Goal: Task Accomplishment & Management: Use online tool/utility

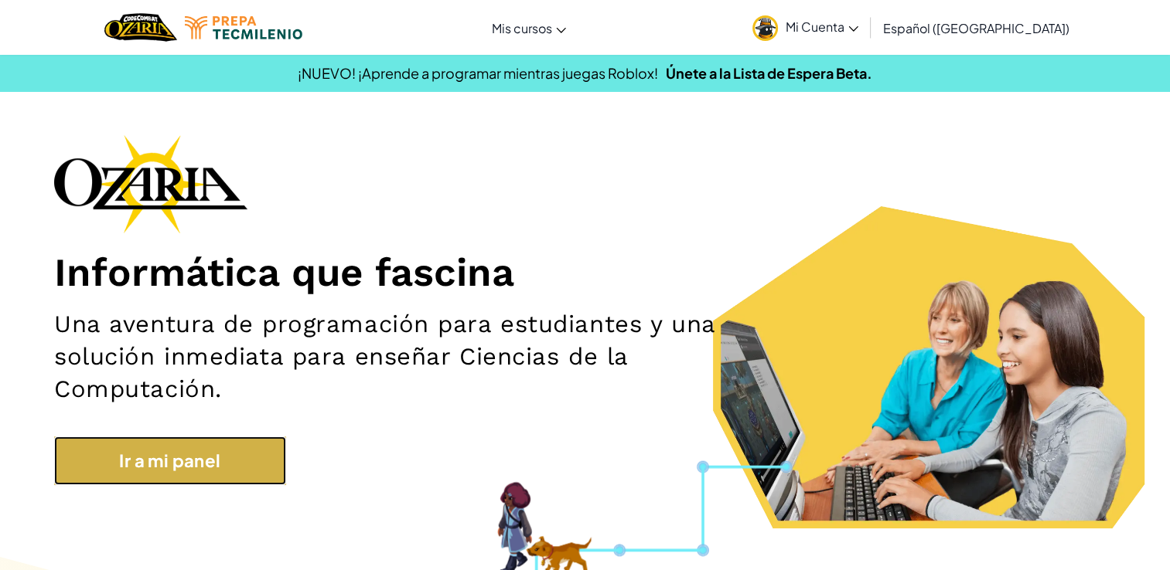
click at [220, 458] on link "Ir a mi panel" at bounding box center [170, 461] width 232 height 49
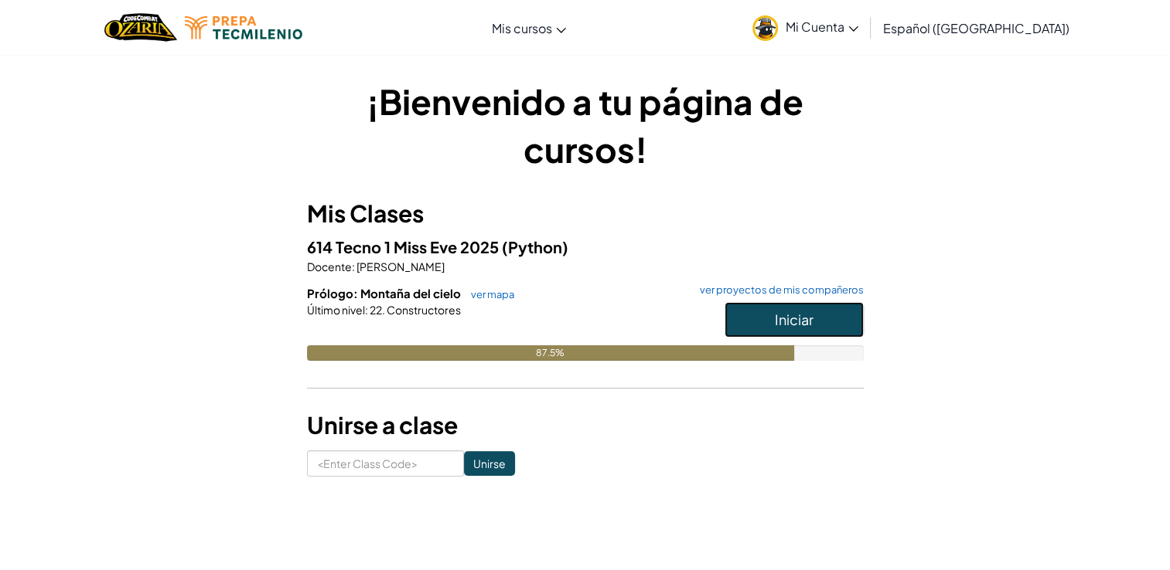
click at [824, 317] on button "Iniciar" at bounding box center [793, 320] width 139 height 36
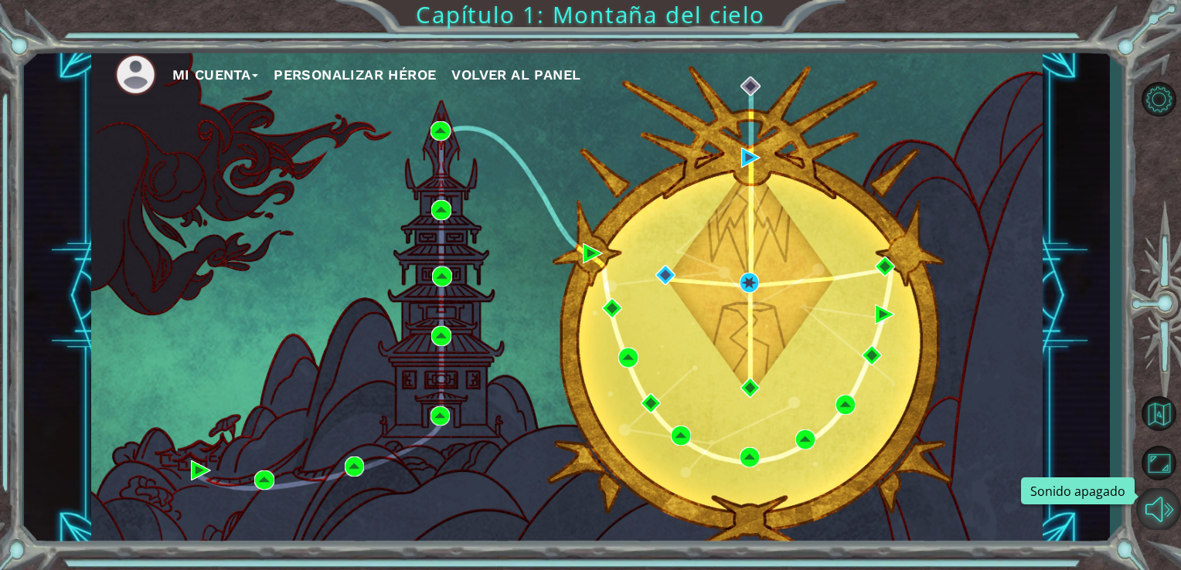
click at [1169, 512] on button "Sonido apagado" at bounding box center [1158, 510] width 45 height 42
click at [754, 277] on img at bounding box center [750, 283] width 20 height 20
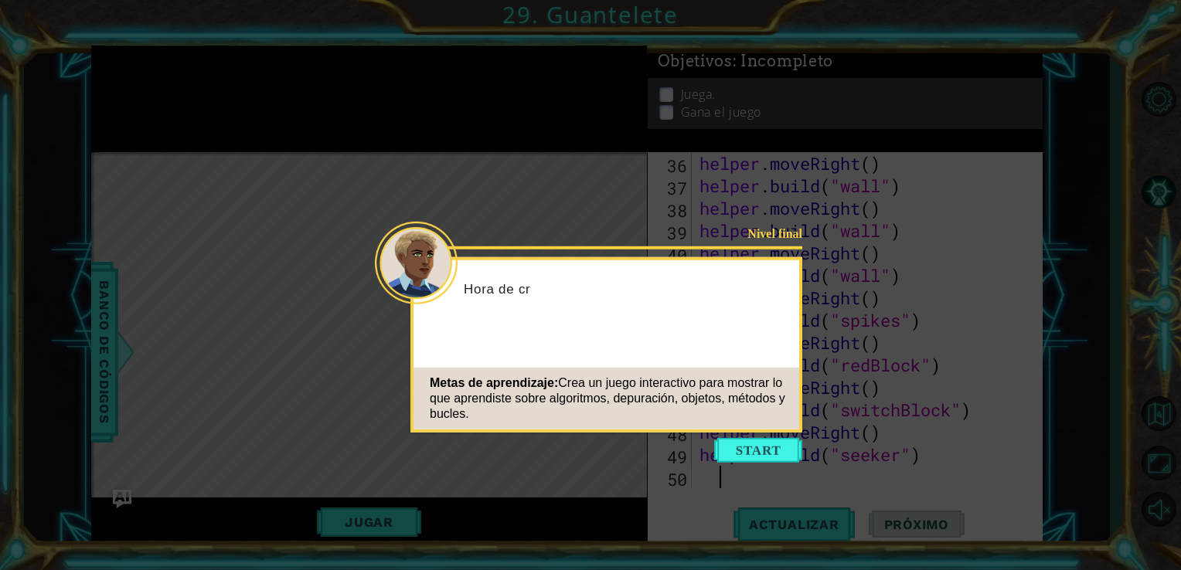
scroll to position [851, 0]
click at [749, 450] on button "Start" at bounding box center [758, 450] width 88 height 25
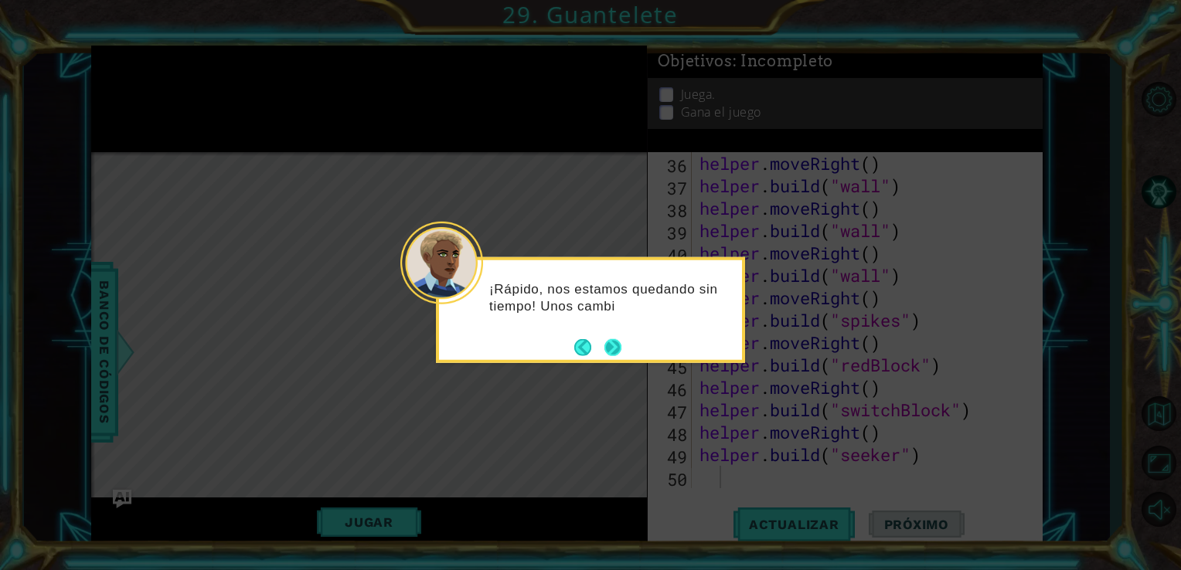
click at [609, 349] on button "Next" at bounding box center [613, 348] width 18 height 18
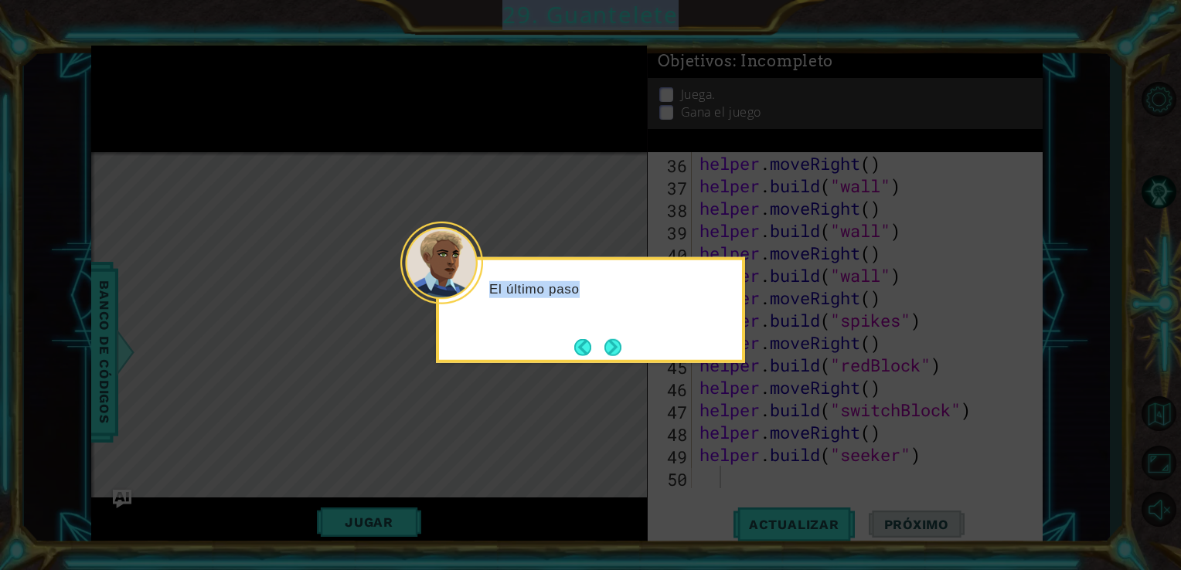
click at [609, 349] on icon at bounding box center [590, 285] width 1181 height 570
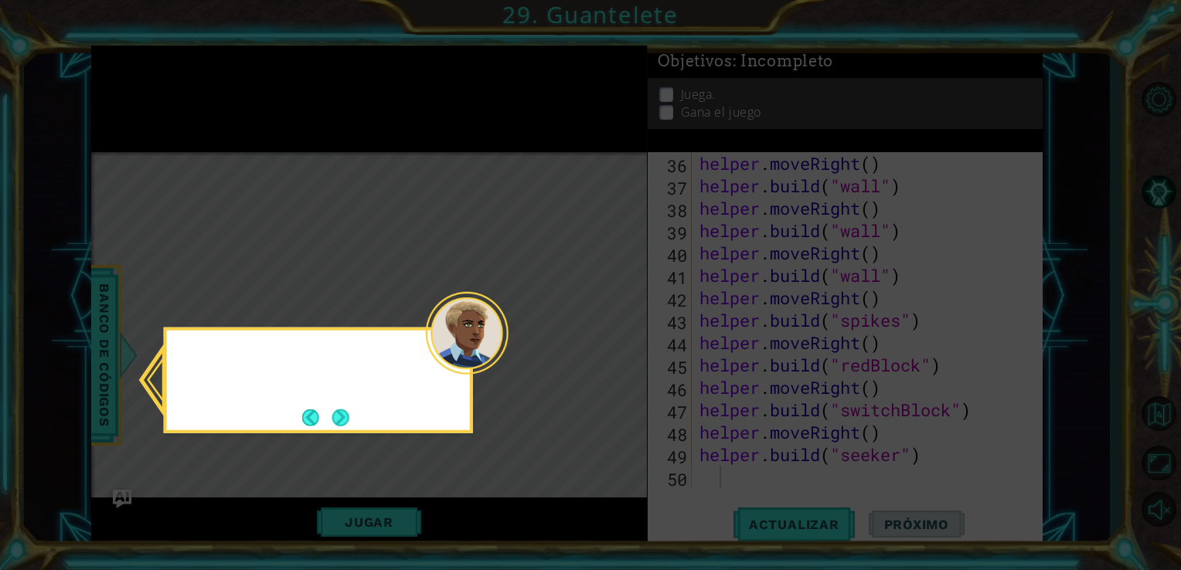
click at [609, 349] on icon at bounding box center [590, 285] width 1181 height 570
click at [343, 421] on button "Next" at bounding box center [341, 417] width 20 height 20
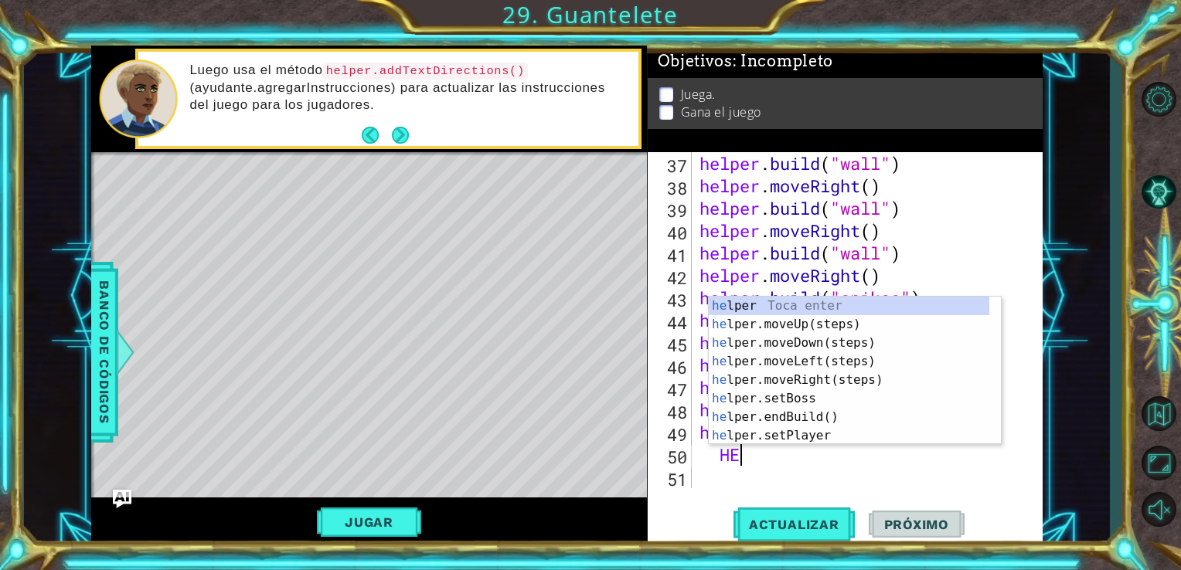
scroll to position [0, 1]
type textarea "H"
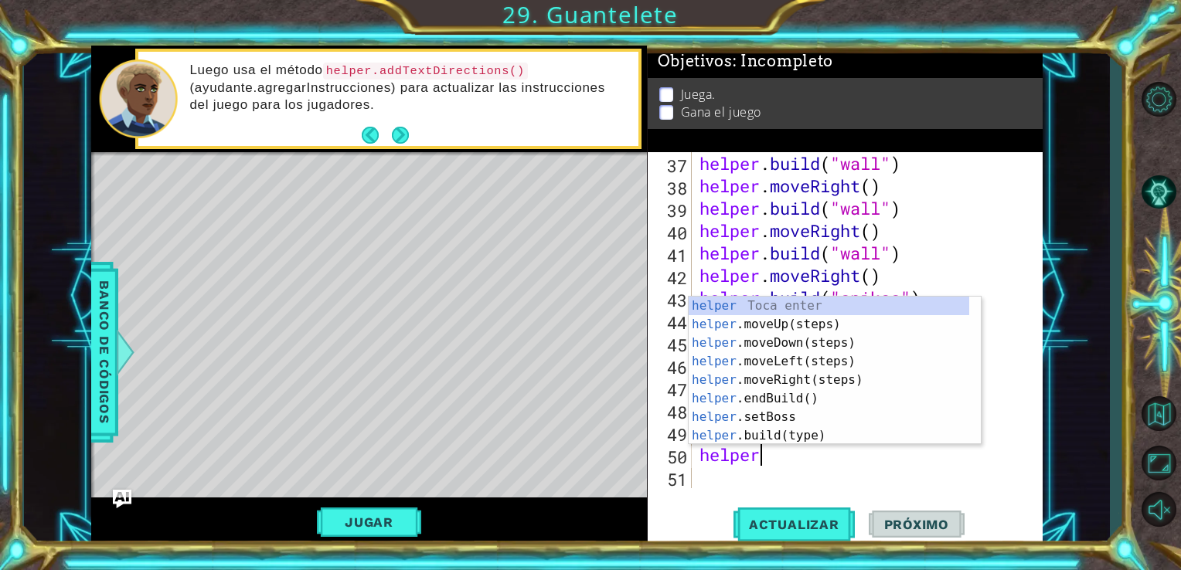
scroll to position [0, 2]
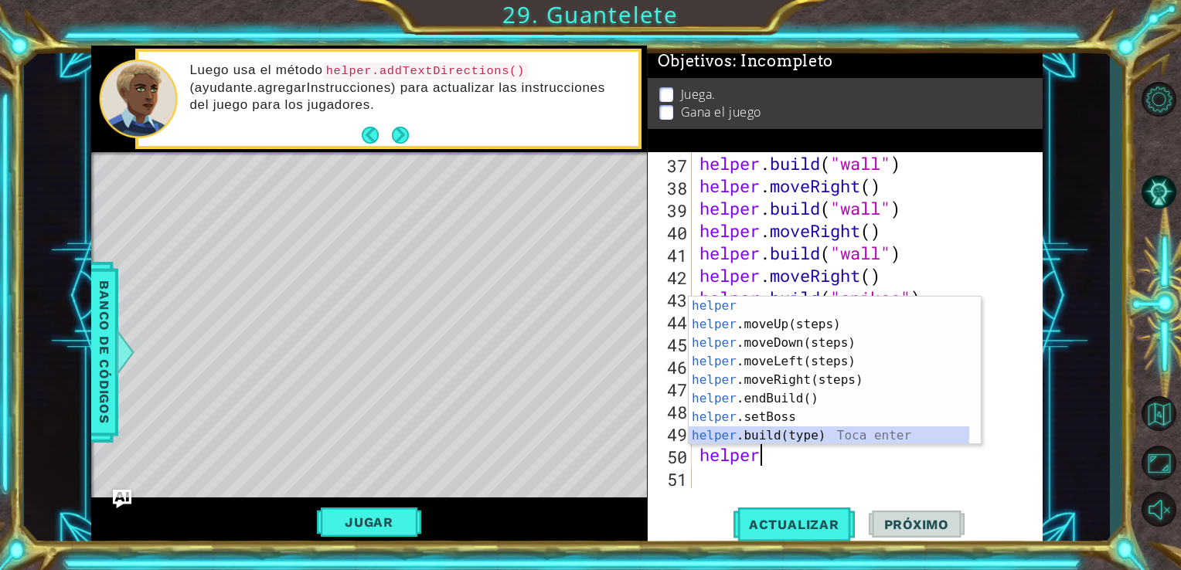
click at [780, 439] on div "helper Toca enter helper .moveUp(steps) Toca enter helper .moveDown(steps) Toca…" at bounding box center [829, 390] width 281 height 186
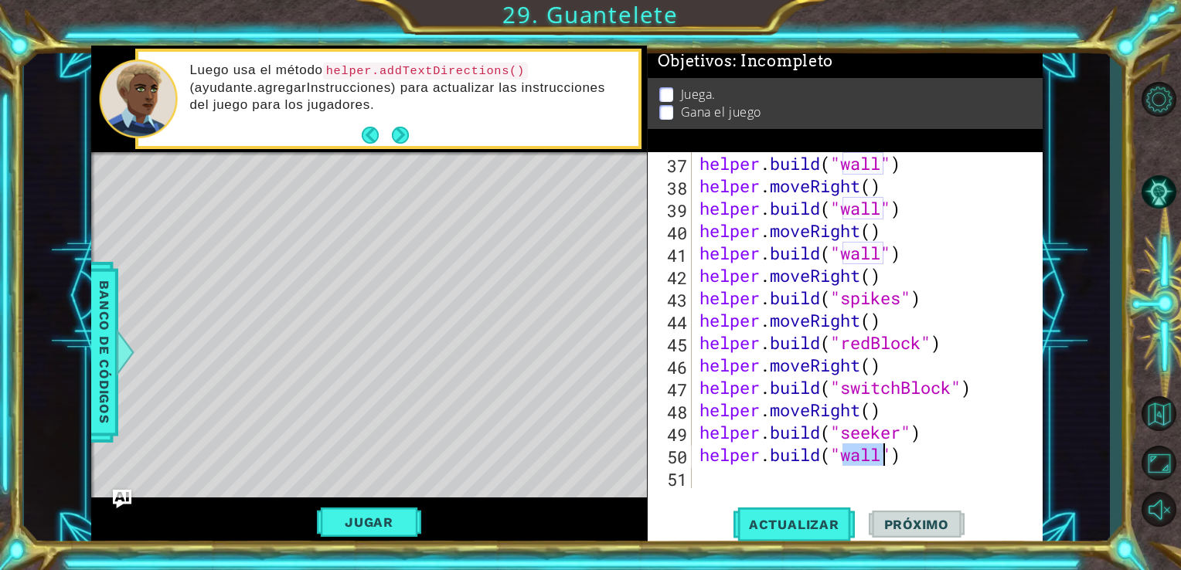
click at [918, 436] on div "helper . build ( "wall" ) helper . moveRight ( ) helper . build ( "wall" ) help…" at bounding box center [865, 342] width 339 height 381
type textarea "[DOMAIN_NAME]("seeker")"
click at [919, 436] on div "helper . build ( "wall" ) helper . moveRight ( ) helper . build ( "wall" ) help…" at bounding box center [865, 342] width 339 height 381
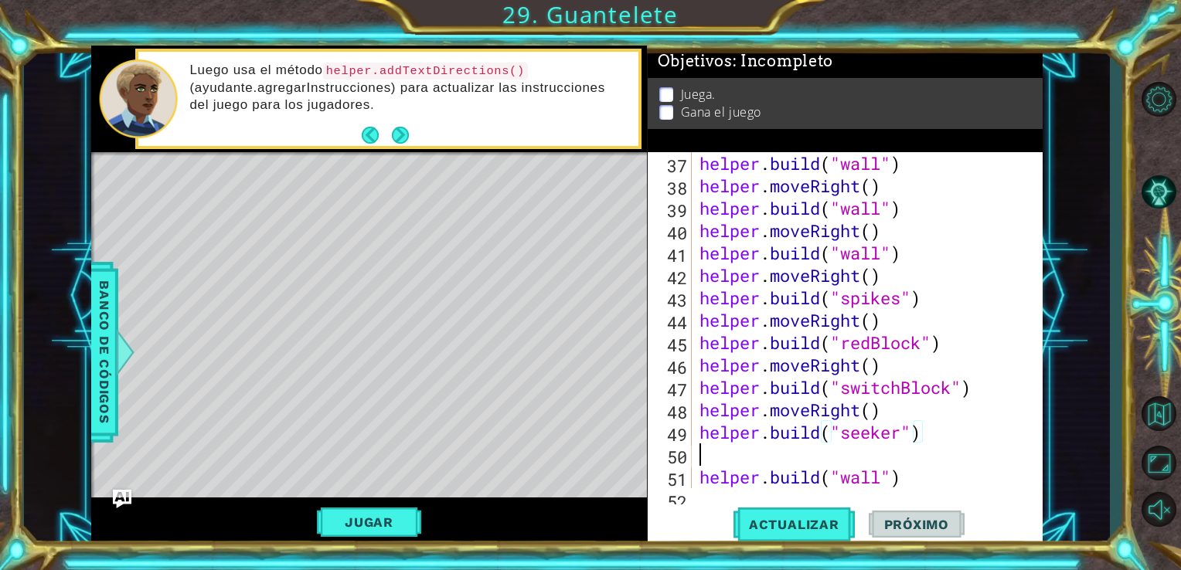
scroll to position [0, 0]
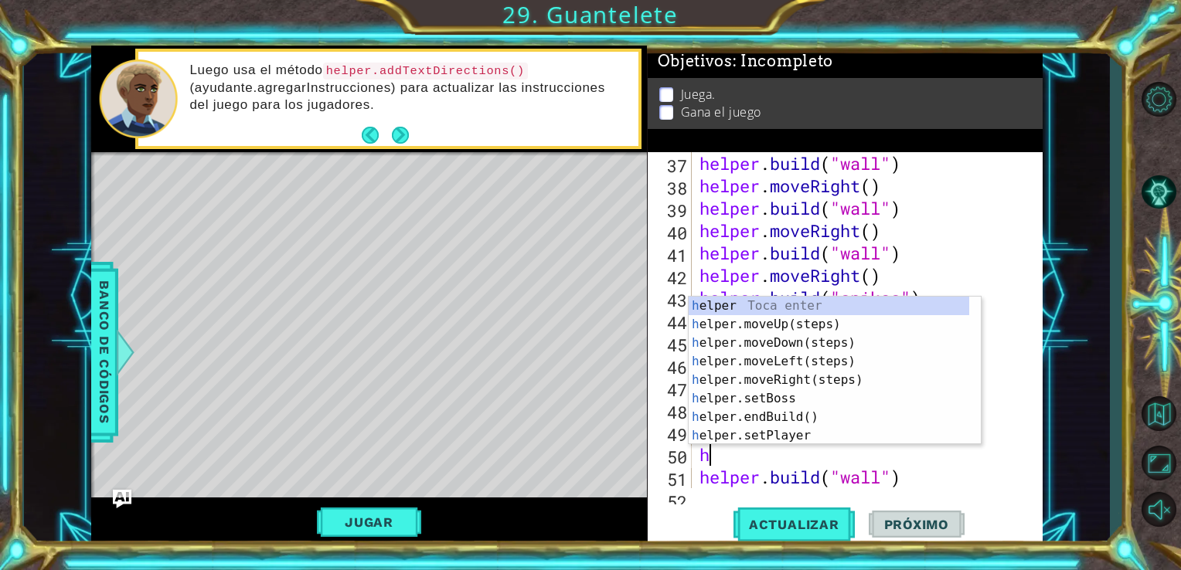
type textarea "he"
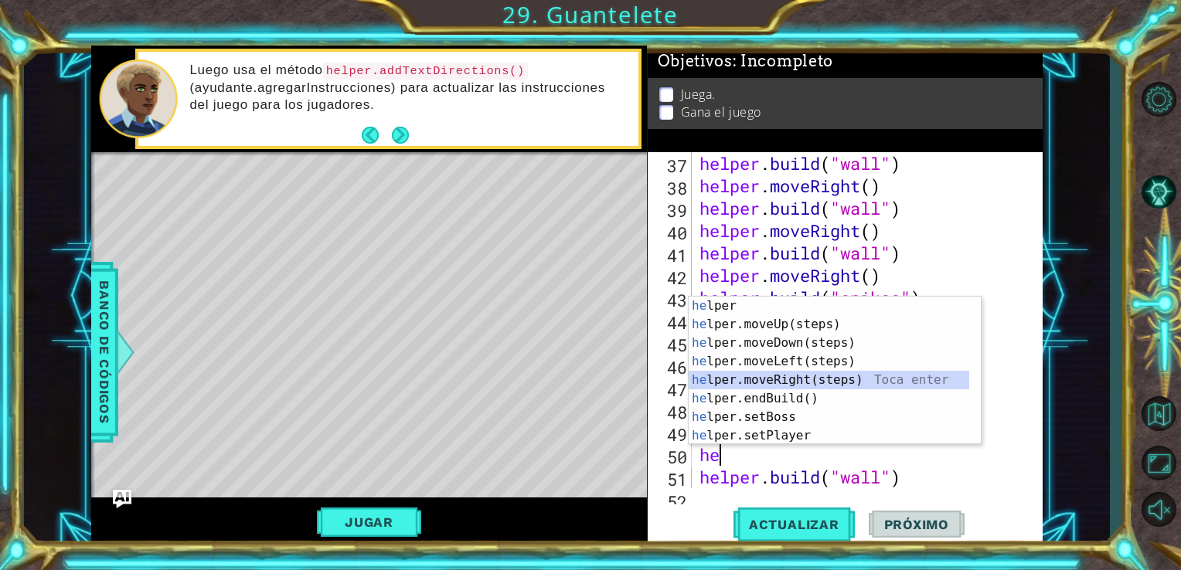
click at [853, 376] on div "he lper Toca enter he lper.moveUp(steps) Toca enter he lper.moveDown(steps) Toc…" at bounding box center [829, 390] width 281 height 186
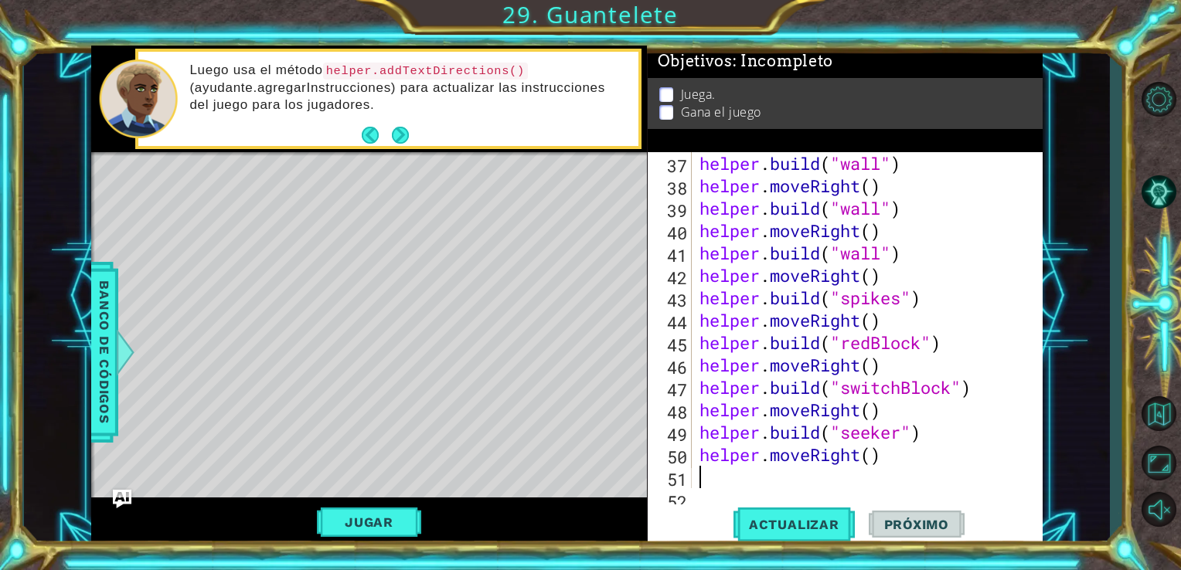
click at [876, 452] on div "helper . build ( "wall" ) helper . moveRight ( ) helper . build ( "wall" ) help…" at bounding box center [865, 342] width 339 height 381
drag, startPoint x: 847, startPoint y: 394, endPoint x: 964, endPoint y: 393, distance: 116.7
click at [964, 393] on div "helper . build ( "wall" ) helper . moveRight ( ) helper . build ( "wall" ) help…" at bounding box center [865, 342] width 339 height 381
drag, startPoint x: 842, startPoint y: 383, endPoint x: 955, endPoint y: 390, distance: 113.9
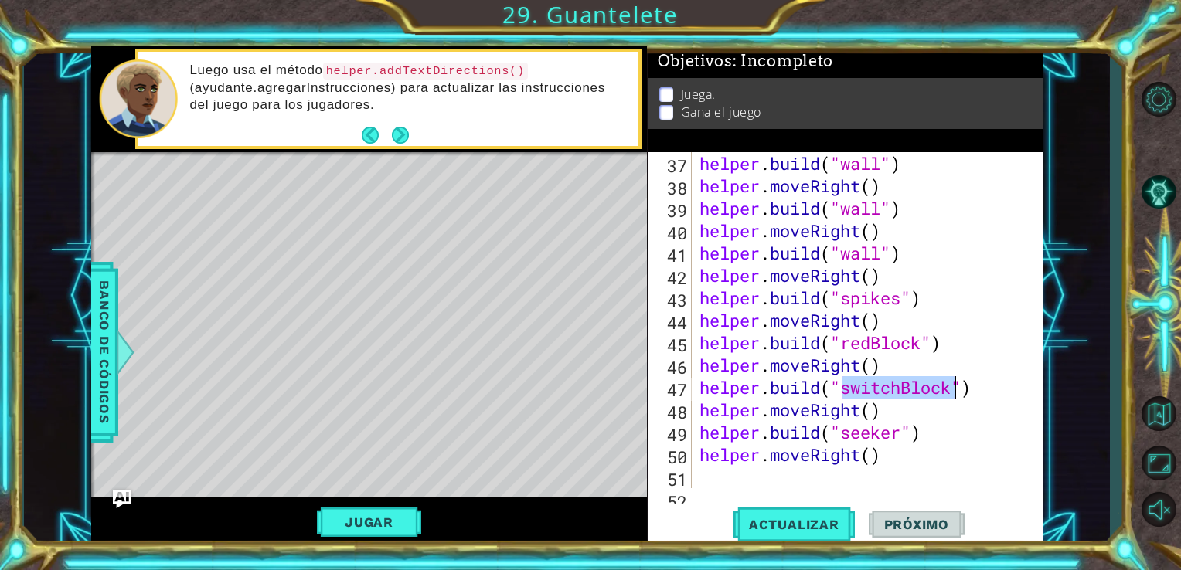
click at [955, 390] on div "helper . build ( "wall" ) helper . moveRight ( ) helper . build ( "wall" ) help…" at bounding box center [865, 342] width 339 height 381
type textarea "[DOMAIN_NAME]("switchBlock")"
click at [776, 489] on div "[DOMAIN_NAME]("switchBlock") 37 38 39 40 41 42 43 44 45 46 47 48 49 50 51 52 he…" at bounding box center [846, 349] width 396 height 395
click at [721, 486] on div "helper . build ( "wall" ) helper . moveRight ( ) helper . build ( "wall" ) help…" at bounding box center [865, 342] width 339 height 381
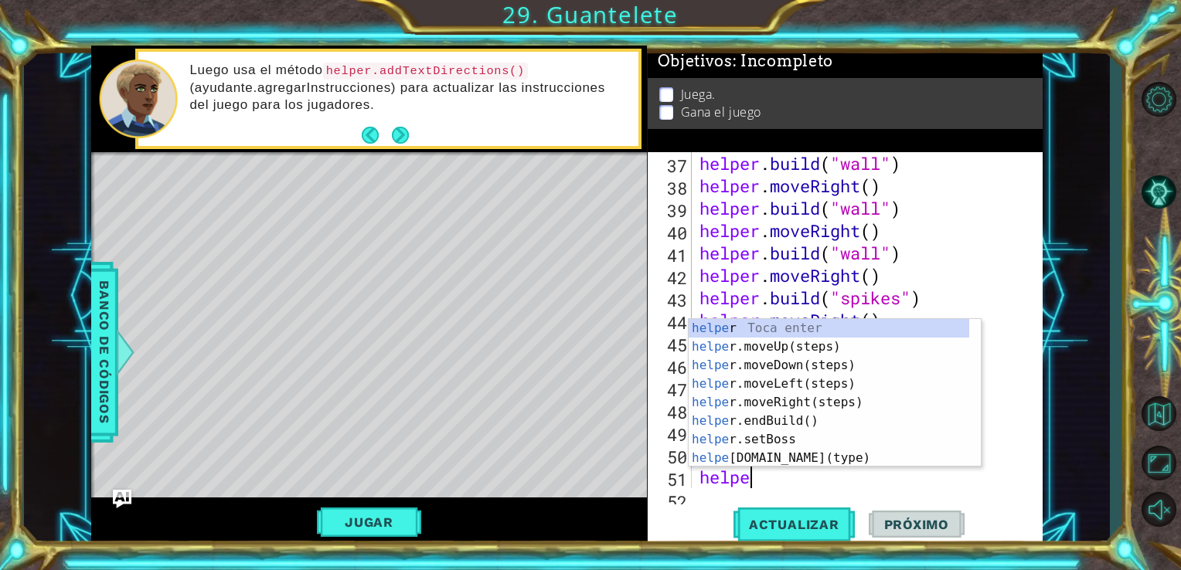
scroll to position [0, 2]
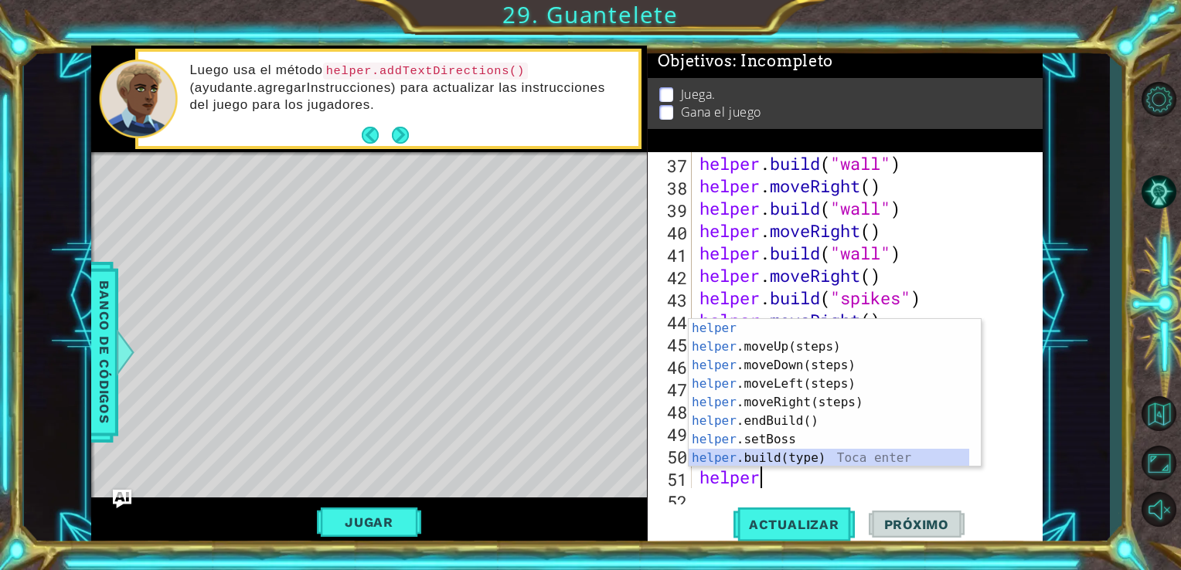
click at [759, 455] on div "helper Toca enter helper .moveUp(steps) Toca enter helper .moveDown(steps) Toca…" at bounding box center [829, 412] width 281 height 186
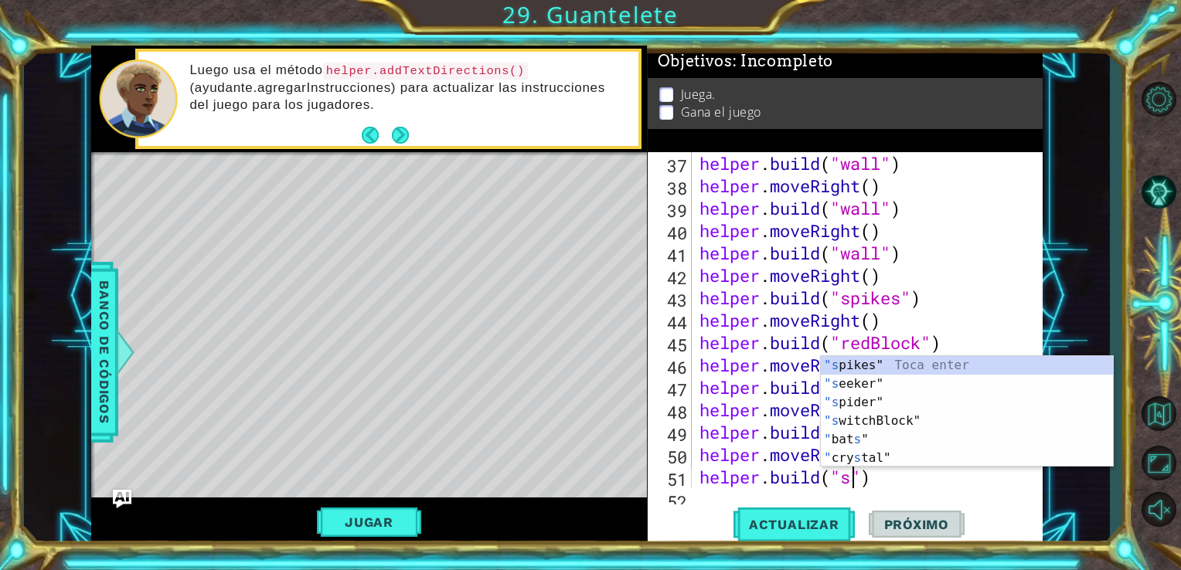
scroll to position [0, 6]
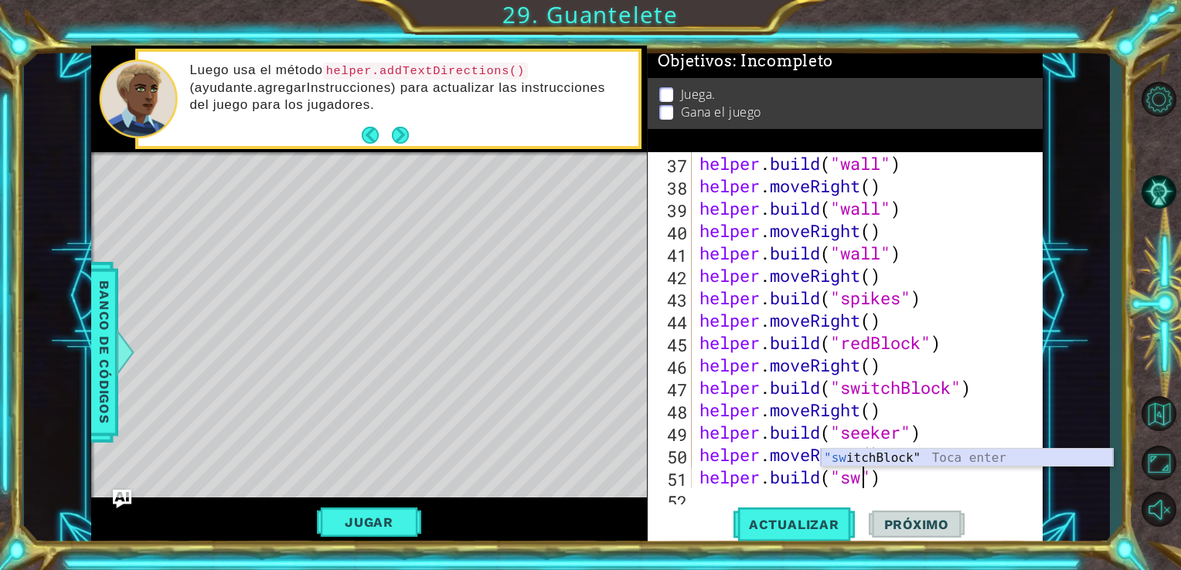
click at [866, 461] on div ""sw itchBlock" Toca enter" at bounding box center [967, 477] width 292 height 56
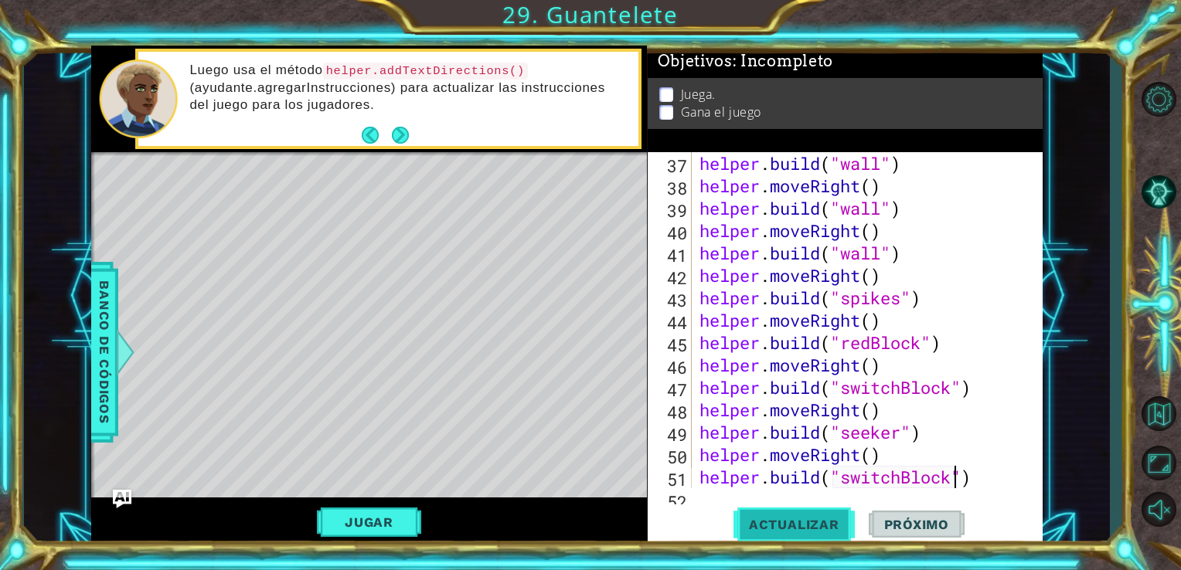
type textarea "[DOMAIN_NAME]("switchBlock")"
click at [781, 525] on span "Actualizar" at bounding box center [794, 524] width 121 height 15
click at [403, 510] on button "Jugar" at bounding box center [369, 522] width 104 height 29
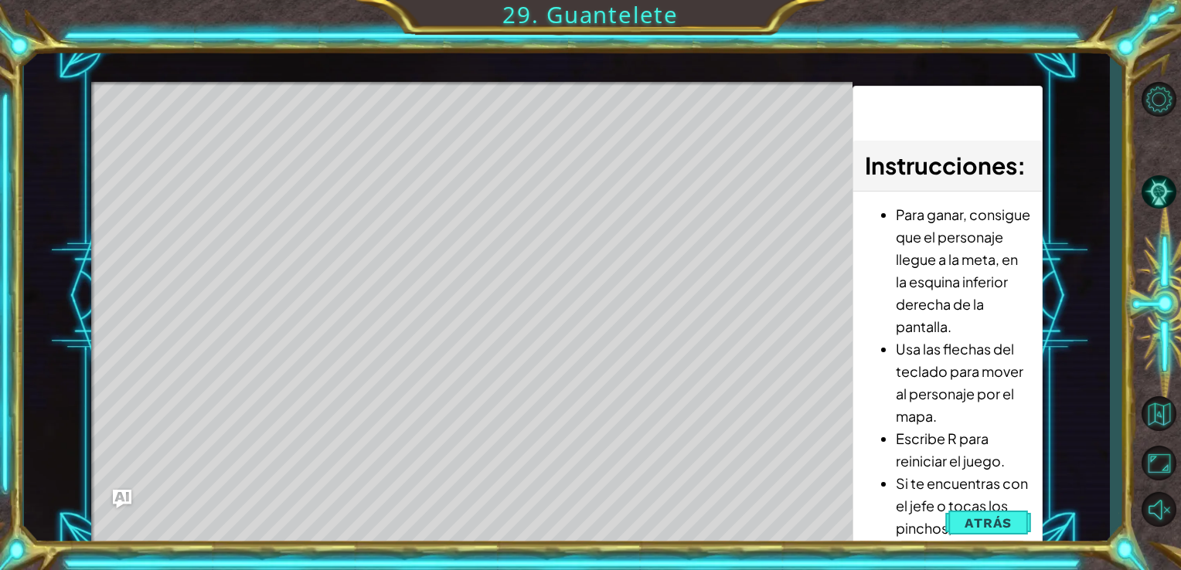
click at [403, 510] on div "Level Map" at bounding box center [448, 309] width 714 height 455
click at [1011, 521] on span "Atrás" at bounding box center [988, 523] width 47 height 15
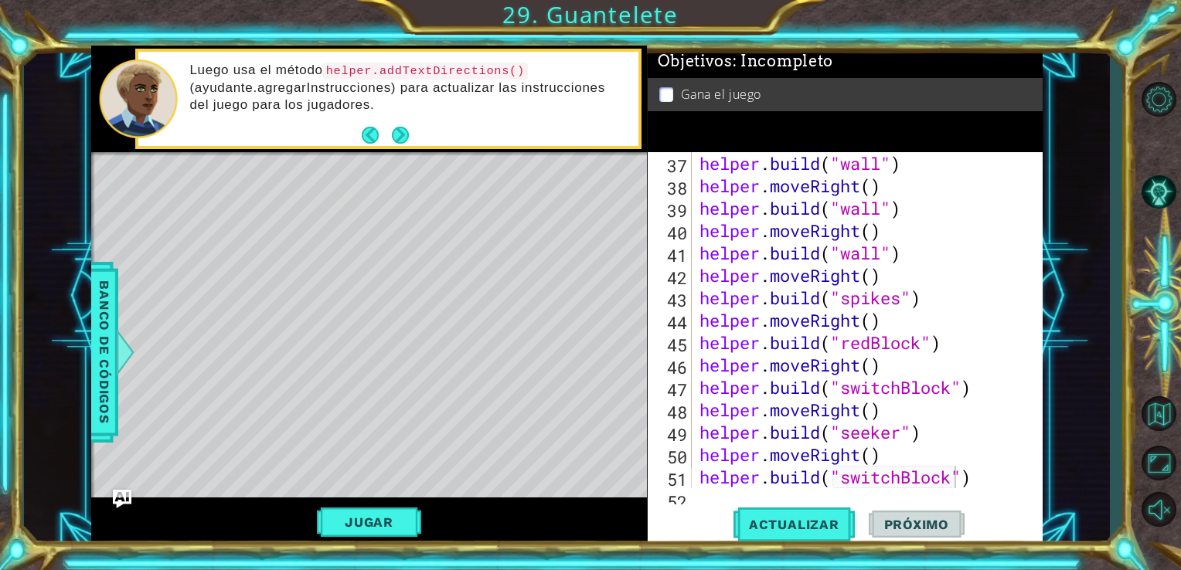
click at [867, 493] on div "[DOMAIN_NAME]("switchBlock") 37 38 39 40 41 42 43 44 45 46 47 48 49 50 51 52 he…" at bounding box center [846, 349] width 396 height 395
click at [708, 498] on div "[DOMAIN_NAME]("switchBlock") 37 38 39 40 41 42 43 44 45 46 47 48 49 50 51 52 he…" at bounding box center [846, 349] width 396 height 395
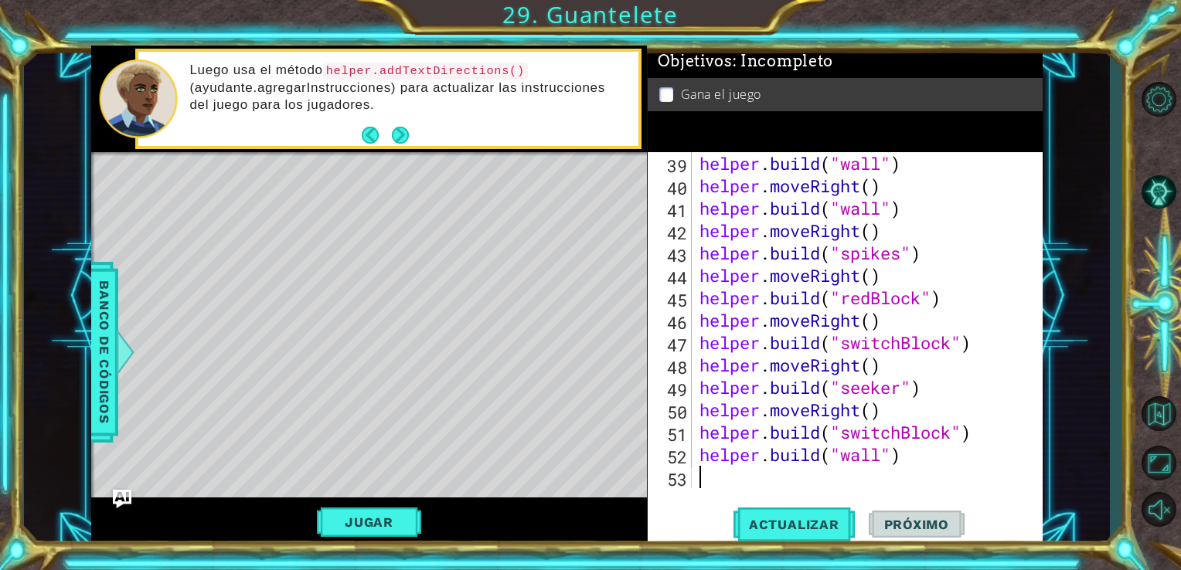
click at [703, 488] on div "helper . build ( "wall" ) helper . moveRight ( ) helper . build ( "wall" ) help…" at bounding box center [865, 342] width 339 height 381
type textarea "h"
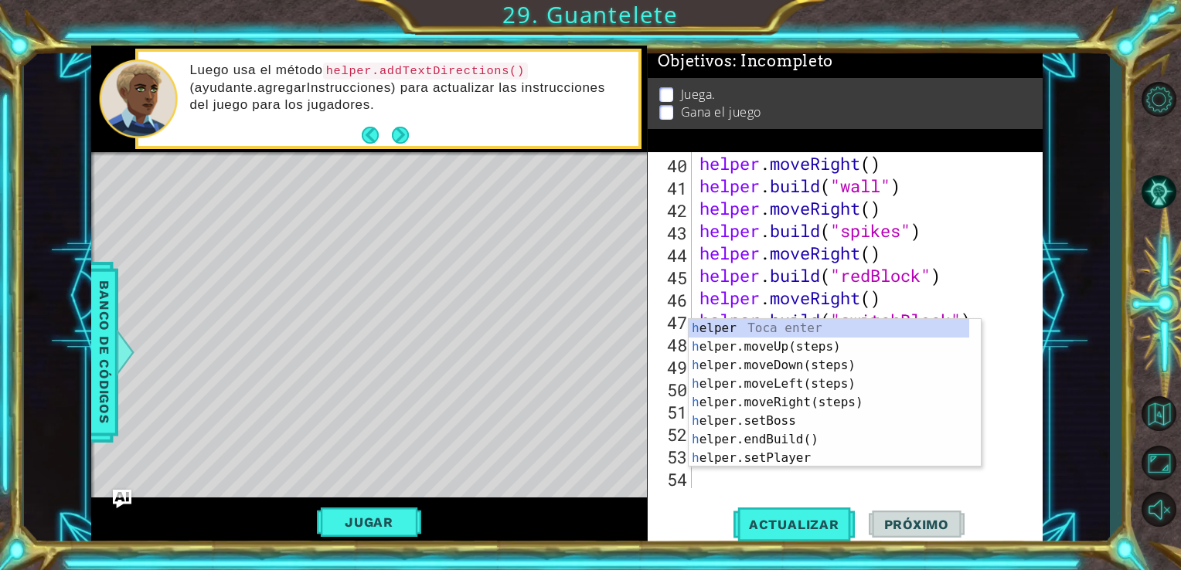
scroll to position [941, 0]
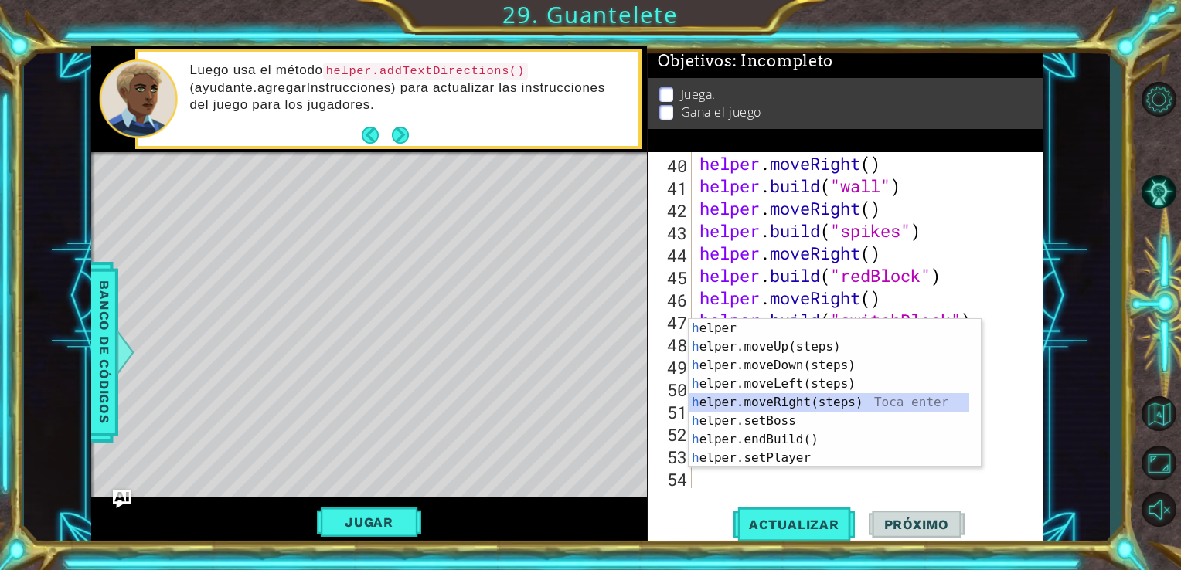
click at [799, 405] on div "h elper Toca enter h elper.moveUp(steps) Toca enter h elper.moveDown(steps) Toc…" at bounding box center [829, 412] width 281 height 186
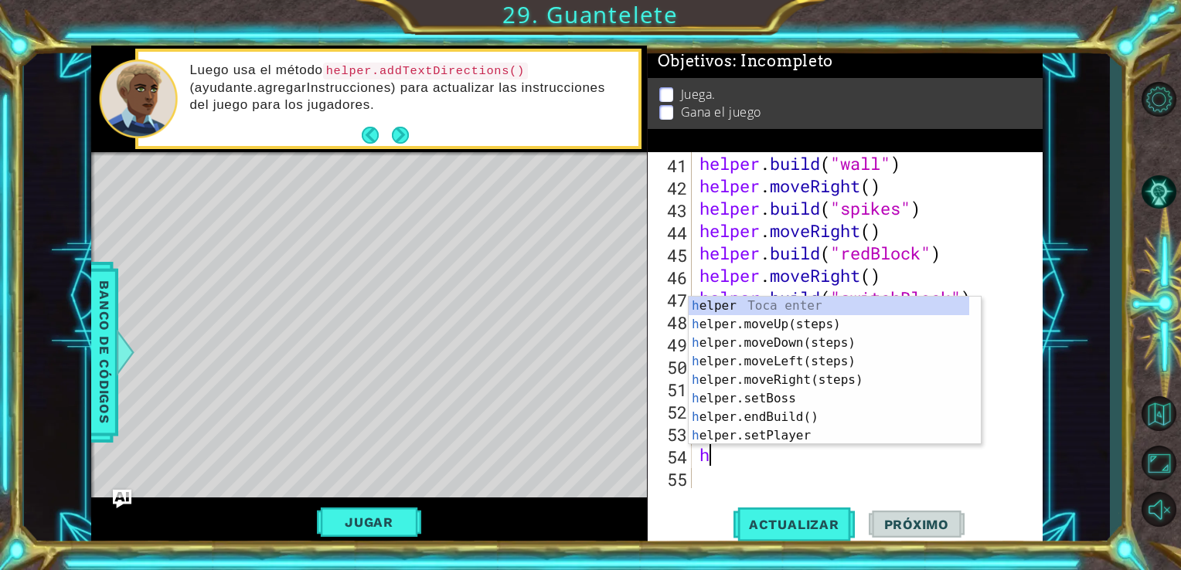
type textarea "he"
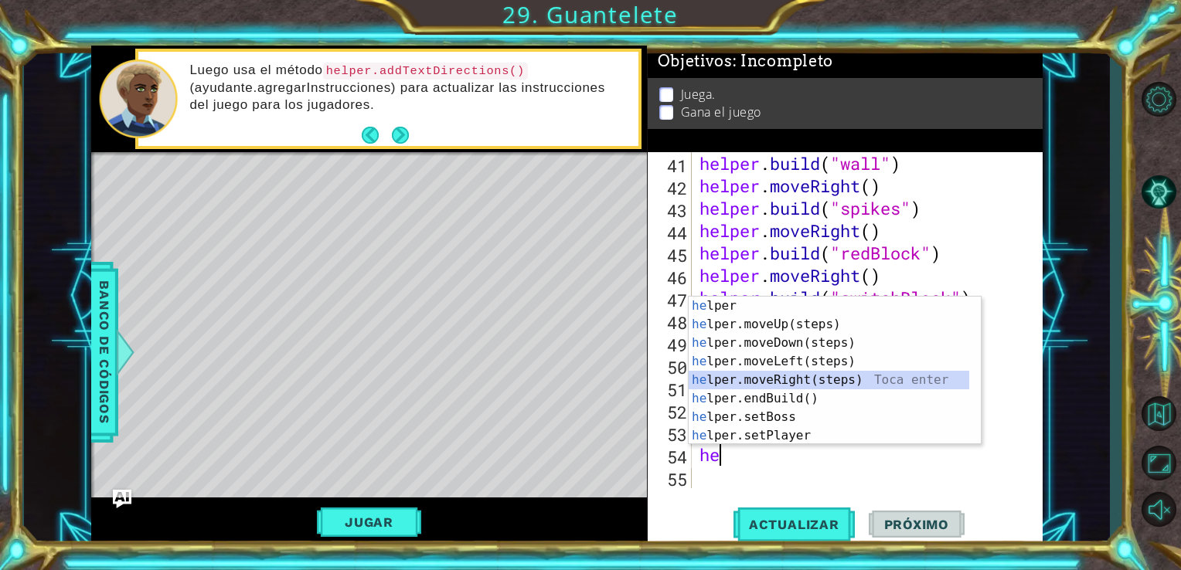
click at [739, 384] on div "he lper Toca enter he lper.moveUp(steps) Toca enter he lper.moveDown(steps) Toc…" at bounding box center [829, 390] width 281 height 186
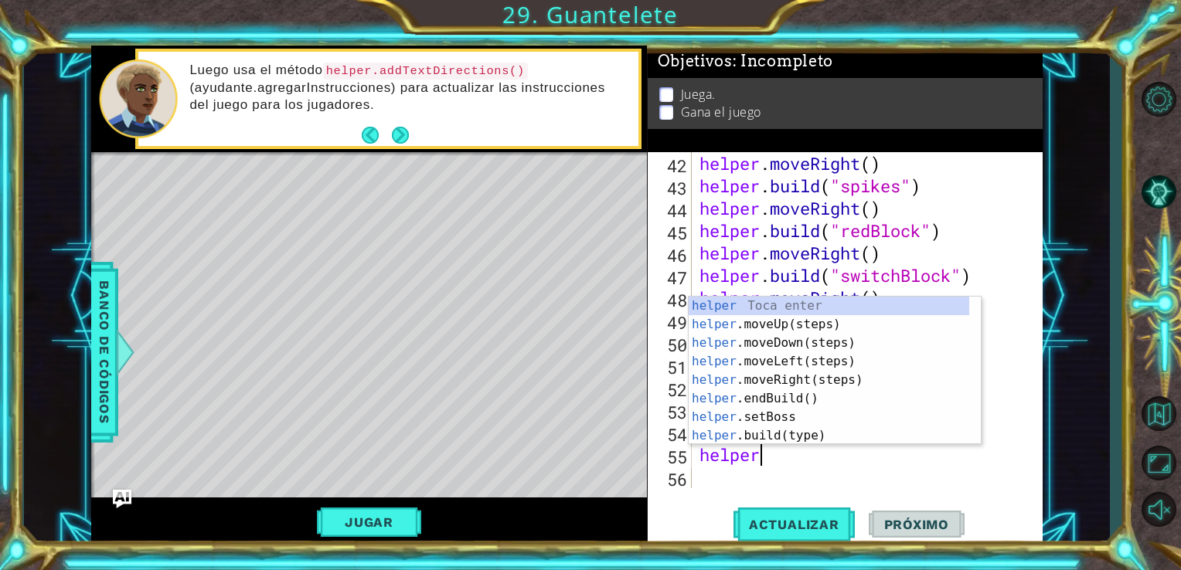
scroll to position [0, 2]
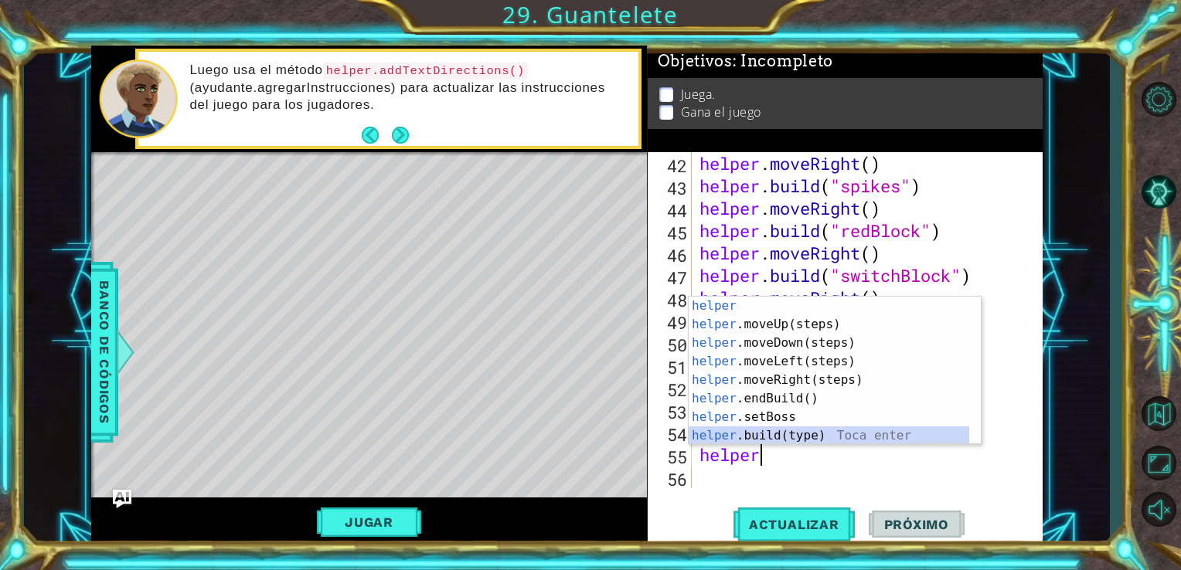
click at [843, 438] on div "helper Toca enter helper .moveUp(steps) Toca enter helper .moveDown(steps) Toca…" at bounding box center [829, 390] width 281 height 186
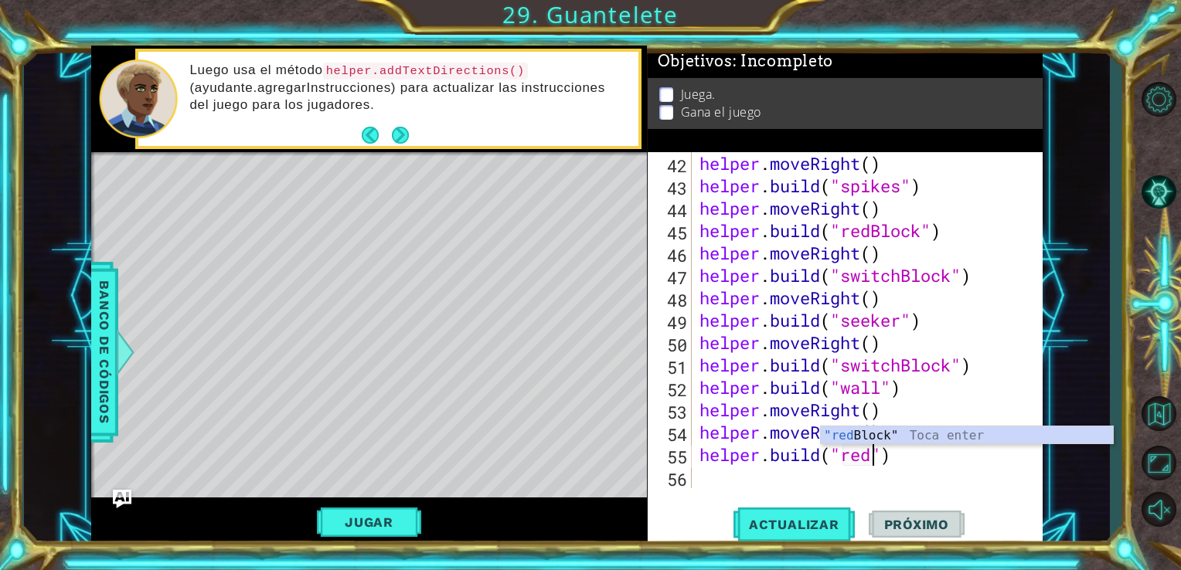
scroll to position [0, 8]
click at [1028, 431] on div ""redB lock" Toca enter" at bounding box center [967, 455] width 292 height 56
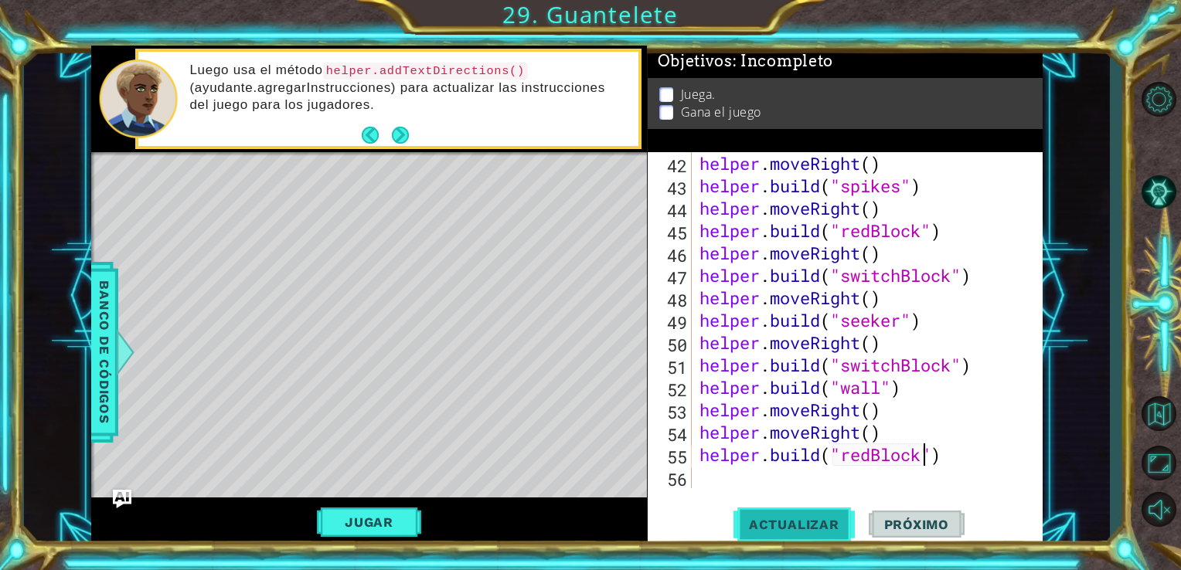
type textarea "[DOMAIN_NAME]("redBlock")"
click at [828, 540] on button "Actualizar" at bounding box center [794, 524] width 121 height 39
click at [745, 483] on div "helper . moveRight ( ) helper . build ( "spikes" ) helper . moveRight ( ) helpe…" at bounding box center [865, 342] width 339 height 381
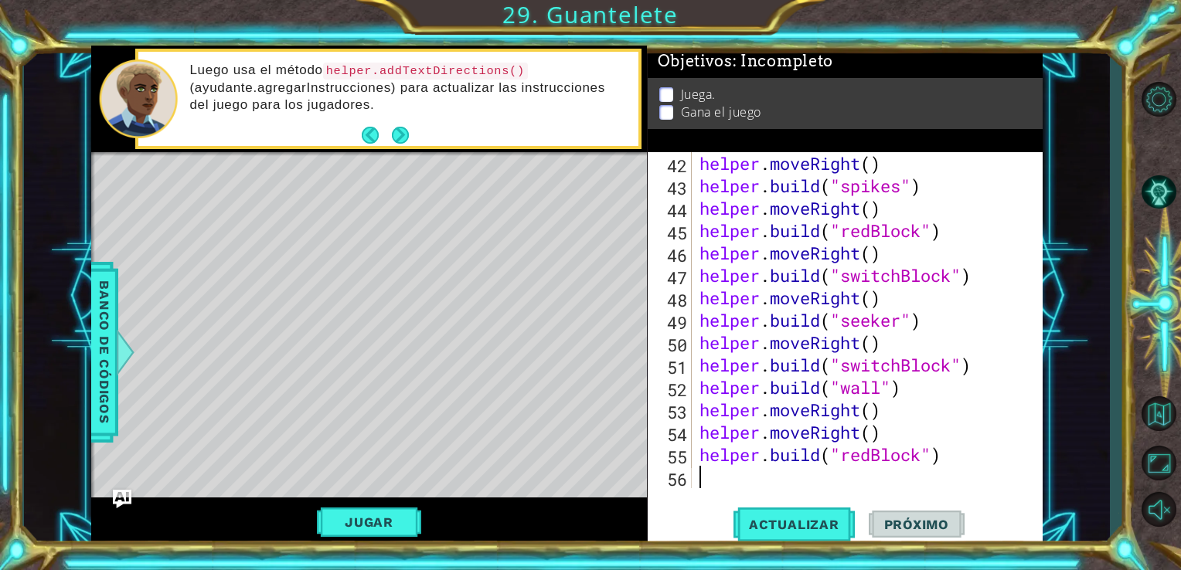
type textarea "he"
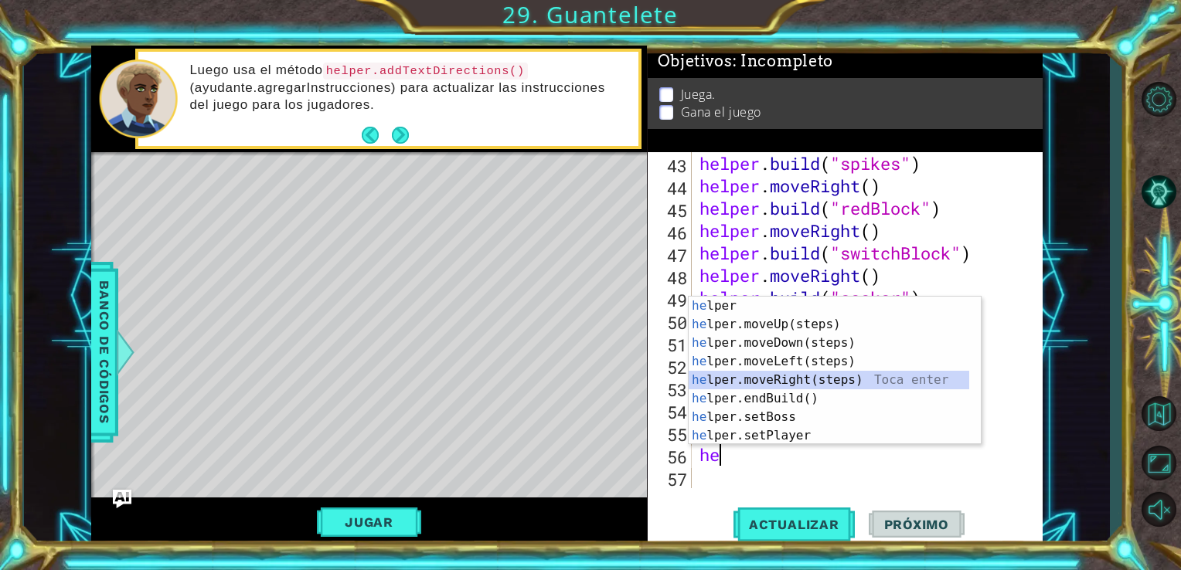
click at [835, 377] on div "he lper Toca enter he lper.moveUp(steps) Toca enter he lper.moveDown(steps) Toc…" at bounding box center [829, 390] width 281 height 186
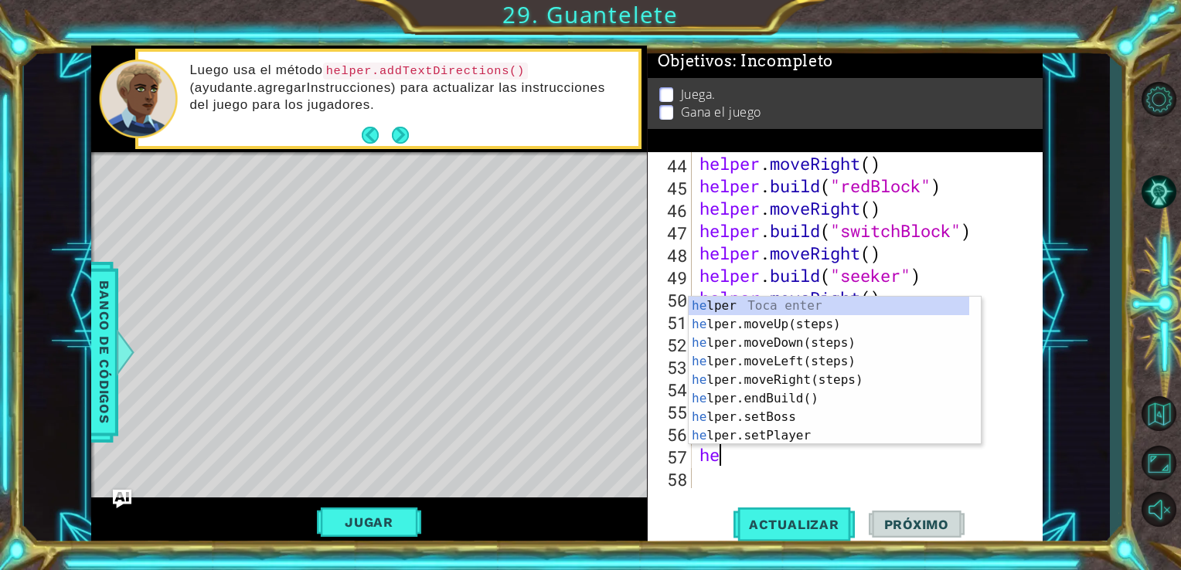
scroll to position [0, 0]
type textarea "helper"
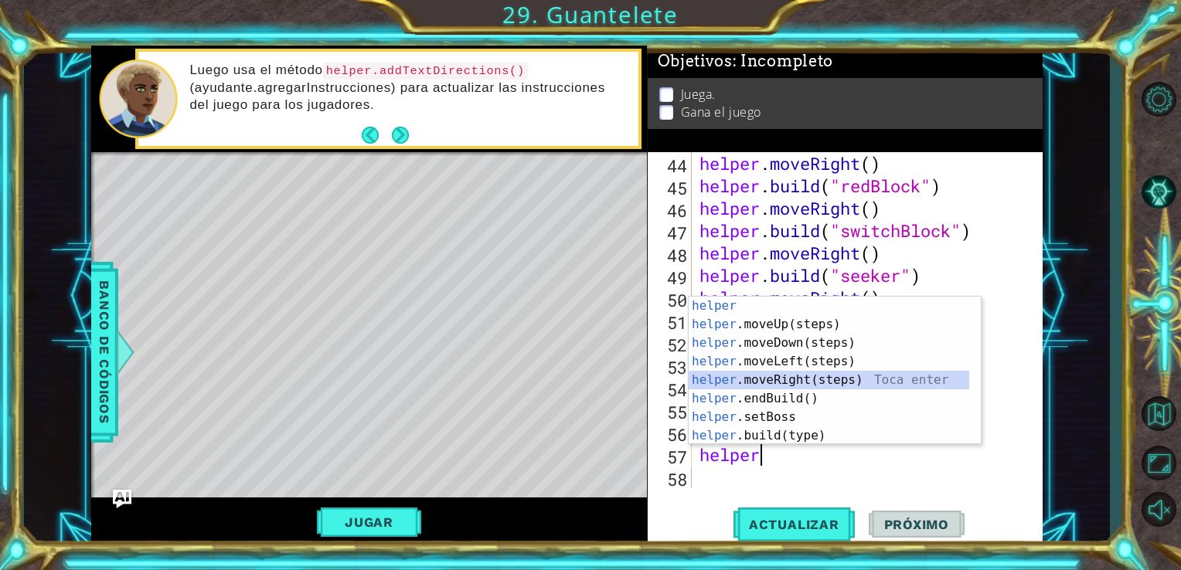
click at [829, 376] on div "helper Toca enter helper .moveUp(steps) Toca enter helper .moveDown(steps) Toca…" at bounding box center [829, 390] width 281 height 186
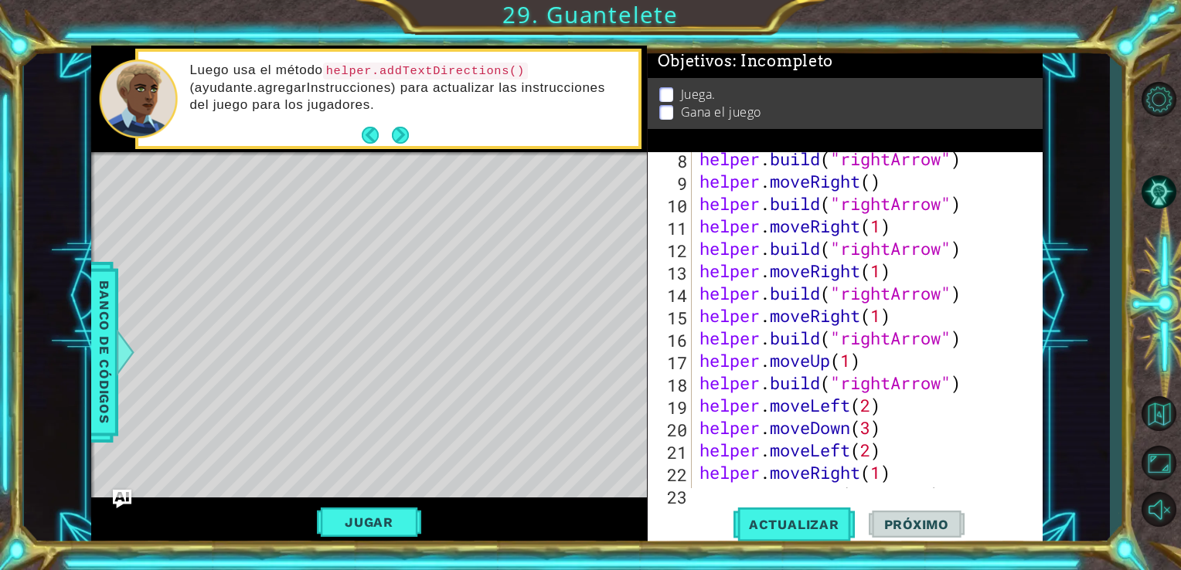
scroll to position [229, 0]
click at [704, 513] on div "Actualizar Próximo" at bounding box center [850, 524] width 396 height 39
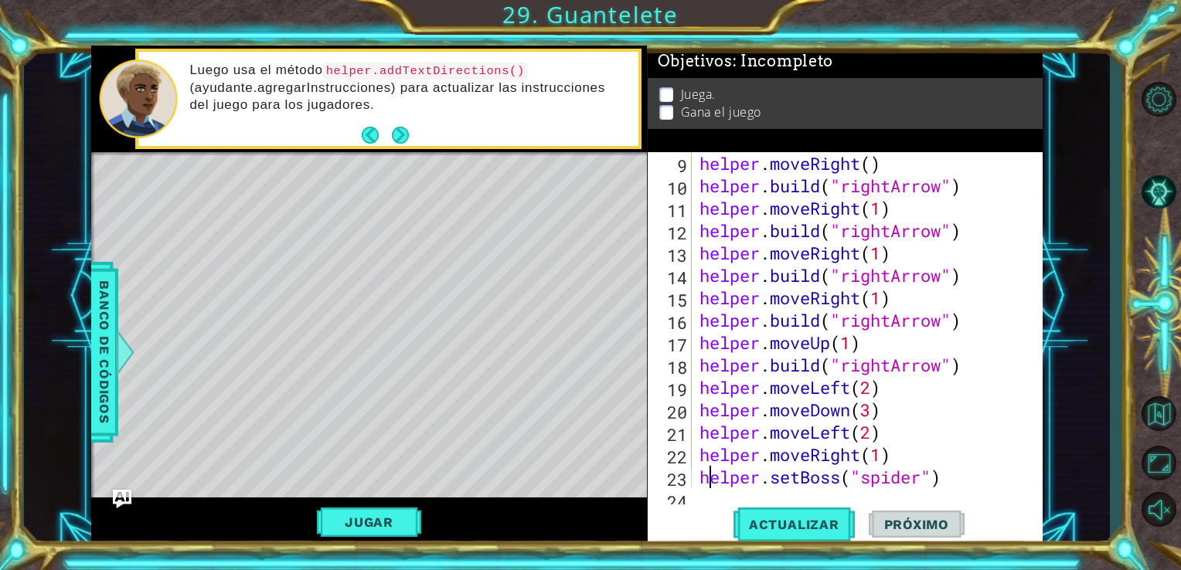
click at [711, 488] on div "helper . moveRight ( ) helper . build ( "rightArrow" ) helper . moveRight ( 1 )…" at bounding box center [865, 342] width 339 height 381
type textarea "helper.setBoss("spider")"
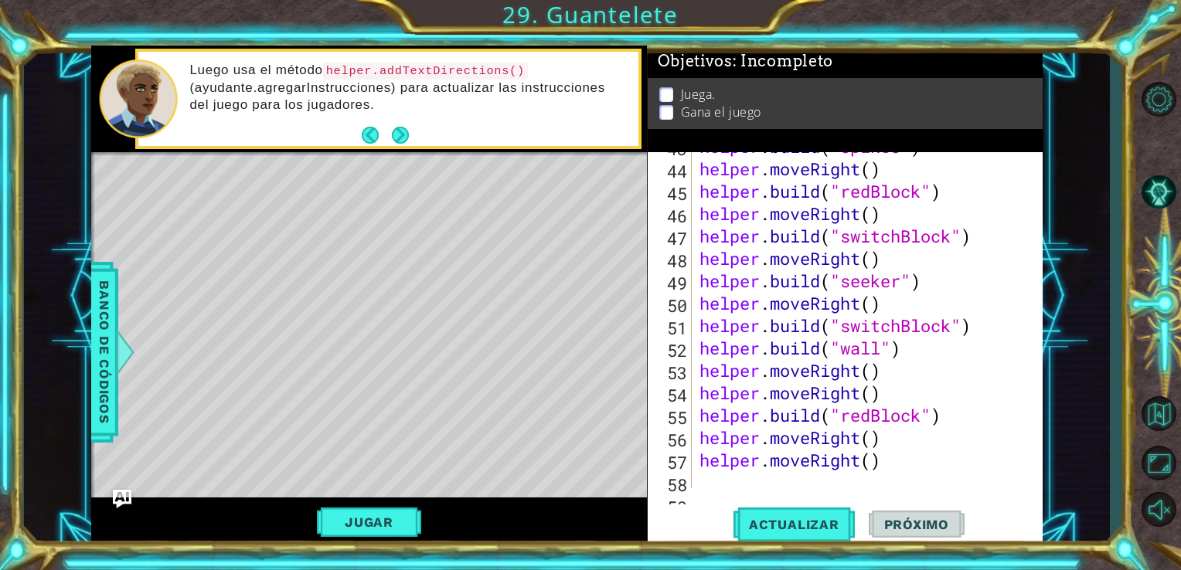
scroll to position [1054, 0]
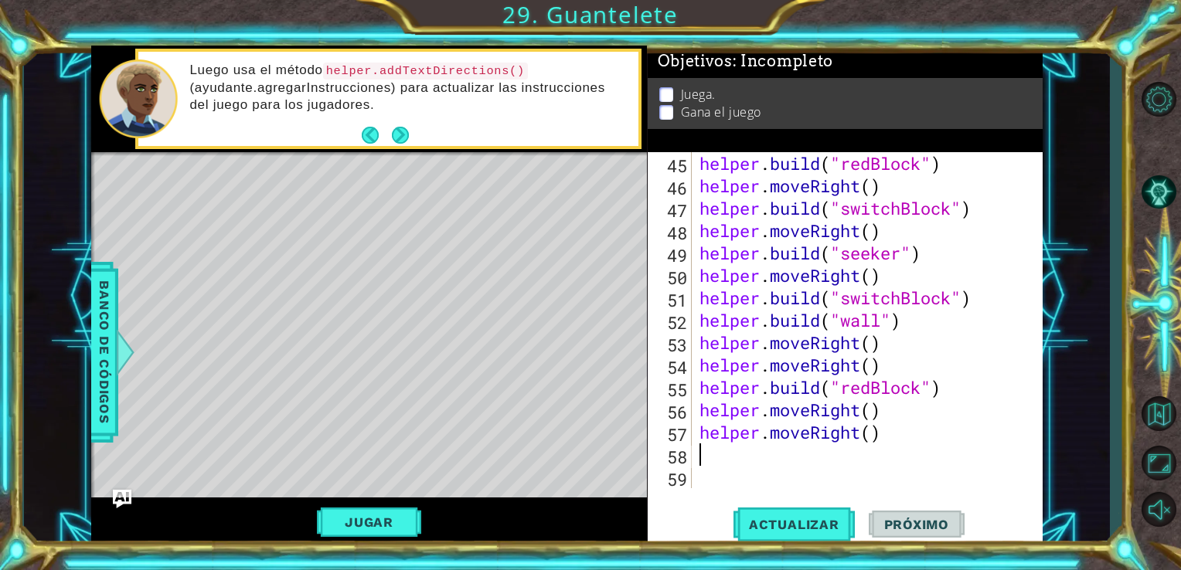
click at [723, 451] on div "helper . build ( "redBlock" ) helper . moveRight ( ) helper . build ( "switchBl…" at bounding box center [865, 342] width 339 height 381
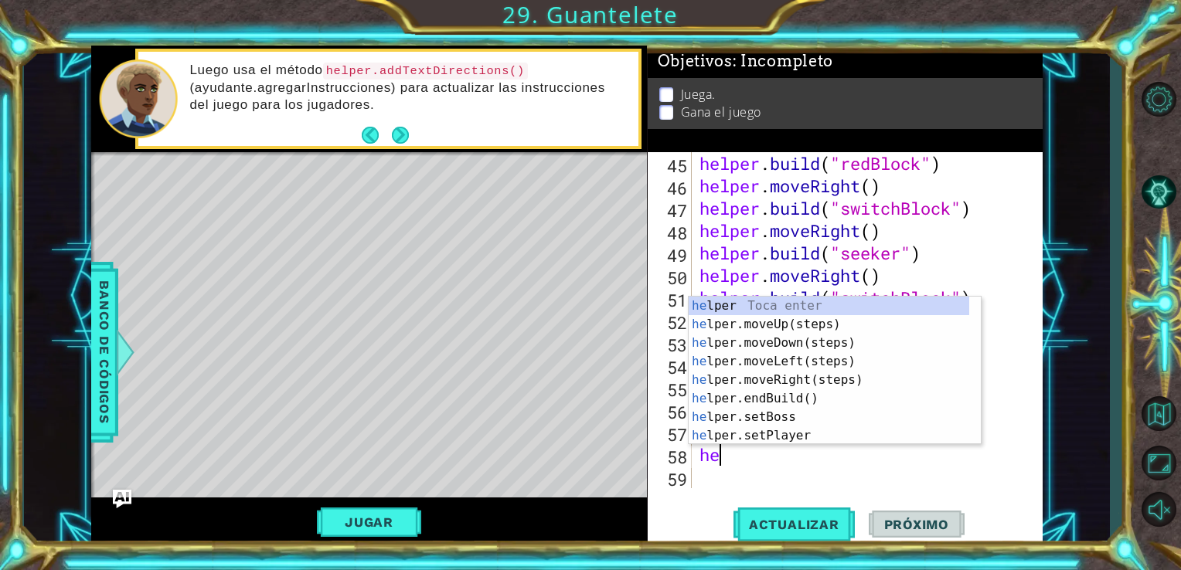
scroll to position [0, 0]
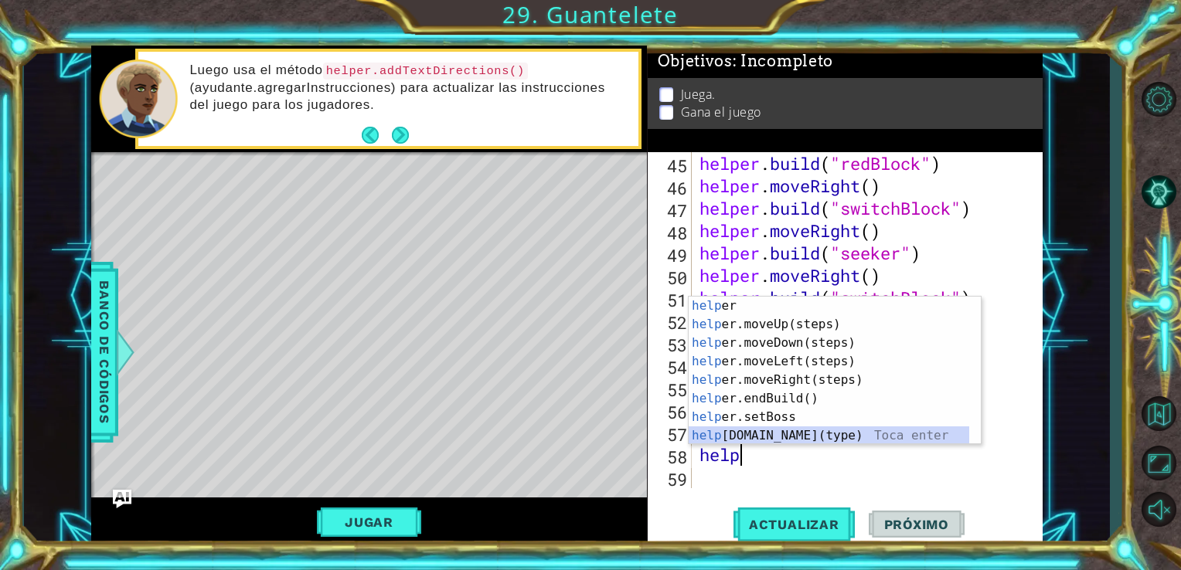
click at [795, 432] on div "help [PERSON_NAME] enter help er.moveUp(steps) Toca enter help er.moveDown(step…" at bounding box center [829, 390] width 281 height 186
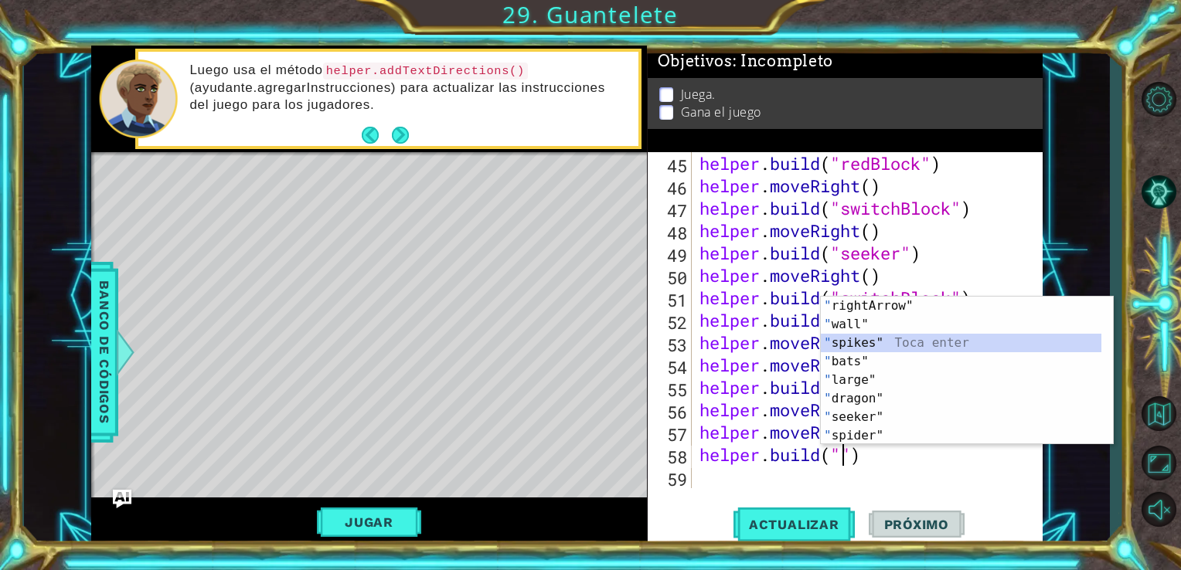
click at [860, 342] on div "" rightArrow" Toca enter " wall" Toca enter " spikes" Toca enter " bats" Toca e…" at bounding box center [961, 390] width 281 height 186
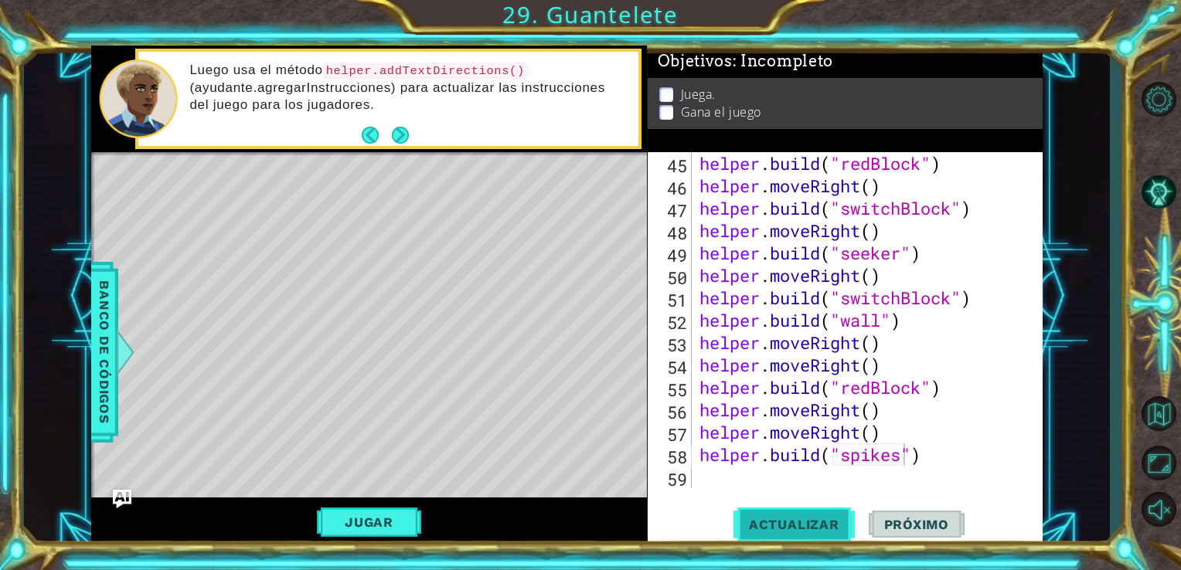
click at [798, 527] on span "Actualizar" at bounding box center [794, 524] width 121 height 15
click at [424, 387] on div "Level Map" at bounding box center [448, 379] width 714 height 455
click at [407, 517] on button "Jugar" at bounding box center [369, 522] width 104 height 29
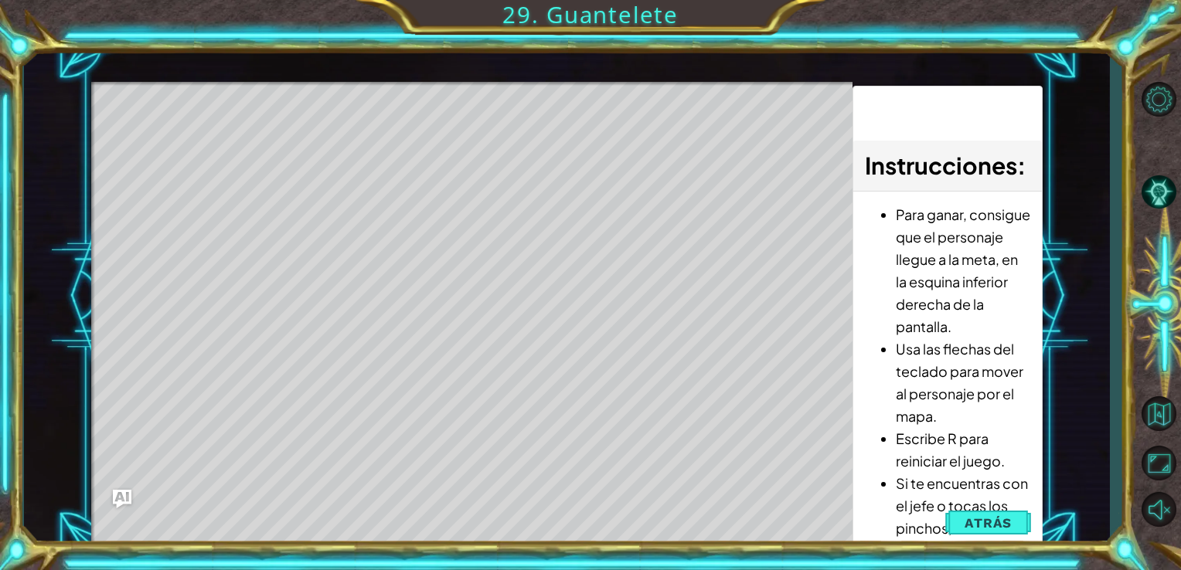
click at [407, 517] on div "Level Map" at bounding box center [448, 309] width 714 height 455
click at [413, 514] on div "Level Map" at bounding box center [448, 309] width 714 height 455
click at [408, 510] on div "Level Map" at bounding box center [448, 309] width 714 height 455
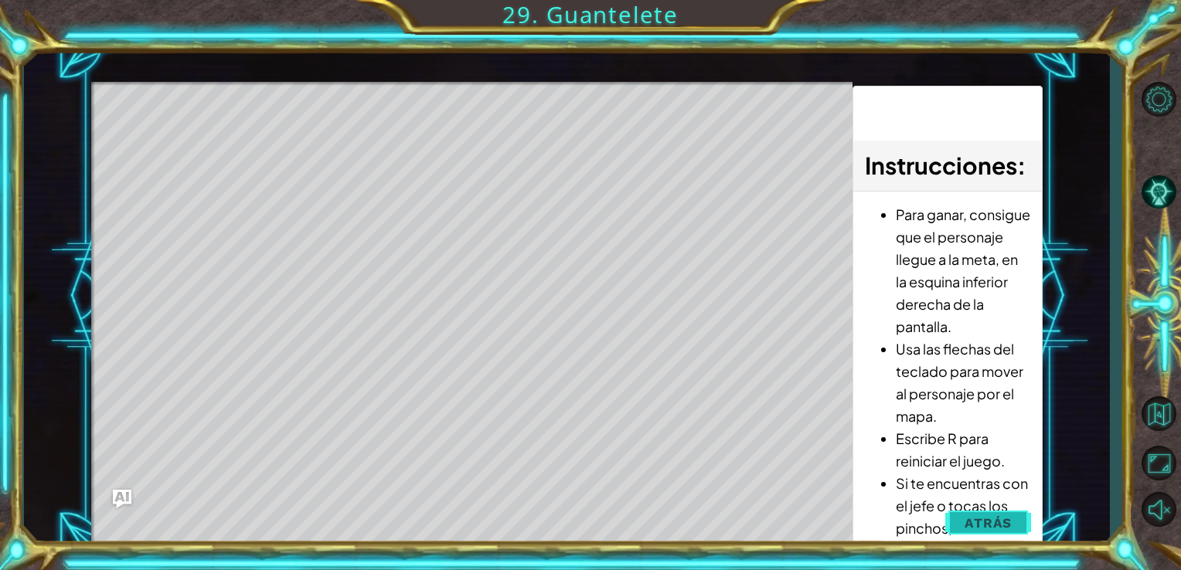
click at [989, 519] on span "Atrás" at bounding box center [988, 523] width 47 height 15
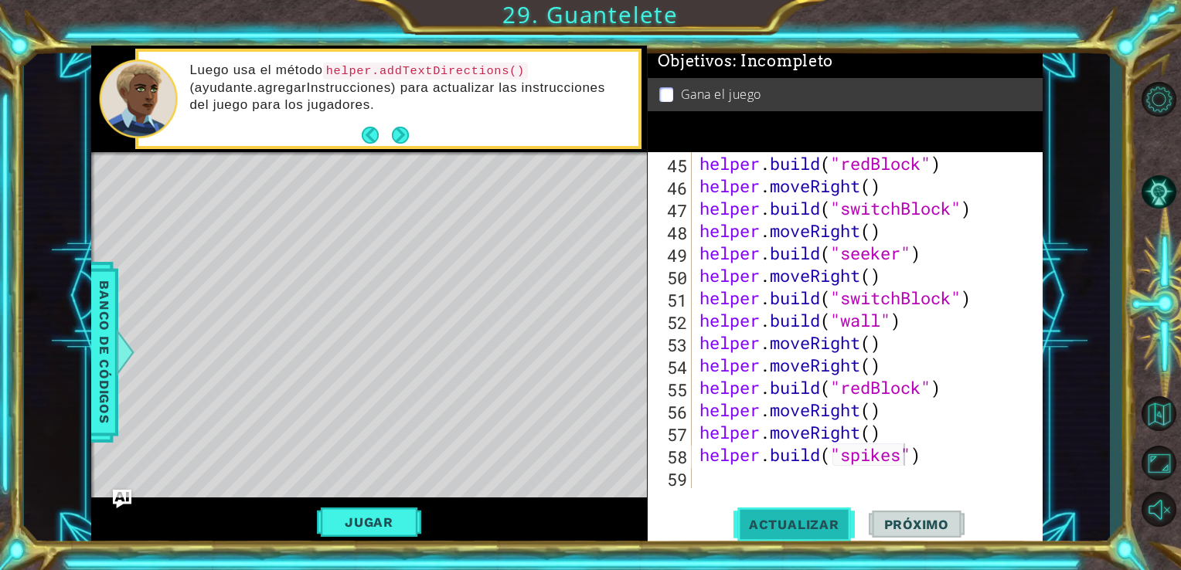
click at [787, 518] on span "Actualizar" at bounding box center [794, 524] width 121 height 15
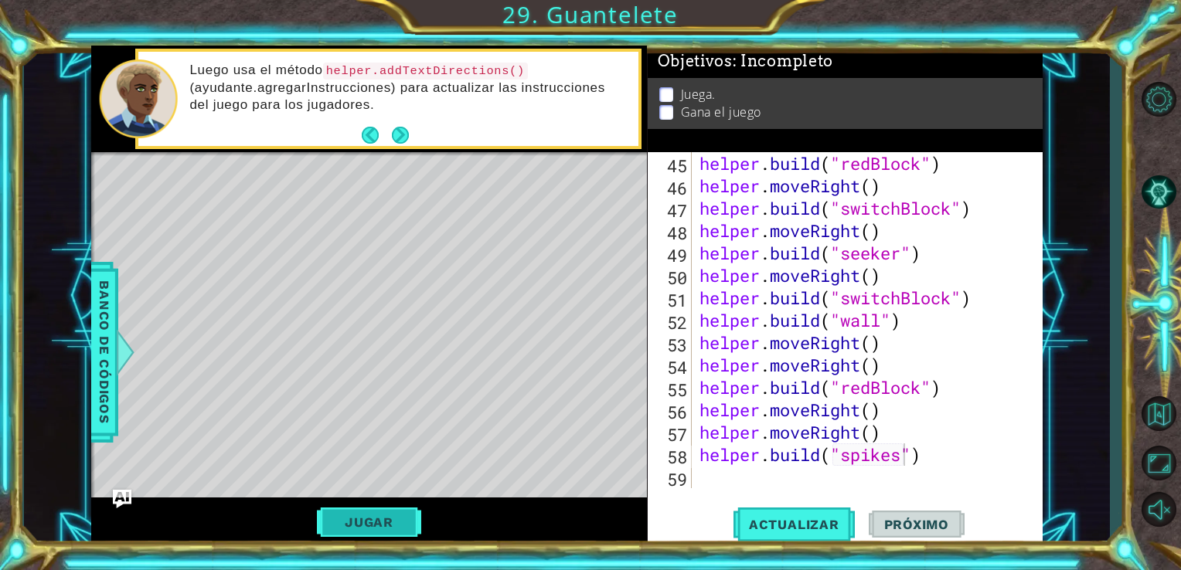
click at [365, 526] on button "Jugar" at bounding box center [369, 522] width 104 height 29
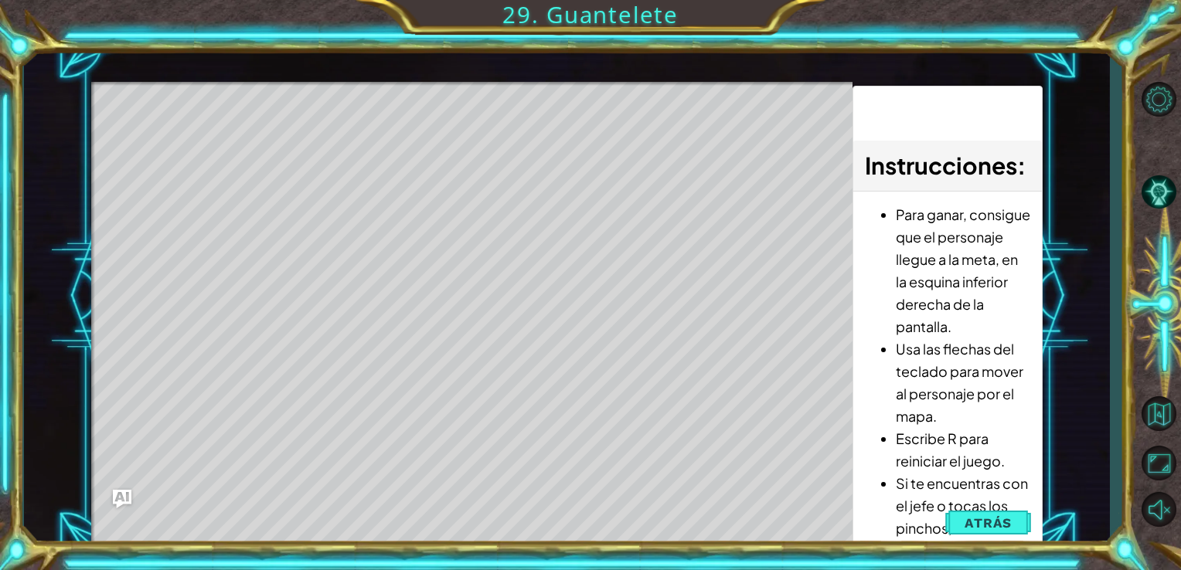
click at [456, 536] on div "Level Map" at bounding box center [448, 309] width 714 height 455
click at [1106, 231] on div "1 ההההההההההההההההההההההההההההההההההההההההההההההההההההההההההההההההההההההההההההה…" at bounding box center [567, 297] width 1087 height 502
click at [975, 526] on span "Atrás" at bounding box center [988, 523] width 47 height 15
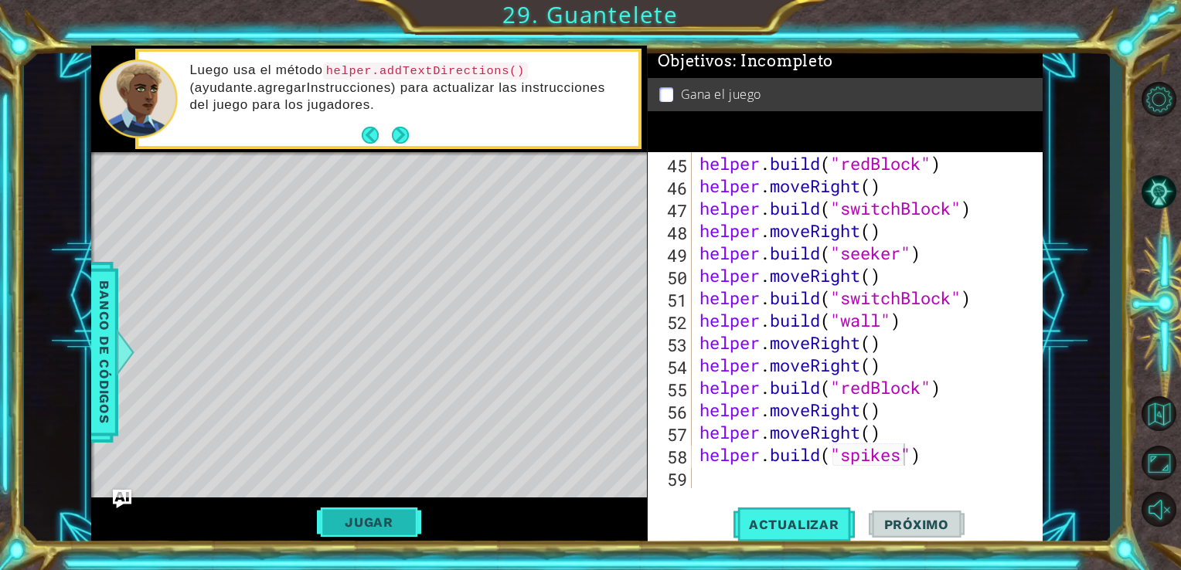
click at [380, 513] on button "Jugar" at bounding box center [369, 522] width 104 height 29
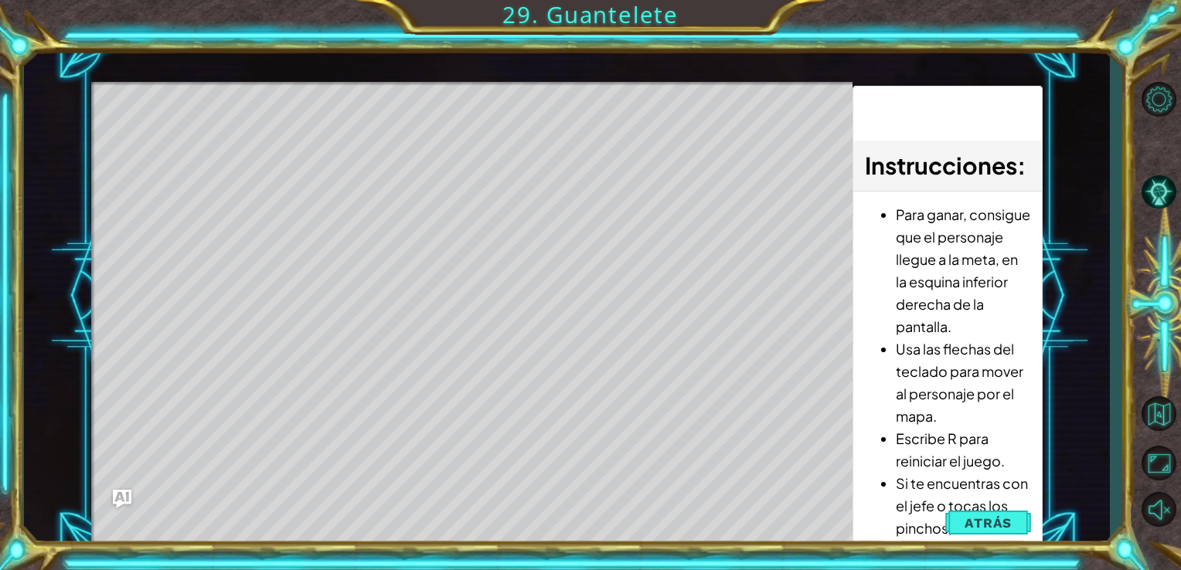
click at [1085, 88] on div "1 ההההההההההההההההההההההההההההההההההההההההההההההההההההההההההההההההההההההההההההה…" at bounding box center [567, 297] width 1087 height 502
click at [1013, 536] on button "Atrás" at bounding box center [988, 523] width 86 height 31
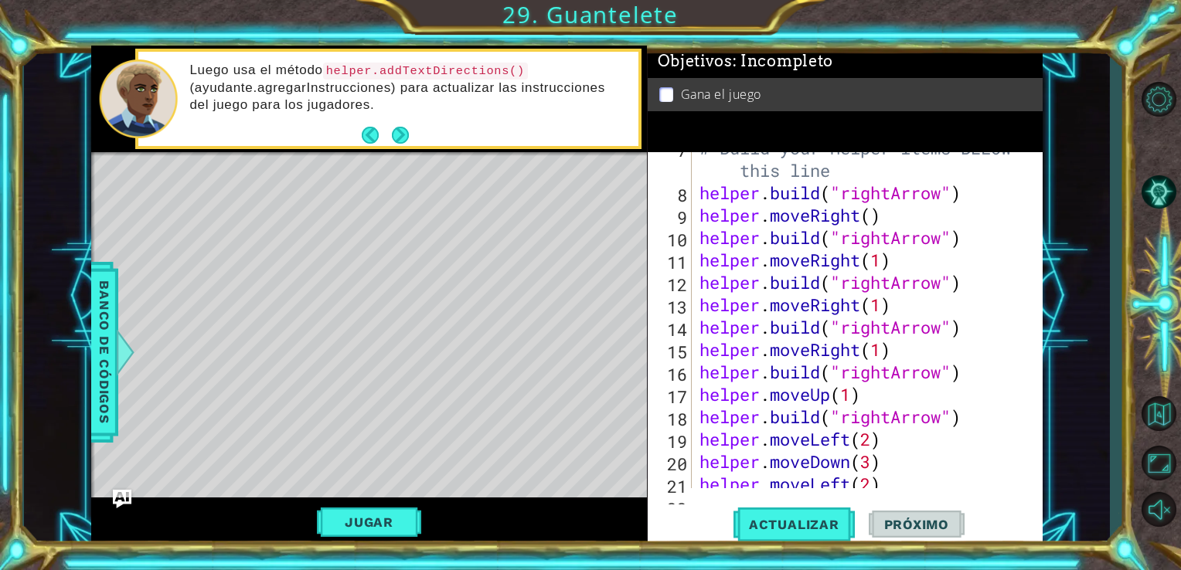
scroll to position [192, 0]
type textarea "[DOMAIN_NAME]("rightArrow")"
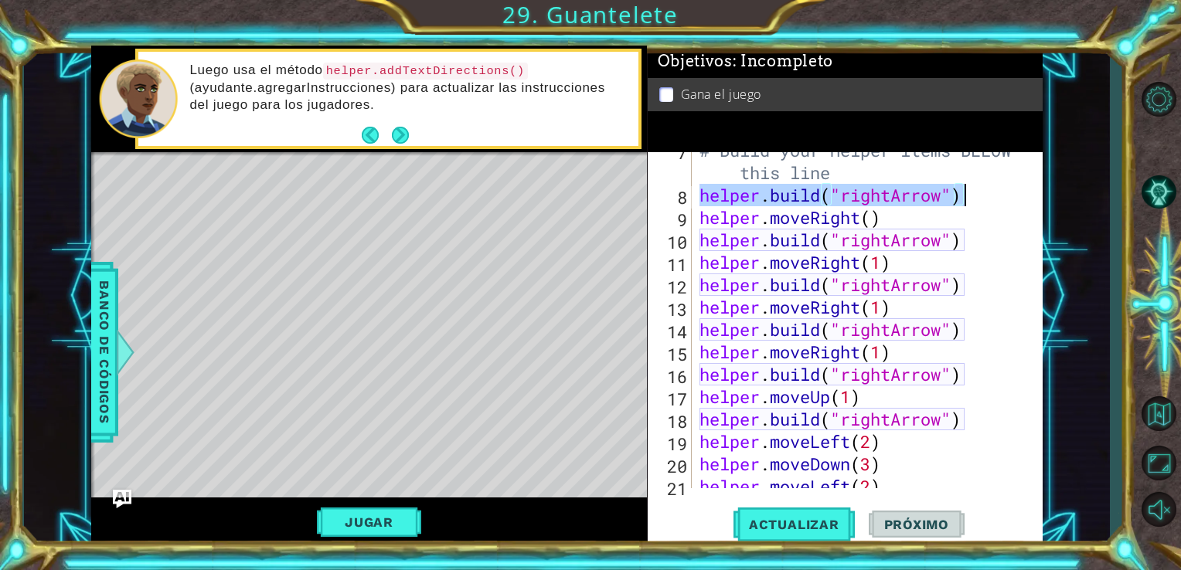
drag, startPoint x: 696, startPoint y: 196, endPoint x: 964, endPoint y: 195, distance: 268.2
click at [964, 195] on div "# Build your Helper items BELOW this line helper . build ( "rightArrow" ) helpe…" at bounding box center [865, 340] width 339 height 403
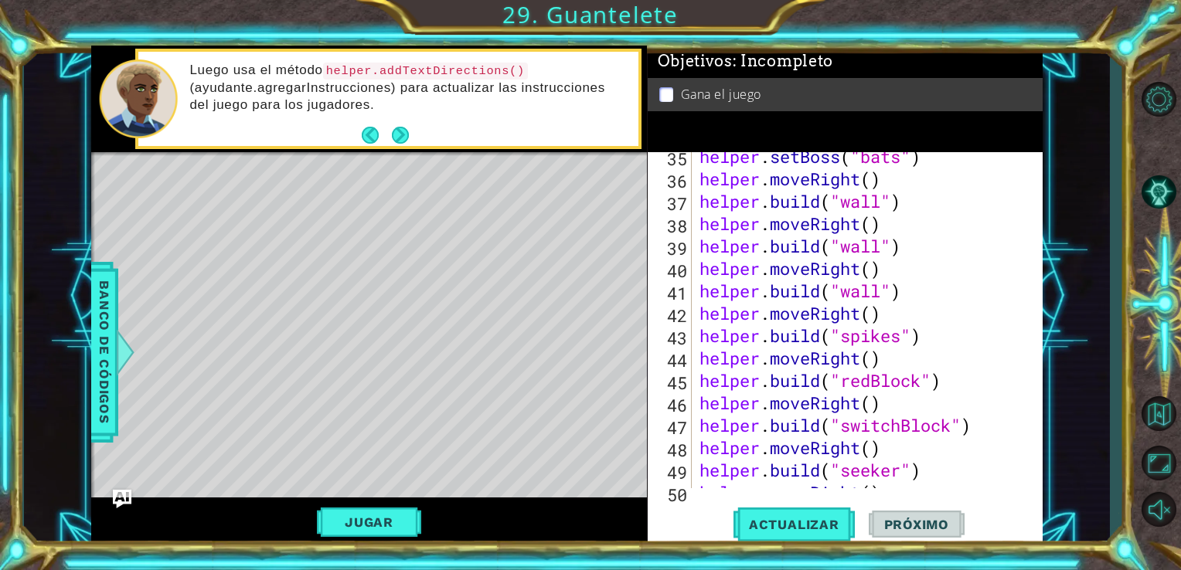
scroll to position [1054, 0]
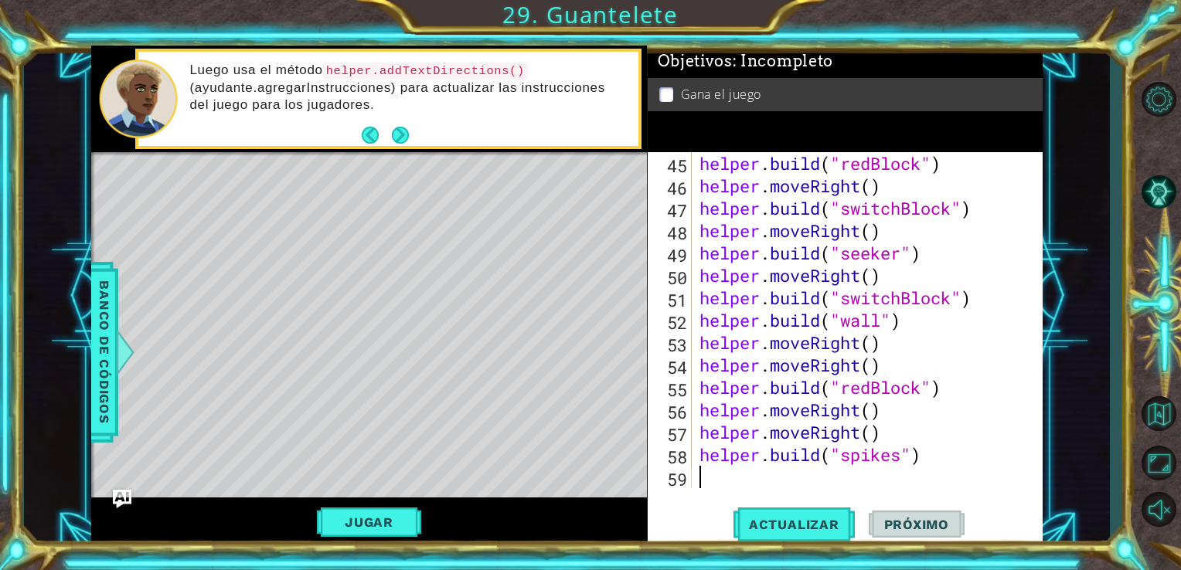
click at [712, 487] on div "helper . build ( "redBlock" ) helper . moveRight ( ) helper . build ( "switchBl…" at bounding box center [865, 342] width 339 height 381
paste textarea "[DOMAIN_NAME]("rightArrow")"
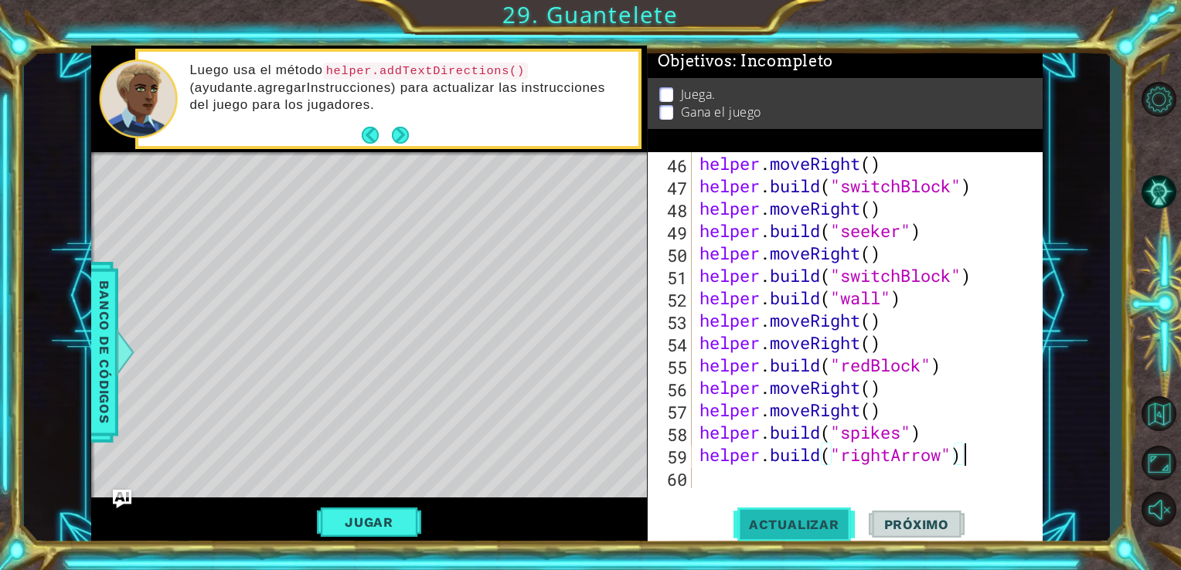
click at [807, 531] on span "Actualizar" at bounding box center [794, 524] width 121 height 15
drag, startPoint x: 1039, startPoint y: 425, endPoint x: 1033, endPoint y: 420, distance: 8.2
click at [1033, 420] on div "[DOMAIN_NAME]("rightArrow") 46 47 48 49 50 51 52 53 54 55 56 57 58 59 60 helper…" at bounding box center [844, 320] width 392 height 336
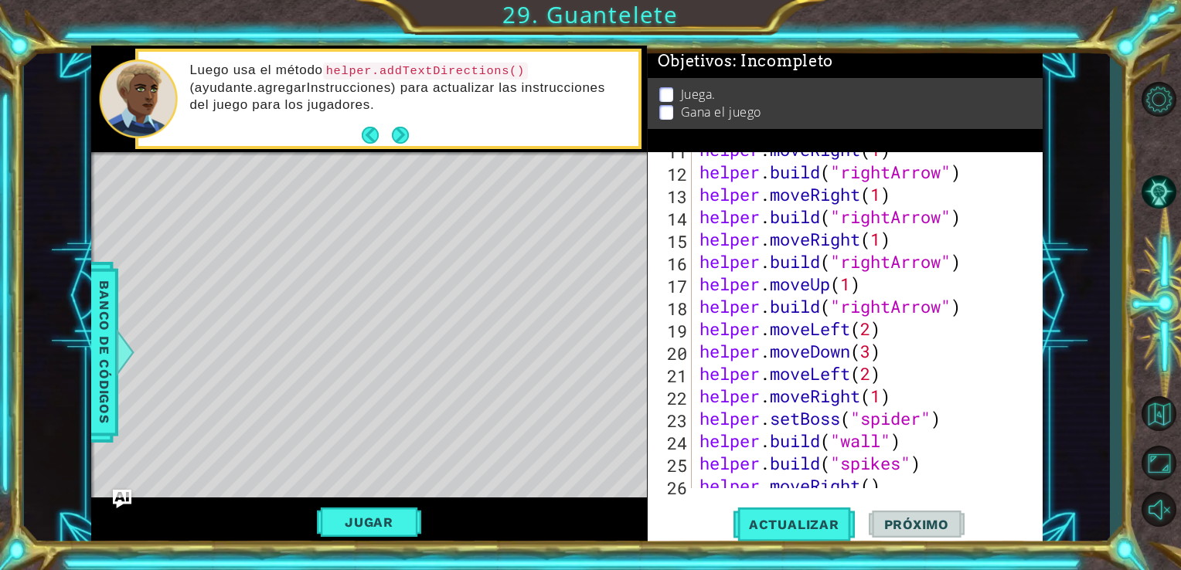
scroll to position [317, 0]
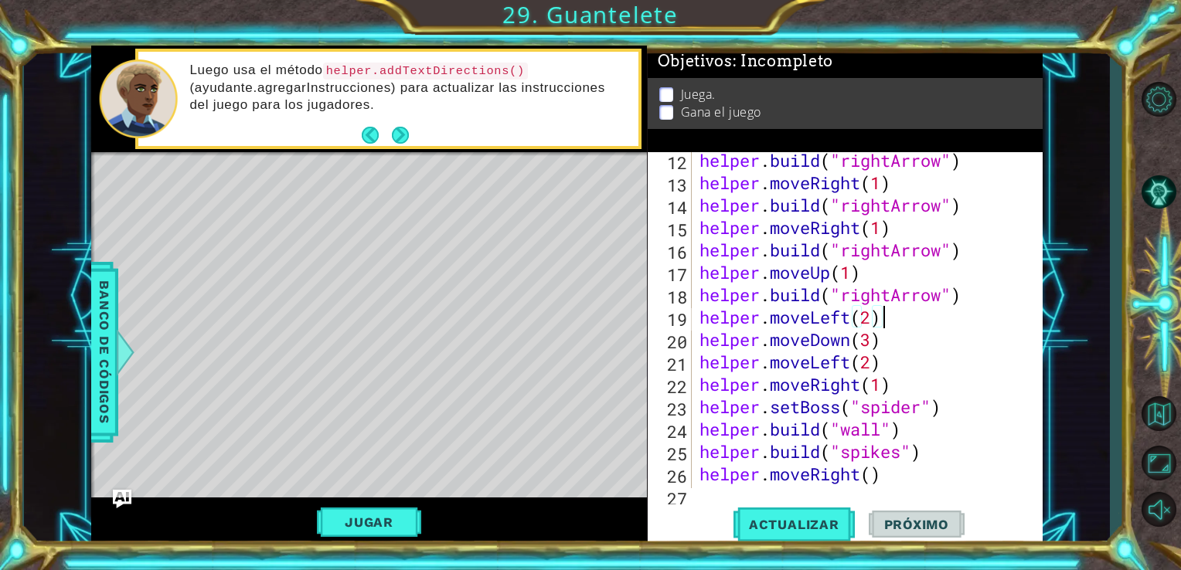
click at [972, 307] on div "helper . build ( "rightArrow" ) helper . moveRight ( 1 ) helper . build ( "righ…" at bounding box center [865, 339] width 339 height 381
type textarea "helper.moveLeft(2)"
click at [723, 496] on div "helper.moveLeft(2) 12 13 14 15 16 17 18 19 20 21 22 23 24 25 26 27 28 helper . …" at bounding box center [846, 349] width 396 height 395
click at [722, 492] on div "helper.moveLeft(2) 12 13 14 15 16 17 18 19 20 21 22 23 24 25 26 27 28 helper . …" at bounding box center [846, 349] width 396 height 395
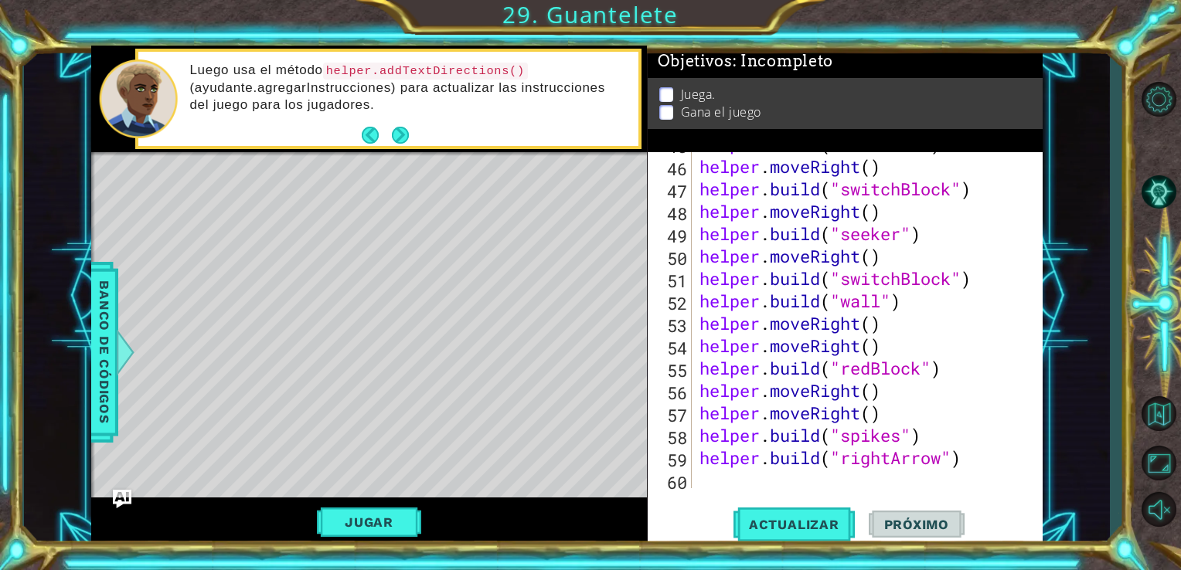
scroll to position [1076, 0]
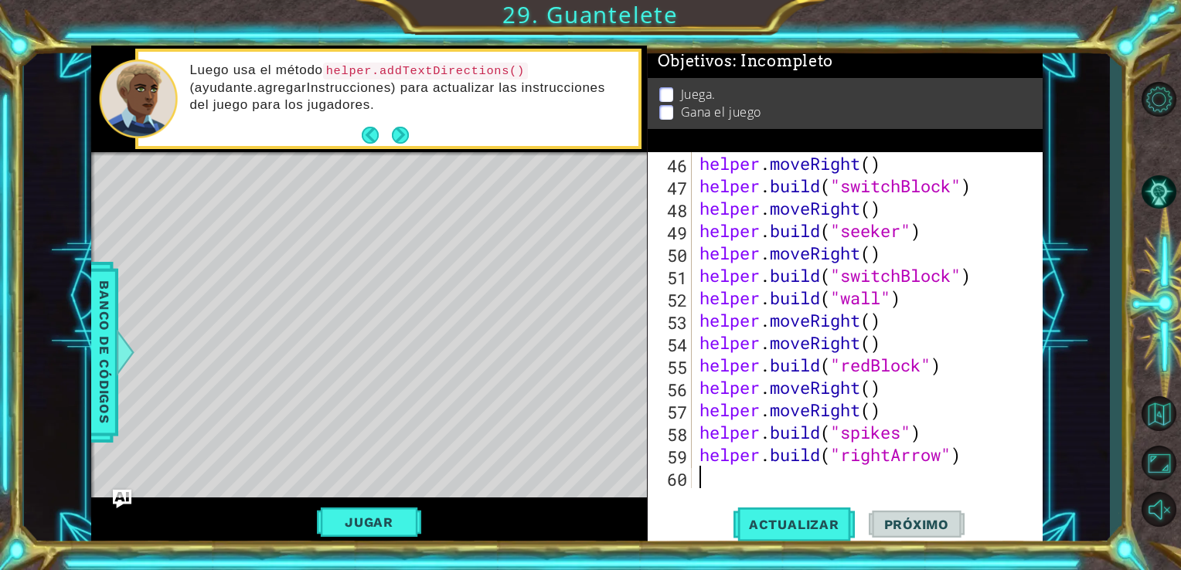
click at [847, 472] on div "helper . moveRight ( ) helper . build ( "switchBlock" ) helper . moveRight ( ) …" at bounding box center [865, 342] width 339 height 381
click at [934, 441] on div "helper . moveRight ( ) helper . build ( "switchBlock" ) helper . moveRight ( ) …" at bounding box center [865, 342] width 339 height 381
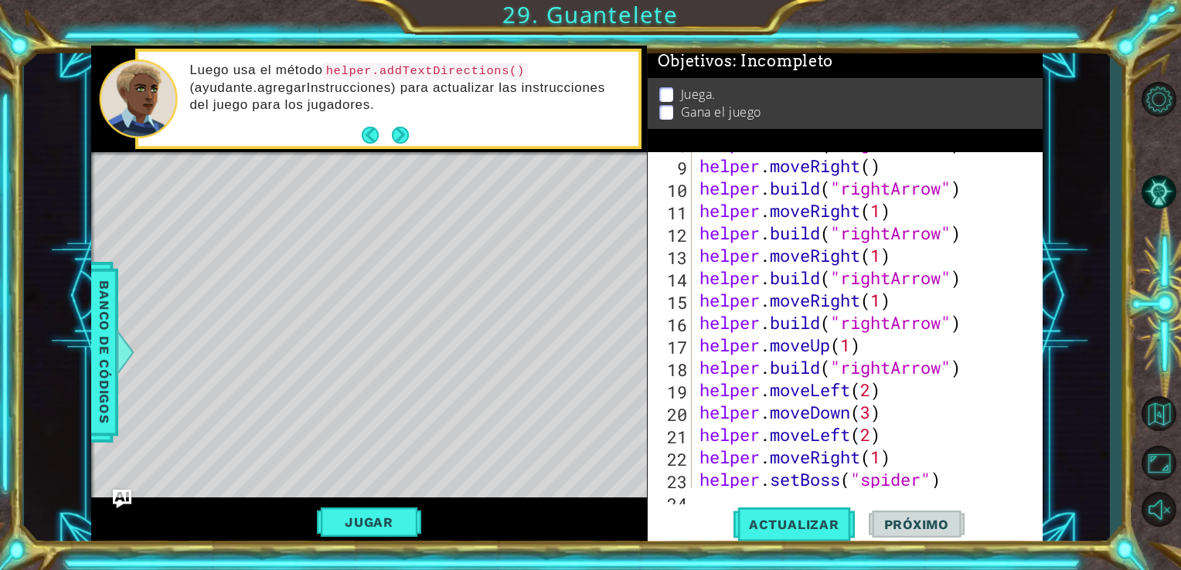
scroll to position [247, 0]
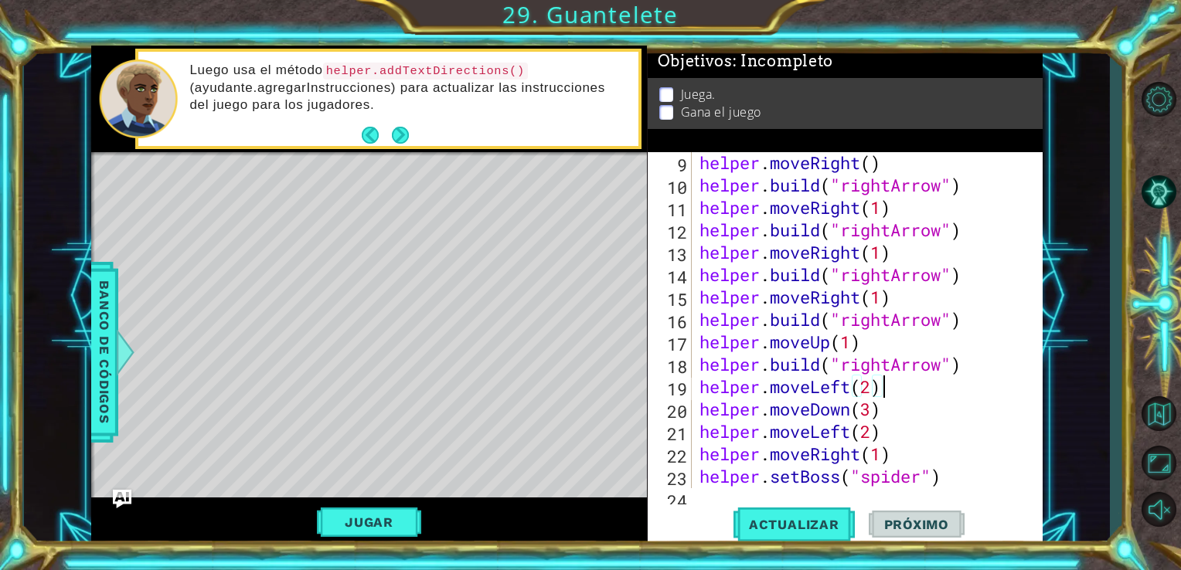
click at [893, 386] on div "helper . moveRight ( ) helper . build ( "rightArrow" ) helper . moveRight ( 1 )…" at bounding box center [865, 342] width 339 height 381
click at [976, 375] on div "helper . moveRight ( ) helper . build ( "rightArrow" ) helper . moveRight ( 1 )…" at bounding box center [865, 342] width 339 height 381
type textarea "[DOMAIN_NAME]("rightArrow")"
click at [982, 413] on div "helper . moveRight ( ) helper . build ( "rightArrow" ) helper . moveRight ( 1 )…" at bounding box center [865, 342] width 339 height 381
click at [815, 388] on div "helper . moveRight ( ) helper . build ( "rightArrow" ) helper . moveRight ( 1 )…" at bounding box center [865, 342] width 339 height 381
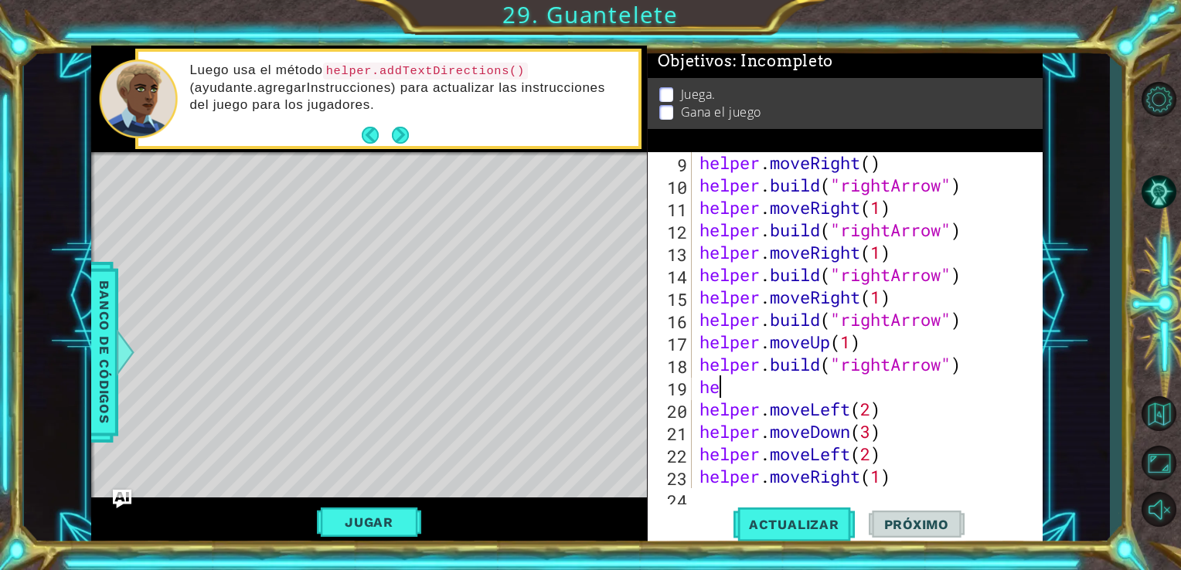
type textarea "hel"
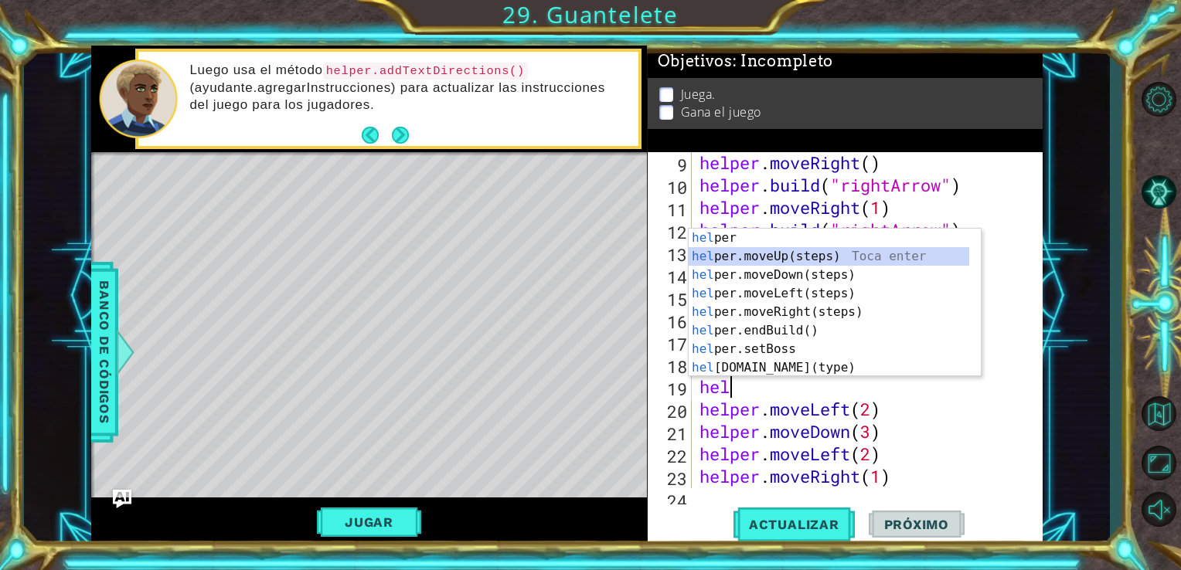
click at [833, 260] on div "hel per Toca enter hel per.moveUp(steps) Toca enter hel per.moveDown(steps) Toc…" at bounding box center [829, 322] width 281 height 186
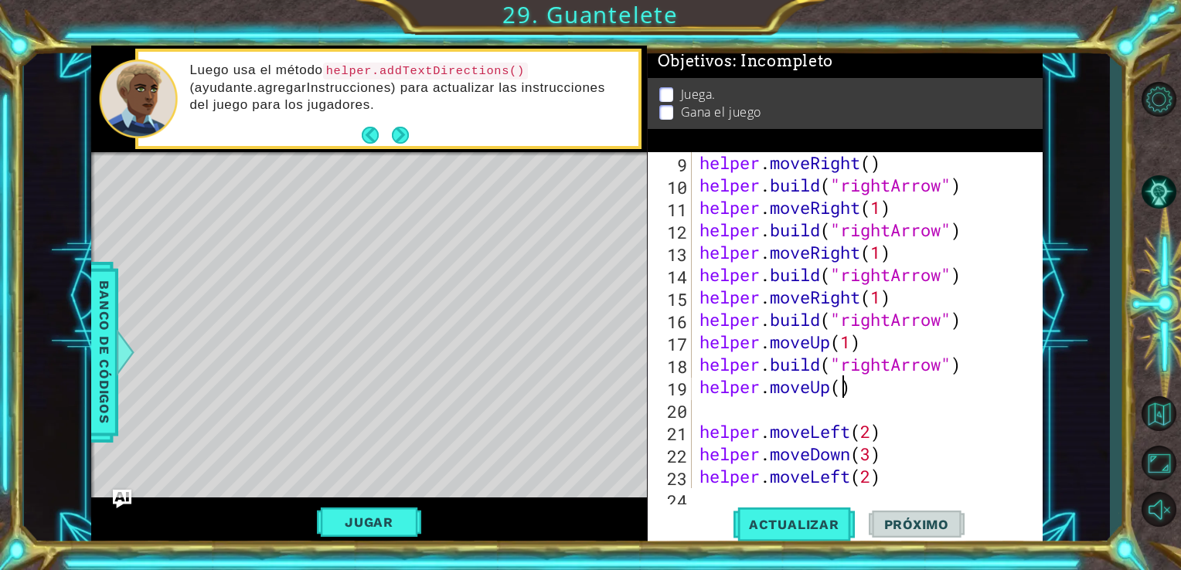
click at [841, 390] on div "helper . moveRight ( ) helper . build ( "rightArrow" ) helper . moveRight ( 1 )…" at bounding box center [865, 342] width 339 height 381
type textarea "helper.moveUp(1)"
click at [824, 400] on div "helper . moveRight ( ) helper . build ( "rightArrow" ) helper . moveRight ( 1 )…" at bounding box center [865, 342] width 339 height 381
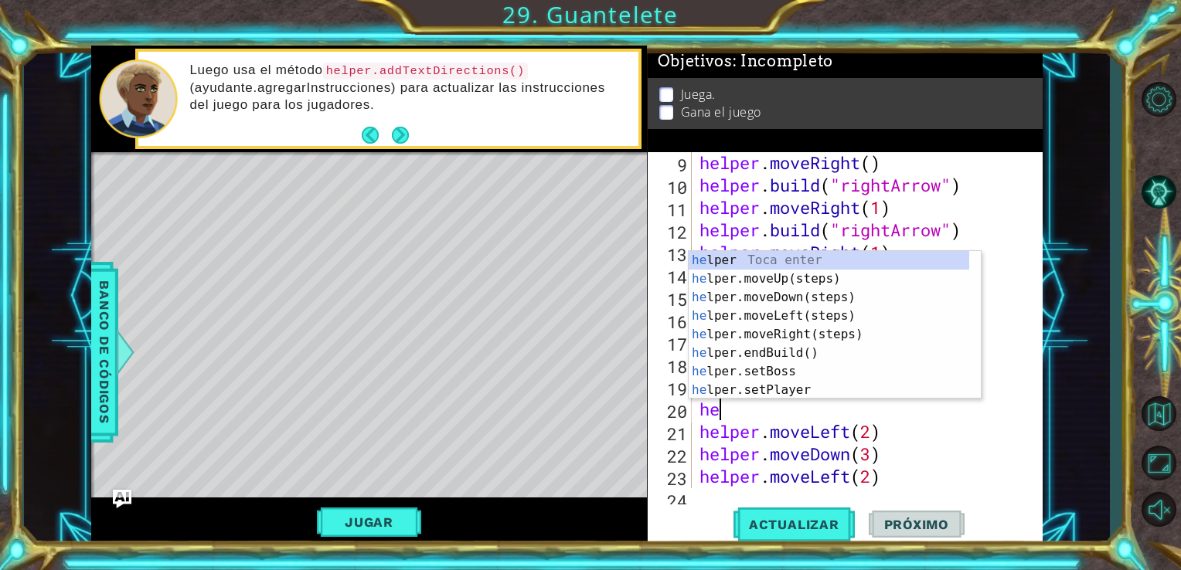
type textarea "h"
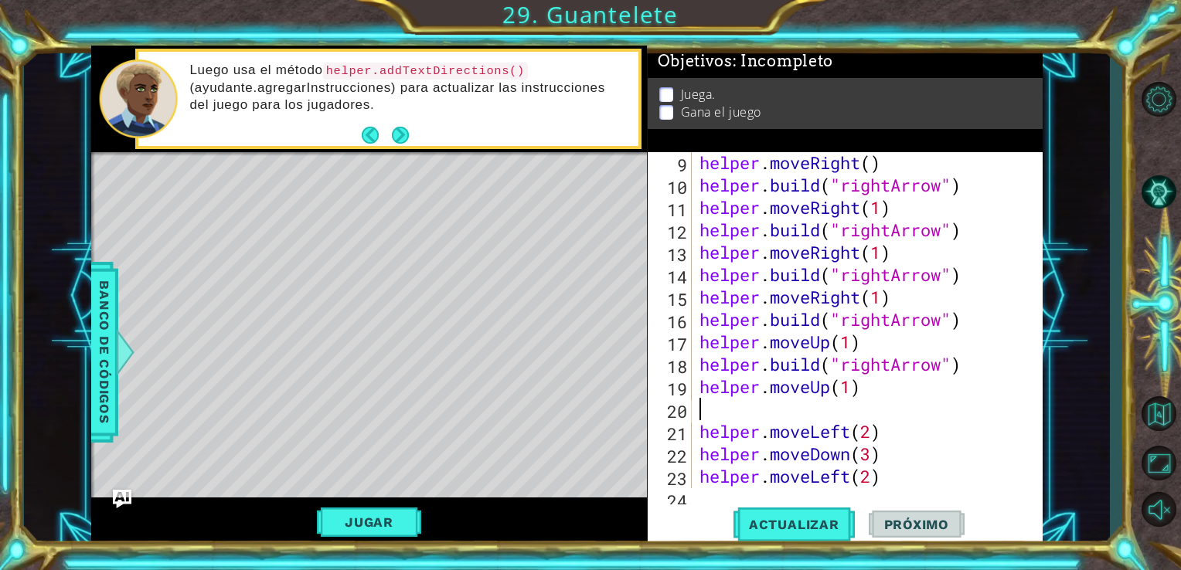
click at [724, 409] on div "helper . moveRight ( ) helper . build ( "rightArrow" ) helper . moveRight ( 1 )…" at bounding box center [865, 342] width 339 height 381
click at [703, 414] on div "helper . moveRight ( ) helper . build ( "rightArrow" ) helper . moveRight ( 1 )…" at bounding box center [865, 342] width 339 height 381
paste textarea "[DOMAIN_NAME]("rightArrow")"
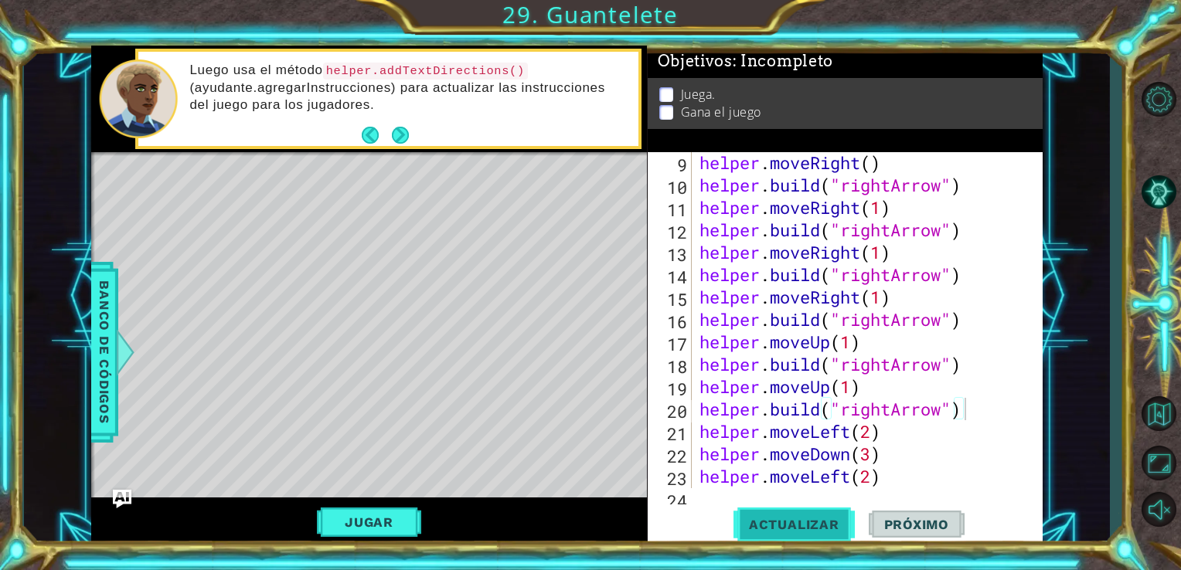
click at [817, 515] on button "Actualizar" at bounding box center [794, 524] width 121 height 39
click at [390, 518] on button "Jugar" at bounding box center [369, 522] width 104 height 29
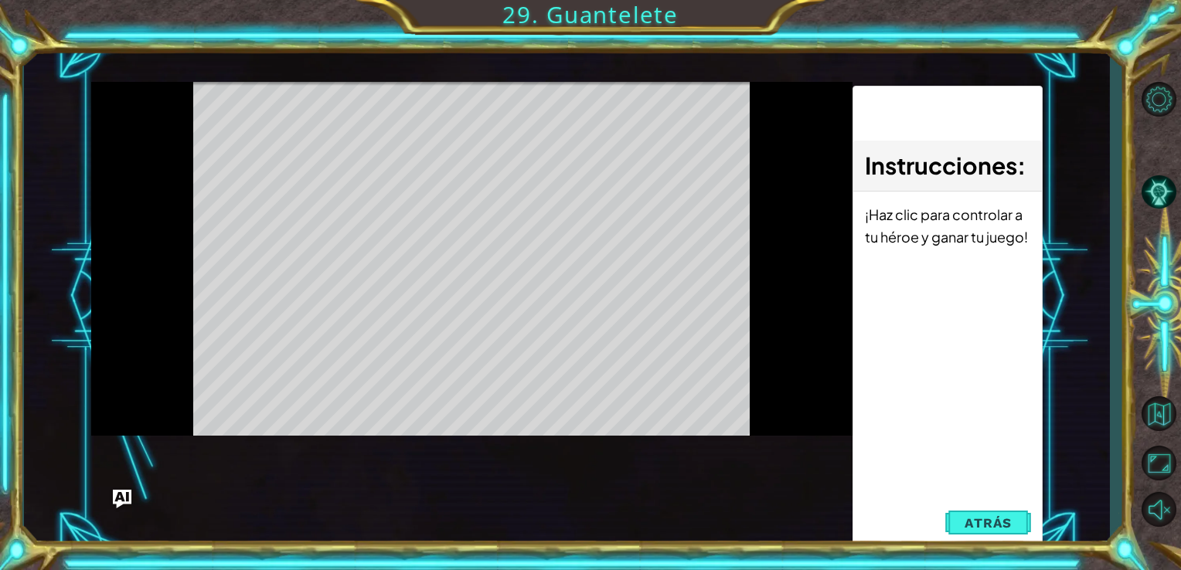
click at [390, 518] on div "helper methods moveLeft(steps) moveRight(steps) moveUp(steps) moveDown(steps) b…" at bounding box center [567, 297] width 952 height 502
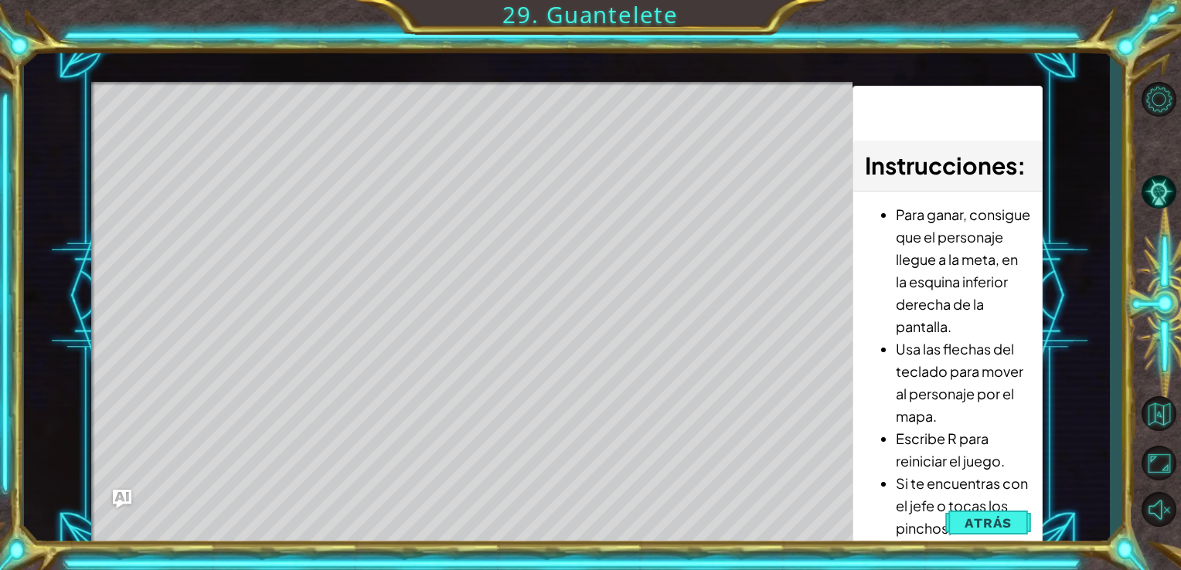
click at [390, 518] on div "Level Map" at bounding box center [448, 309] width 714 height 455
click at [1007, 519] on span "Atrás" at bounding box center [988, 523] width 47 height 15
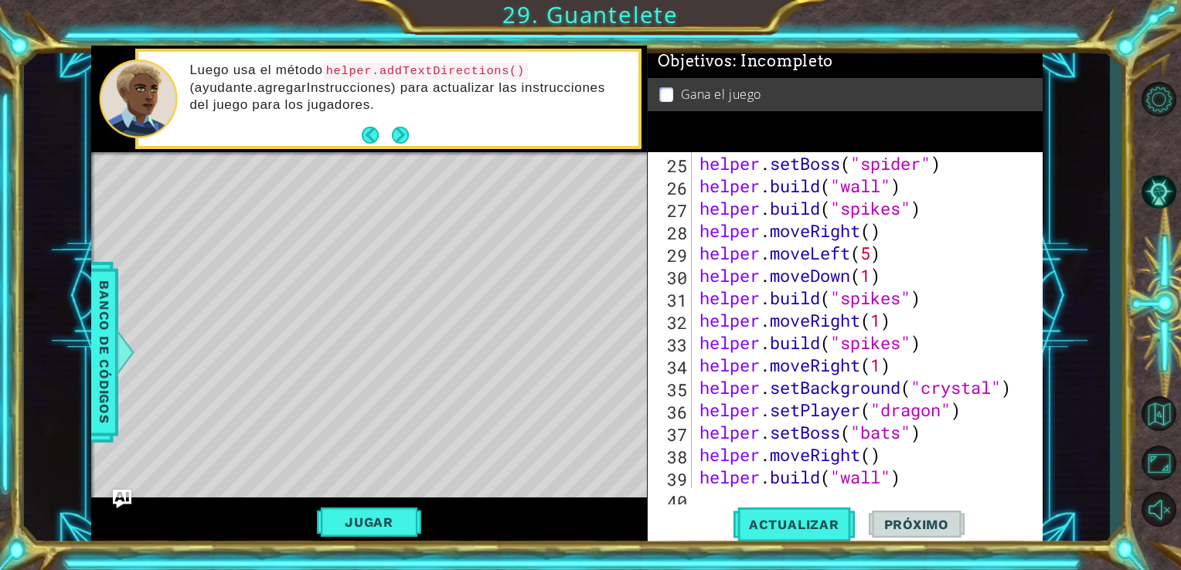
scroll to position [1120, 0]
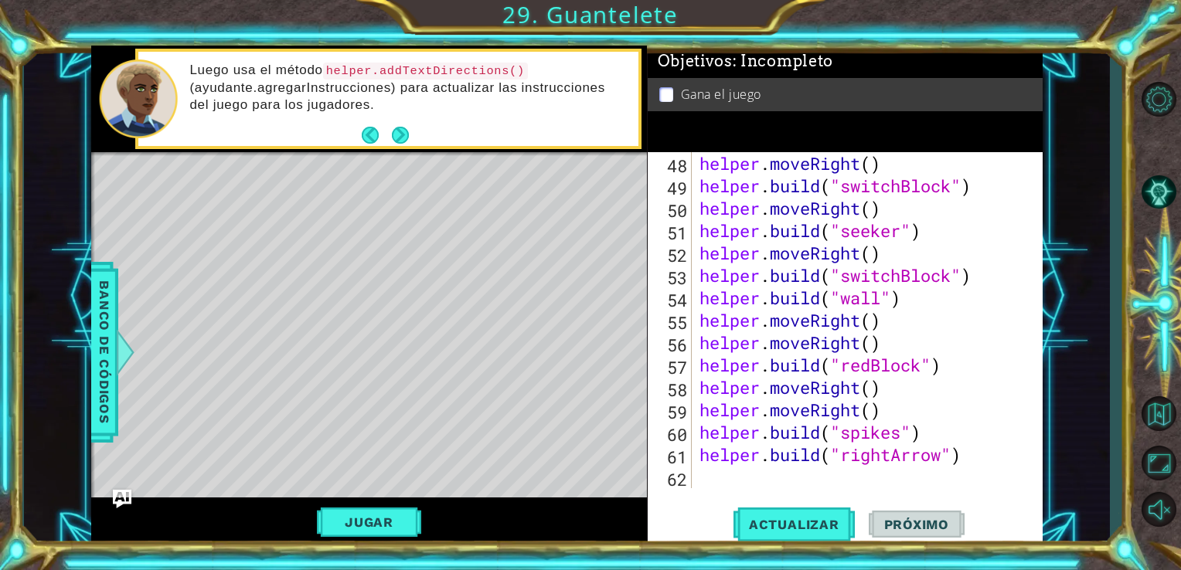
click at [912, 490] on div "[DOMAIN_NAME]("rightArrow") 47 48 49 50 51 52 53 54 55 56 57 58 59 60 61 62 hel…" at bounding box center [846, 349] width 396 height 395
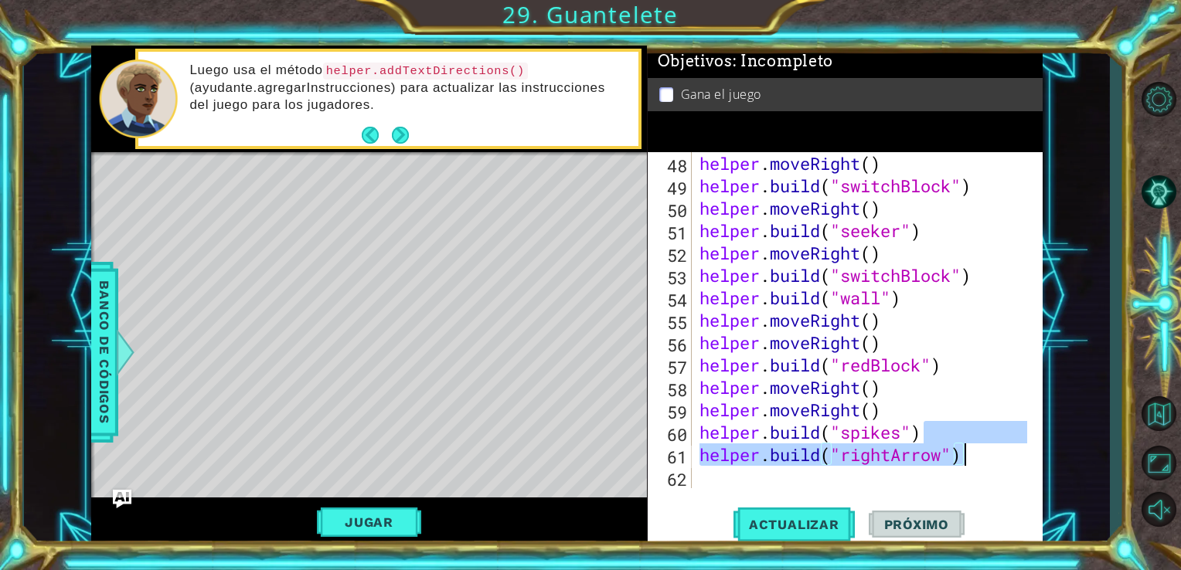
drag, startPoint x: 1027, startPoint y: 444, endPoint x: 1036, endPoint y: 448, distance: 10.0
click at [1036, 448] on div at bounding box center [1030, 320] width 15 height 336
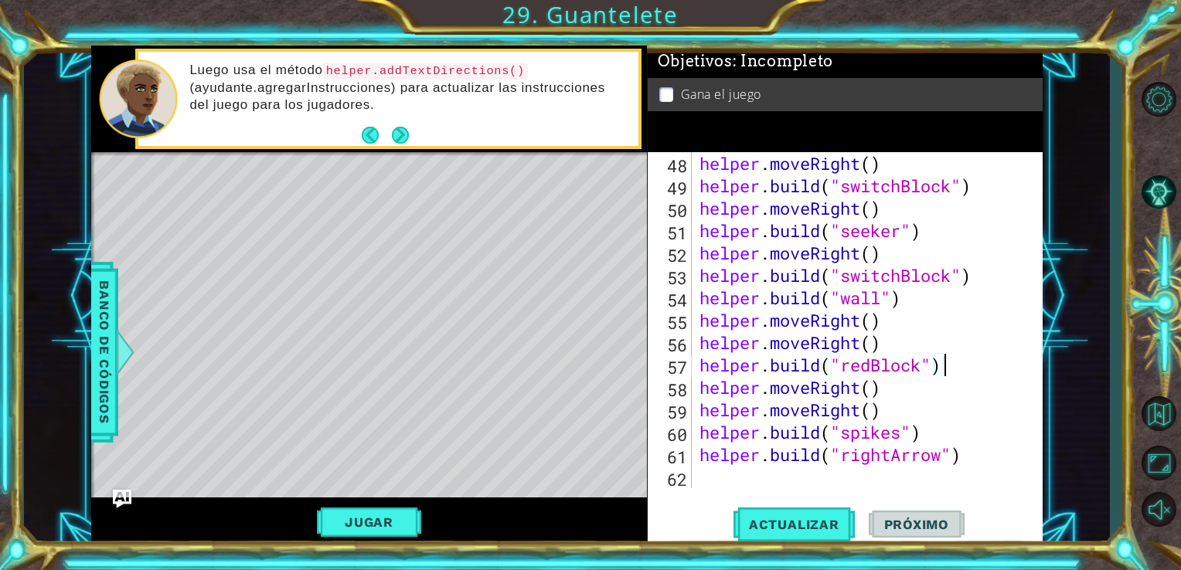
click at [1002, 373] on div "helper . build ( "redBlock" ) helper . moveRight ( ) helper . build ( "switchBl…" at bounding box center [865, 320] width 339 height 381
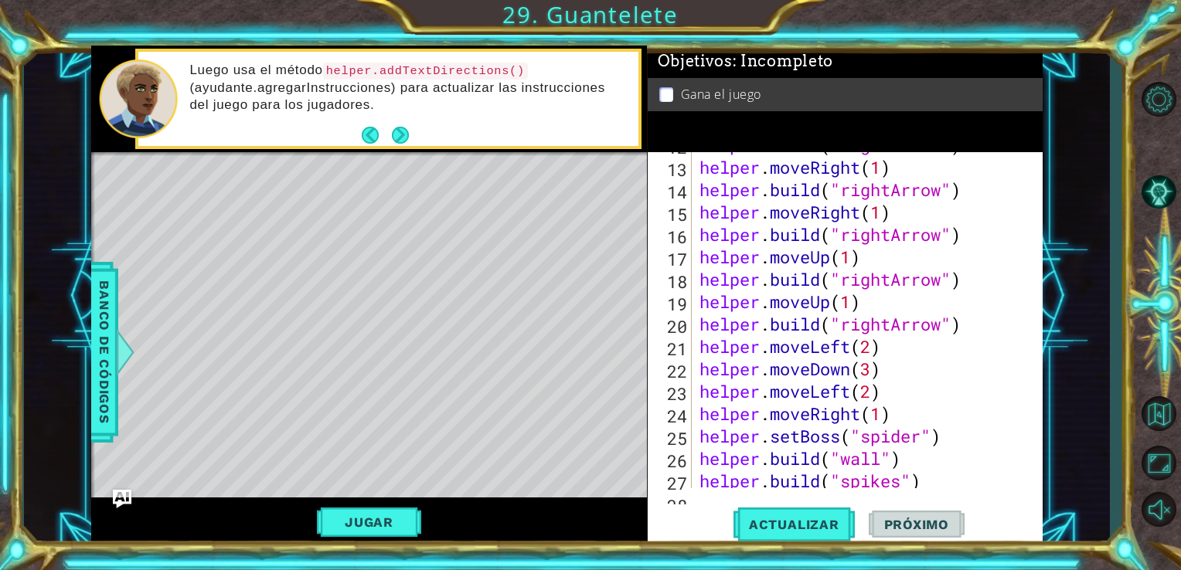
scroll to position [344, 0]
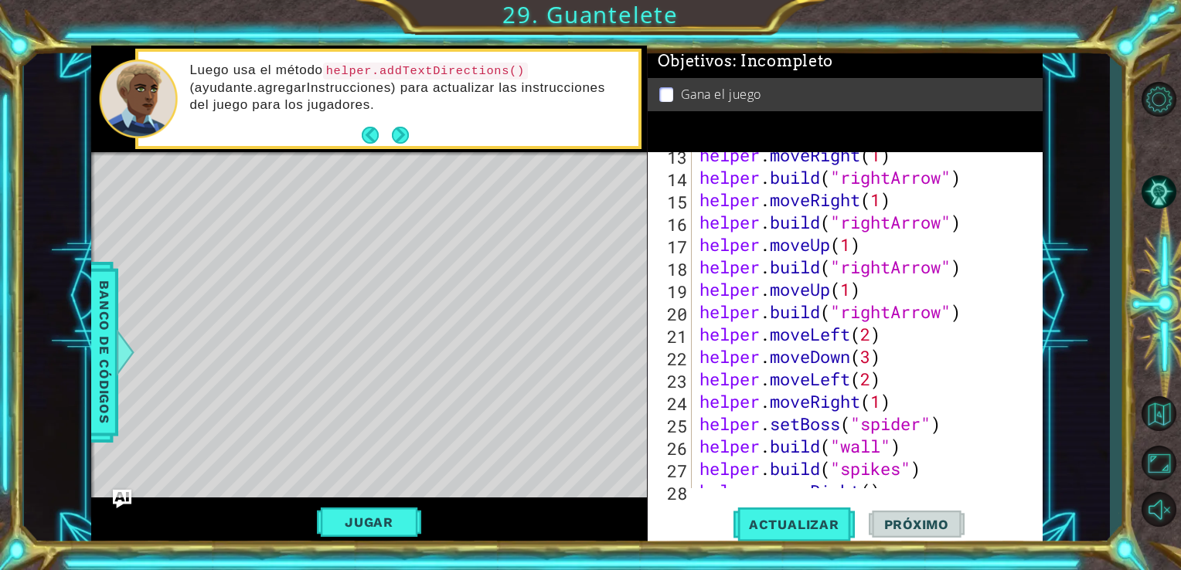
click at [939, 325] on div "helper . moveRight ( 1 ) helper . build ( "rightArrow" ) helper . moveRight ( 1…" at bounding box center [865, 334] width 339 height 381
click at [972, 321] on div "helper . moveRight ( 1 ) helper . build ( "rightArrow" ) helper . moveRight ( 1…" at bounding box center [865, 334] width 339 height 381
type textarea "[DOMAIN_NAME]("rightArrow")"
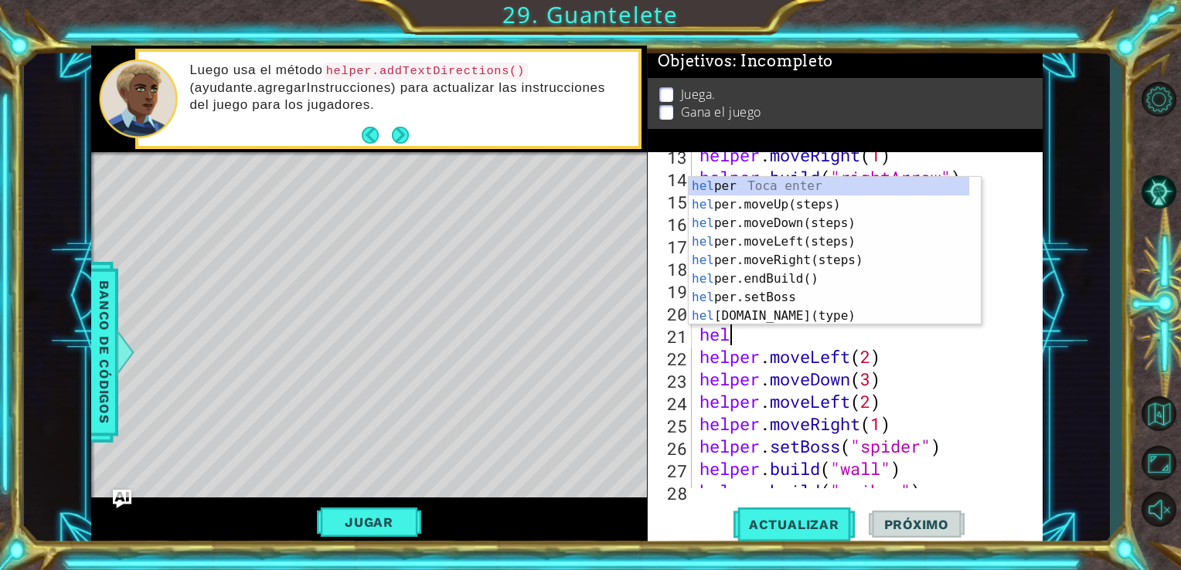
scroll to position [0, 0]
type textarea "helper"
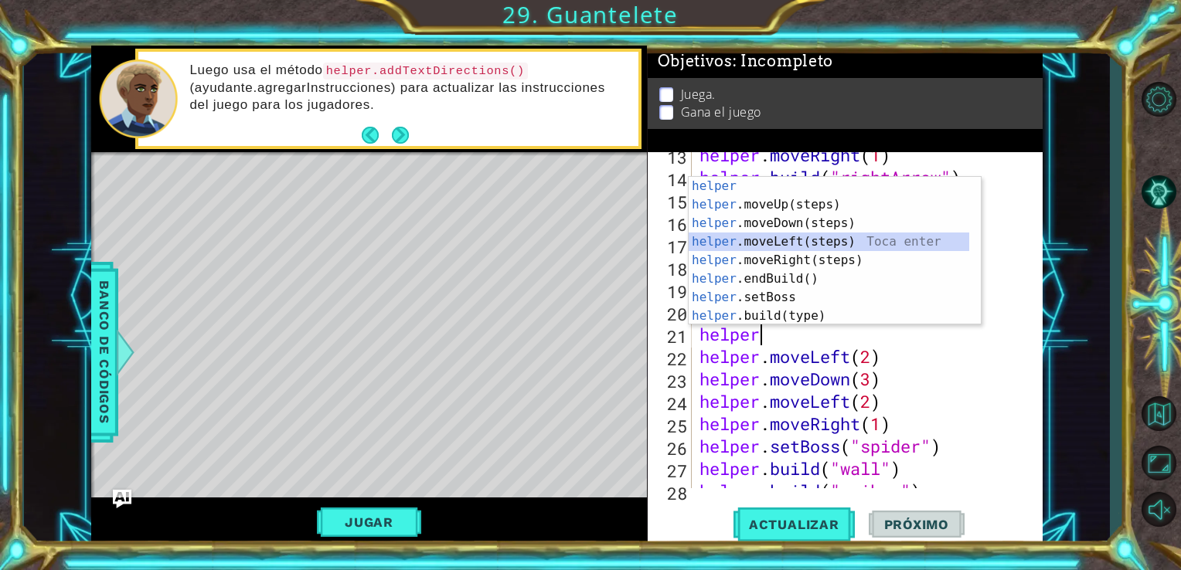
click at [931, 244] on div "helper Toca enter helper .moveUp(steps) Toca enter helper .moveDown(steps) Toca…" at bounding box center [829, 270] width 281 height 186
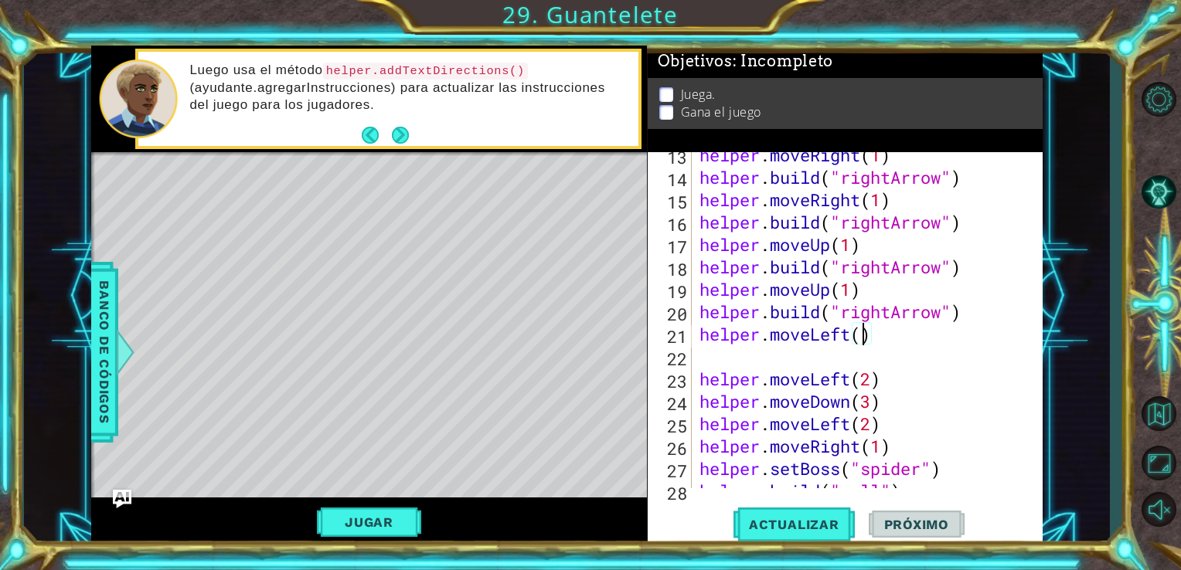
click at [863, 332] on div "helper . moveRight ( 1 ) helper . build ( "rightArrow" ) helper . moveRight ( 1…" at bounding box center [865, 334] width 339 height 381
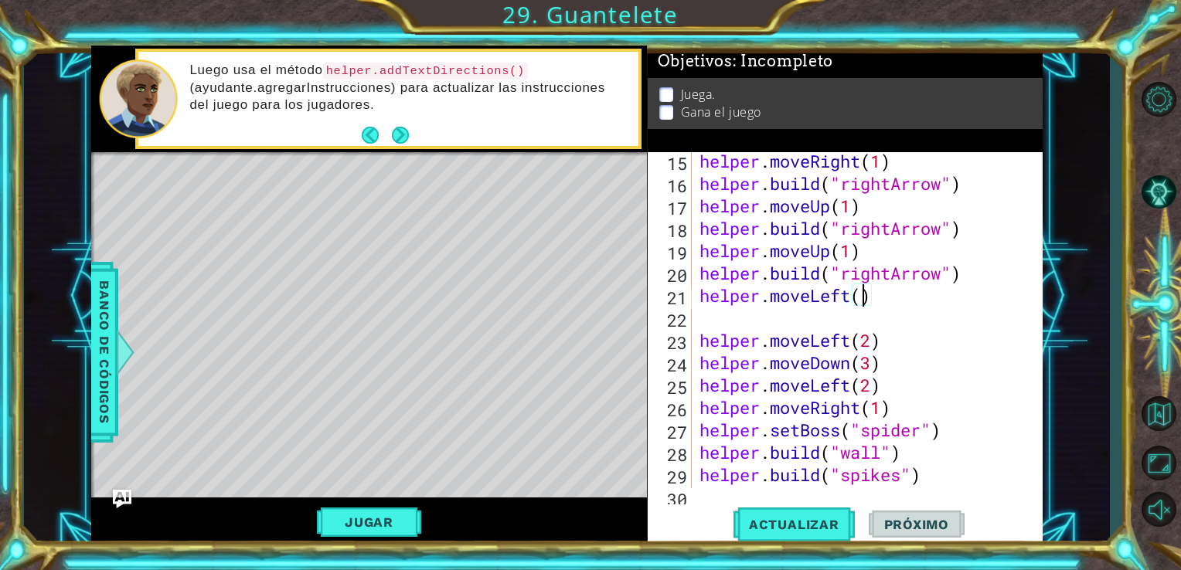
scroll to position [383, 0]
type textarea "helper.moveLeft(1)"
click at [906, 329] on div "helper . moveRight ( 1 ) helper . build ( "rightArrow" ) helper . moveUp ( 1 ) …" at bounding box center [865, 340] width 339 height 381
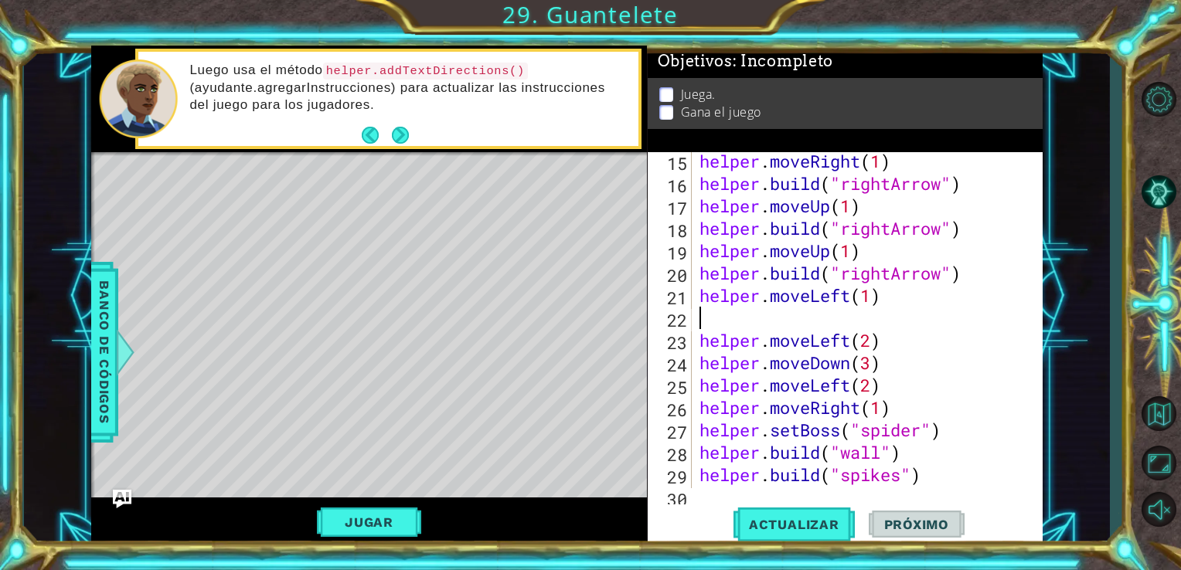
type textarea "h"
paste textarea "[DOMAIN_NAME]("rightArrow")"
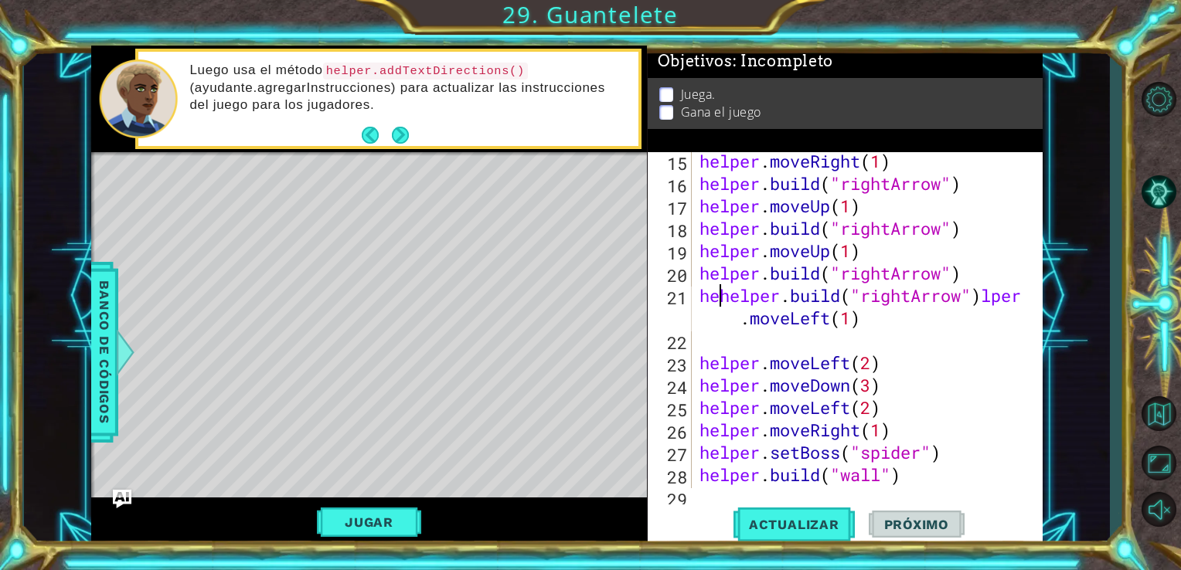
click at [717, 298] on div "helper . moveRight ( 1 ) helper . build ( "rightArrow" ) helper . moveUp ( 1 ) …" at bounding box center [865, 340] width 339 height 381
click at [964, 298] on div "helper . moveRight ( 1 ) helper . build ( "rightArrow" ) helper . moveUp ( 1 ) …" at bounding box center [865, 340] width 339 height 381
click at [702, 372] on div "helper . moveRight ( 1 ) helper . build ( "rightArrow" ) helper . moveUp ( 1 ) …" at bounding box center [865, 340] width 339 height 381
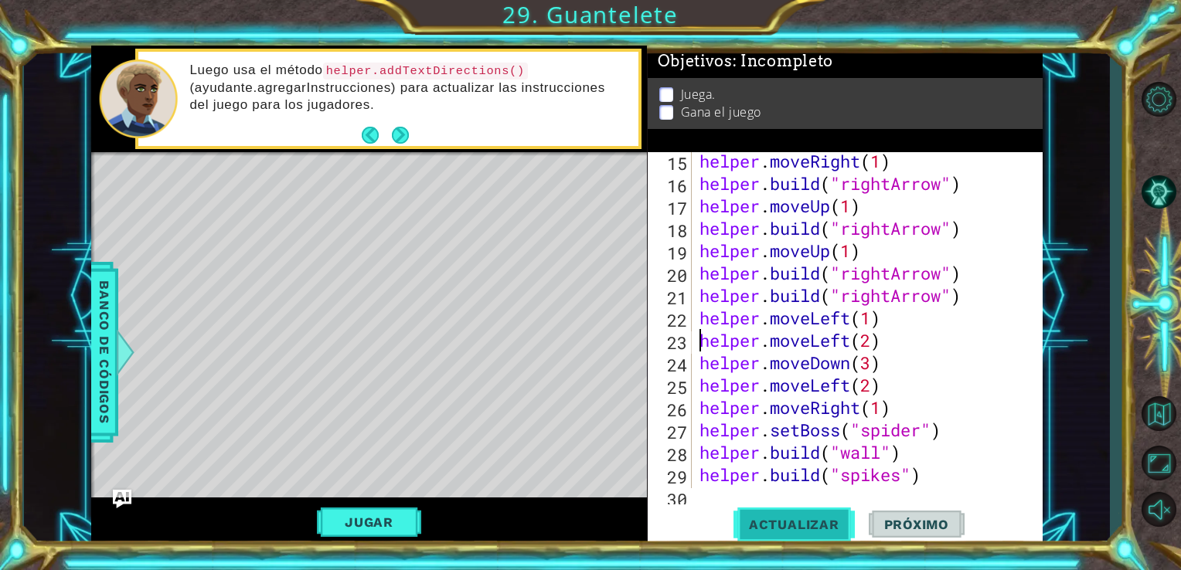
type textarea "helper.moveLeft(2)"
click at [785, 530] on span "Actualizar" at bounding box center [794, 524] width 121 height 15
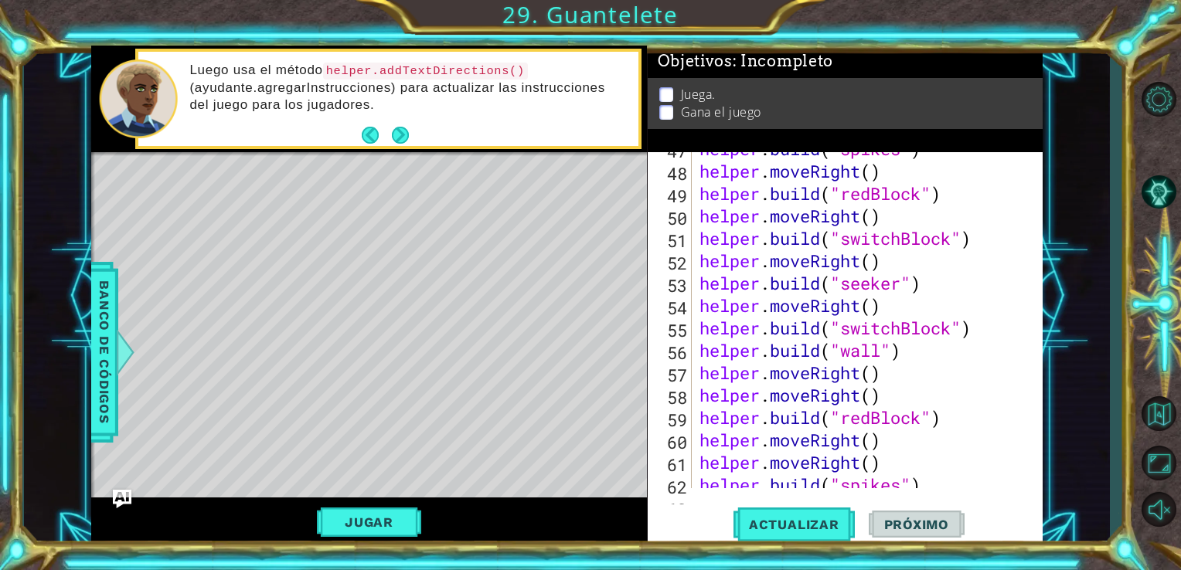
scroll to position [1166, 0]
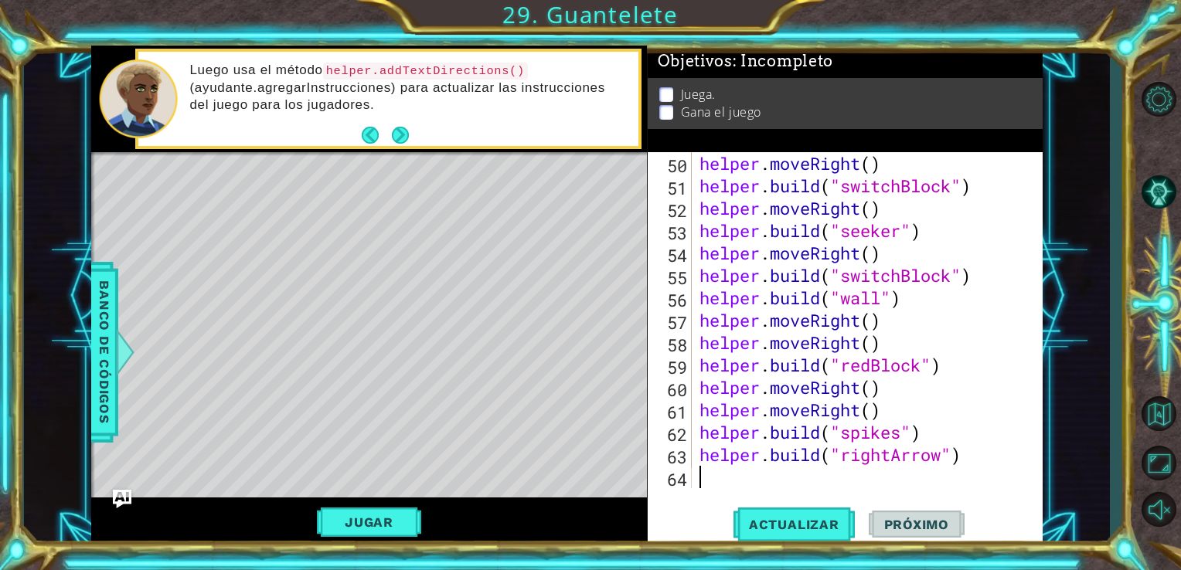
click at [848, 478] on div "helper . moveRight ( ) helper . build ( "switchBlock" ) helper . moveRight ( ) …" at bounding box center [865, 342] width 339 height 381
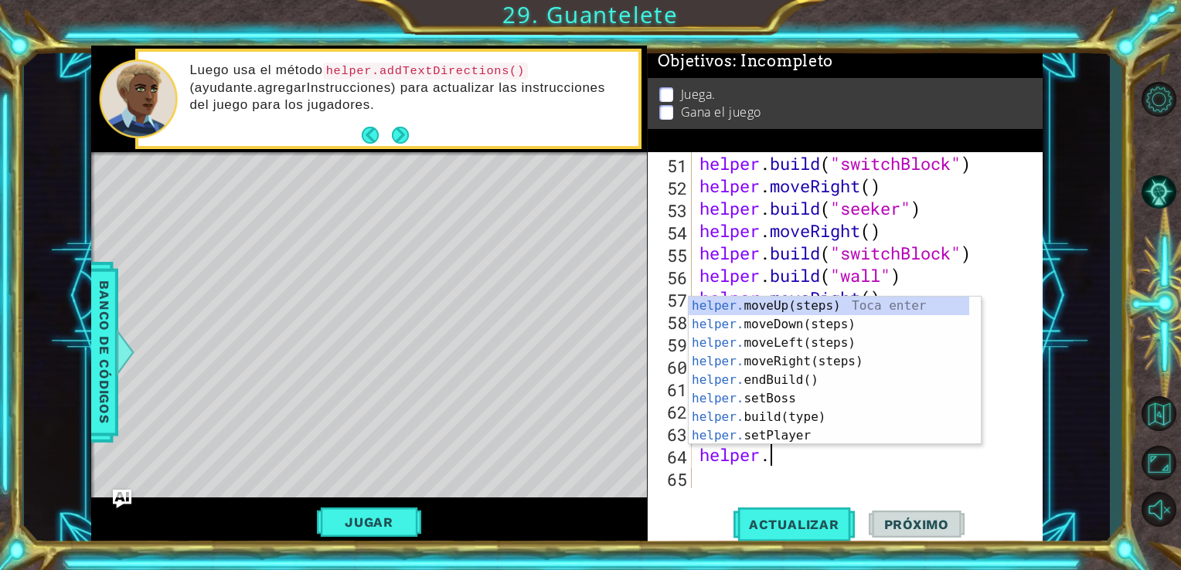
scroll to position [0, 2]
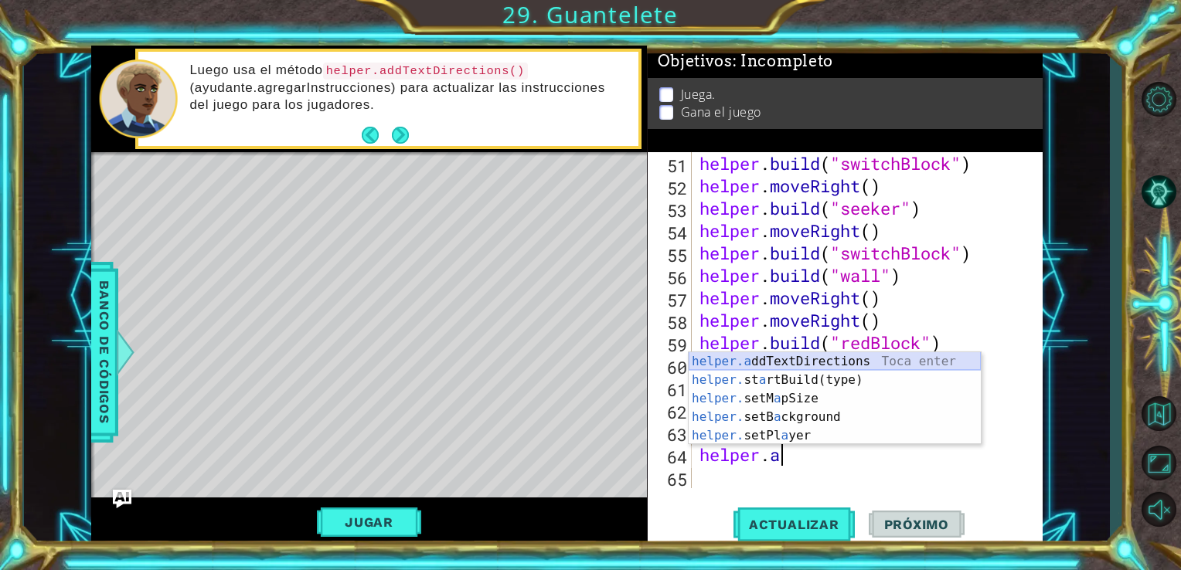
click at [841, 362] on div "helper.a ddTextDirections Toca enter helper. st a rtBuild(type) Toca enter help…" at bounding box center [835, 417] width 292 height 130
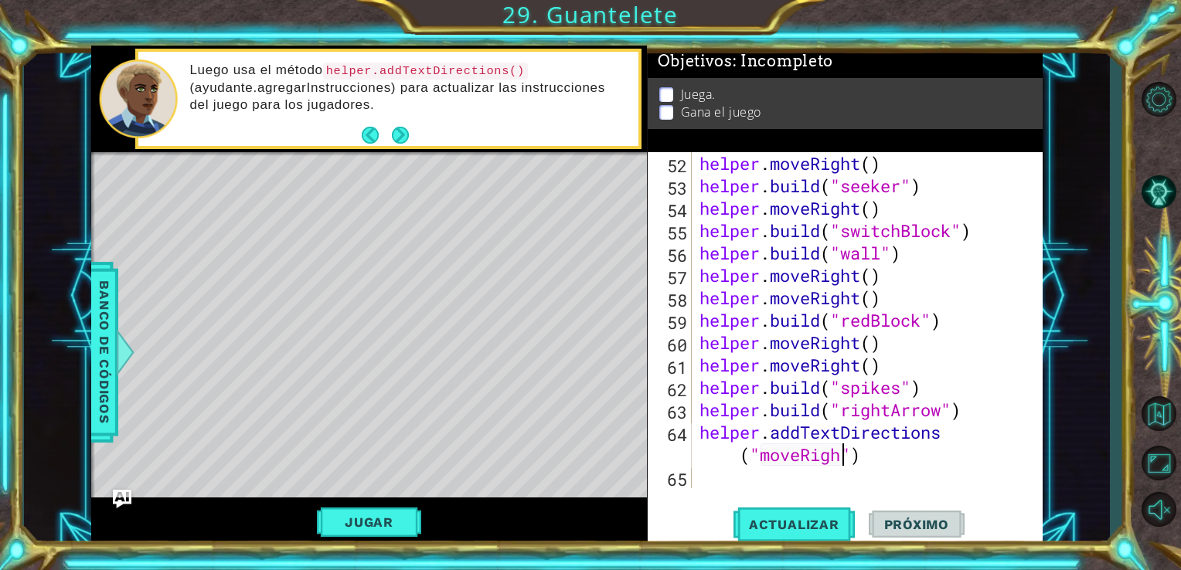
scroll to position [0, 15]
click at [783, 525] on span "Actualizar" at bounding box center [794, 524] width 121 height 15
click at [408, 526] on button "Jugar" at bounding box center [369, 522] width 104 height 29
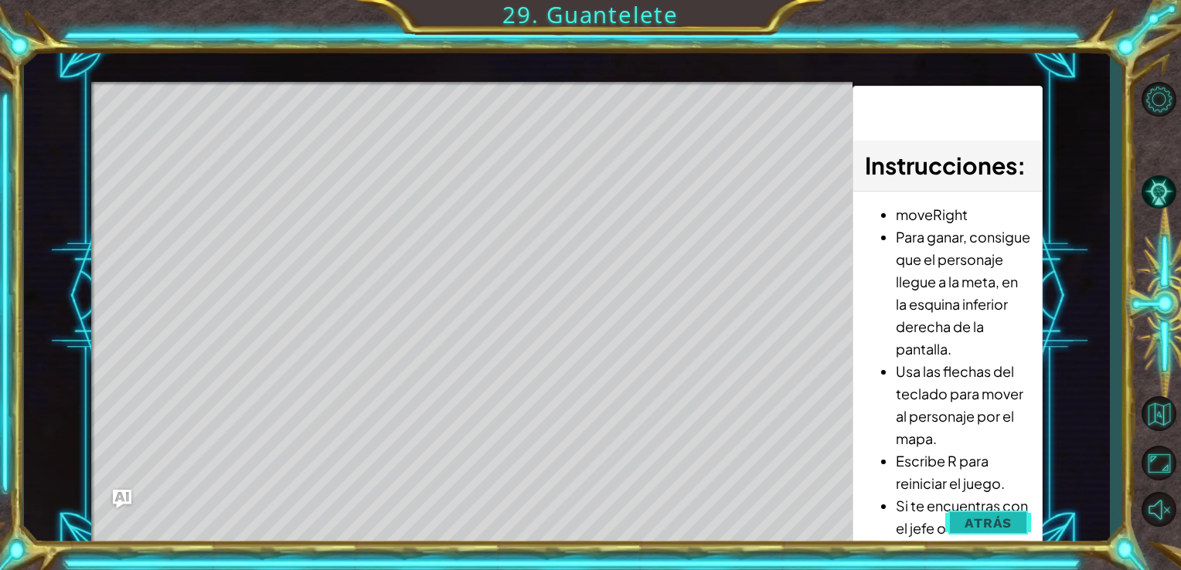
click at [979, 514] on button "Atrás" at bounding box center [988, 523] width 86 height 31
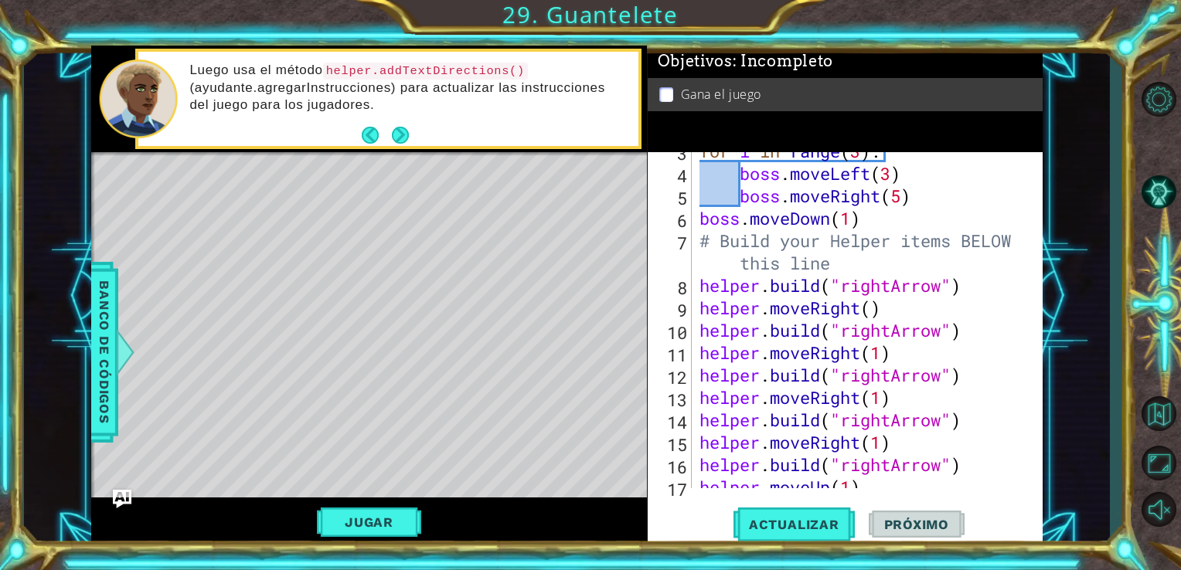
scroll to position [111, 0]
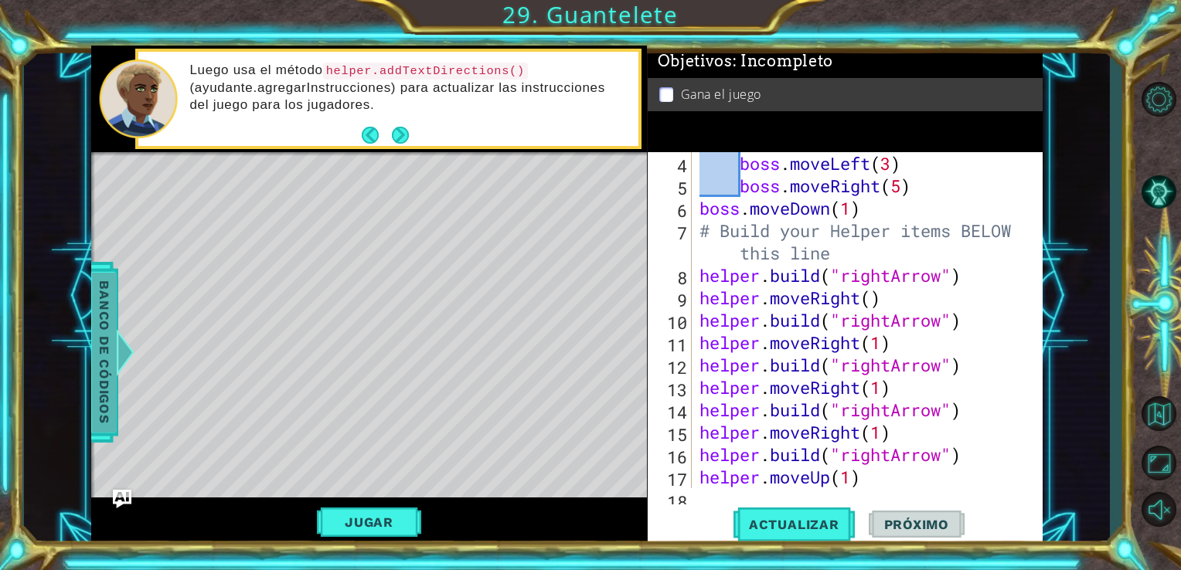
click at [101, 345] on span "Banco de códigos" at bounding box center [104, 352] width 25 height 160
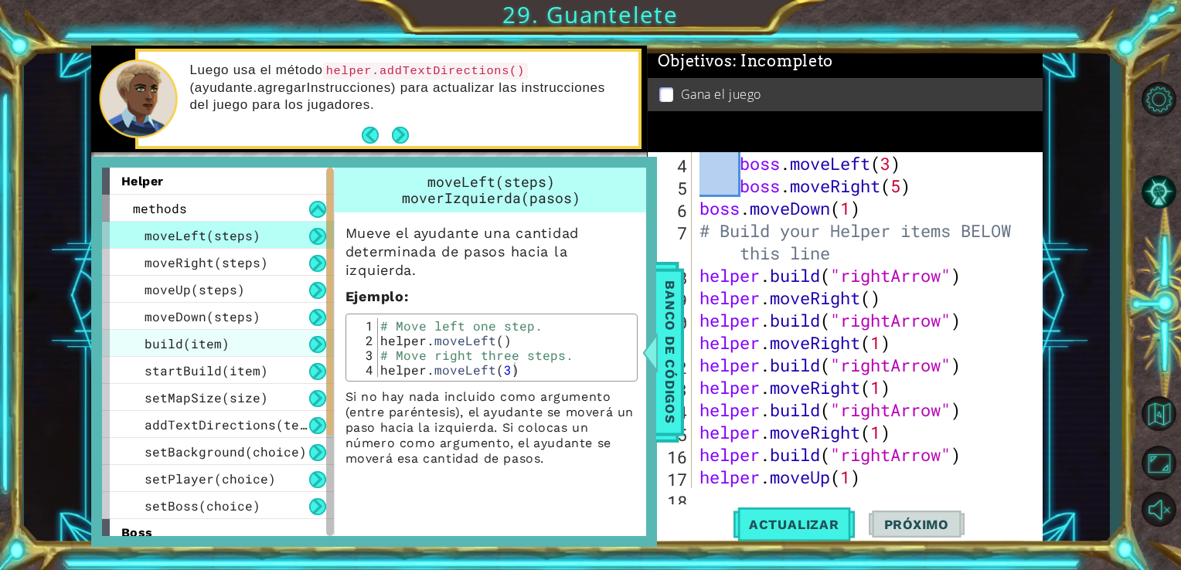
click at [277, 339] on div "build(item)" at bounding box center [218, 343] width 232 height 27
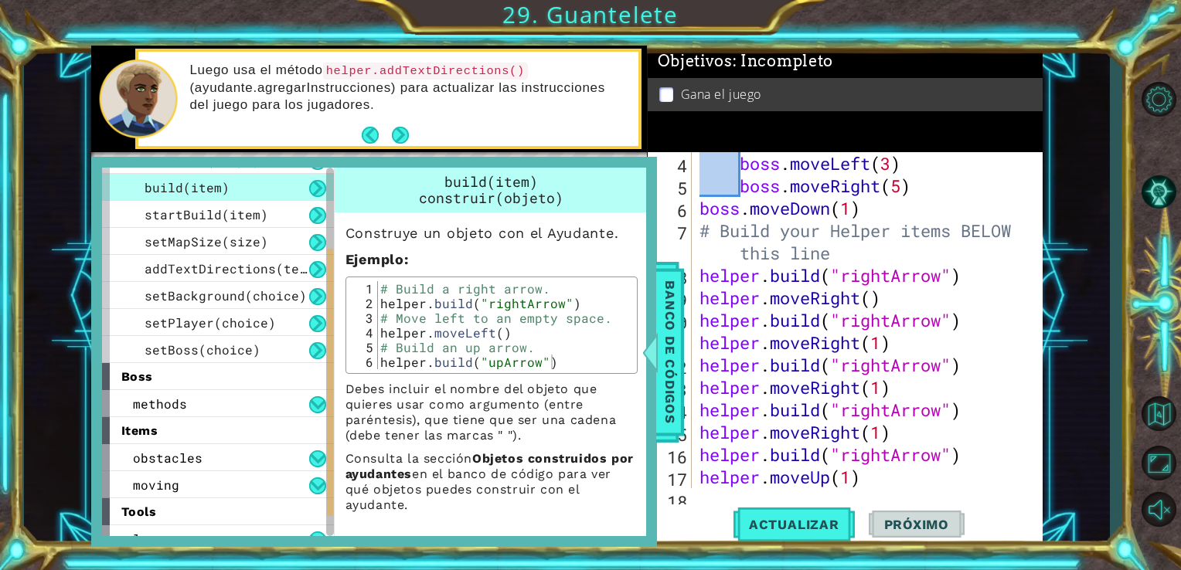
scroll to position [170, 0]
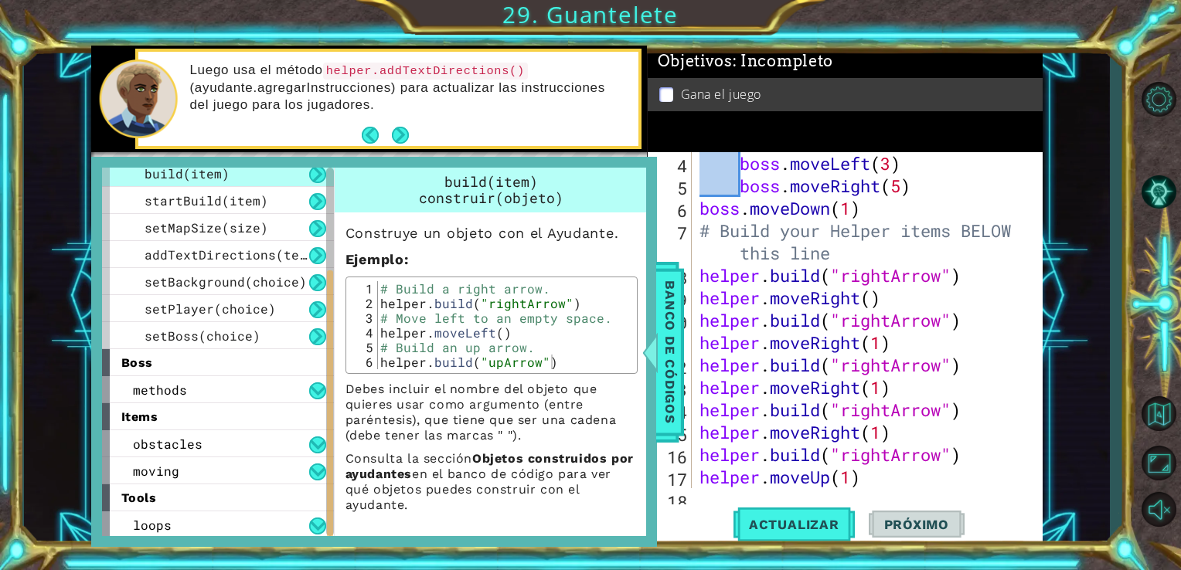
drag, startPoint x: 325, startPoint y: 380, endPoint x: 322, endPoint y: 507, distance: 127.6
click at [322, 507] on div "helper methods moveLeft(steps) moveRight(steps) moveUp(steps) moveDown(steps) b…" at bounding box center [218, 352] width 232 height 369
click at [291, 448] on div "obstacles" at bounding box center [218, 444] width 232 height 27
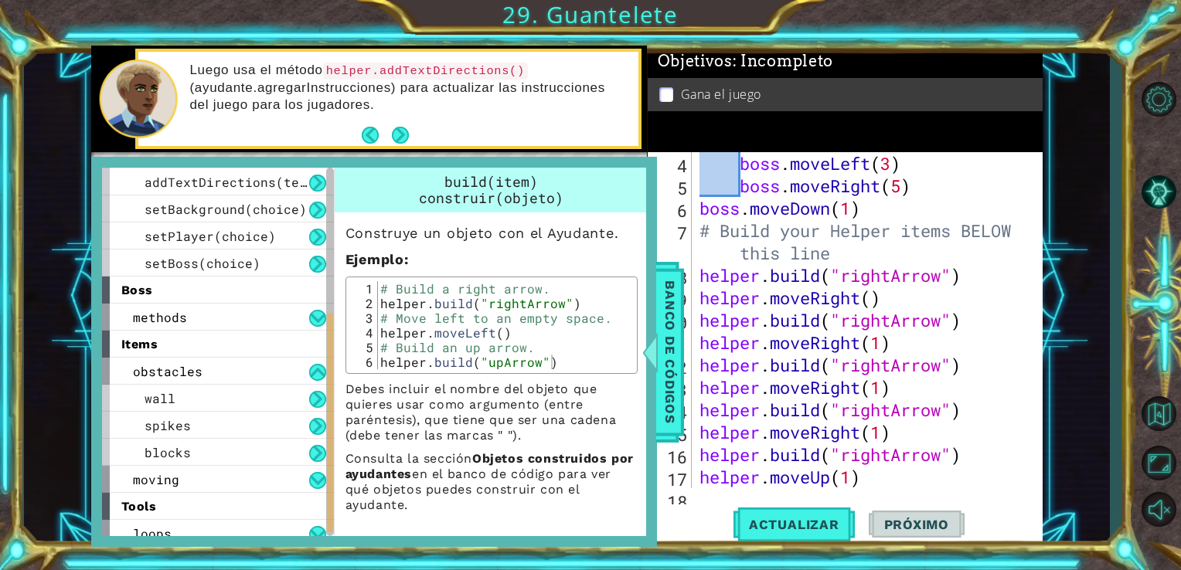
scroll to position [252, 0]
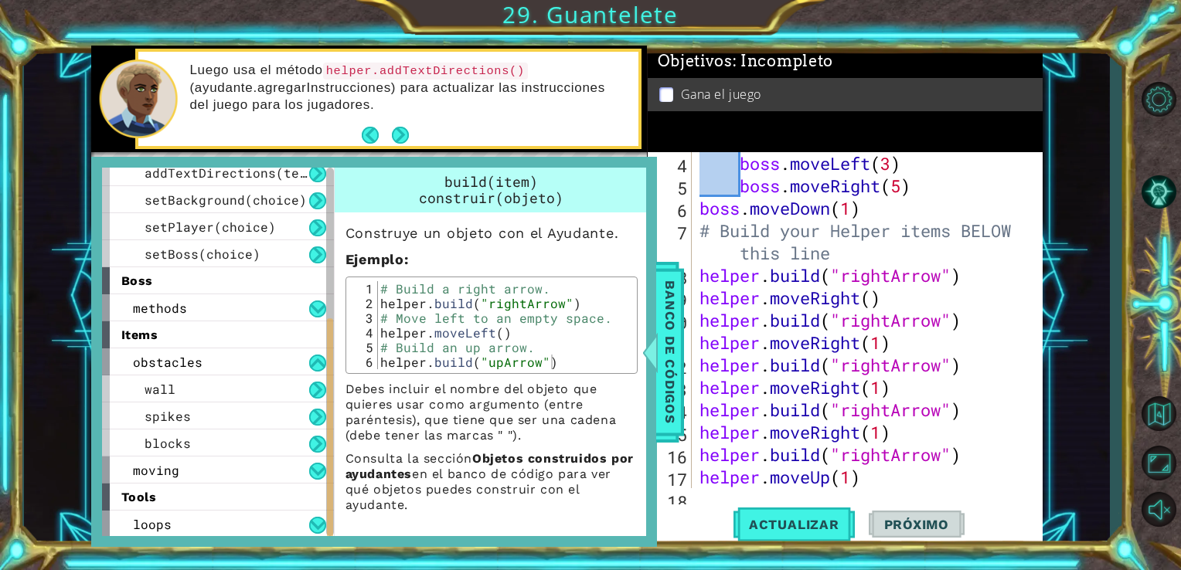
drag, startPoint x: 332, startPoint y: 450, endPoint x: 334, endPoint y: 502, distance: 52.6
click at [334, 502] on div "helper methods moveLeft(steps) moveRight(steps) moveUp(steps) moveDown(steps) b…" at bounding box center [374, 352] width 544 height 369
click at [309, 491] on div "tools" at bounding box center [218, 497] width 232 height 27
click at [319, 519] on button at bounding box center [317, 525] width 17 height 17
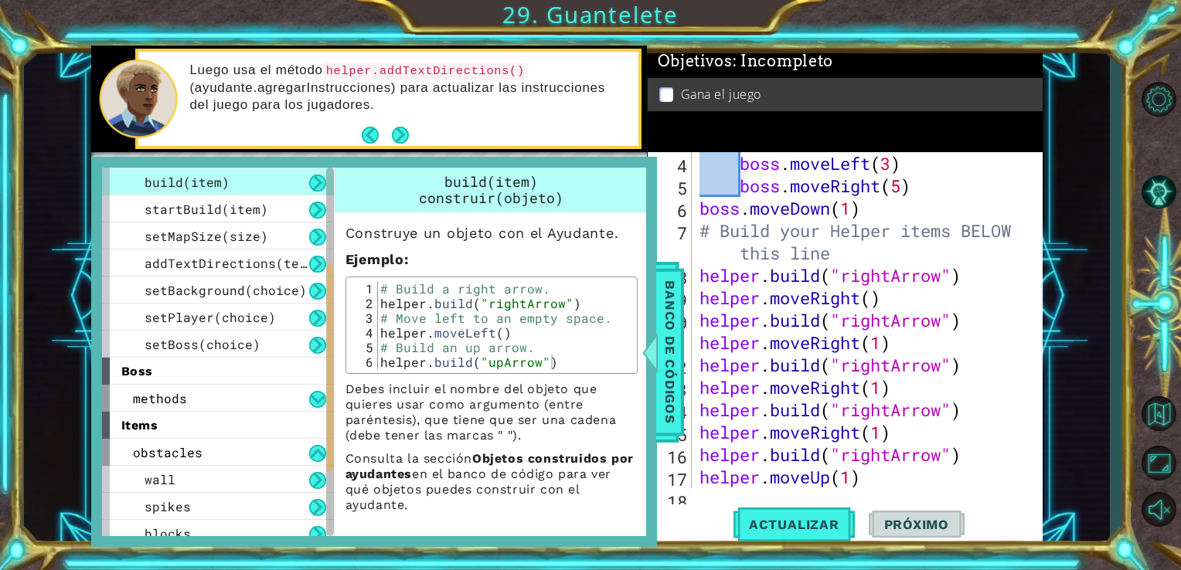
drag, startPoint x: 325, startPoint y: 525, endPoint x: 328, endPoint y: 364, distance: 160.8
click at [328, 364] on div at bounding box center [330, 352] width 8 height 369
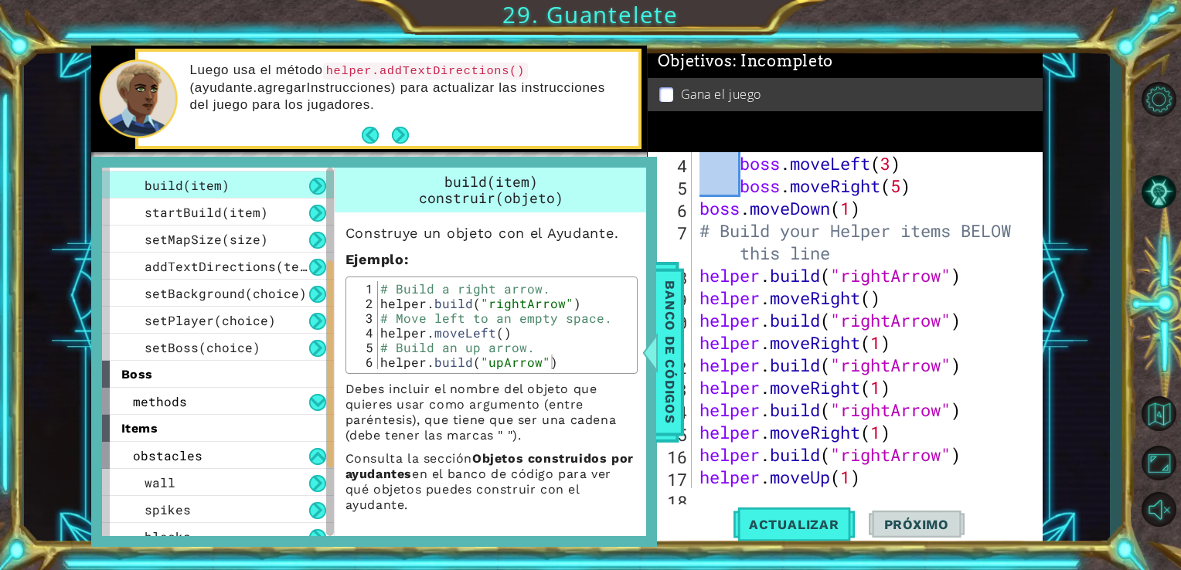
click at [204, 370] on div "boss" at bounding box center [218, 374] width 232 height 27
click at [311, 405] on button at bounding box center [317, 402] width 17 height 17
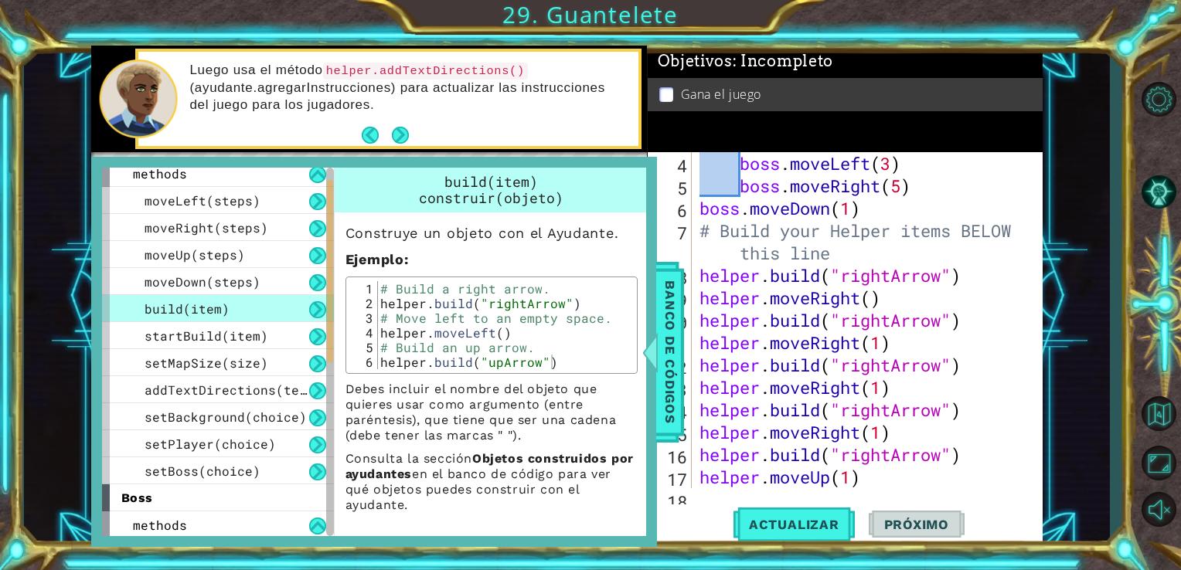
scroll to position [26, 0]
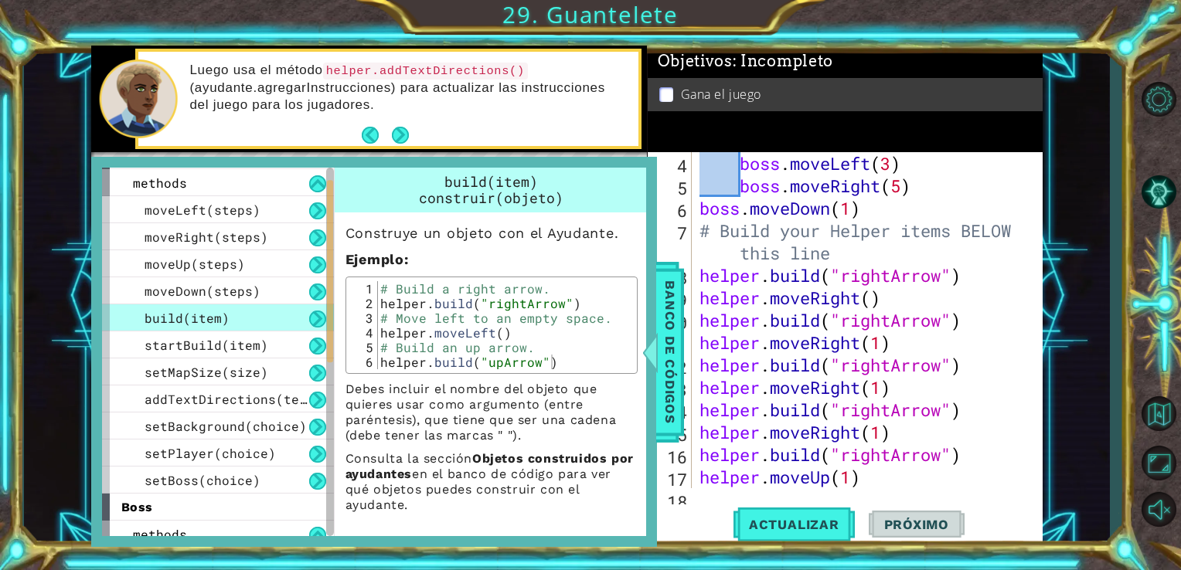
drag, startPoint x: 329, startPoint y: 410, endPoint x: 342, endPoint y: 342, distance: 69.3
click at [342, 342] on div "helper methods moveLeft(steps) moveRight(steps) moveUp(steps) moveDown(steps) b…" at bounding box center [374, 352] width 544 height 369
click at [305, 346] on div "startBuild(item)" at bounding box center [218, 345] width 232 height 27
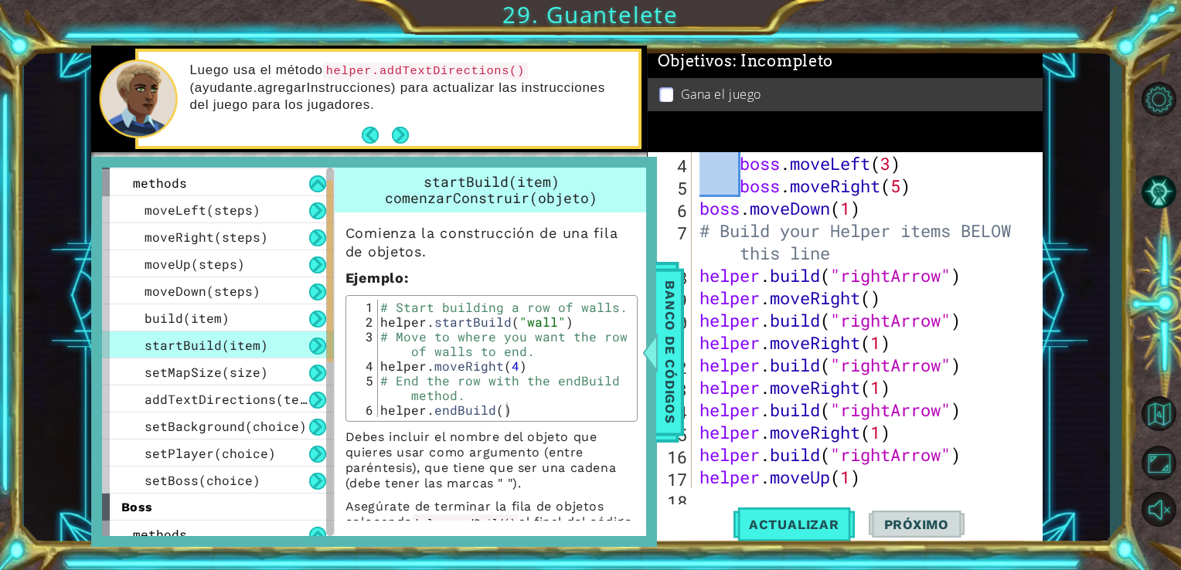
click at [315, 345] on button at bounding box center [317, 346] width 17 height 17
click at [318, 344] on button at bounding box center [317, 346] width 17 height 17
drag, startPoint x: 318, startPoint y: 308, endPoint x: 325, endPoint y: 260, distance: 48.3
click at [325, 260] on div "moveLeft(steps) moveRight(steps) moveUp(steps) moveDown(steps) build(item) star…" at bounding box center [218, 345] width 232 height 298
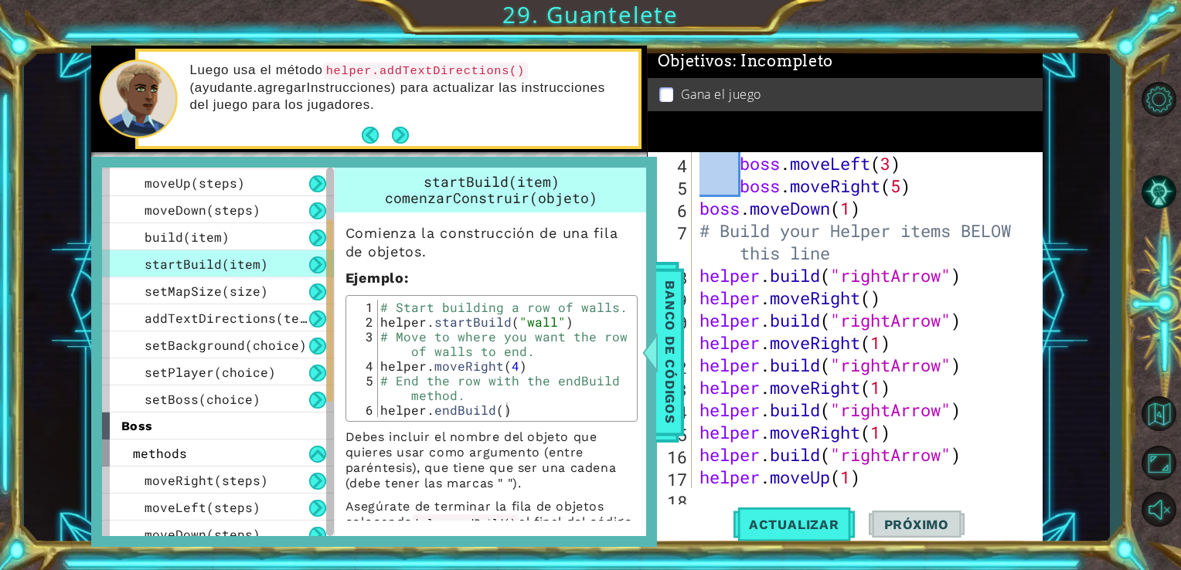
scroll to position [0, 0]
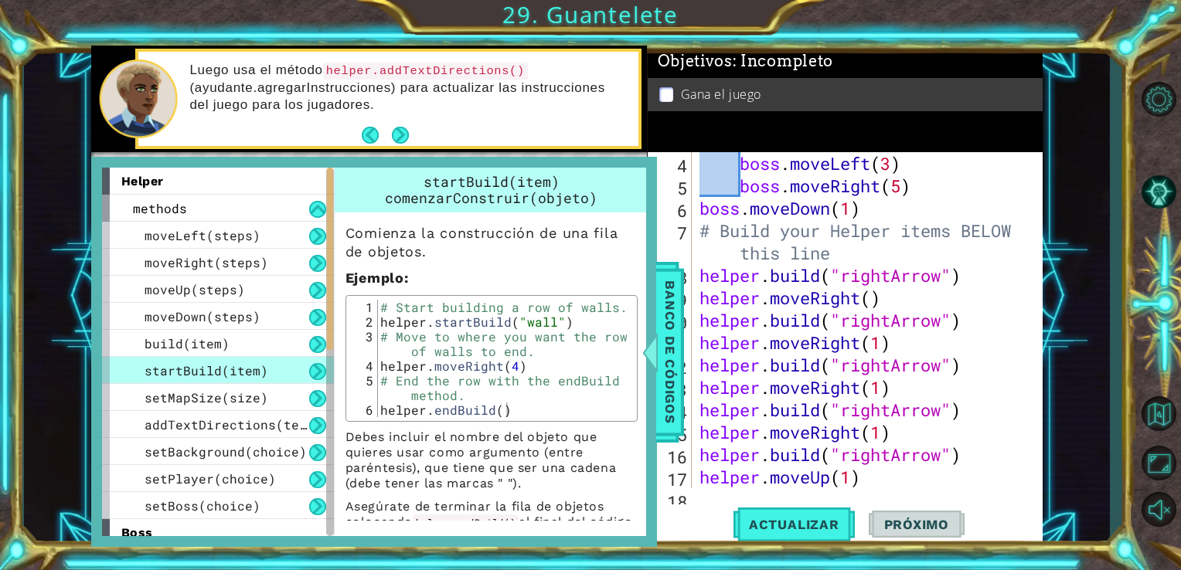
drag, startPoint x: 325, startPoint y: 260, endPoint x: 331, endPoint y: 215, distance: 46.0
click at [331, 215] on div at bounding box center [330, 259] width 6 height 182
click at [315, 345] on button at bounding box center [317, 344] width 17 height 17
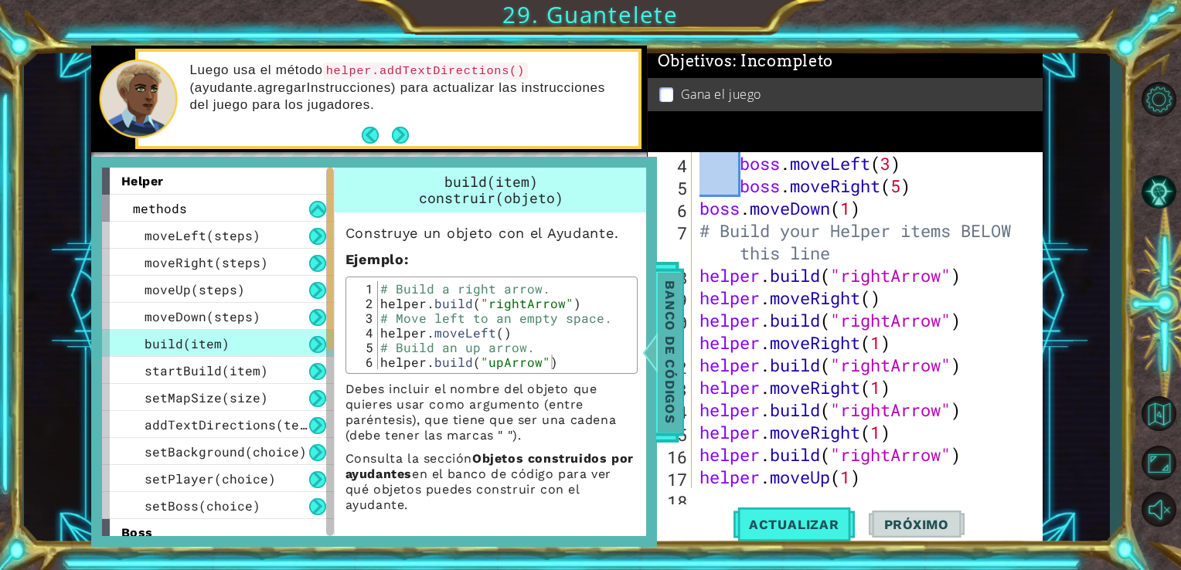
click at [668, 396] on span "Banco de códigos" at bounding box center [670, 352] width 25 height 160
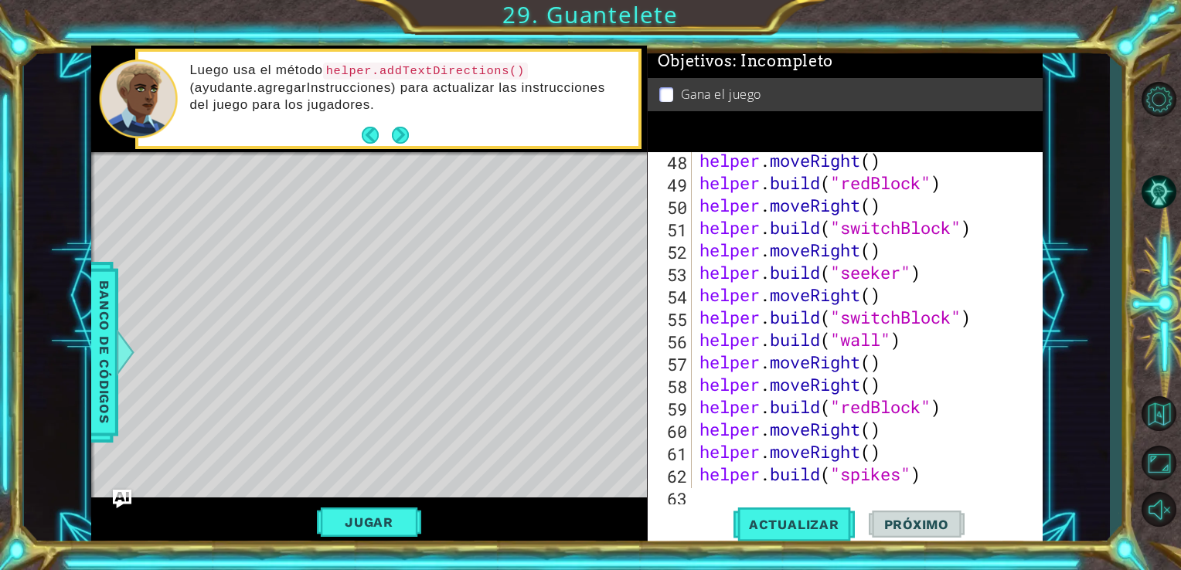
scroll to position [1210, 0]
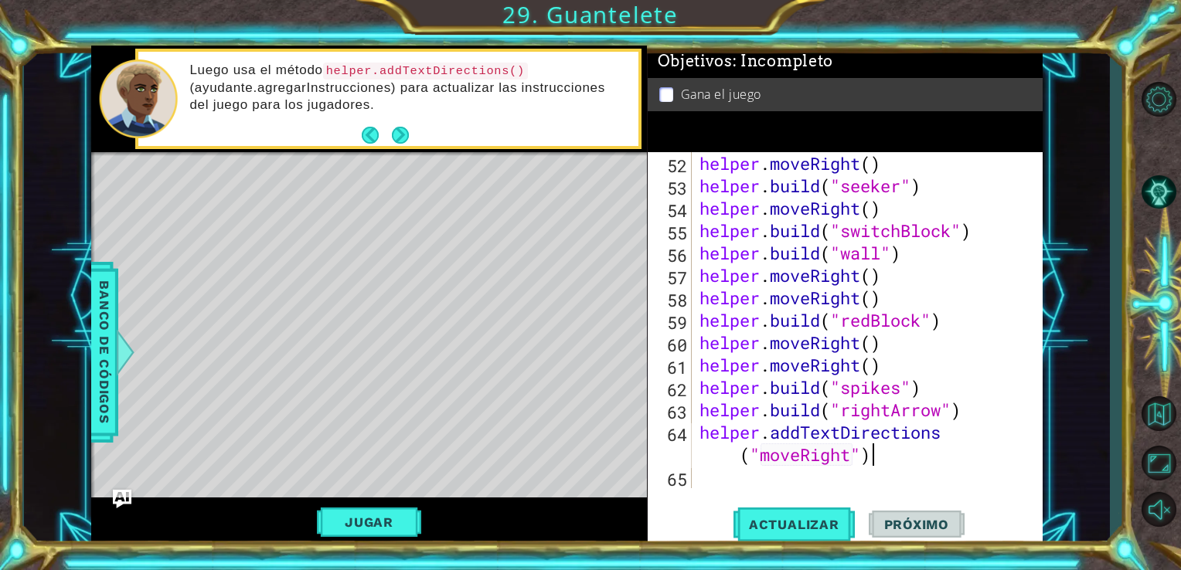
click at [894, 465] on div "helper . build ( "switchBlock" ) helper . moveRight ( ) helper . build ( "seeke…" at bounding box center [865, 320] width 339 height 381
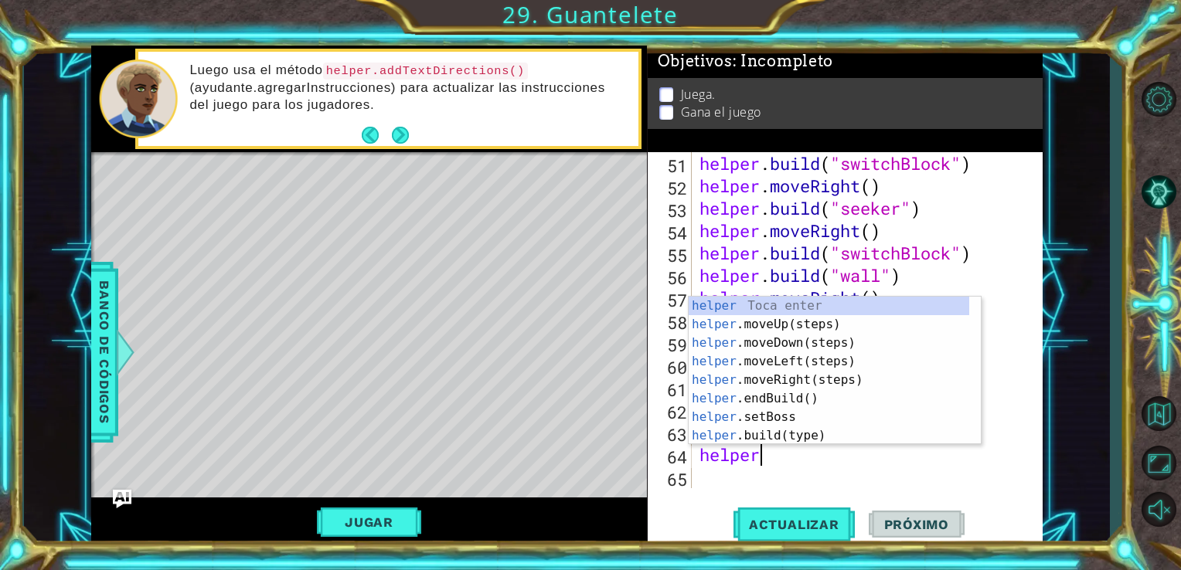
scroll to position [0, 0]
type textarea "h"
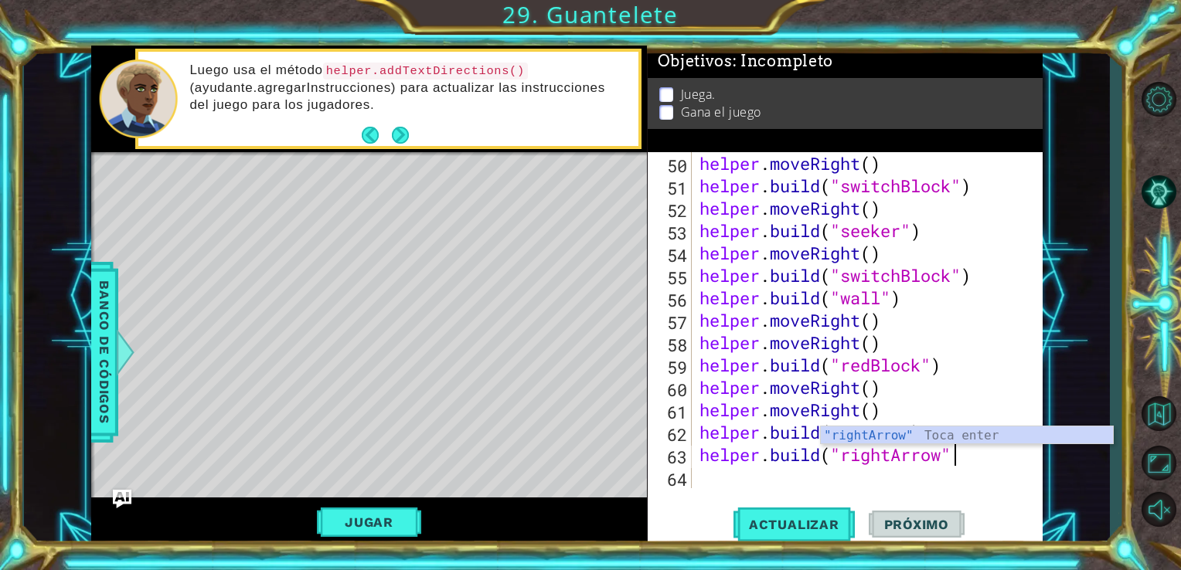
type textarea "[DOMAIN_NAME]("rightArro"
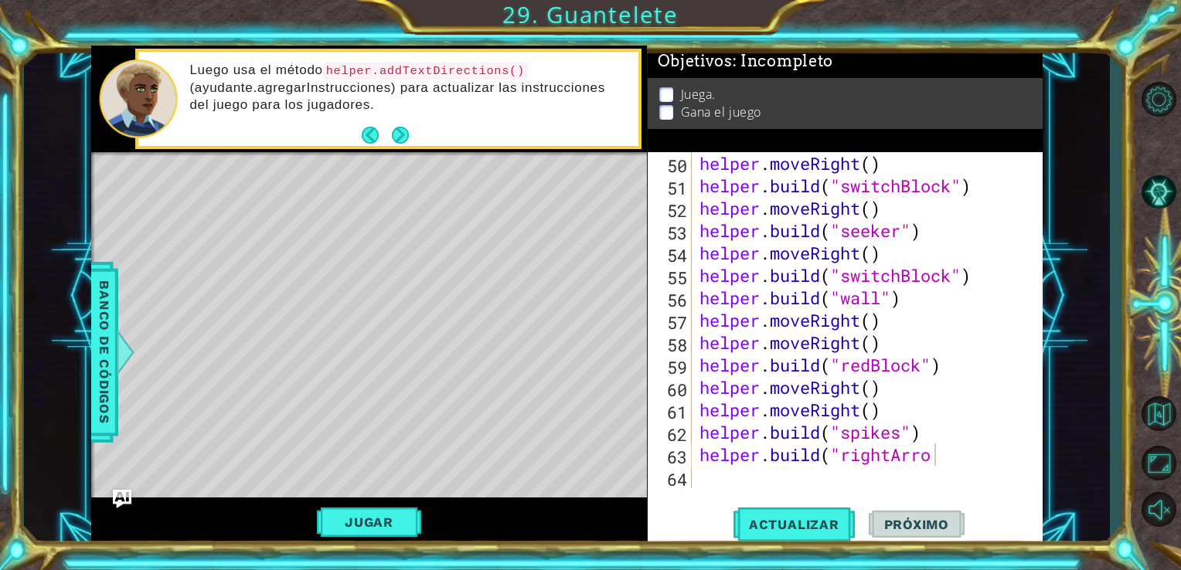
drag, startPoint x: 1160, startPoint y: 212, endPoint x: 774, endPoint y: 48, distance: 419.8
click at [774, 48] on div "1 ההההההההההההההההההההההההההההההההההההההההההההההההההההההההההההההההההההההההההההה…" at bounding box center [590, 285] width 1181 height 570
click at [959, 465] on div "helper . moveRight ( ) helper . build ( "switchBlock" ) helper . moveRight ( ) …" at bounding box center [865, 342] width 339 height 381
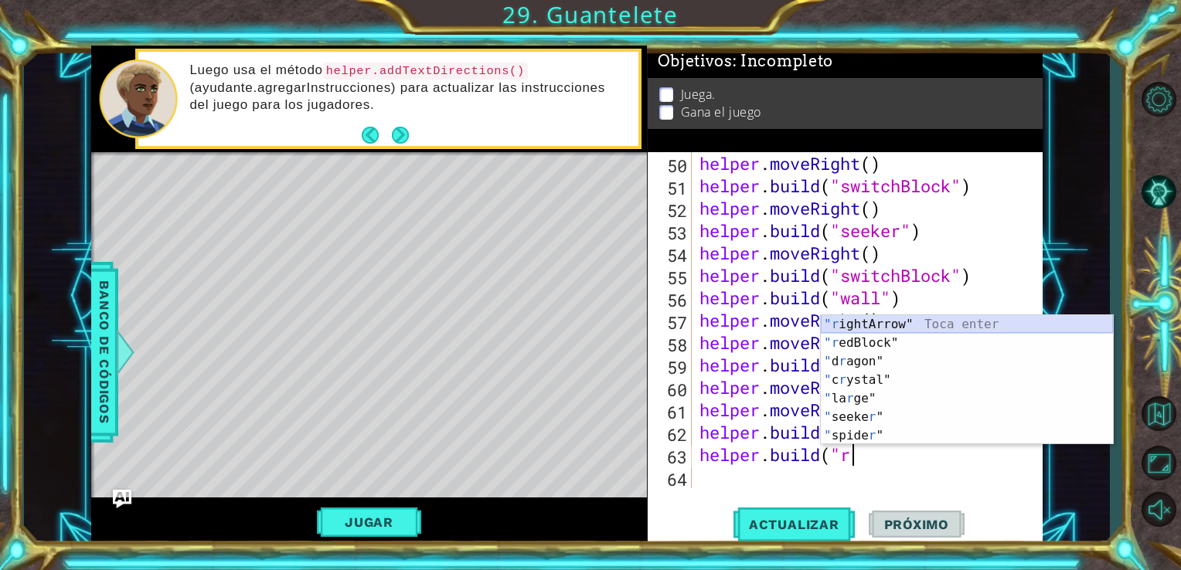
click at [989, 324] on div ""r ightArrow" Toca enter "r edBlock" Toca enter " d r agon" Toca enter " c r ys…" at bounding box center [967, 398] width 292 height 167
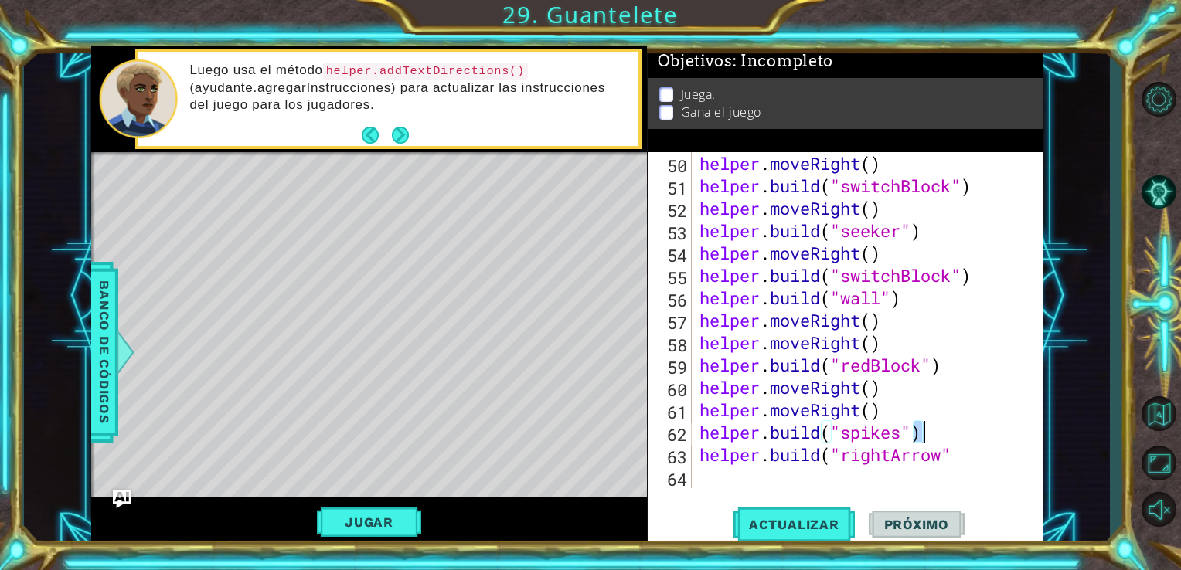
drag, startPoint x: 913, startPoint y: 440, endPoint x: 921, endPoint y: 441, distance: 8.6
click at [921, 441] on div "helper . moveRight ( ) helper . build ( "switchBlock" ) helper . moveRight ( ) …" at bounding box center [865, 342] width 339 height 381
click at [959, 465] on div "helper . moveRight ( ) helper . build ( "switchBlock" ) helper . moveRight ( ) …" at bounding box center [865, 342] width 339 height 381
paste textarea ")"
drag, startPoint x: 1040, startPoint y: 413, endPoint x: 1033, endPoint y: 431, distance: 19.8
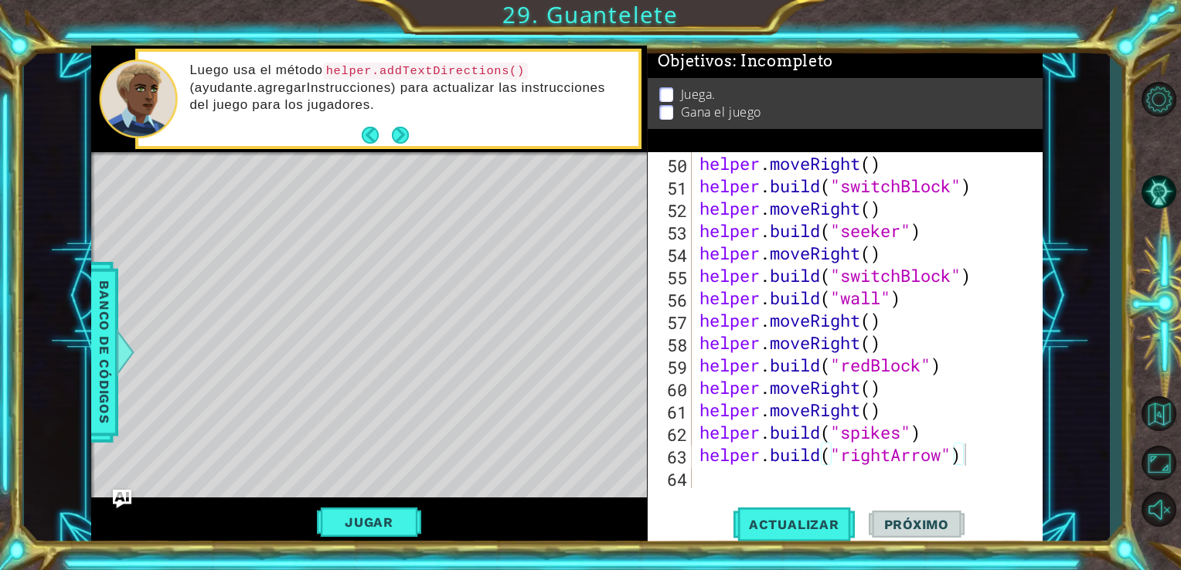
click at [1033, 431] on div "[DOMAIN_NAME]("rightArrow") 50 51 52 53 54 55 56 57 58 59 60 61 62 63 64 helper…" at bounding box center [846, 349] width 396 height 395
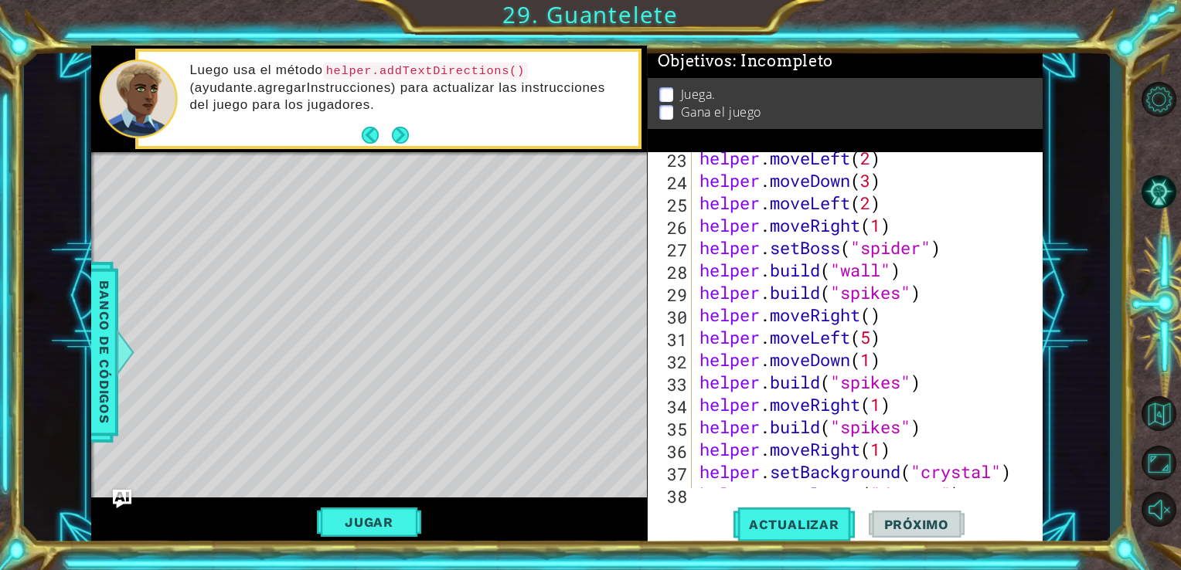
scroll to position [566, 0]
click at [928, 295] on div "helper . moveLeft ( 2 ) helper . moveDown ( 3 ) helper . moveLeft ( 2 ) helper …" at bounding box center [865, 337] width 339 height 381
click at [700, 322] on div "helper . moveLeft ( 2 ) helper . moveDown ( 3 ) helper . moveLeft ( 2 ) helper …" at bounding box center [865, 337] width 339 height 381
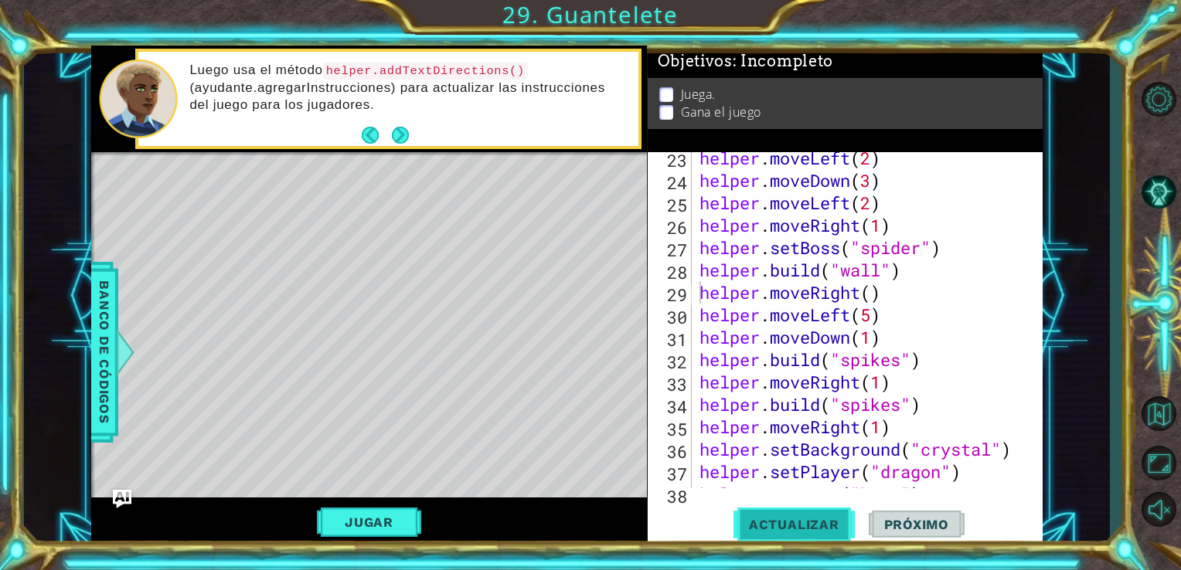
click at [779, 518] on span "Actualizar" at bounding box center [794, 524] width 121 height 15
click at [931, 373] on div "helper . moveLeft ( 2 ) helper . moveDown ( 3 ) helper . moveLeft ( 2 ) helper …" at bounding box center [865, 337] width 339 height 381
click at [931, 349] on div "helper . moveLeft ( 2 ) helper . moveDown ( 3 ) helper . moveLeft ( 2 ) helper …" at bounding box center [865, 337] width 339 height 381
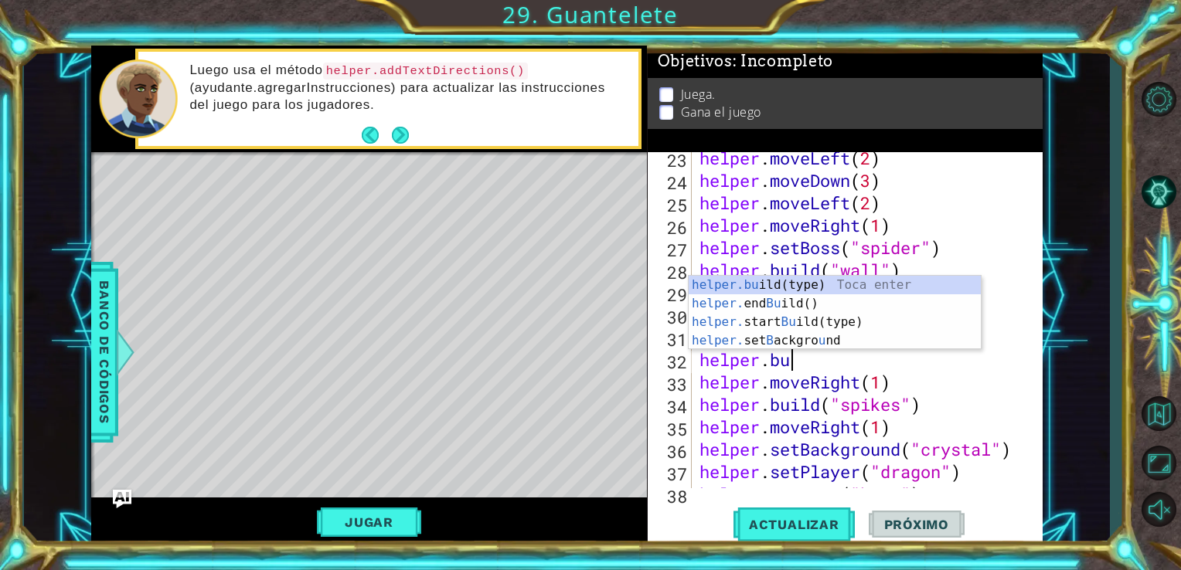
type textarea "h"
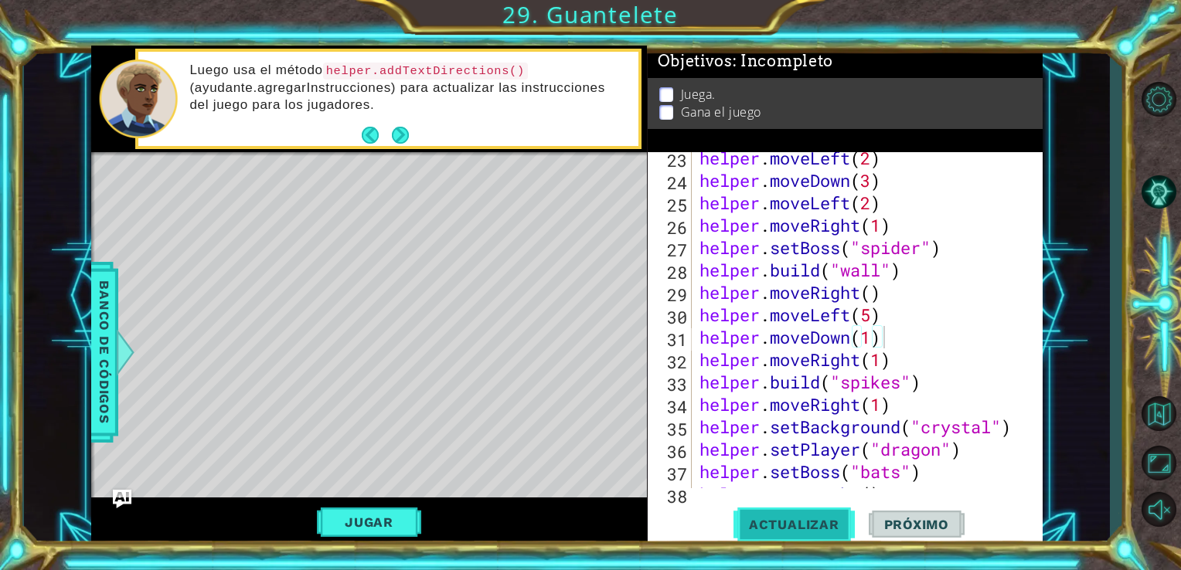
click at [791, 530] on span "Actualizar" at bounding box center [794, 524] width 121 height 15
click at [925, 385] on div "helper . moveLeft ( 2 ) helper . moveDown ( 3 ) helper . moveLeft ( 2 ) helper …" at bounding box center [865, 337] width 339 height 381
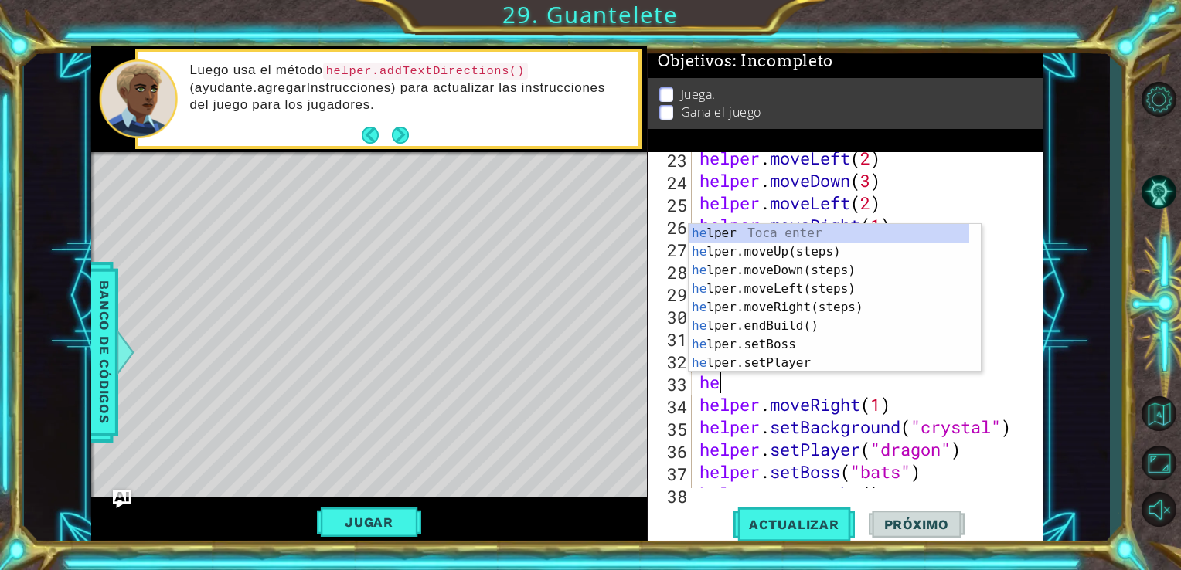
type textarea "h"
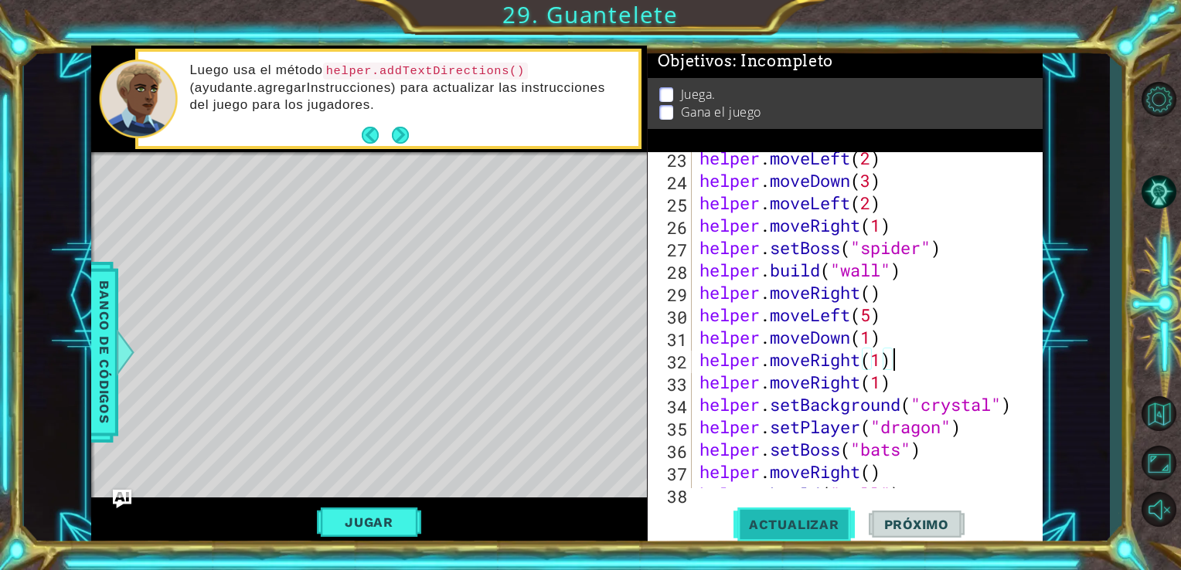
click at [825, 536] on button "Actualizar" at bounding box center [794, 524] width 121 height 39
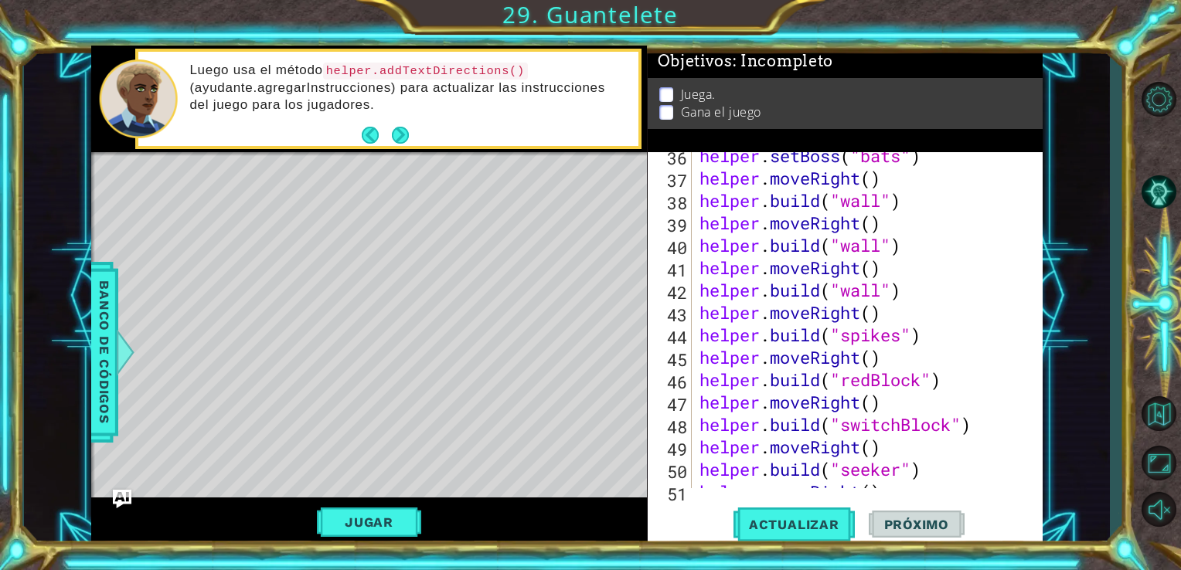
scroll to position [885, 0]
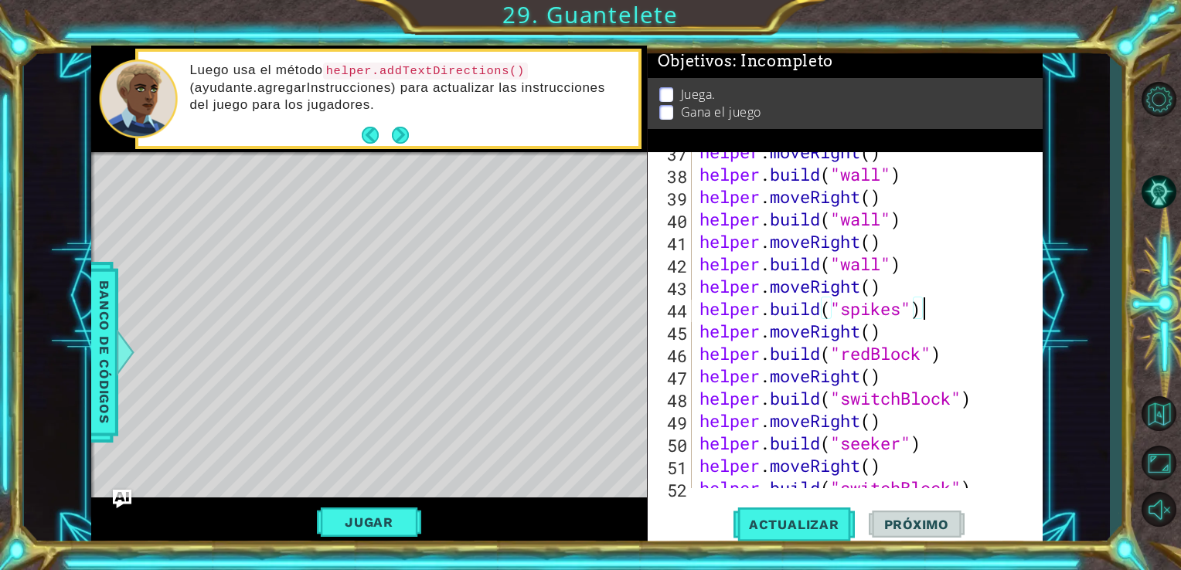
click at [955, 308] on div "helper . moveRight ( ) helper . build ( "wall" ) helper . moveRight ( ) helper …" at bounding box center [865, 331] width 339 height 381
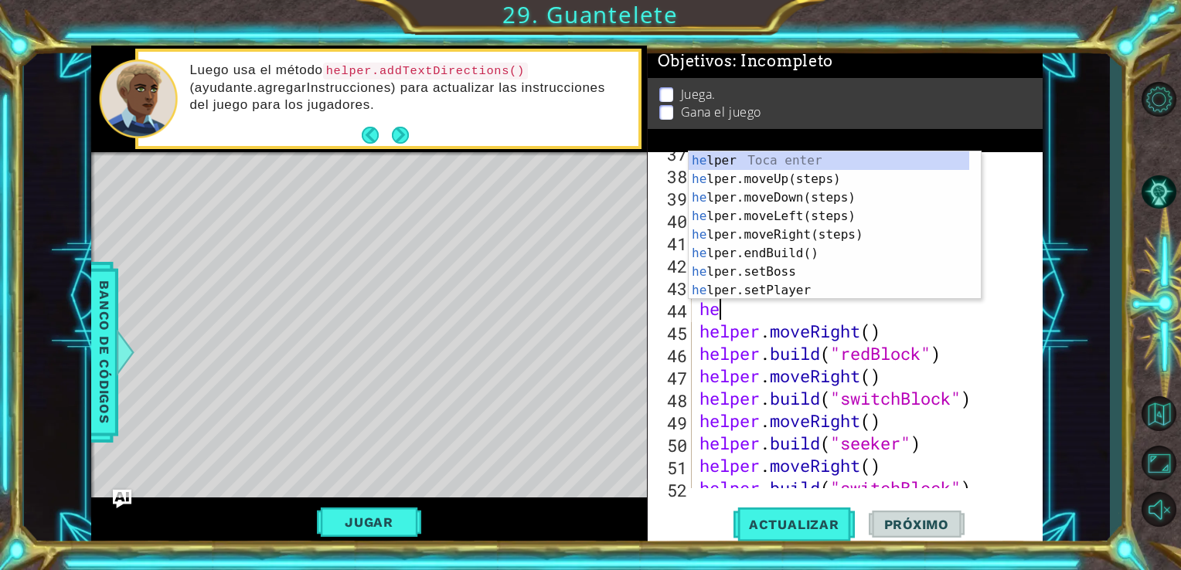
type textarea "h"
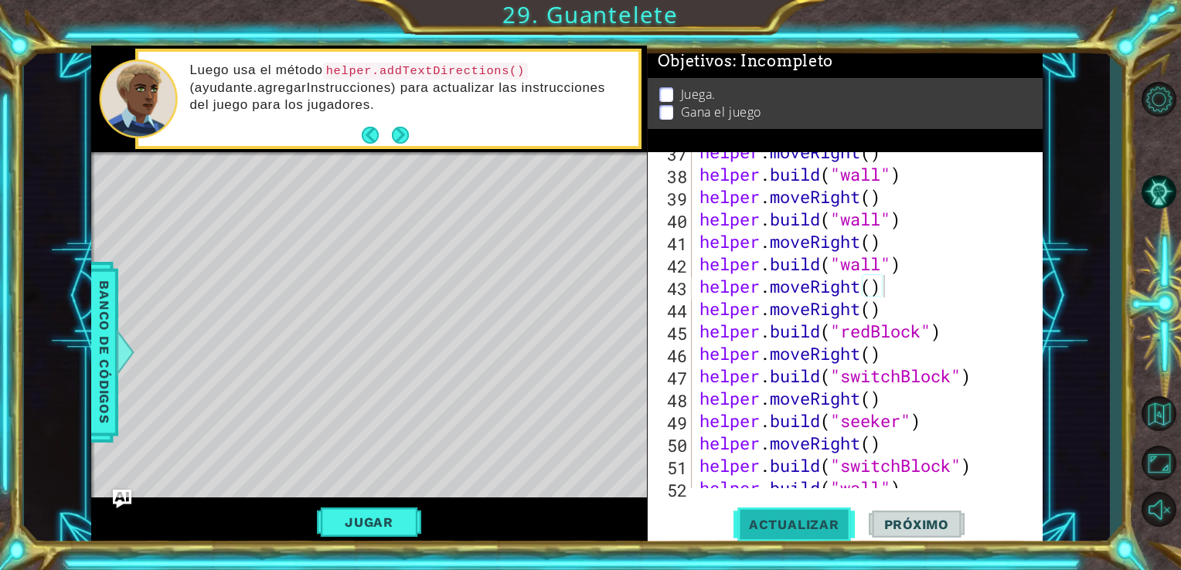
click at [771, 531] on span "Actualizar" at bounding box center [794, 524] width 121 height 15
click at [939, 349] on div "helper . moveRight ( ) helper . build ( "wall" ) helper . moveRight ( ) helper …" at bounding box center [865, 331] width 339 height 381
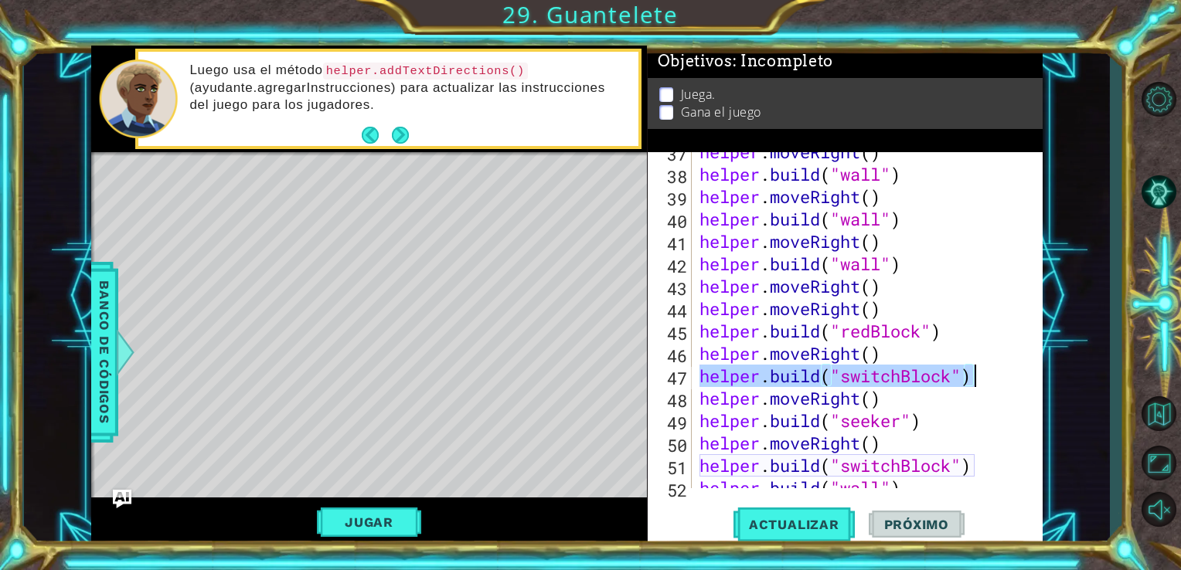
drag, startPoint x: 698, startPoint y: 374, endPoint x: 972, endPoint y: 380, distance: 274.5
click at [972, 380] on div "helper . moveRight ( ) helper . build ( "wall" ) helper . moveRight ( ) helper …" at bounding box center [865, 331] width 339 height 381
type textarea "[DOMAIN_NAME]("switchBlock")"
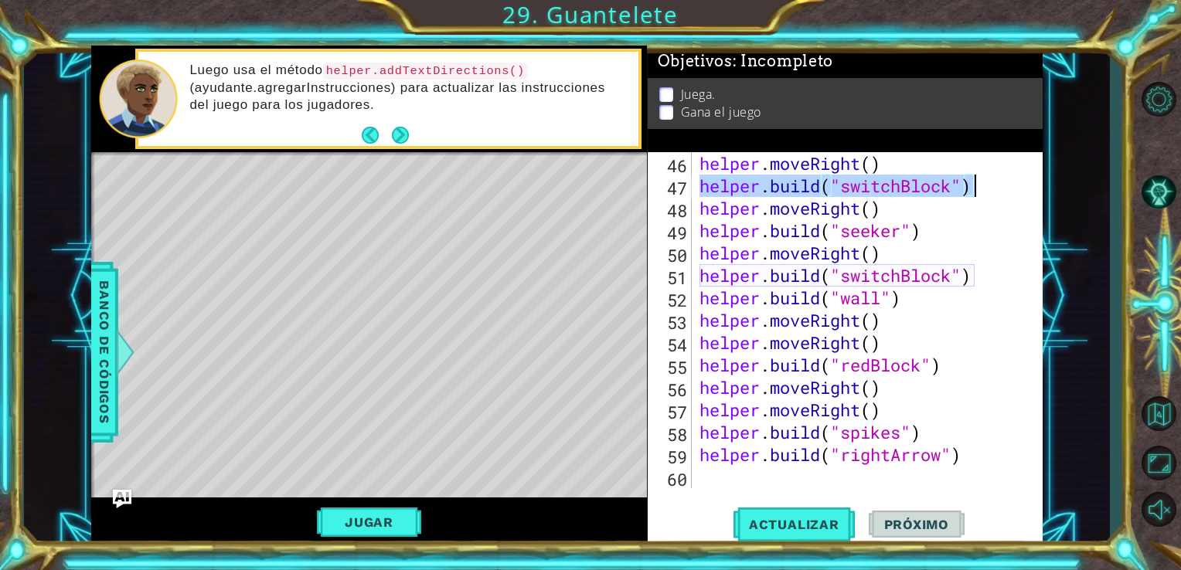
click at [838, 482] on div "helper . moveRight ( ) helper . build ( "switchBlock" ) helper . moveRight ( ) …" at bounding box center [865, 342] width 339 height 381
paste textarea "[DOMAIN_NAME]("switchBlock")"
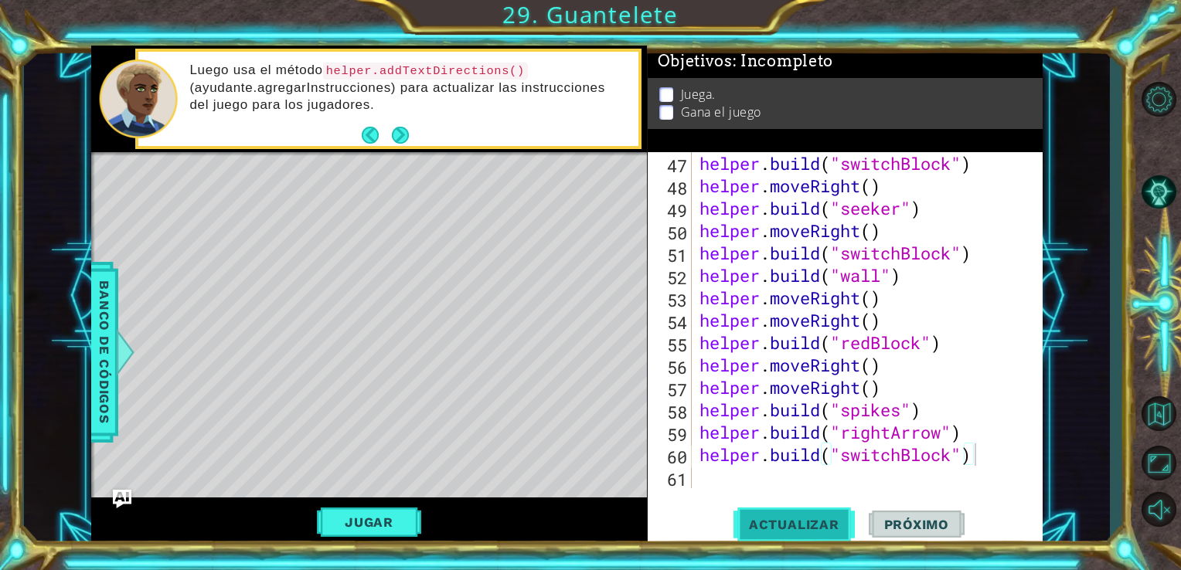
click at [828, 514] on button "Actualizar" at bounding box center [794, 524] width 121 height 39
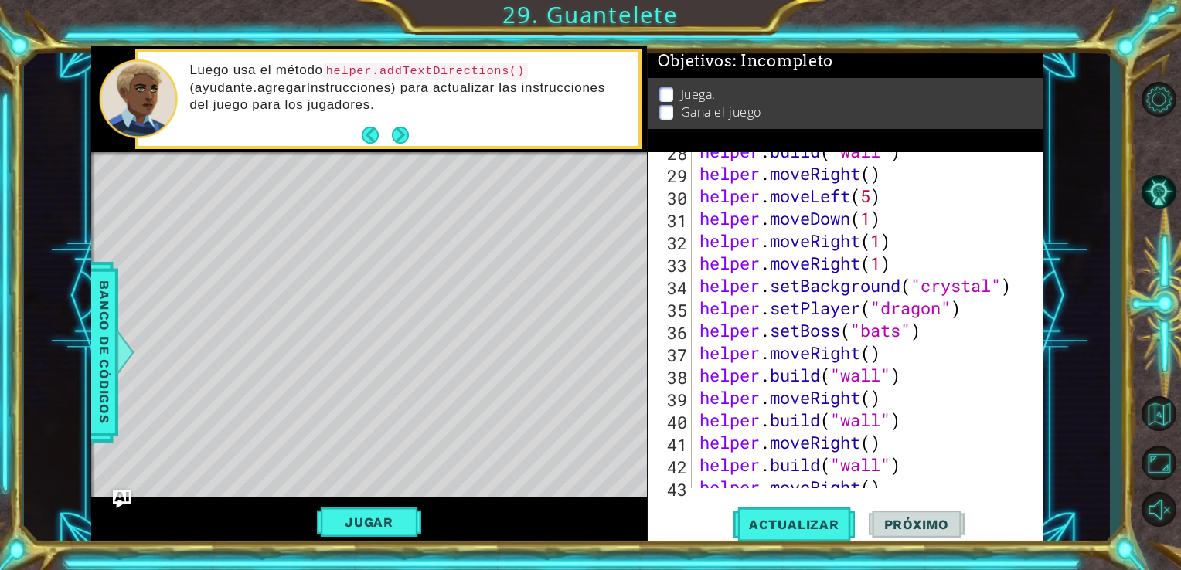
scroll to position [690, 0]
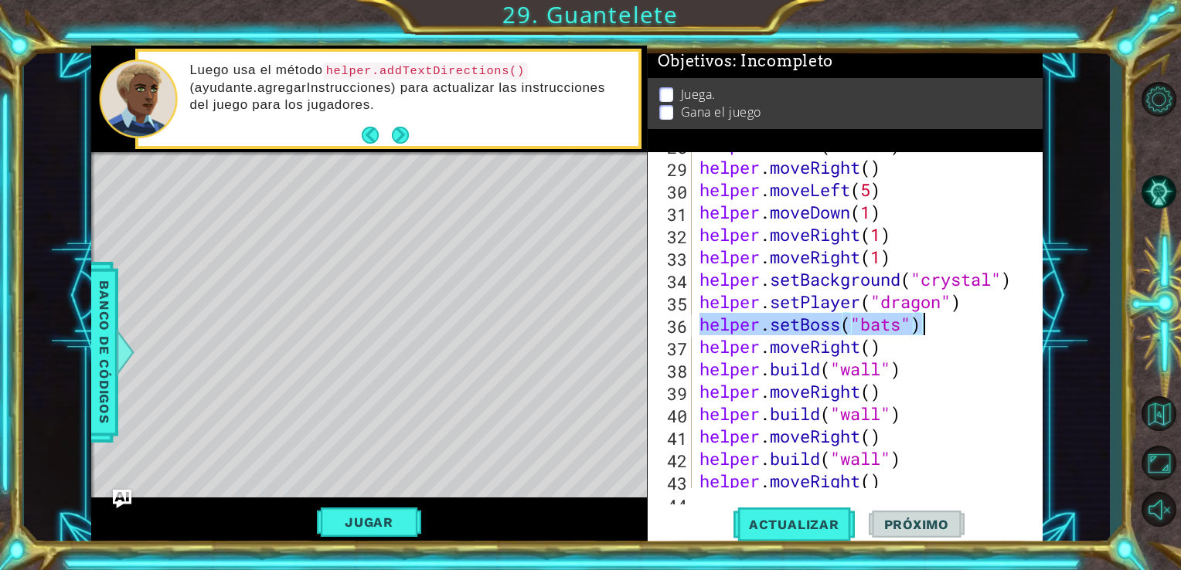
drag, startPoint x: 700, startPoint y: 325, endPoint x: 952, endPoint y: 329, distance: 252.8
click at [952, 329] on div "helper . build ( "wall" ) helper . moveRight ( ) helper . moveLeft ( 5 ) helper…" at bounding box center [865, 324] width 339 height 381
type textarea "helper.setBoss("bats")"
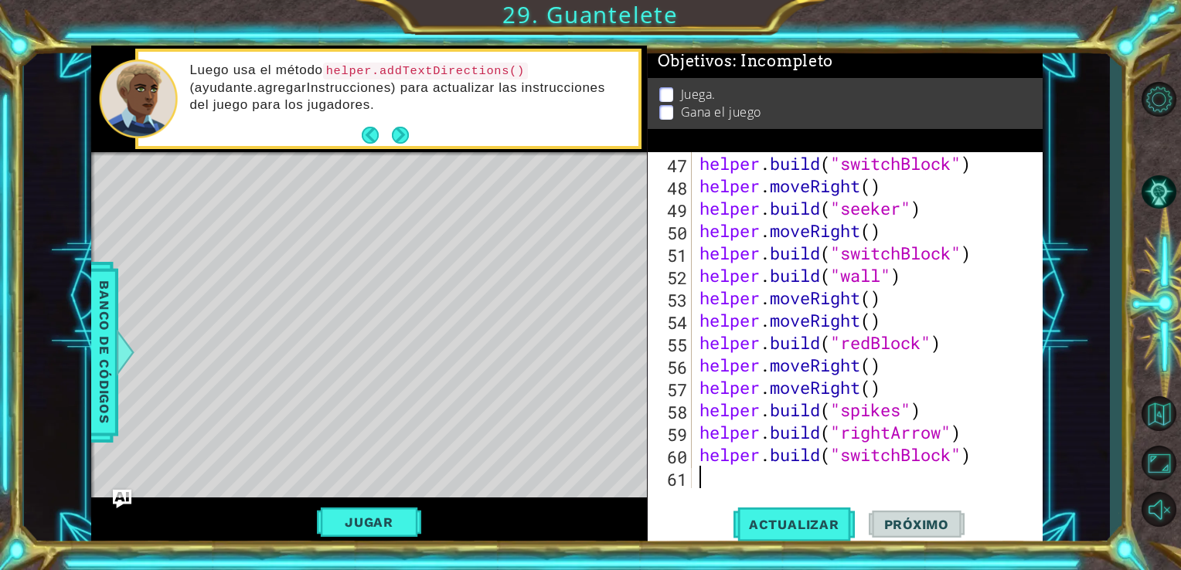
click at [749, 482] on div "helper . build ( "switchBlock" ) helper . moveRight ( ) helper . build ( "seeke…" at bounding box center [865, 342] width 339 height 381
type textarea "h"
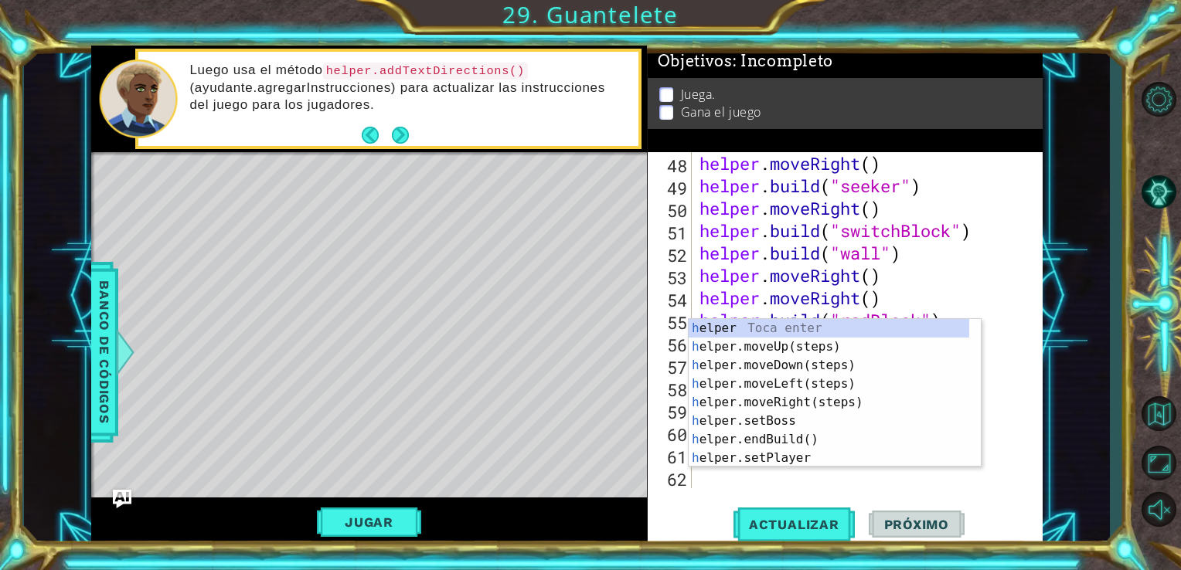
scroll to position [1120, 0]
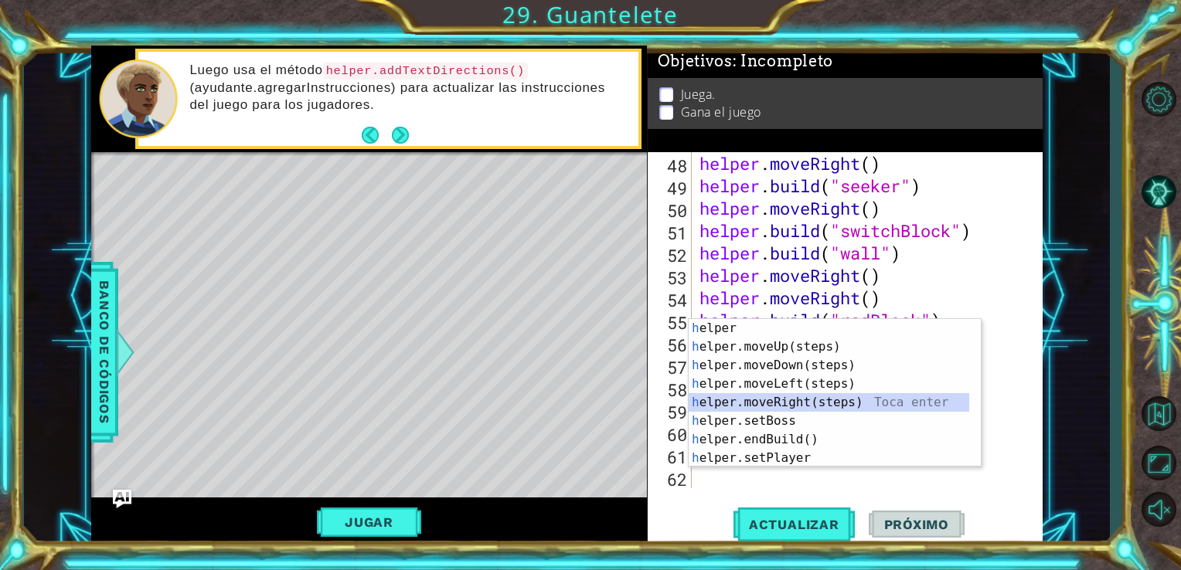
click at [776, 398] on div "h elper Toca enter h elper.moveUp(steps) Toca enter h elper.moveDown(steps) Toc…" at bounding box center [829, 412] width 281 height 186
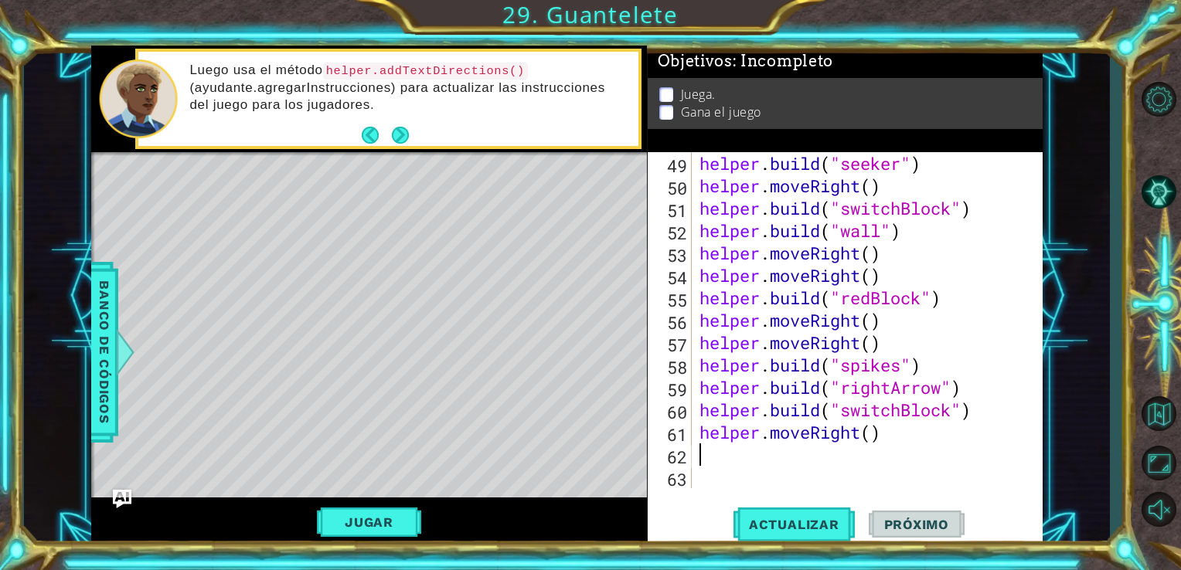
scroll to position [1143, 0]
paste textarea "helper.setBoss("bats")"
click at [776, 532] on span "Actualizar" at bounding box center [794, 524] width 121 height 15
click at [799, 518] on span "Actualizar" at bounding box center [794, 524] width 121 height 15
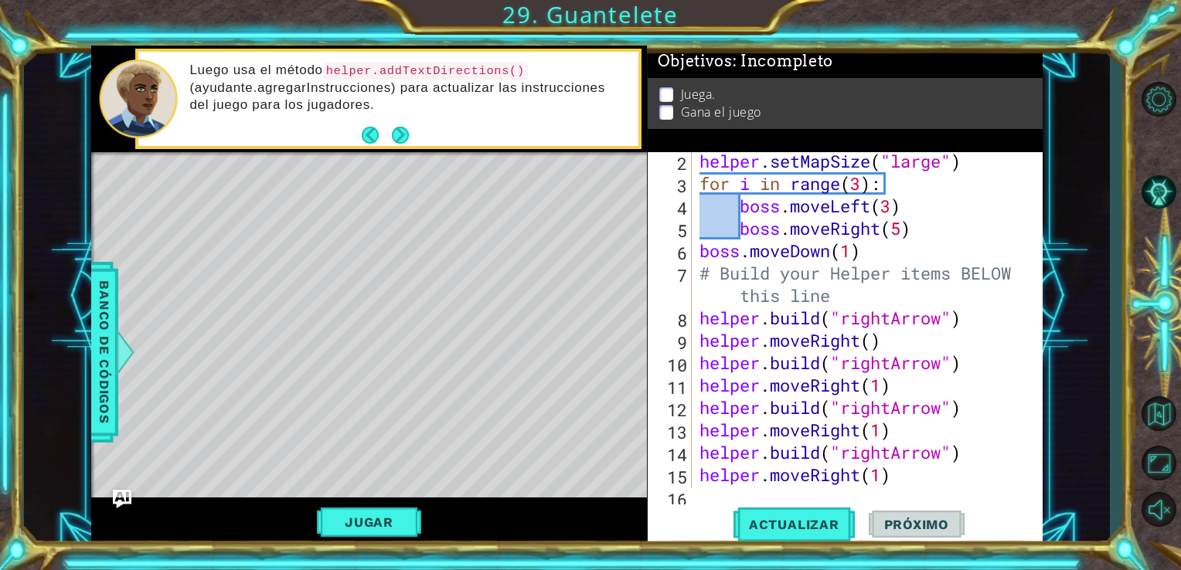
scroll to position [67, 0]
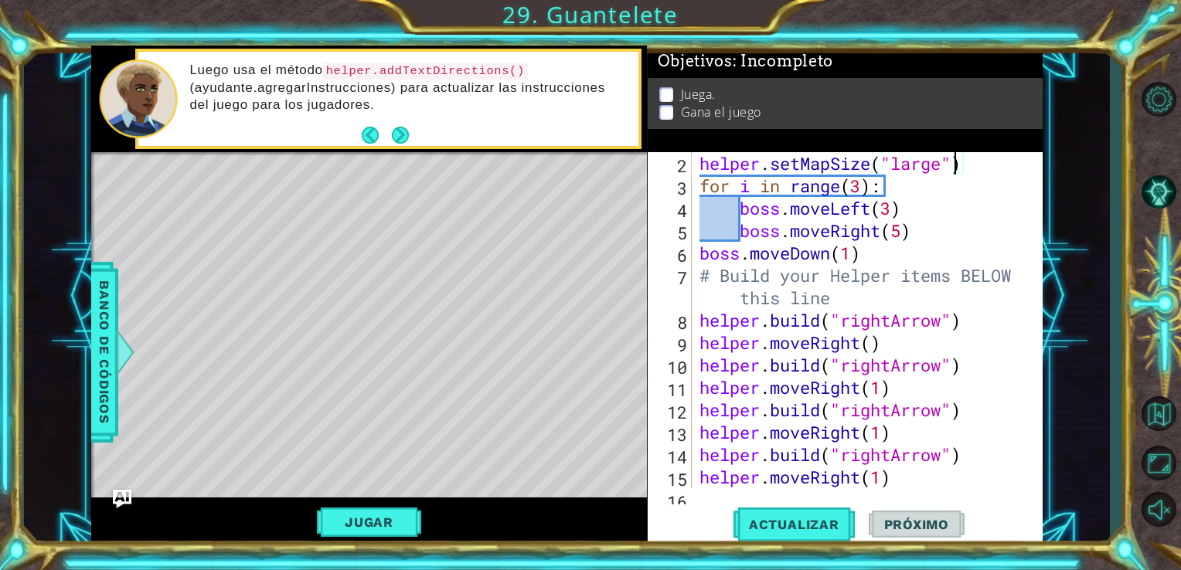
click at [950, 165] on div "helper . setMapSize ( "large" ) for i in range ( 3 ) : boss . moveLeft ( 3 ) bo…" at bounding box center [865, 342] width 339 height 381
click at [945, 165] on div "helper . setMapSize ( "large" ) for i in range ( 3 ) : boss . moveLeft ( 3 ) bo…" at bounding box center [865, 342] width 339 height 381
click at [807, 526] on span "Actualizar" at bounding box center [794, 524] width 121 height 15
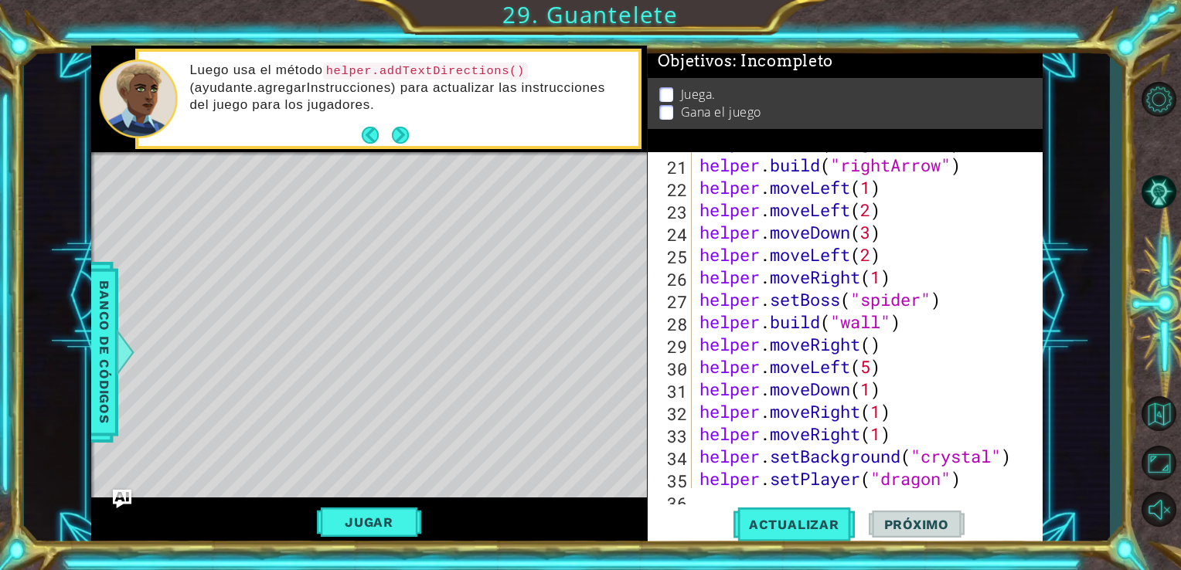
scroll to position [513, 0]
click at [959, 301] on div "helper . build ( "rightArrow" ) helper . build ( "rightArrow" ) helper . moveLe…" at bounding box center [865, 321] width 339 height 381
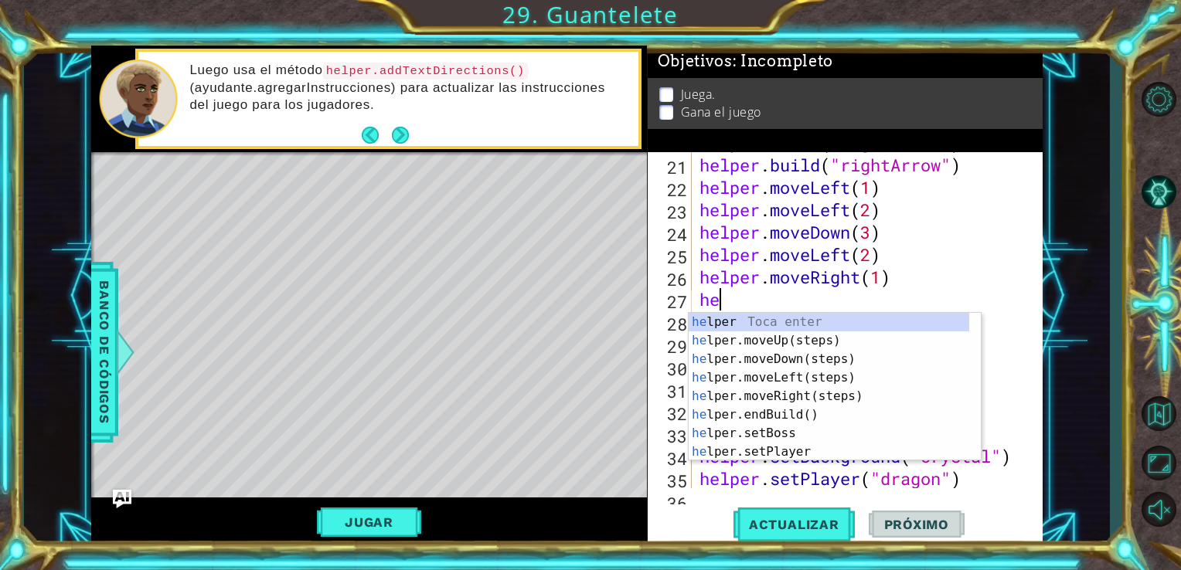
scroll to position [0, 0]
type textarea "h"
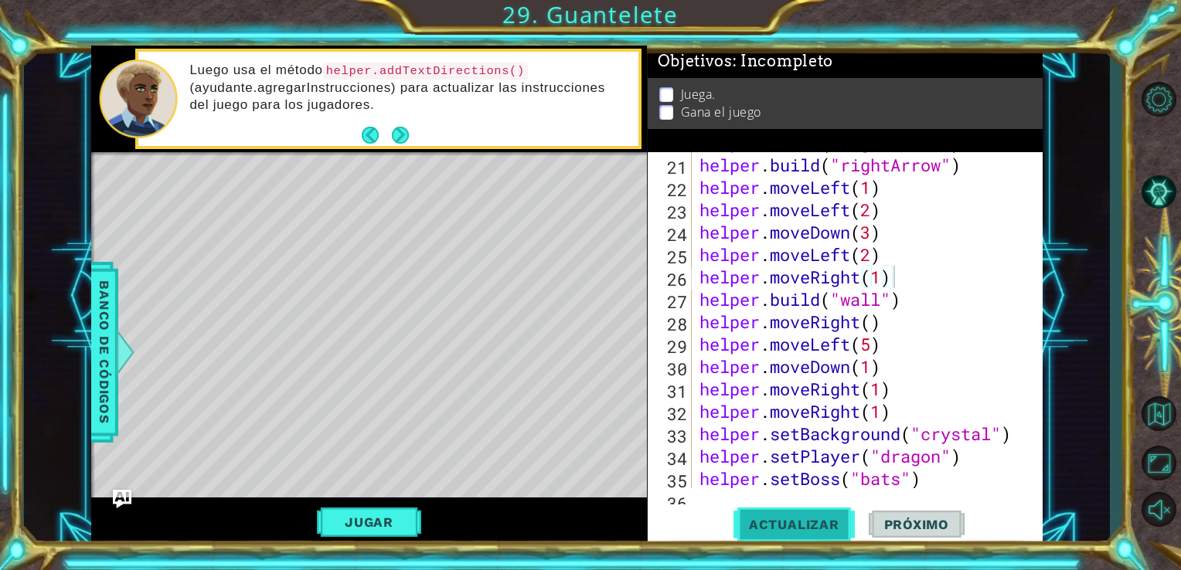
click at [839, 531] on span "Actualizar" at bounding box center [794, 524] width 121 height 15
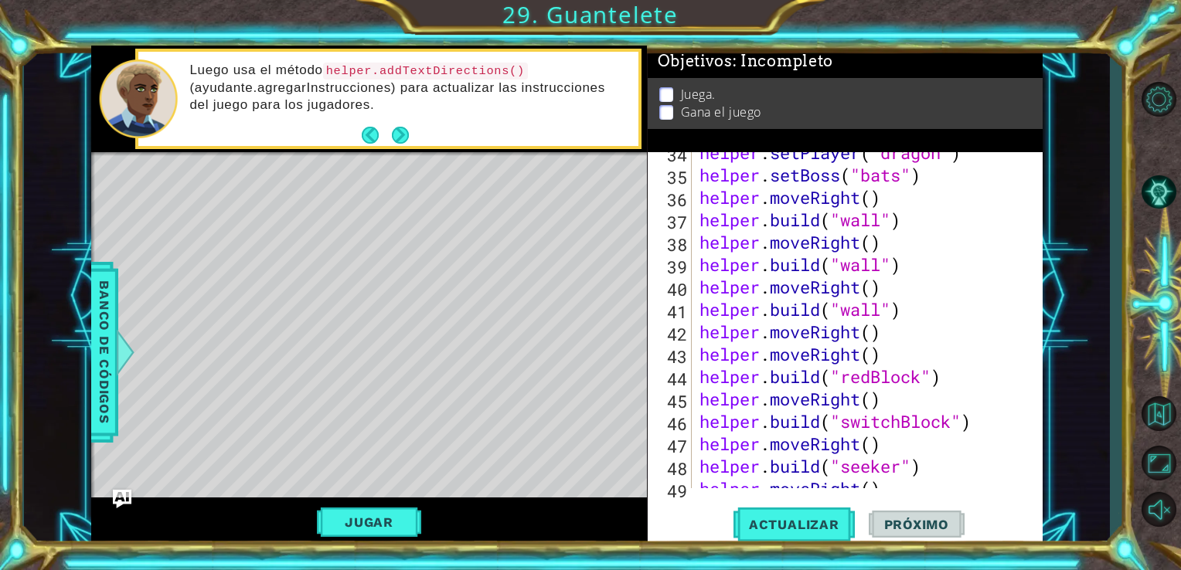
scroll to position [569, 0]
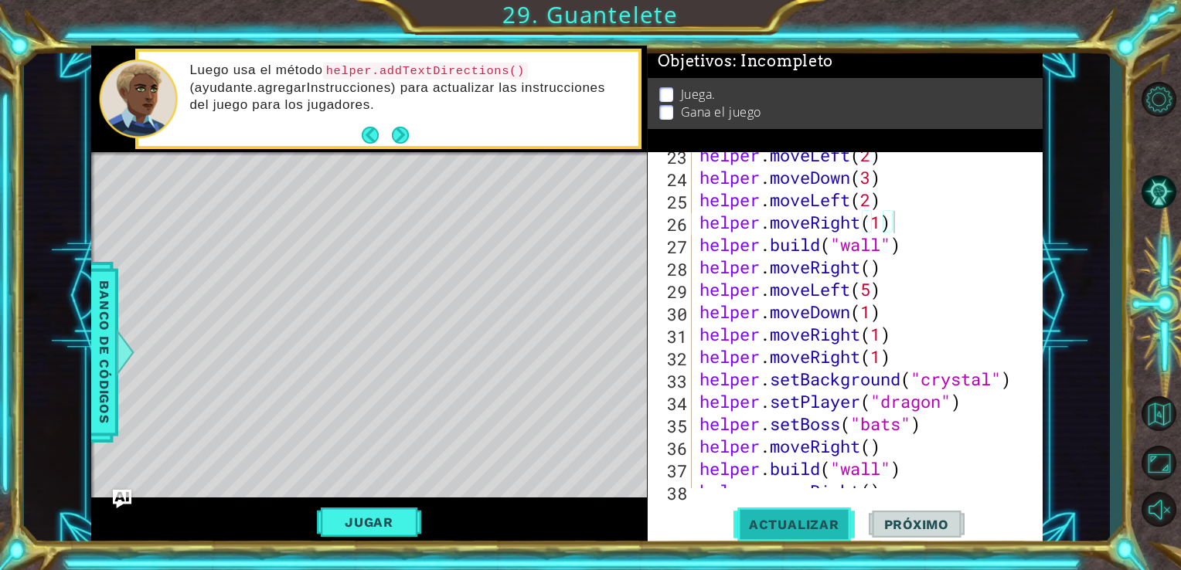
click at [775, 515] on button "Actualizar" at bounding box center [794, 524] width 121 height 39
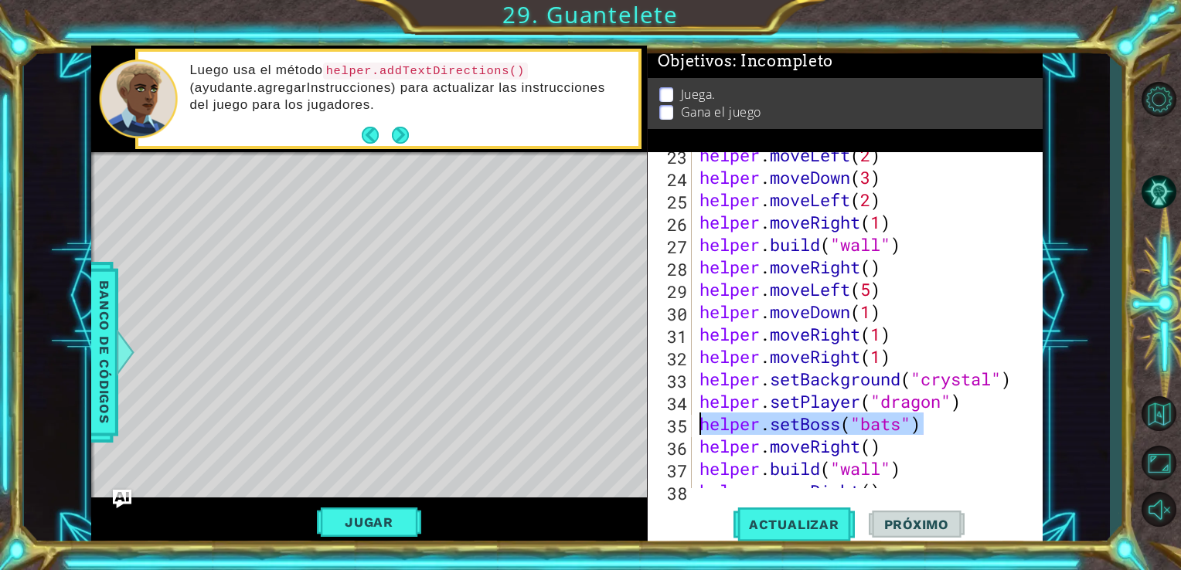
drag, startPoint x: 966, startPoint y: 415, endPoint x: 668, endPoint y: 427, distance: 298.6
click at [668, 427] on div "helper.moveRight(1) 23 24 25 26 27 28 29 30 31 32 33 34 35 36 37 38 39 helper .…" at bounding box center [844, 320] width 392 height 336
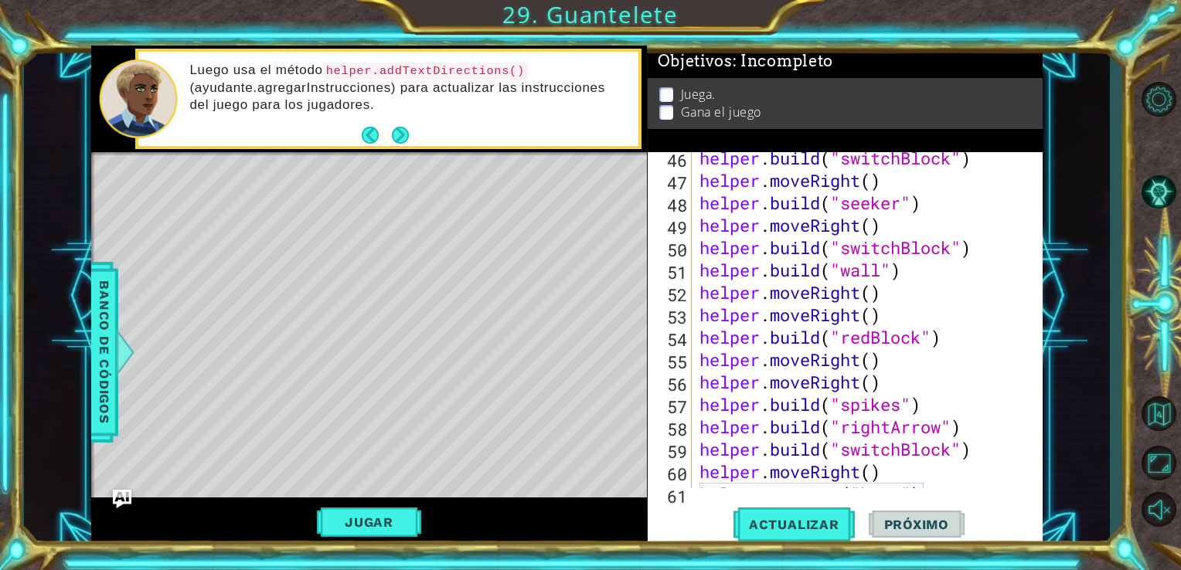
scroll to position [1120, 0]
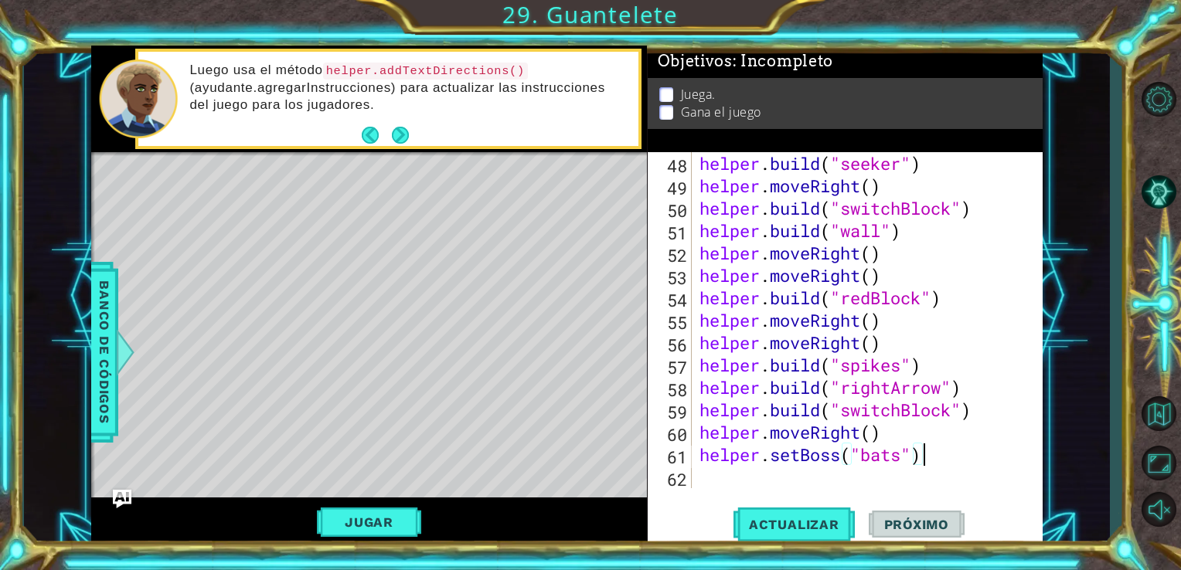
click at [955, 461] on div "helper . moveRight ( ) helper . build ( "seeker" ) helper . moveRight ( ) helpe…" at bounding box center [865, 320] width 339 height 381
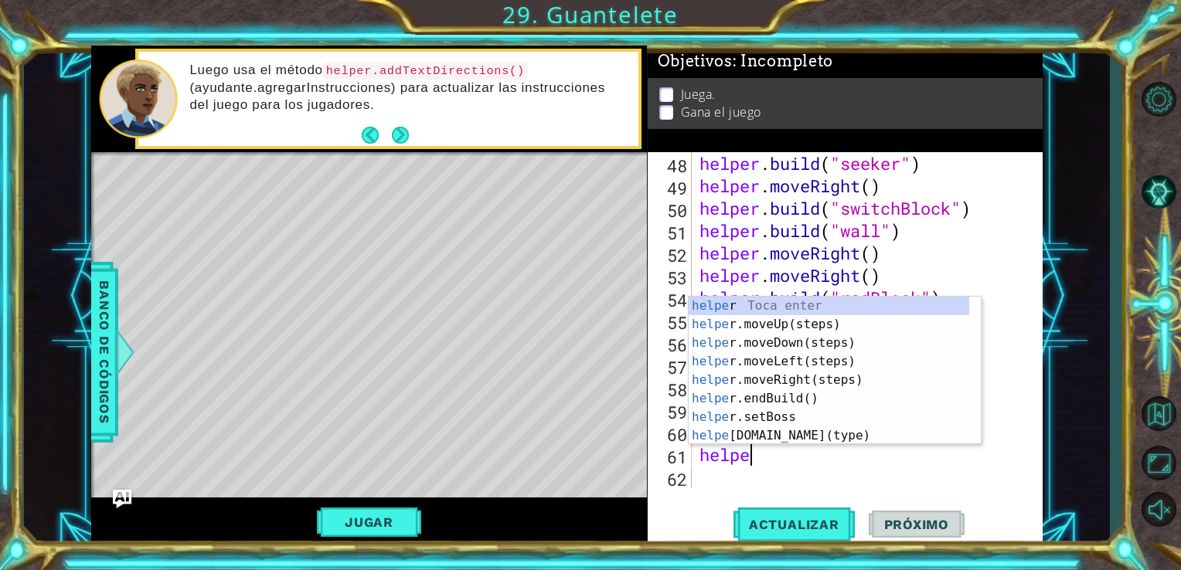
type textarea "h"
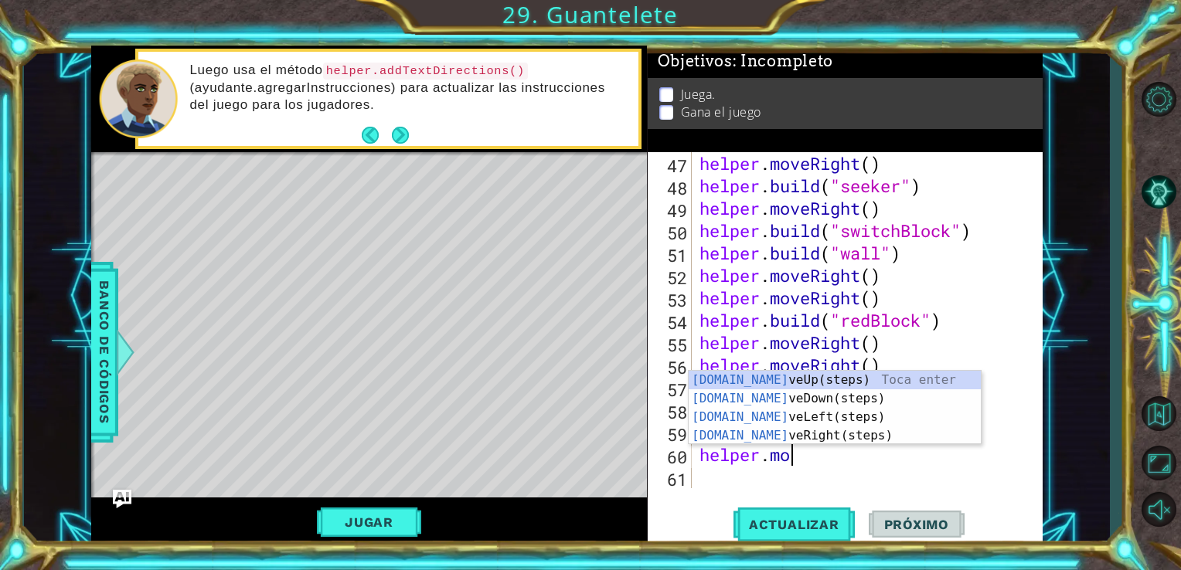
type textarea "h"
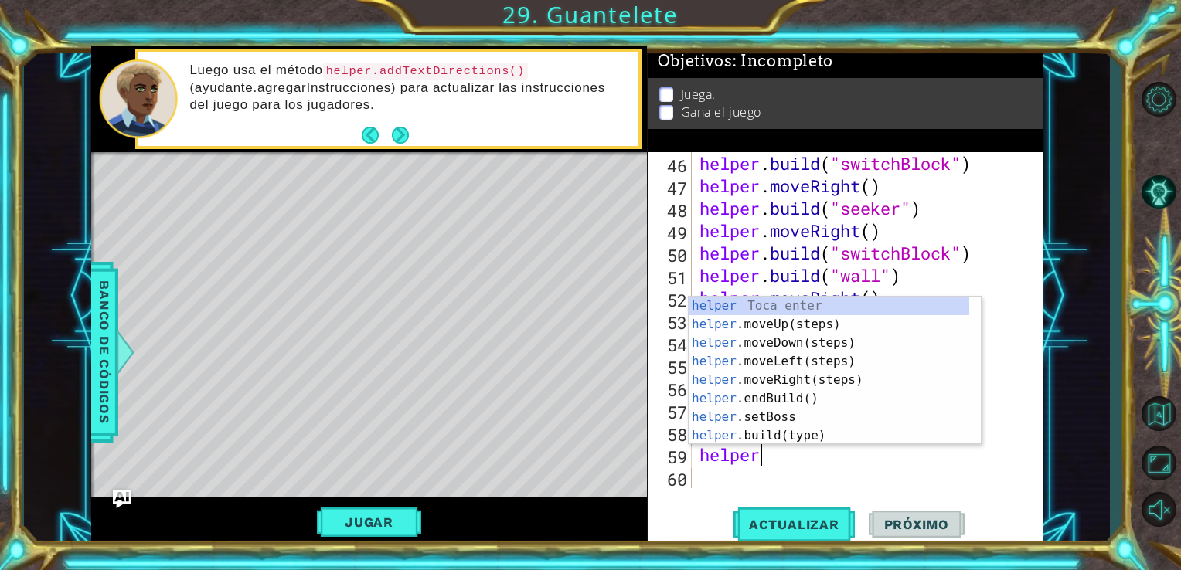
type textarea "h"
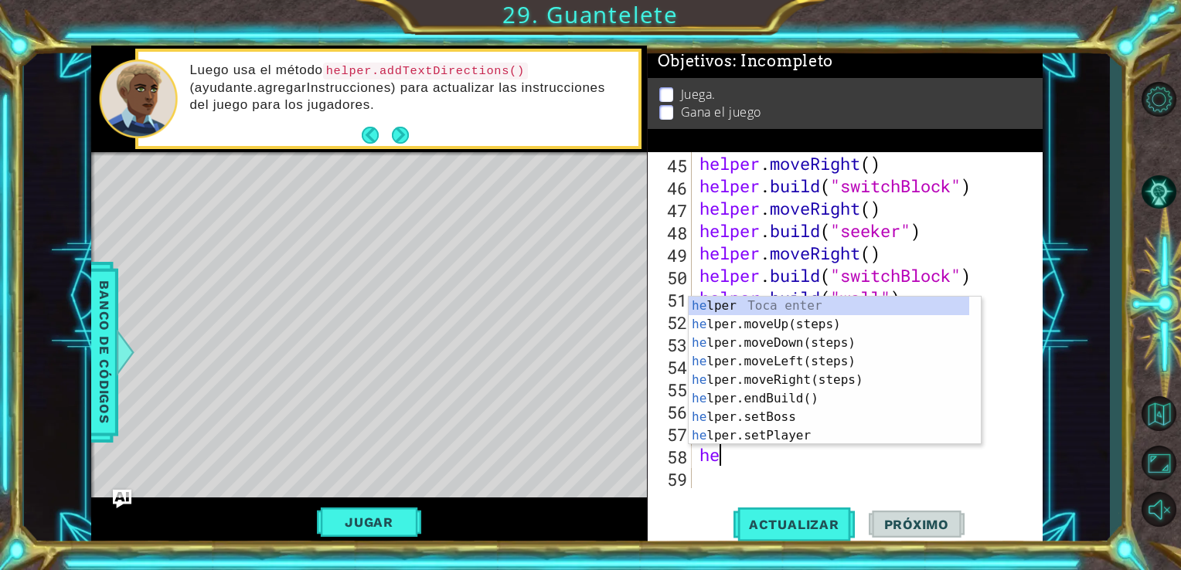
type textarea "h"
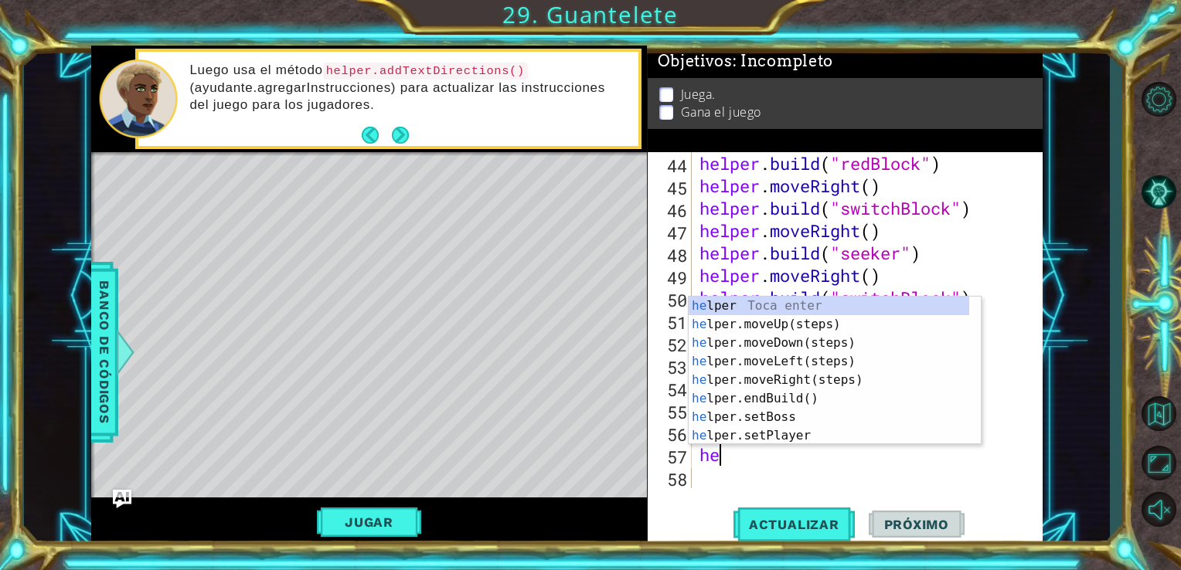
type textarea "h"
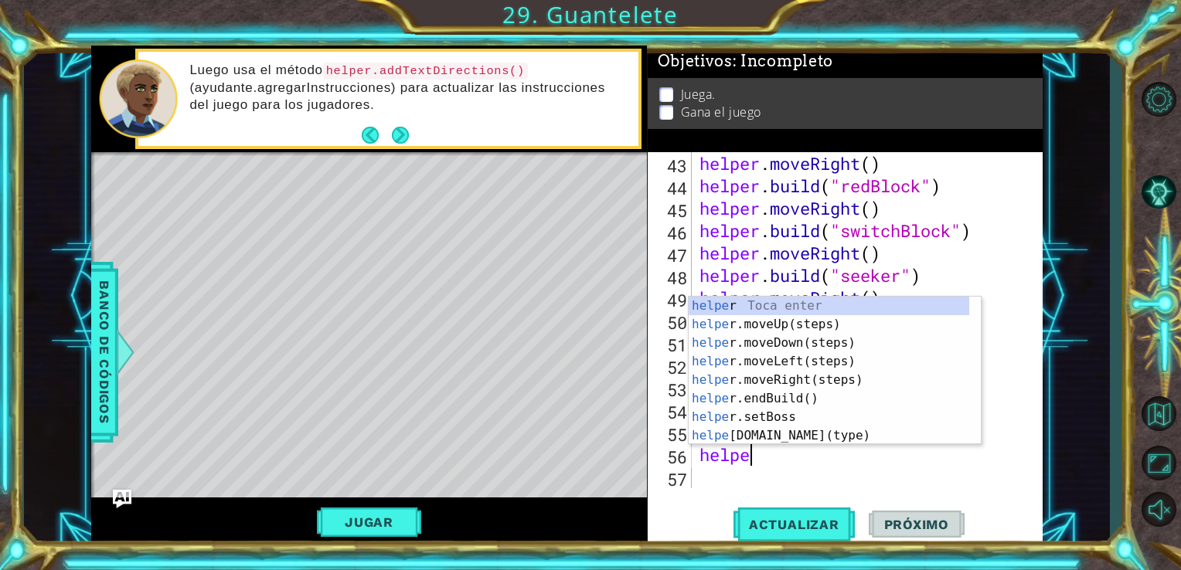
type textarea "h"
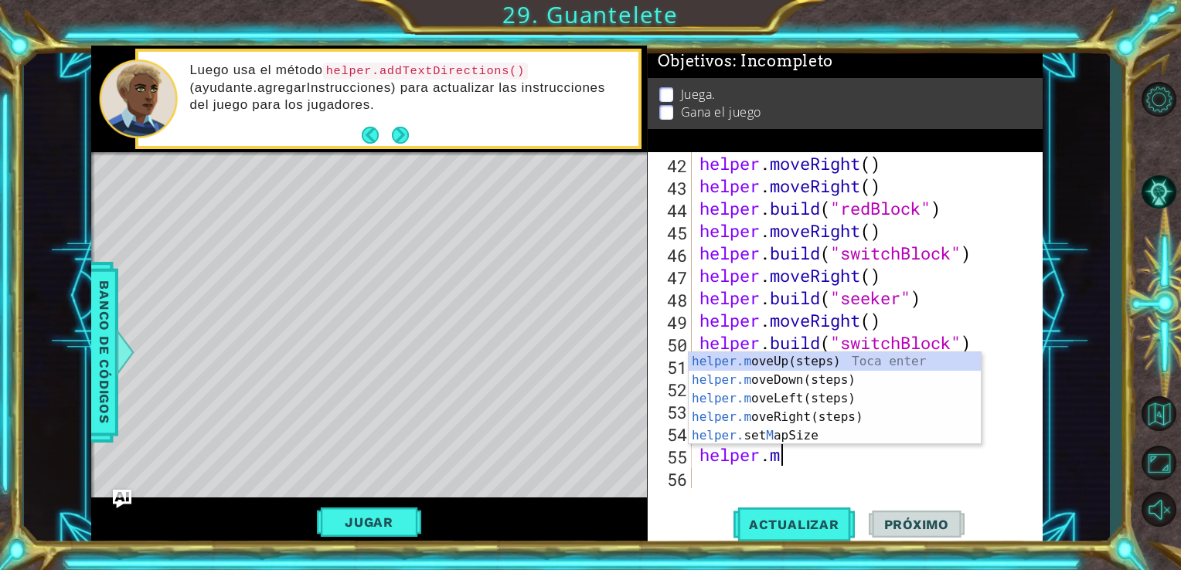
type textarea "h"
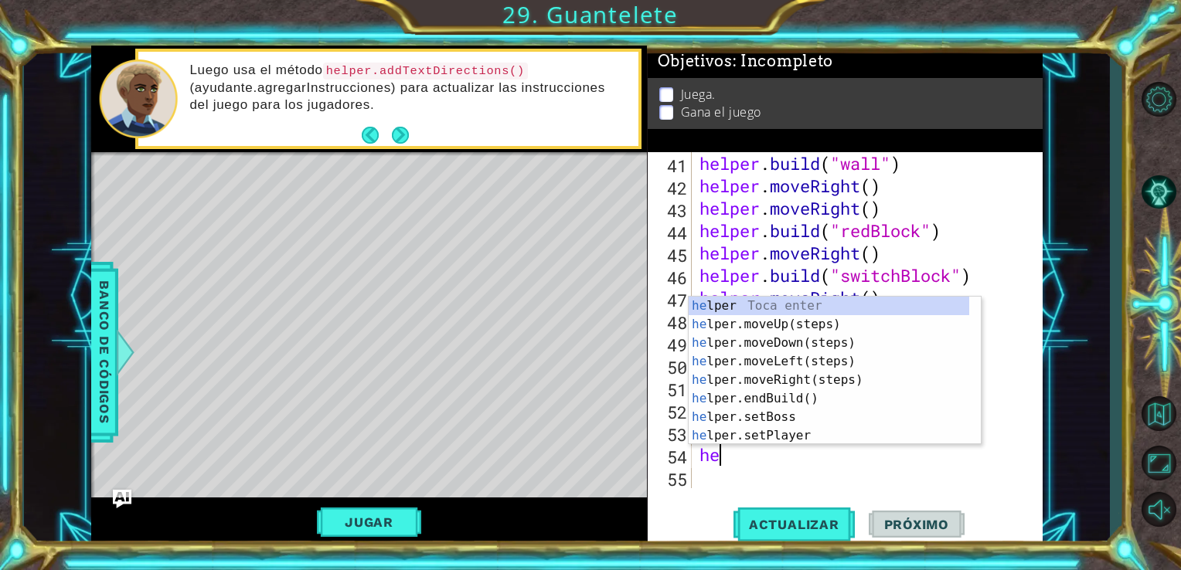
type textarea "h"
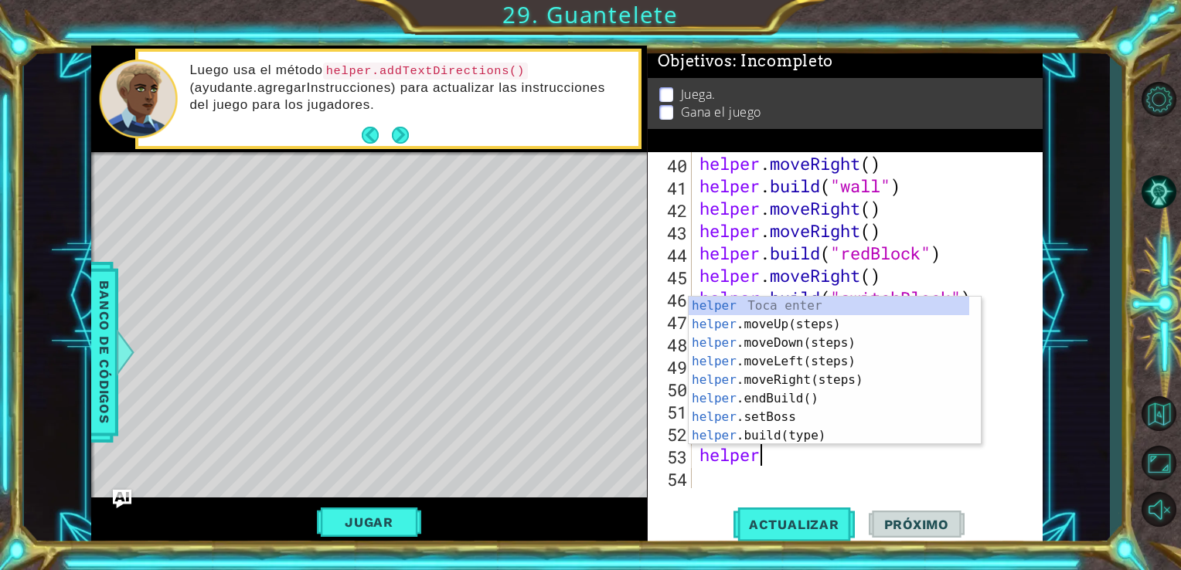
type textarea "h"
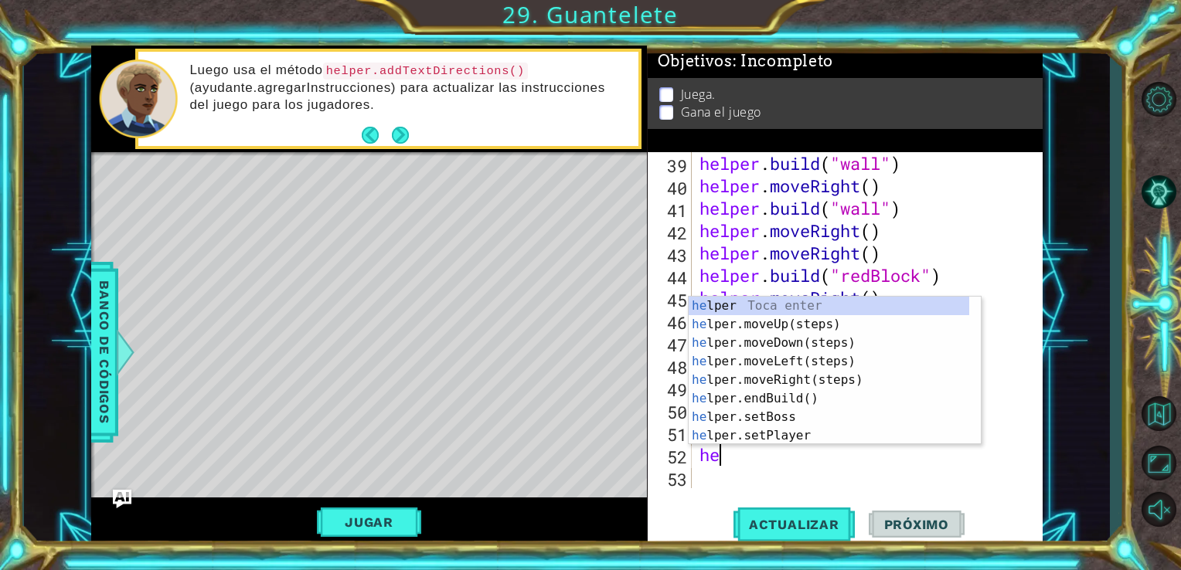
type textarea "h"
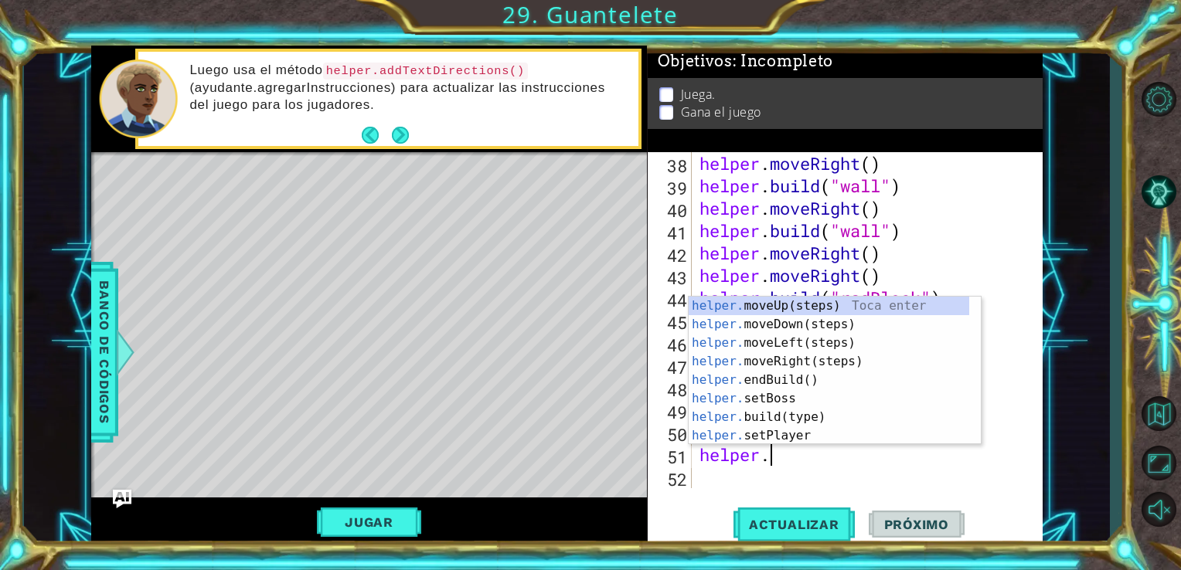
type textarea "h"
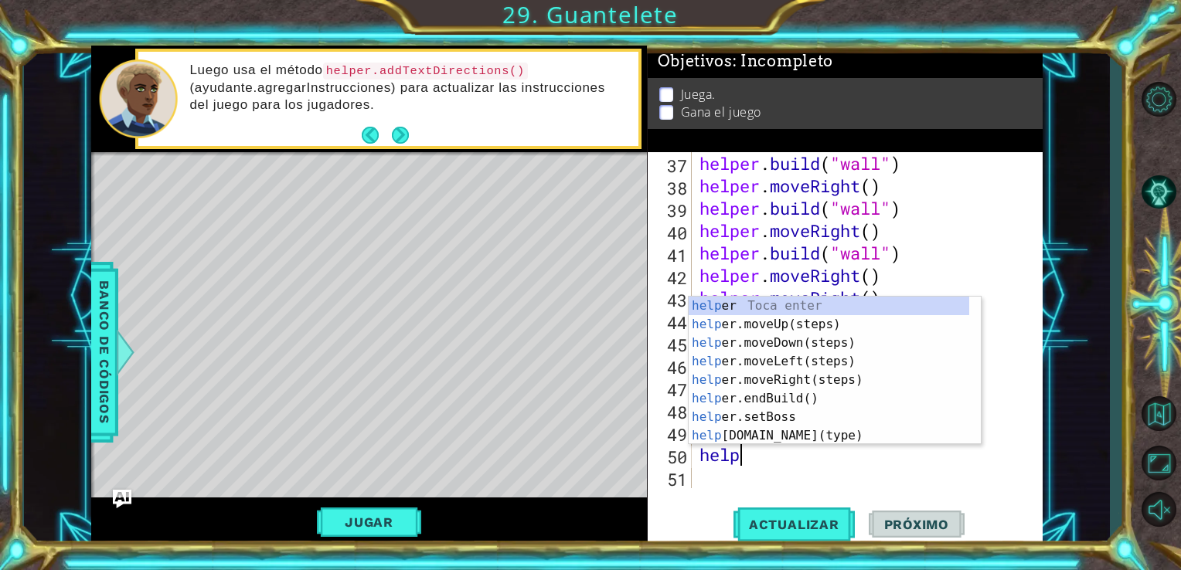
type textarea "h"
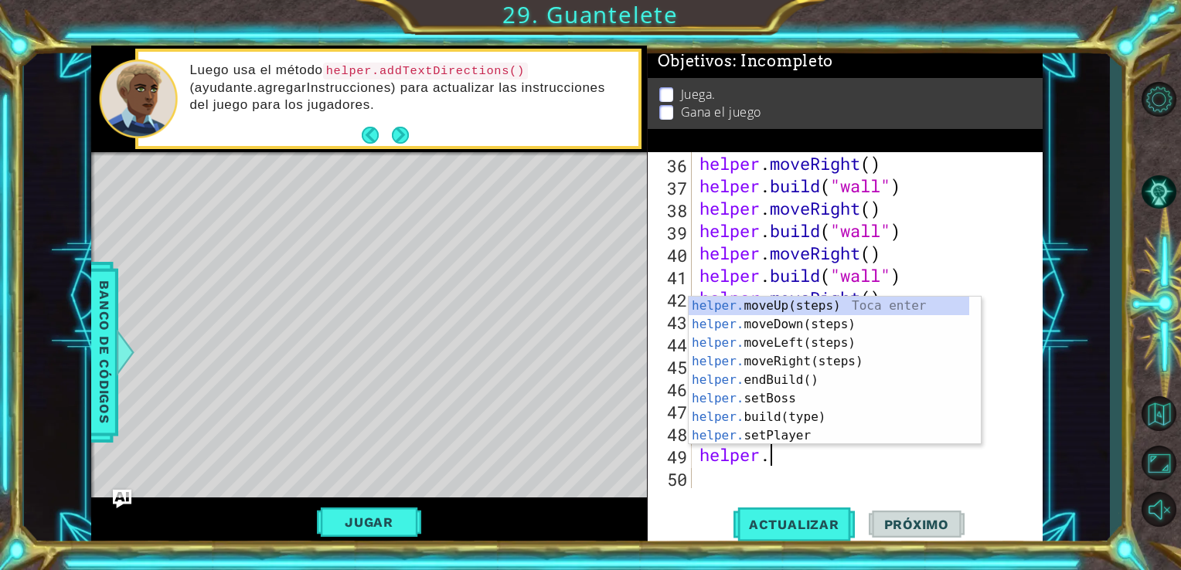
type textarea "h"
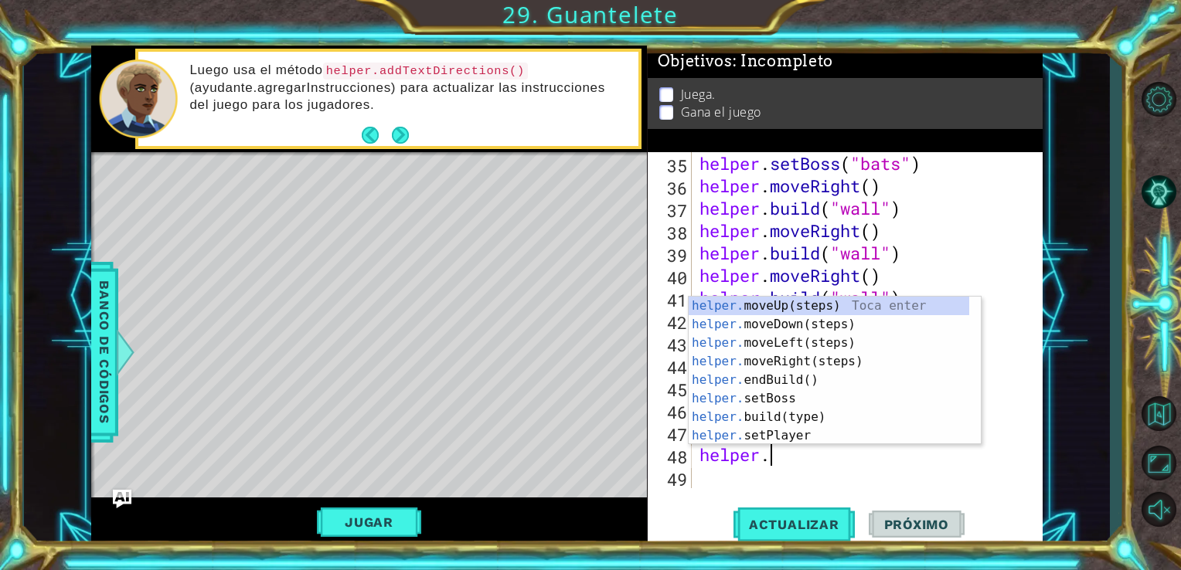
type textarea "h"
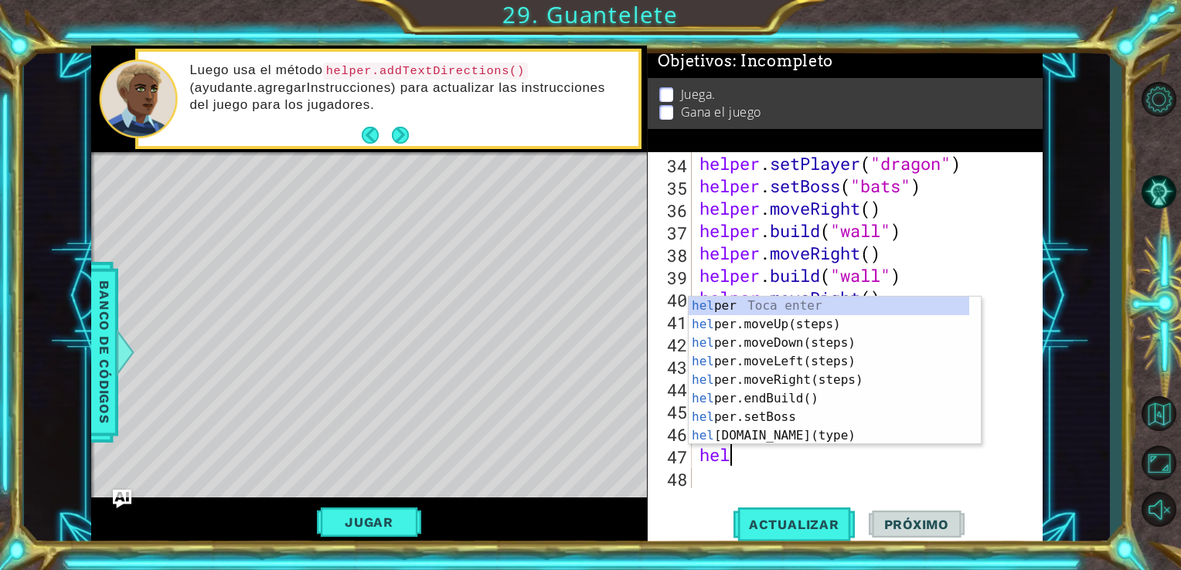
type textarea "h"
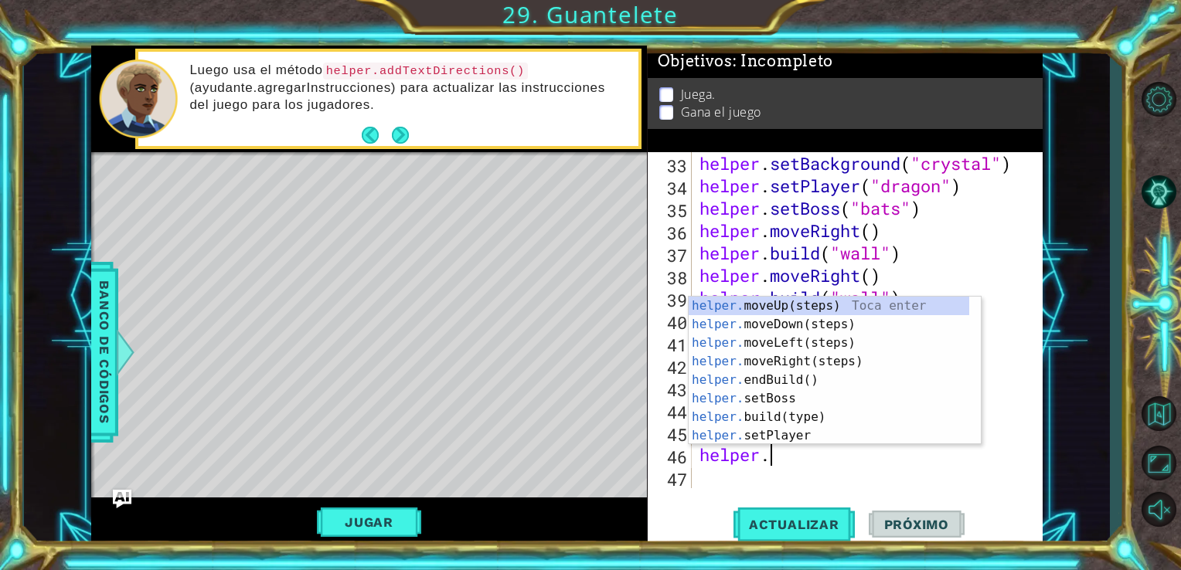
type textarea "h"
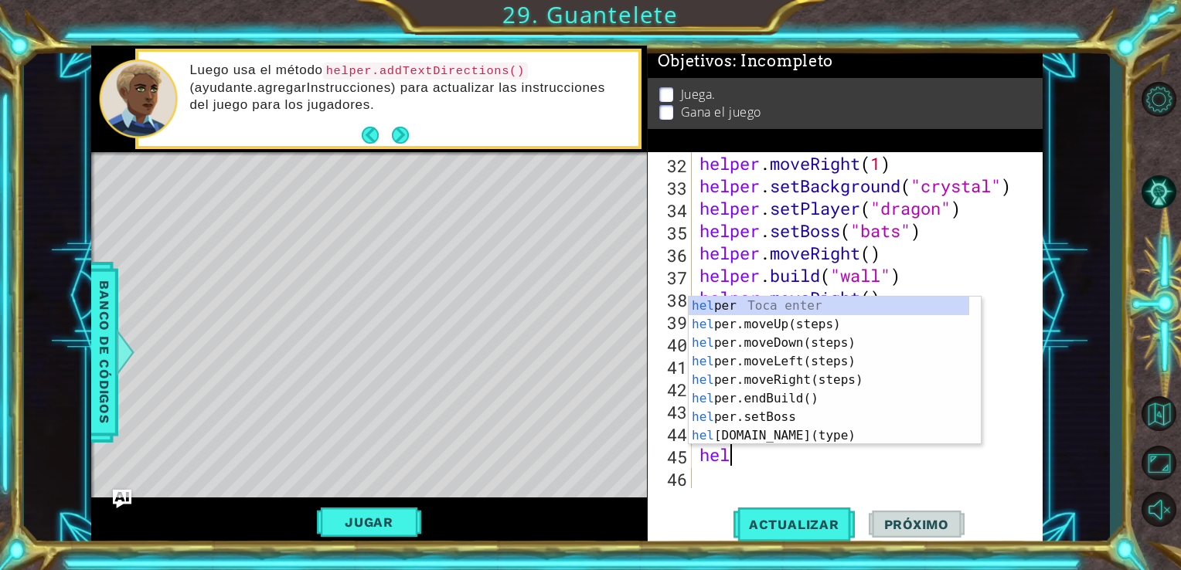
type textarea "h"
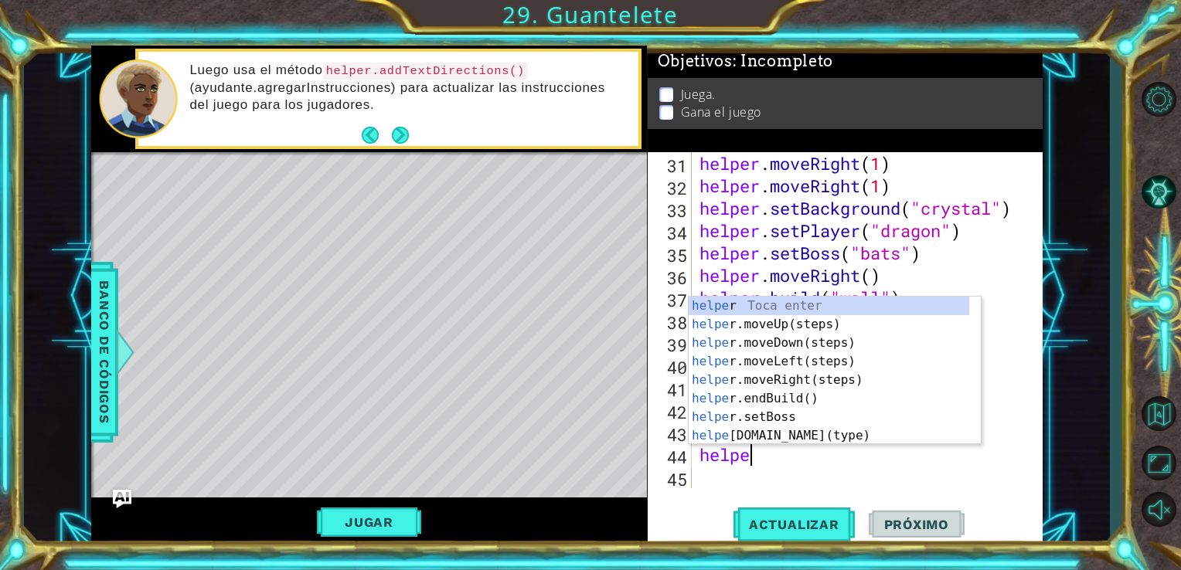
type textarea "h"
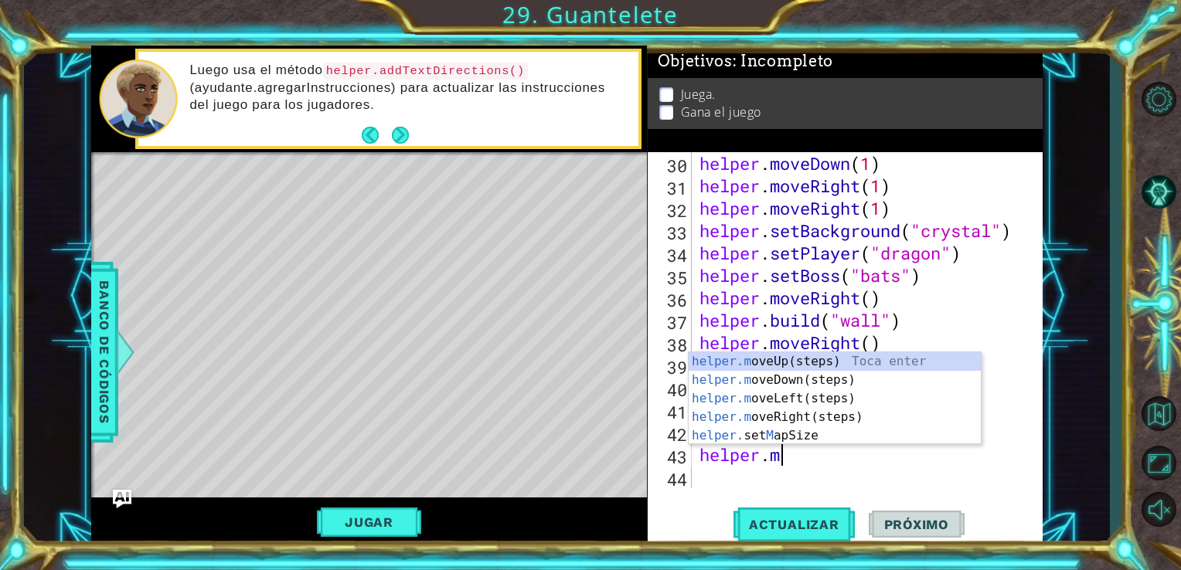
type textarea "h"
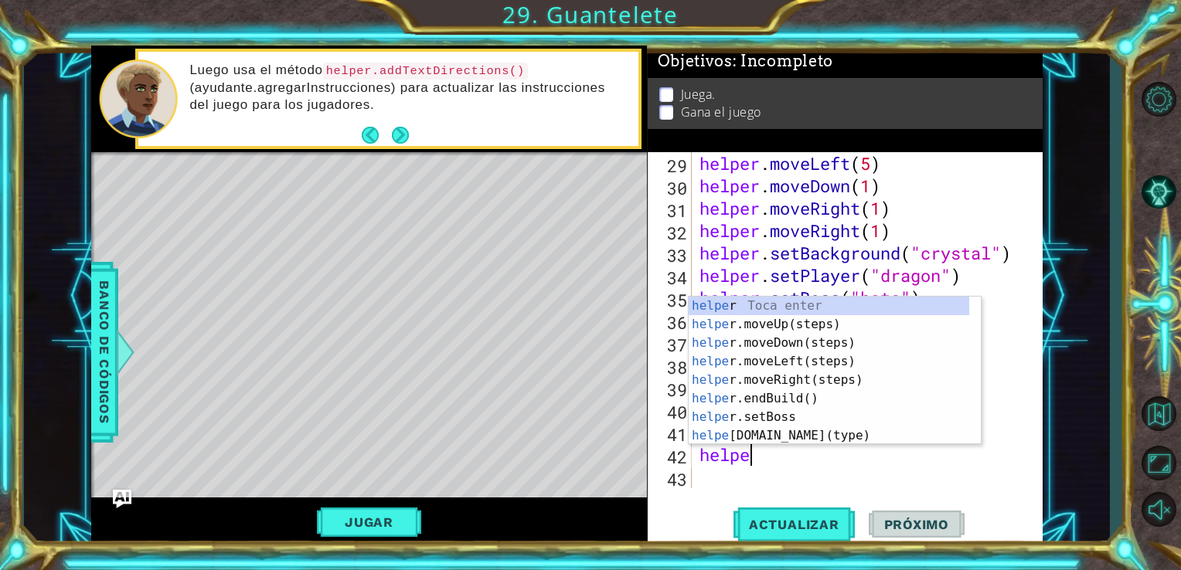
type textarea "h"
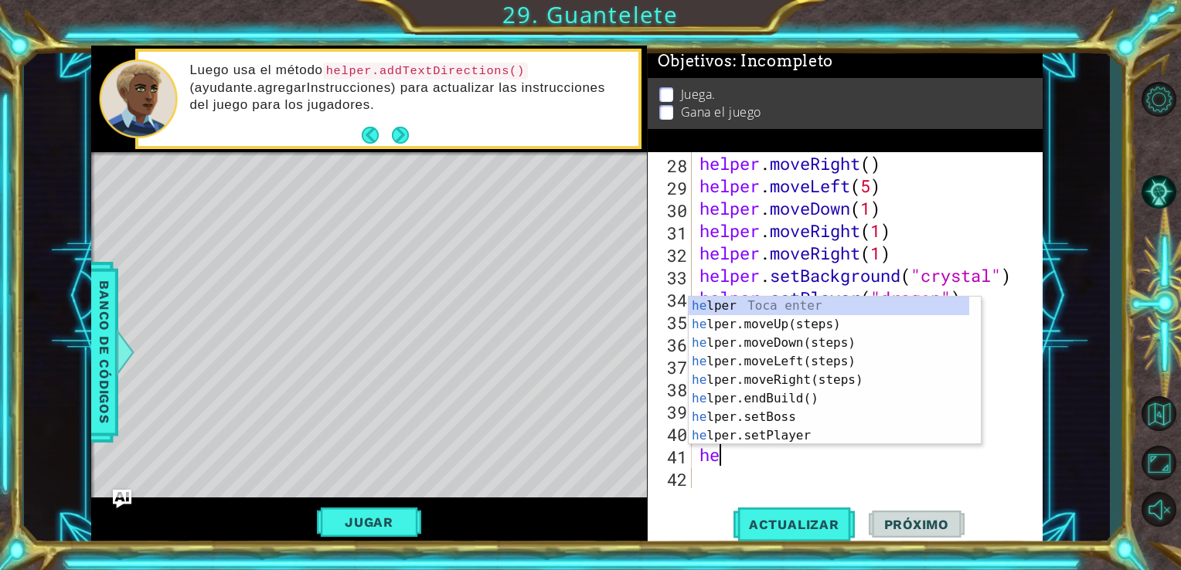
type textarea "h"
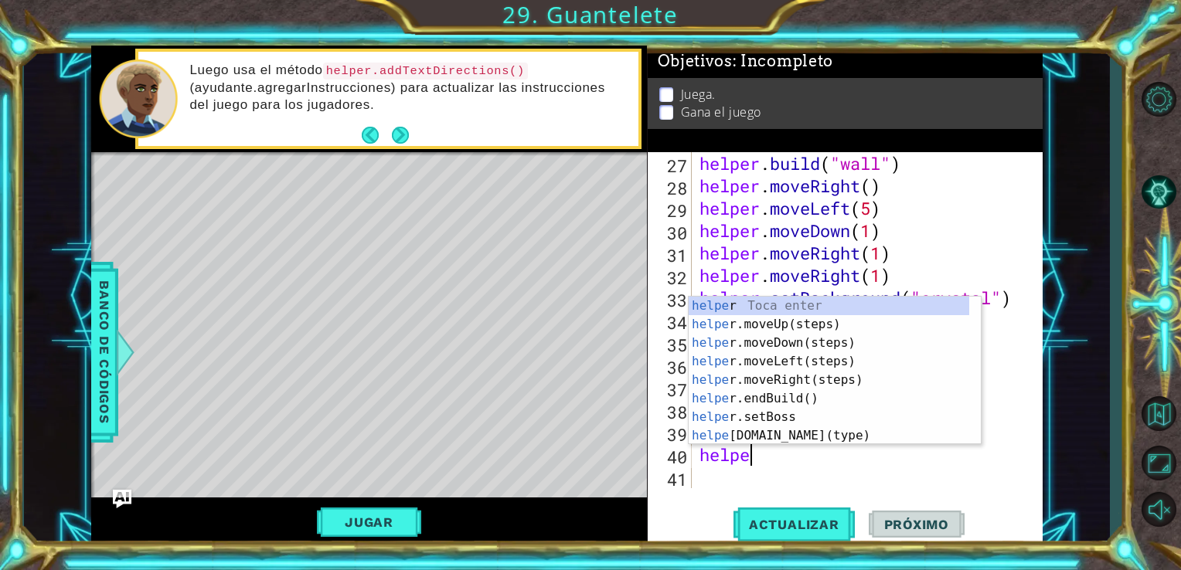
type textarea "h"
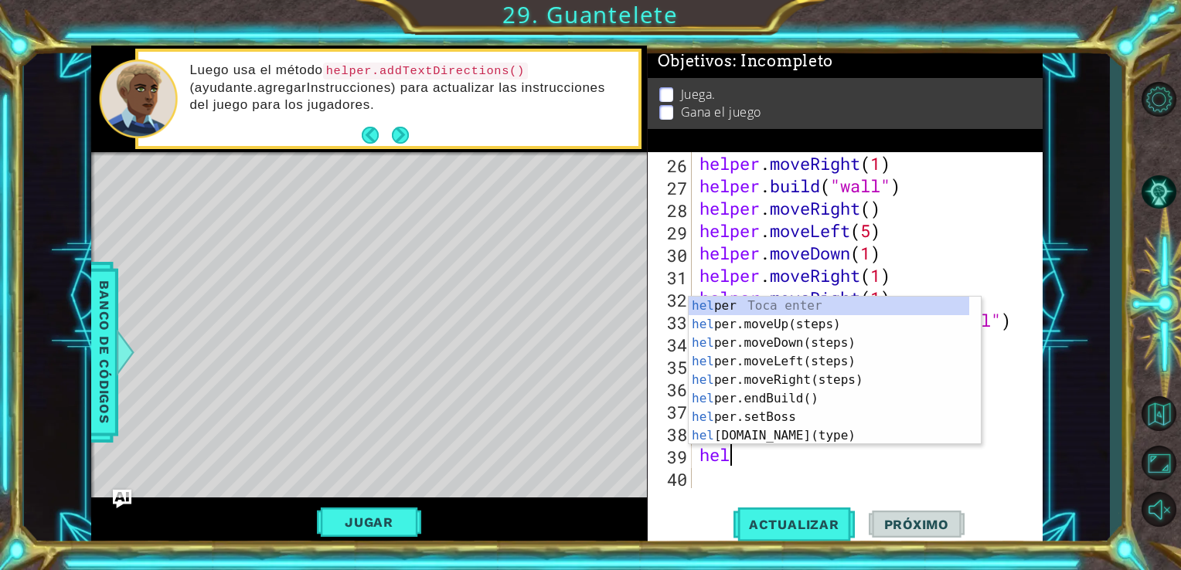
type textarea "h"
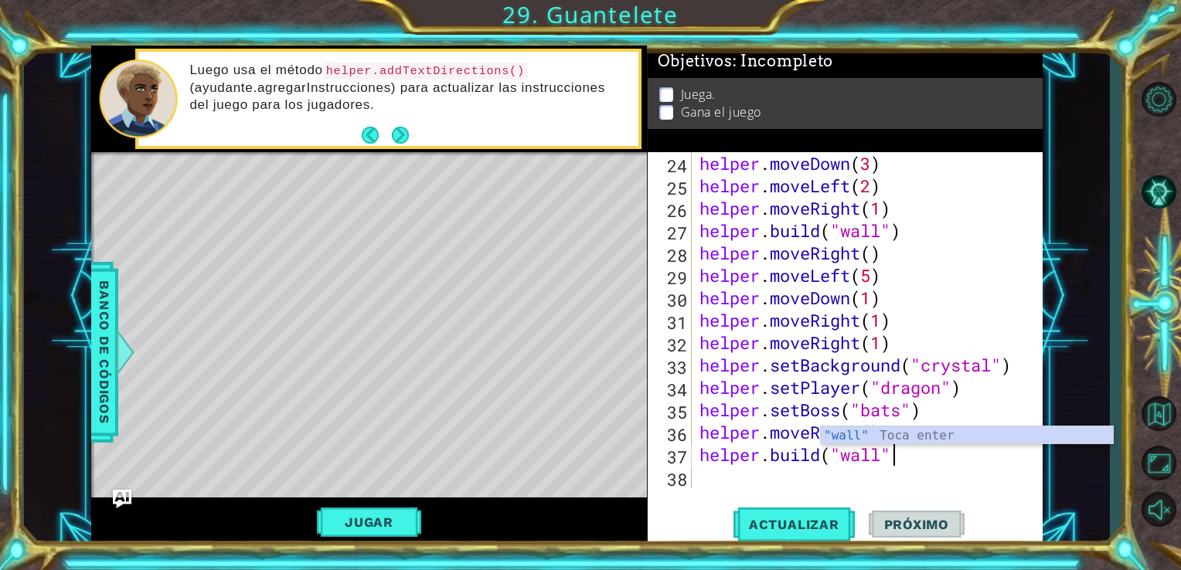
scroll to position [582, 0]
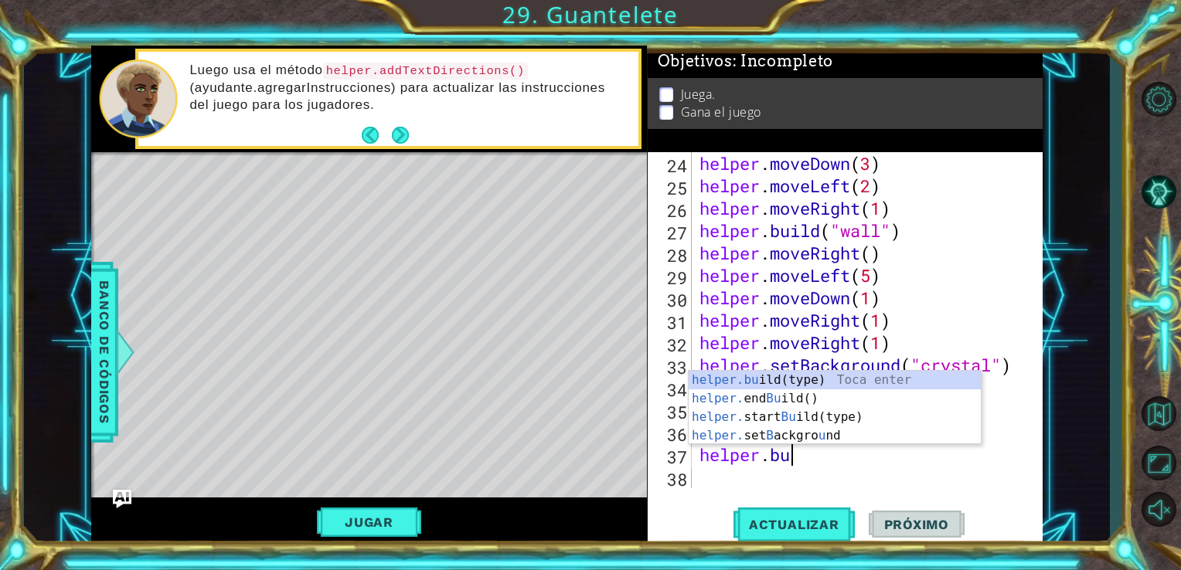
type textarea "h"
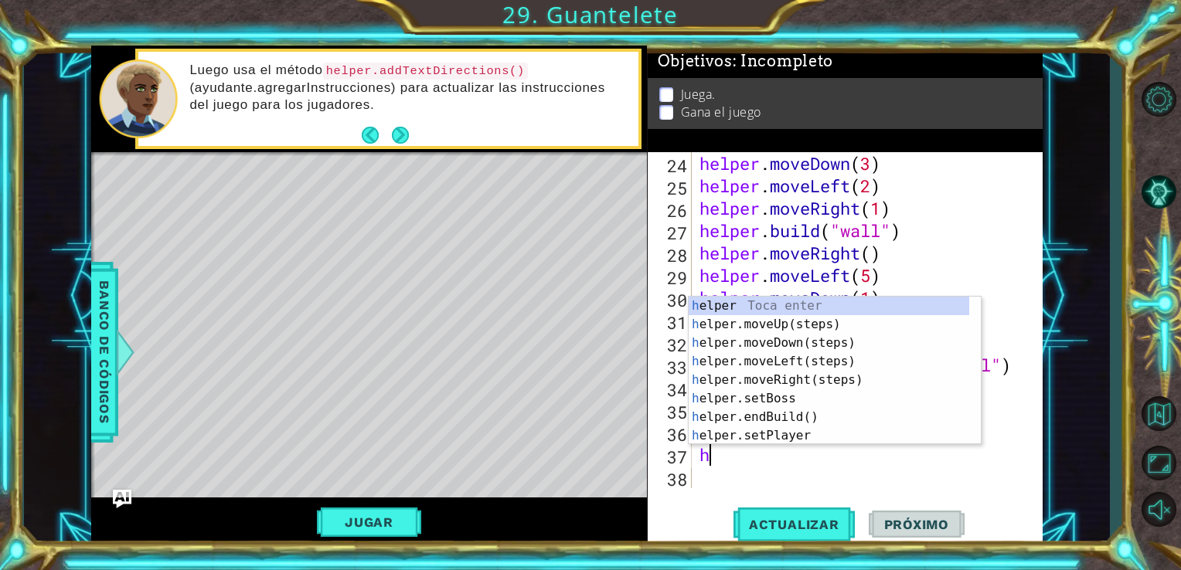
scroll to position [560, 0]
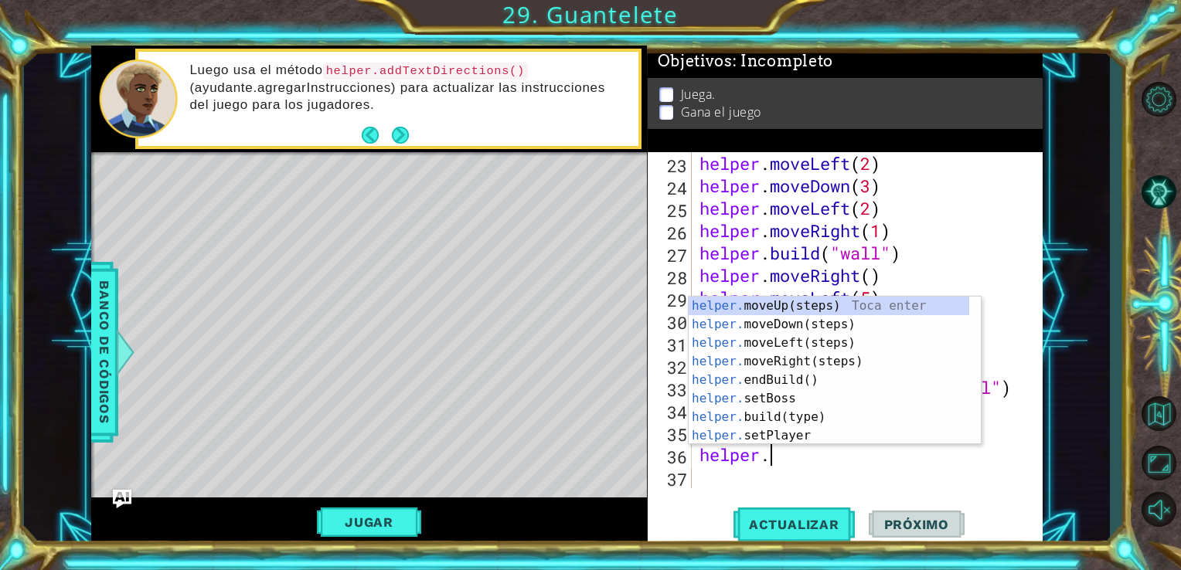
type textarea "h"
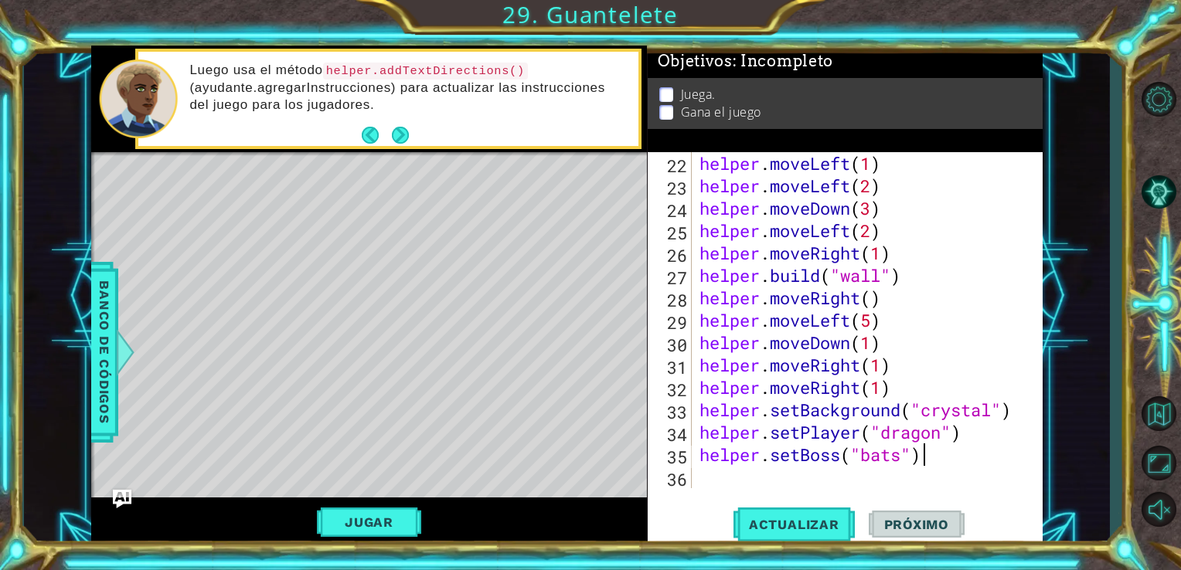
scroll to position [538, 0]
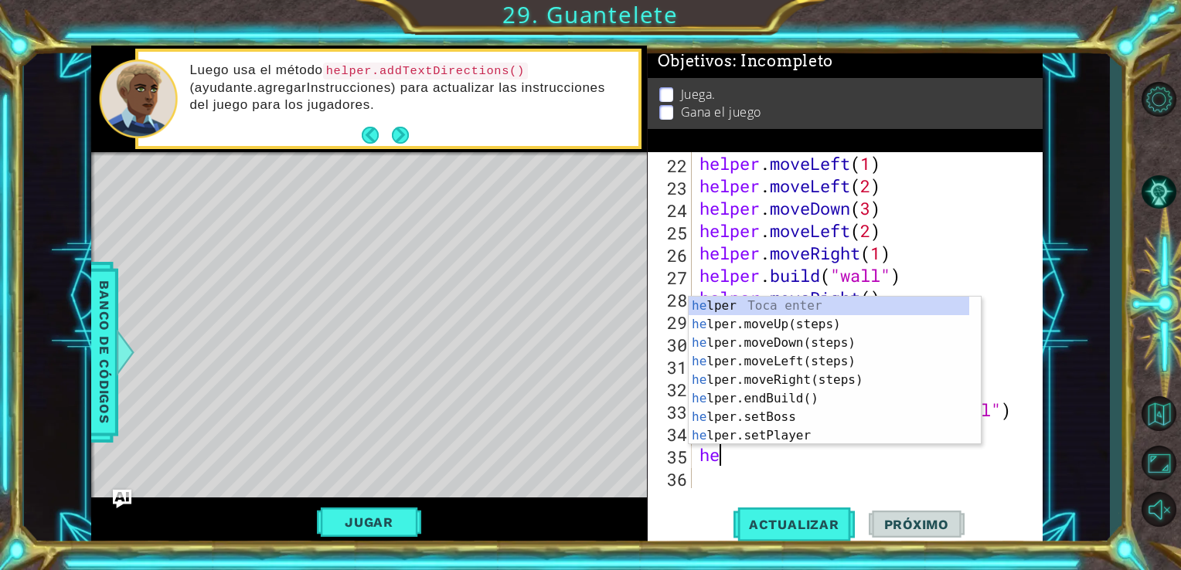
type textarea "h"
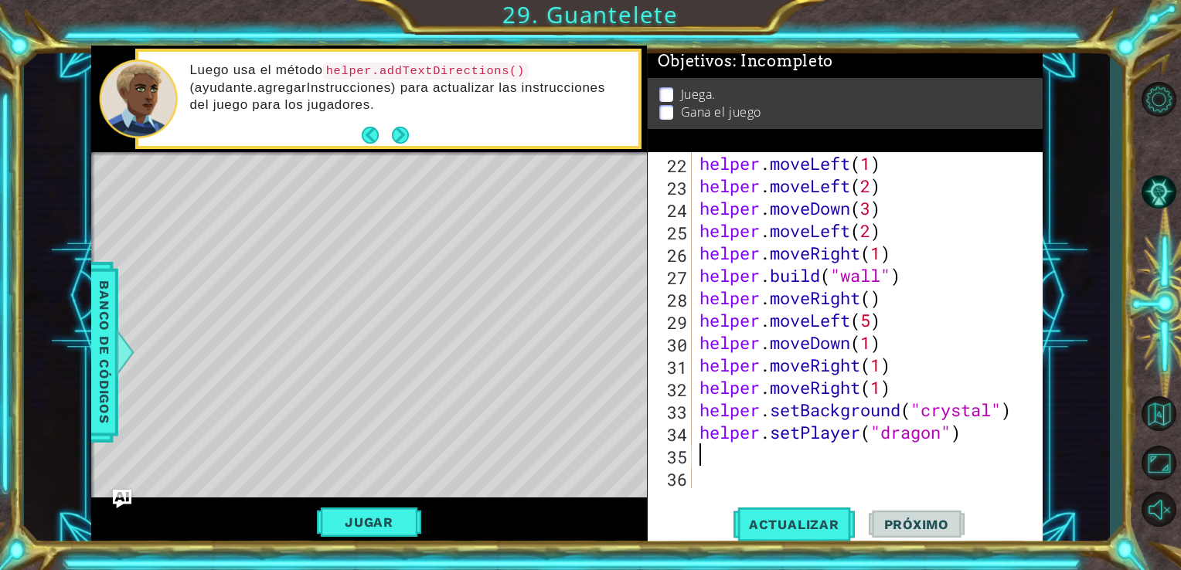
scroll to position [516, 0]
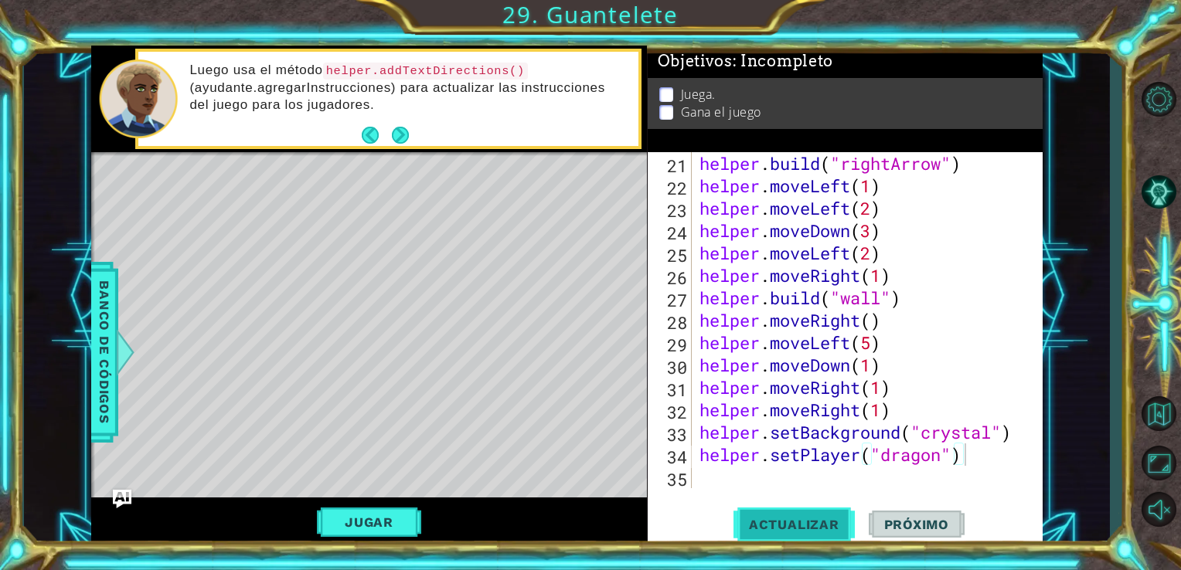
click at [836, 526] on span "Actualizar" at bounding box center [794, 524] width 121 height 15
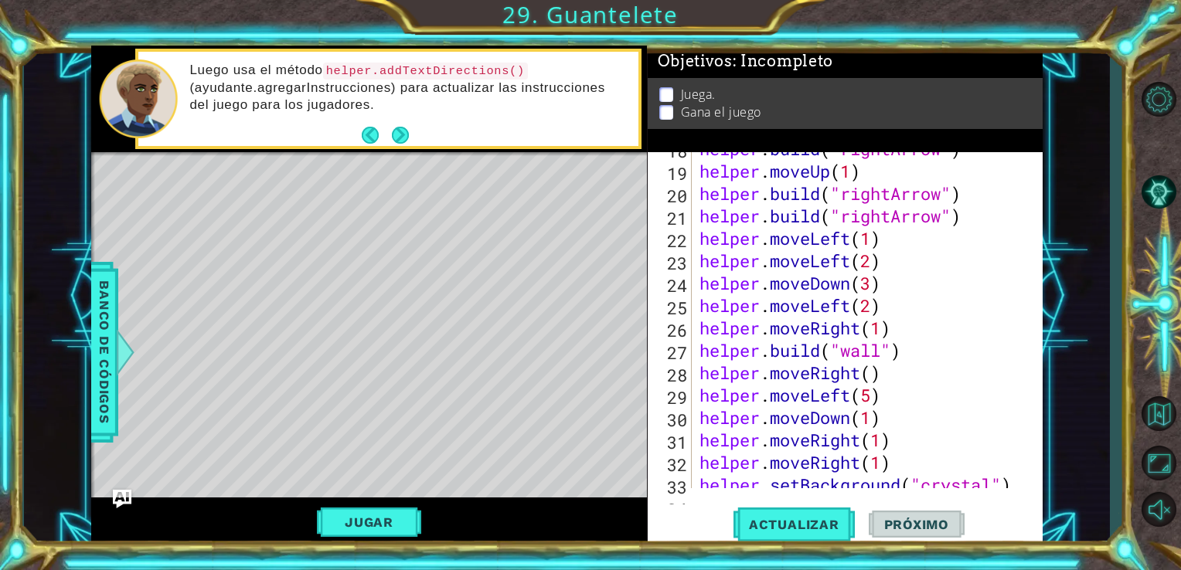
scroll to position [461, 0]
click at [924, 366] on div "helper . build ( "rightArrow" ) helper . moveUp ( 1 ) helper . build ( "rightAr…" at bounding box center [865, 329] width 339 height 381
click at [701, 376] on div "helper . build ( "rightArrow" ) helper . moveUp ( 1 ) helper . build ( "rightAr…" at bounding box center [865, 329] width 339 height 381
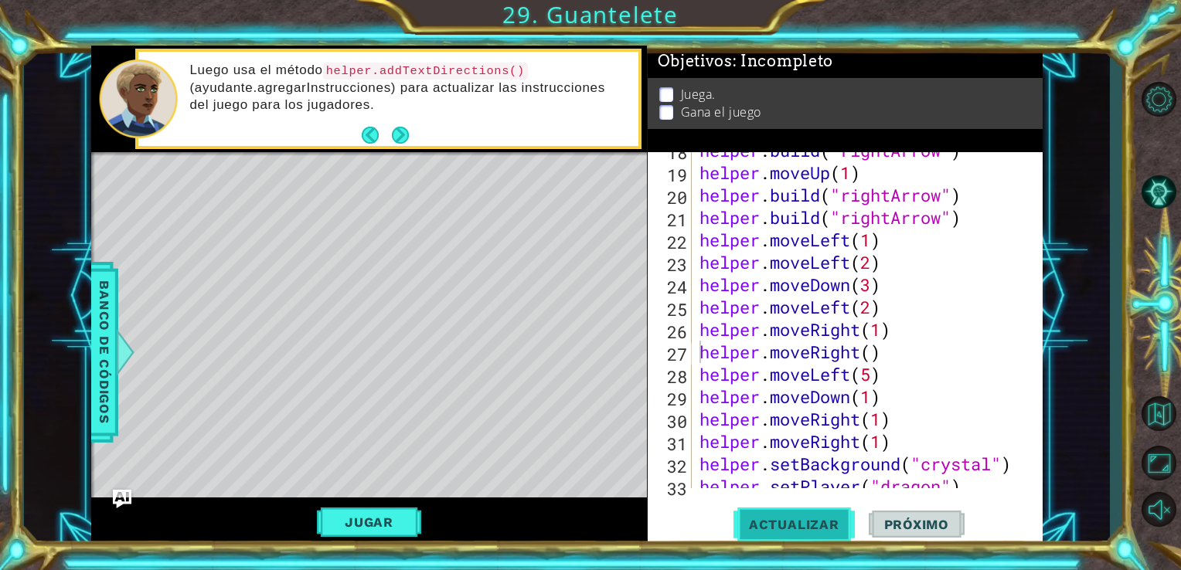
click at [774, 519] on span "Actualizar" at bounding box center [794, 524] width 121 height 15
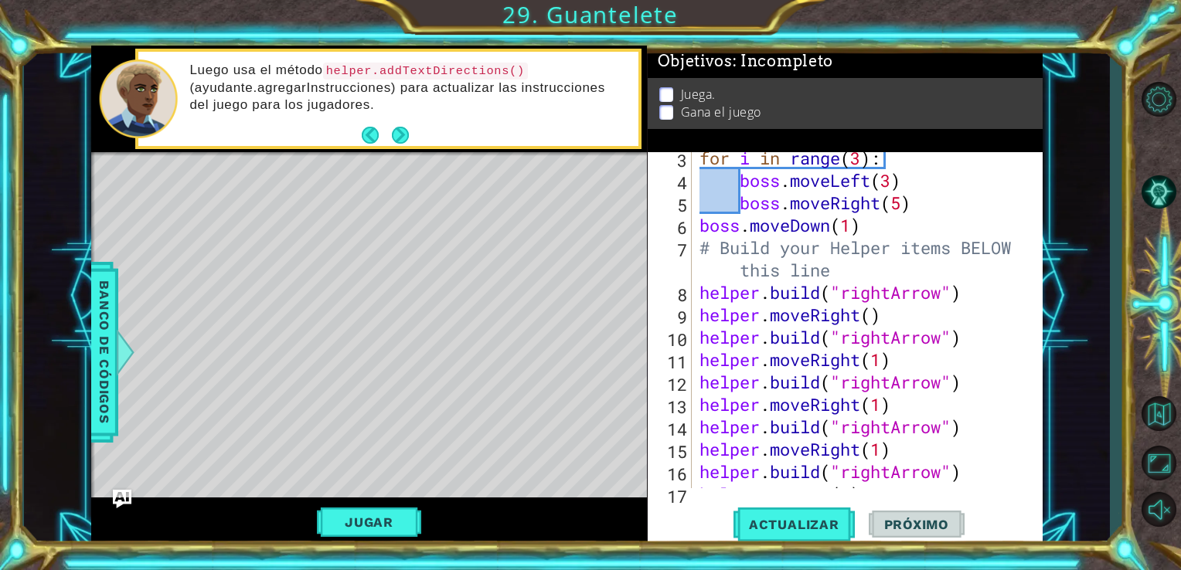
scroll to position [111, 0]
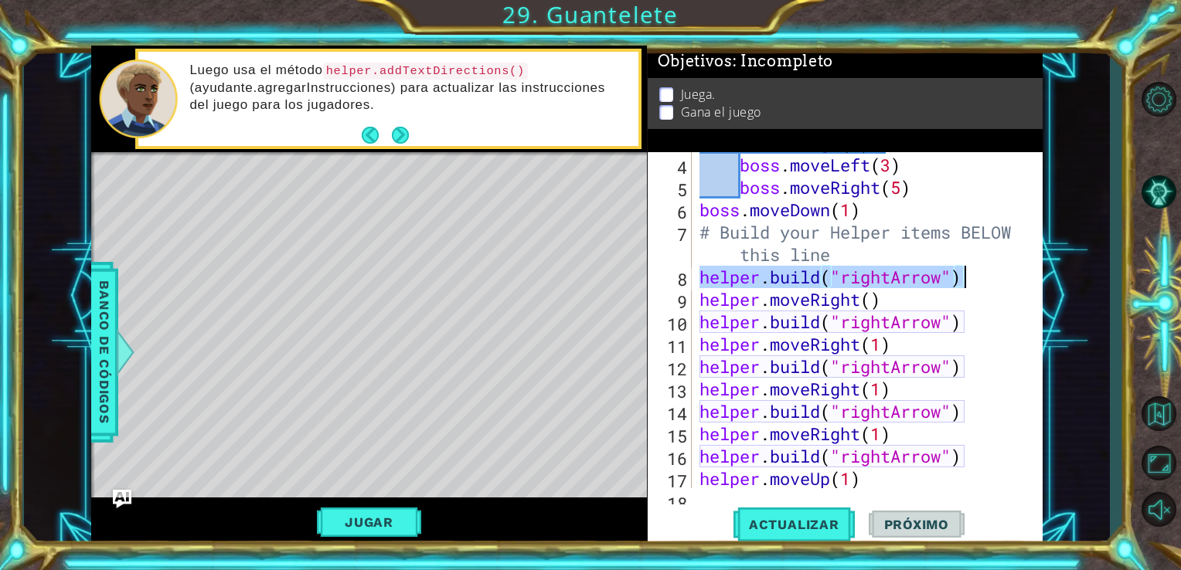
drag, startPoint x: 702, startPoint y: 279, endPoint x: 1014, endPoint y: 275, distance: 312.3
click at [1014, 275] on div "for i in range ( 3 ) : boss . moveLeft ( 3 ) boss . moveRight ( 5 ) boss . move…" at bounding box center [865, 321] width 339 height 381
type textarea "[DOMAIN_NAME]("rightArrow")"
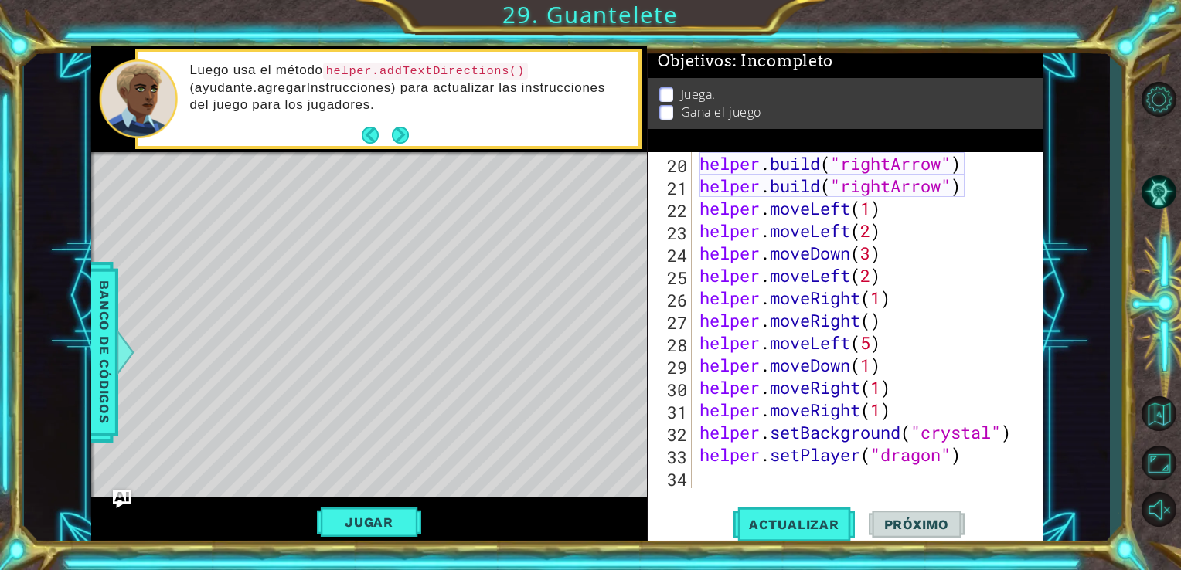
scroll to position [492, 0]
click at [840, 479] on div "helper . build ( "rightArrow" ) helper . build ( "rightArrow" ) helper . moveLe…" at bounding box center [865, 342] width 339 height 381
paste textarea "[DOMAIN_NAME]("rightArrow")"
type textarea "[DOMAIN_NAME]("rightArrow")"
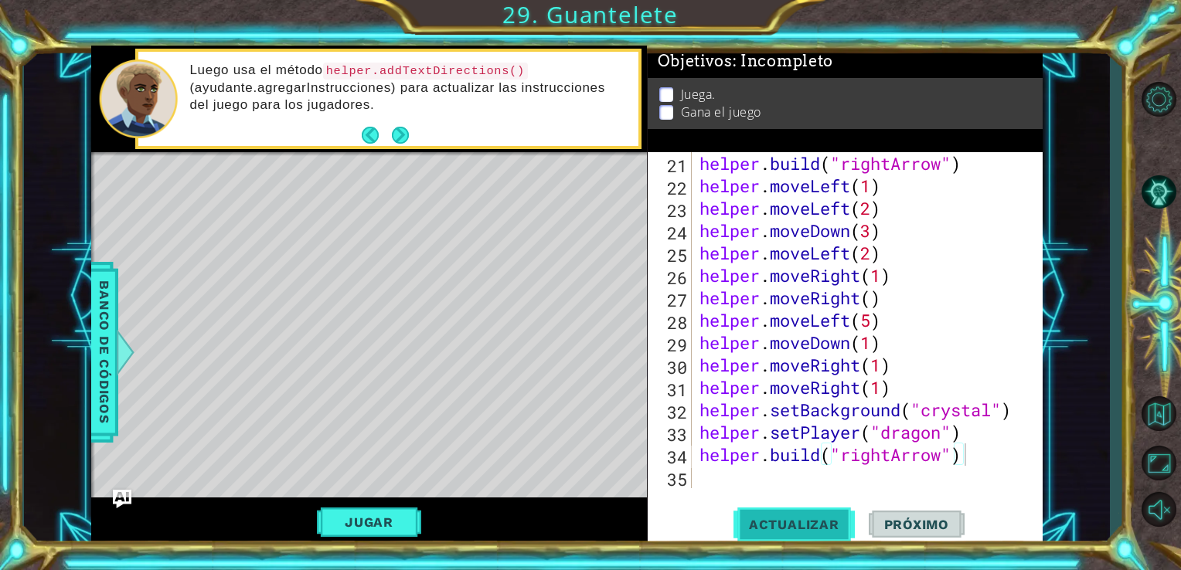
click at [795, 539] on button "Actualizar" at bounding box center [794, 524] width 121 height 39
drag, startPoint x: 948, startPoint y: 462, endPoint x: 935, endPoint y: 462, distance: 13.1
click at [935, 462] on div "helper . build ( "rightArrow" ) helper . moveLeft ( 1 ) helper . moveLeft ( 2 )…" at bounding box center [865, 342] width 339 height 381
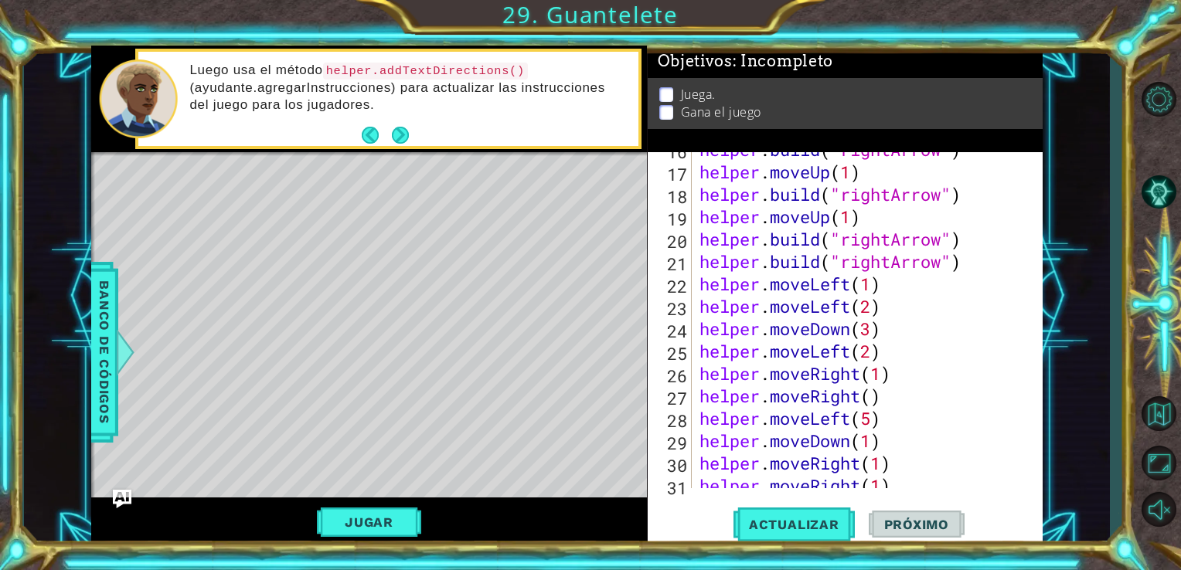
scroll to position [414, 0]
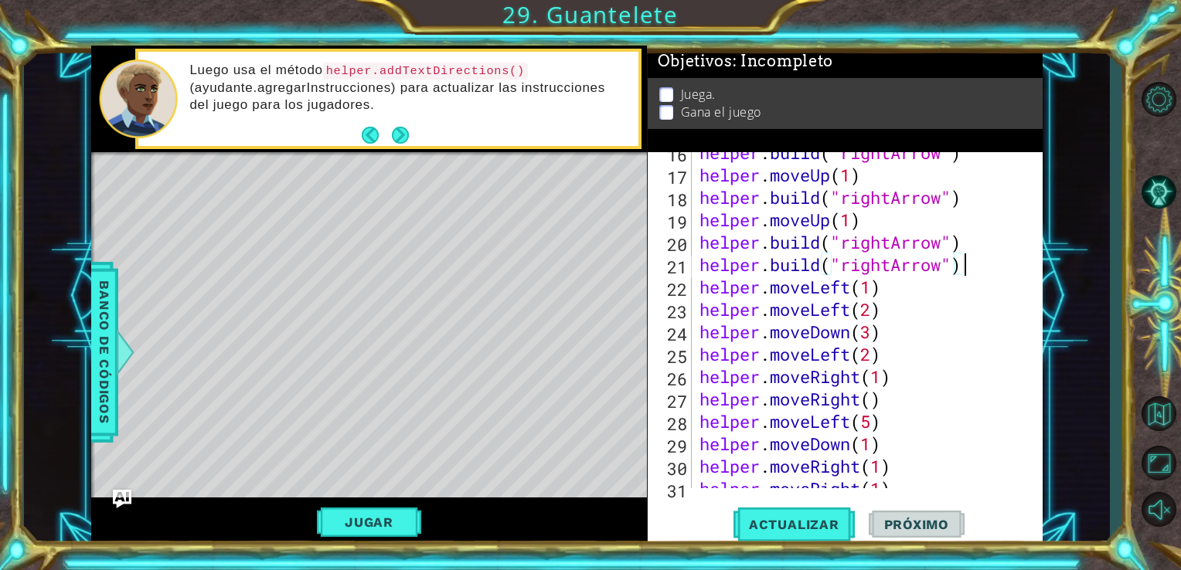
click at [971, 267] on div "helper . build ( "rightArrow" ) helper . moveUp ( 1 ) helper . build ( "rightAr…" at bounding box center [865, 331] width 339 height 381
paste textarea "[DOMAIN_NAME]("rightArrow")"
type textarea "[DOMAIN_NAME]("rightArrow")"
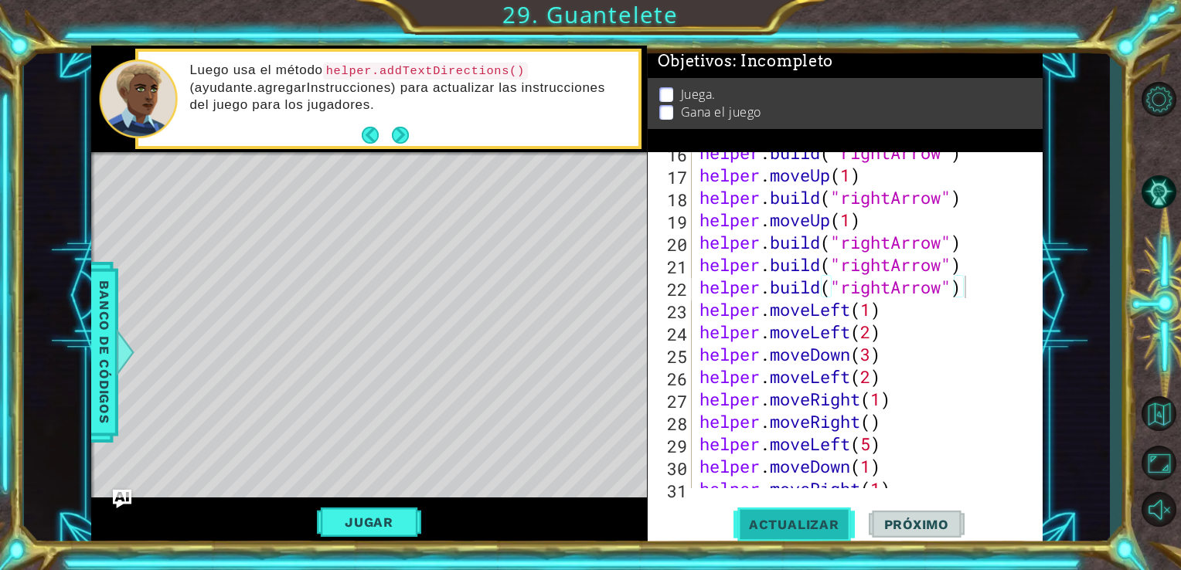
click at [758, 517] on span "Actualizar" at bounding box center [794, 524] width 121 height 15
click at [972, 249] on div "helper . build ( "rightArrow" ) helper . moveUp ( 1 ) helper . build ( "rightAr…" at bounding box center [865, 331] width 339 height 381
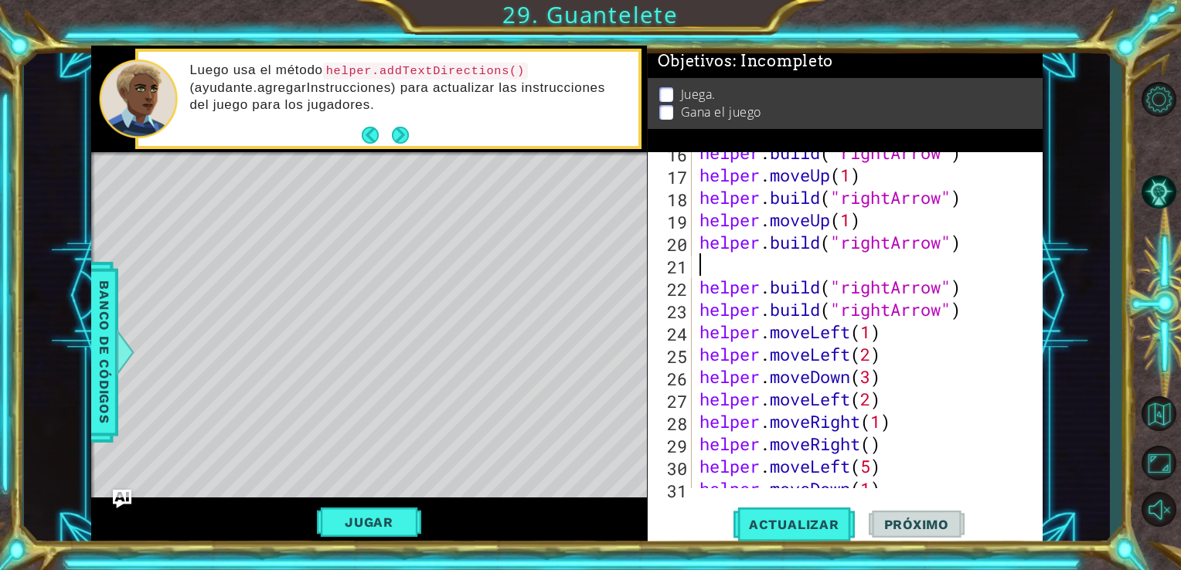
type textarea "h"
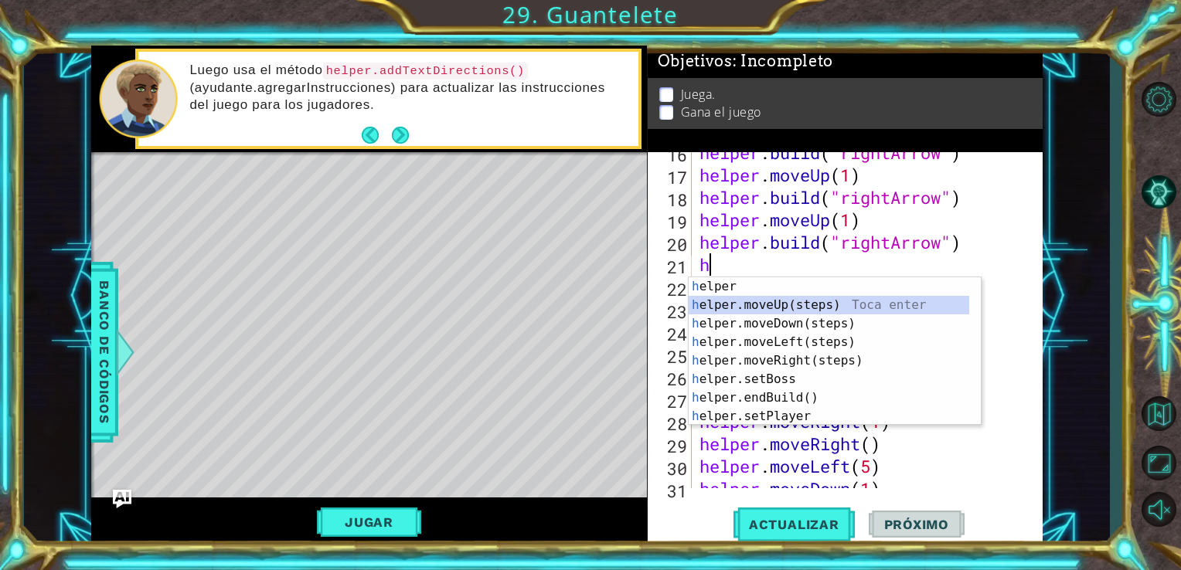
click at [841, 311] on div "h elper Toca enter h elper.moveUp(steps) Toca enter h elper.moveDown(steps) Toc…" at bounding box center [829, 371] width 281 height 186
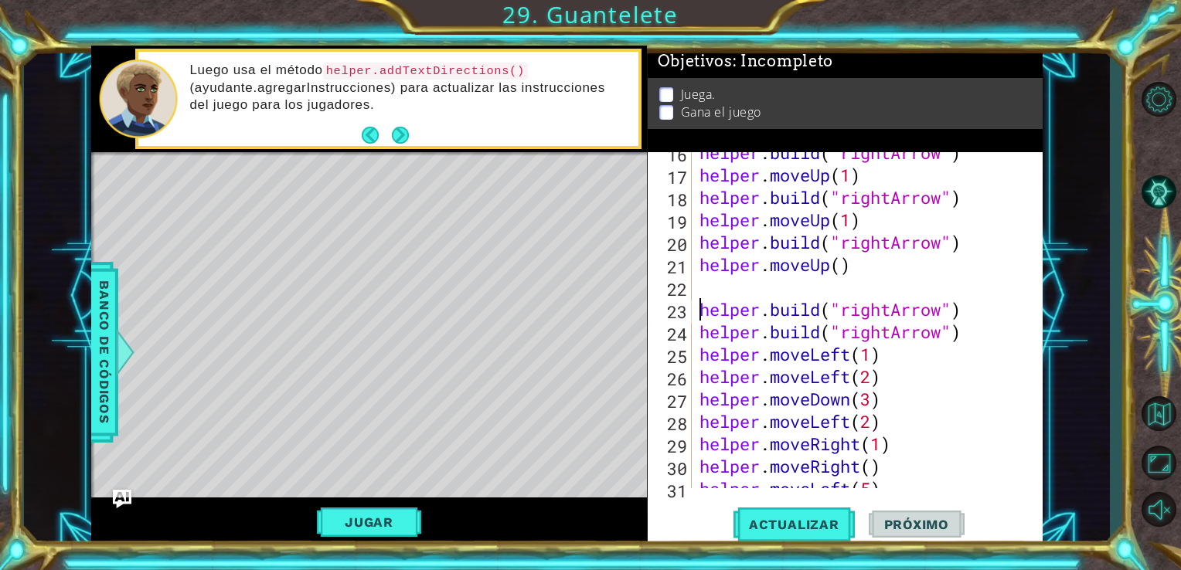
click at [699, 311] on div "helper . build ( "rightArrow" ) helper . moveUp ( 1 ) helper . build ( "rightAr…" at bounding box center [865, 331] width 339 height 381
type textarea "[DOMAIN_NAME]("rightArrow")"
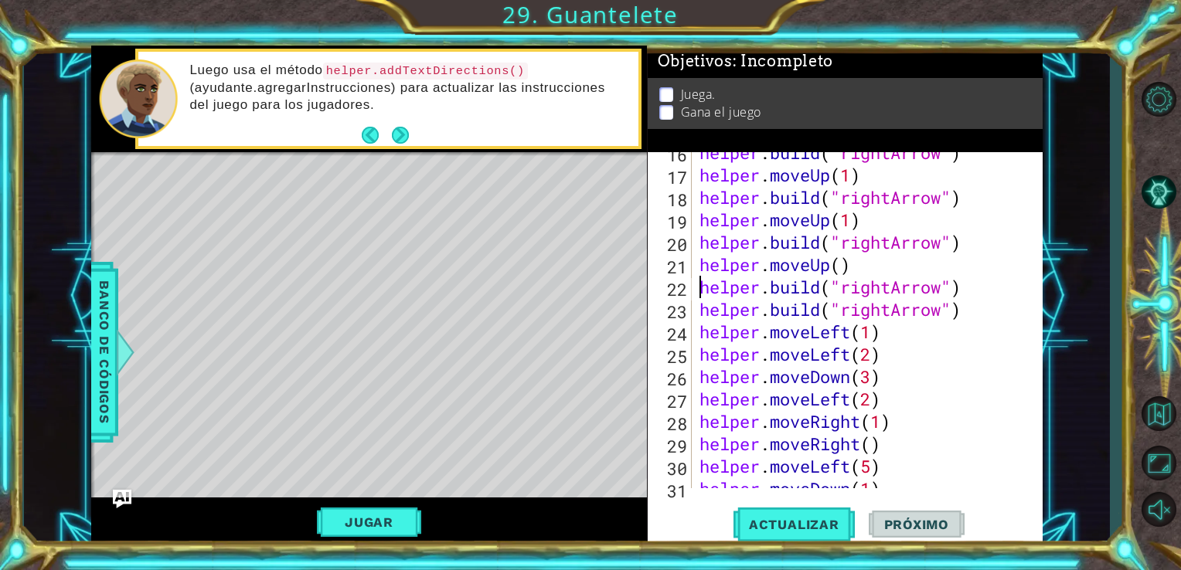
click at [962, 292] on div "helper . build ( "rightArrow" ) helper . moveUp ( 1 ) helper . build ( "rightAr…" at bounding box center [865, 331] width 339 height 381
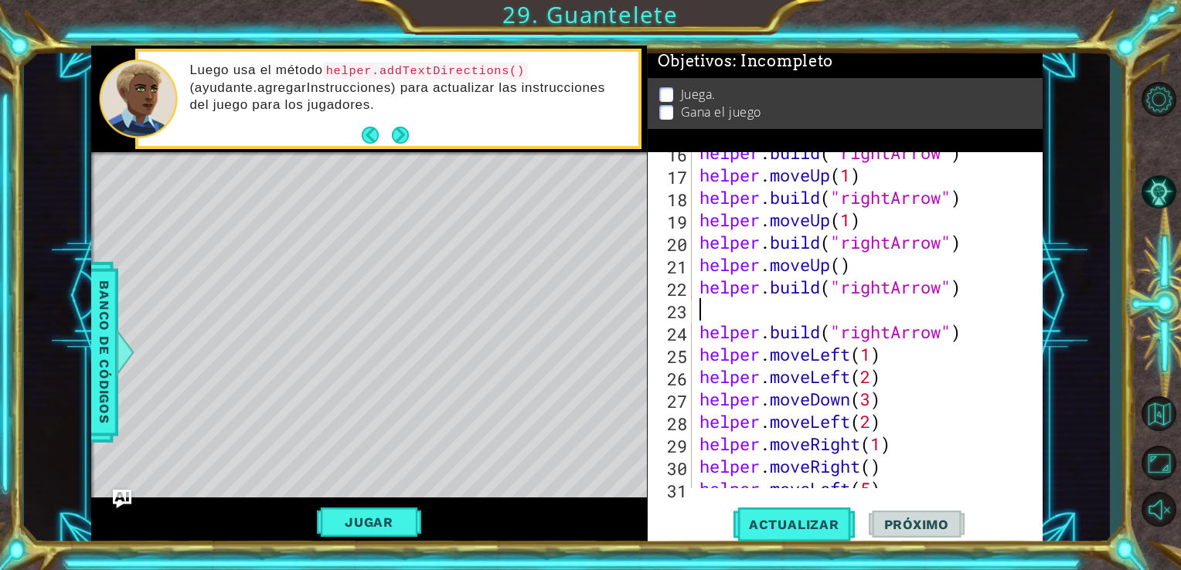
type textarea "j"
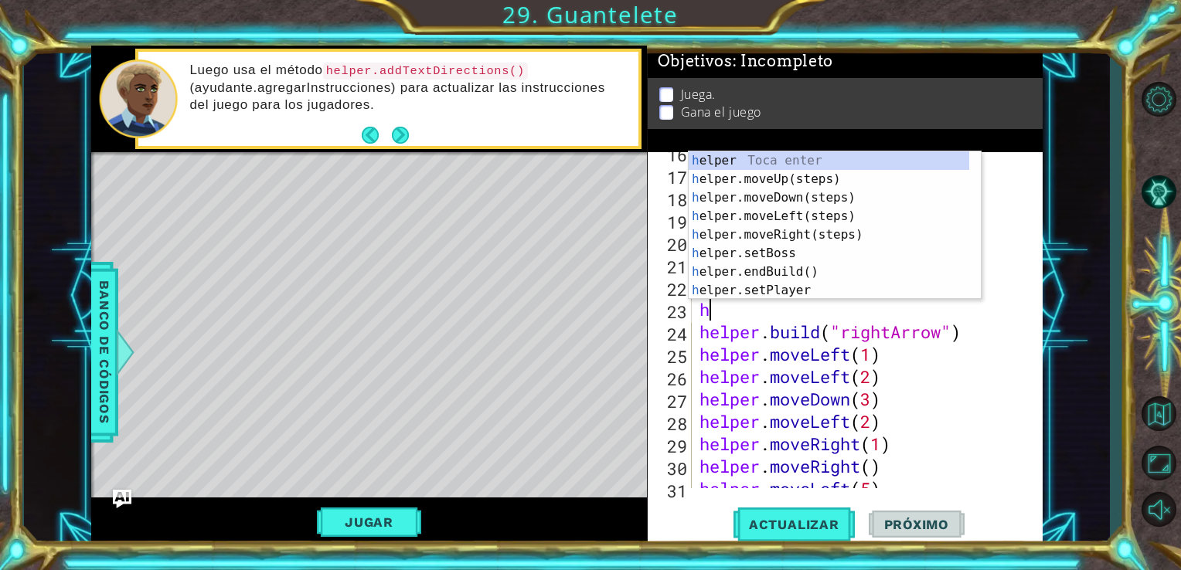
type textarea "he"
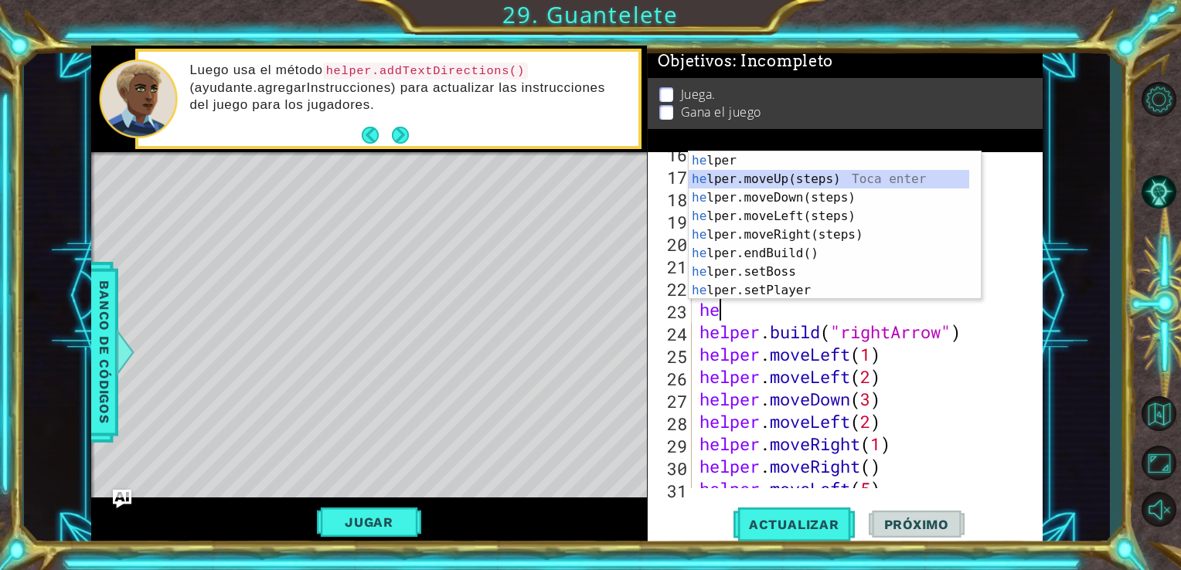
click at [811, 175] on div "he lper Toca enter he lper.moveUp(steps) Toca enter he lper.moveDown(steps) Toc…" at bounding box center [829, 245] width 281 height 186
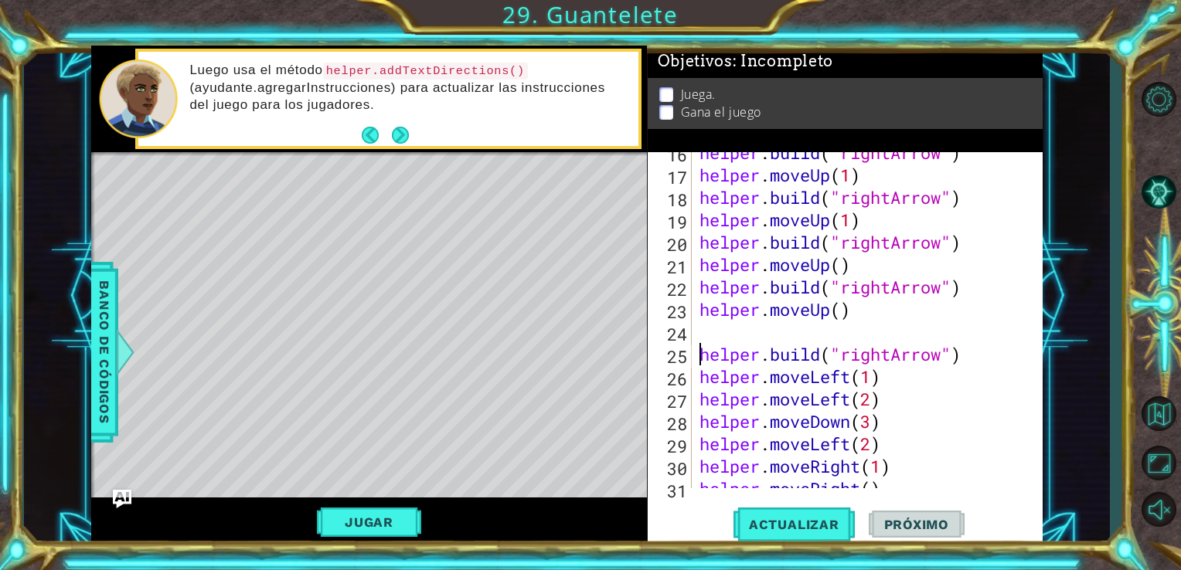
click at [700, 357] on div "helper . build ( "rightArrow" ) helper . moveUp ( 1 ) helper . build ( "rightAr…" at bounding box center [865, 331] width 339 height 381
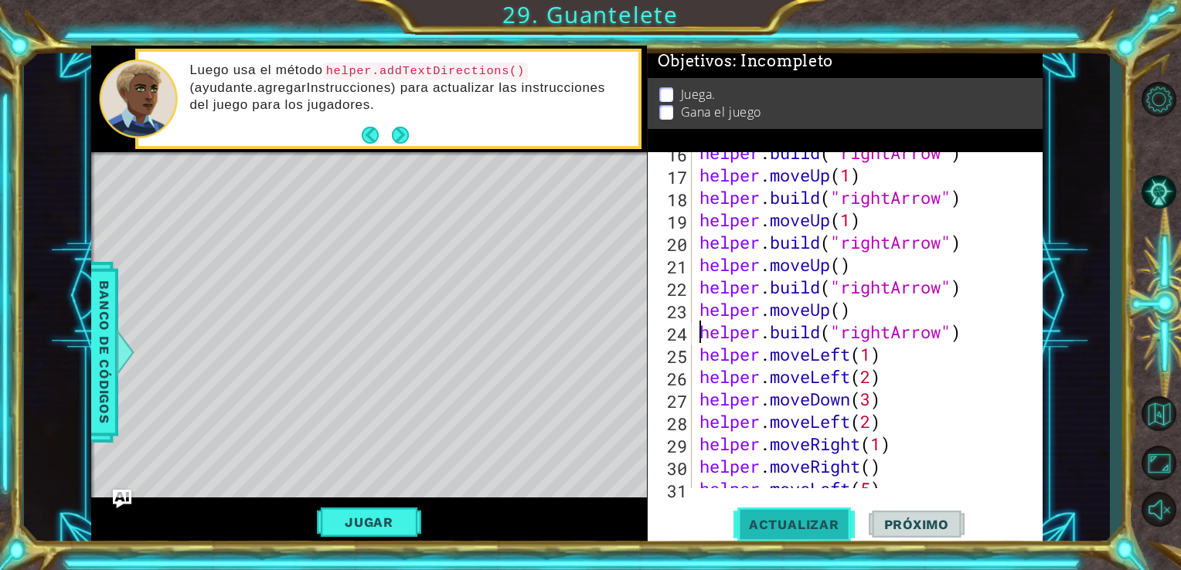
type textarea "[DOMAIN_NAME]("rightArrow")"
click at [782, 519] on span "Actualizar" at bounding box center [794, 524] width 121 height 15
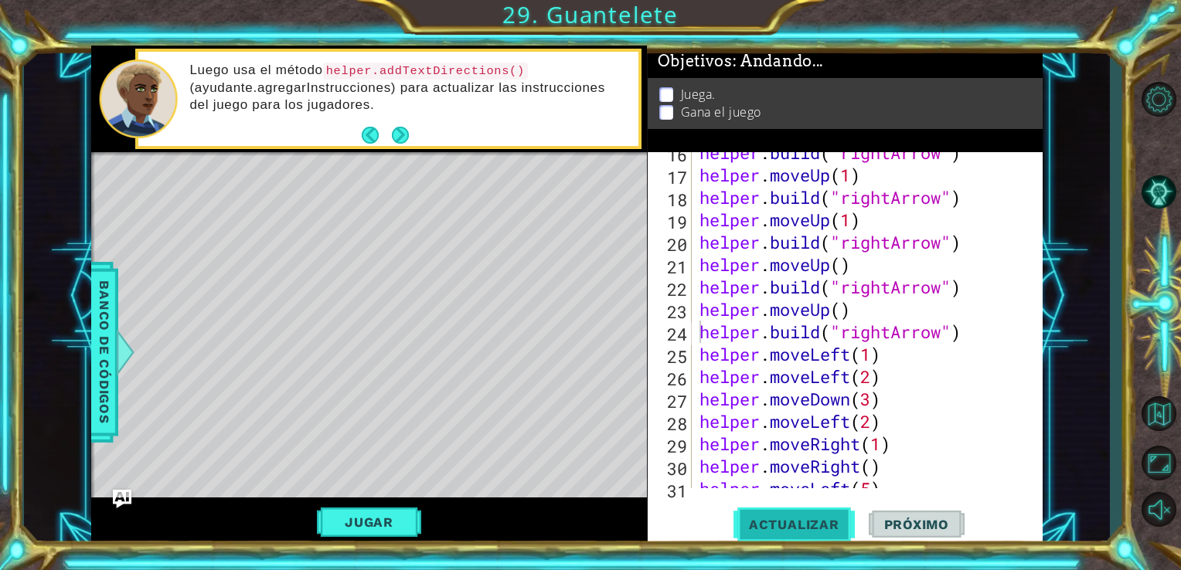
click at [782, 519] on span "Actualizar" at bounding box center [794, 524] width 121 height 15
drag, startPoint x: 782, startPoint y: 519, endPoint x: 938, endPoint y: 468, distance: 163.5
click at [938, 468] on div "[DOMAIN_NAME]("rightArrow") 16 17 18 19 20 21 22 23 24 25 26 27 28 29 30 31 32 …" at bounding box center [846, 349] width 396 height 395
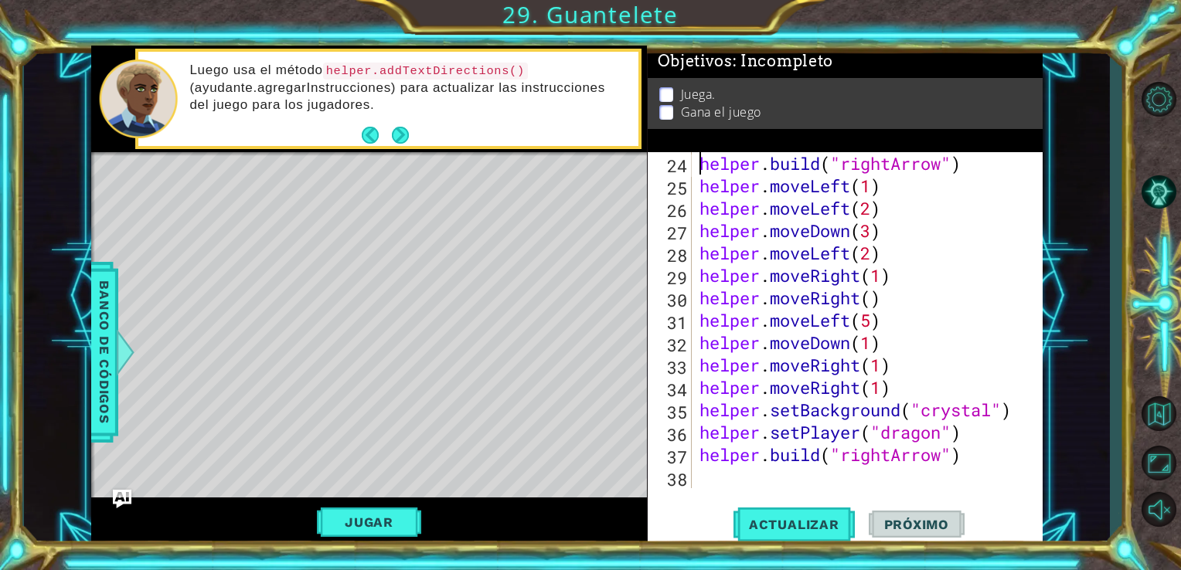
scroll to position [582, 0]
click at [906, 475] on div "helper . build ( "rightArrow" ) helper . moveLeft ( 1 ) helper . moveLeft ( 2 )…" at bounding box center [865, 342] width 339 height 381
paste textarea "[DOMAIN_NAME]("rightArrow")"
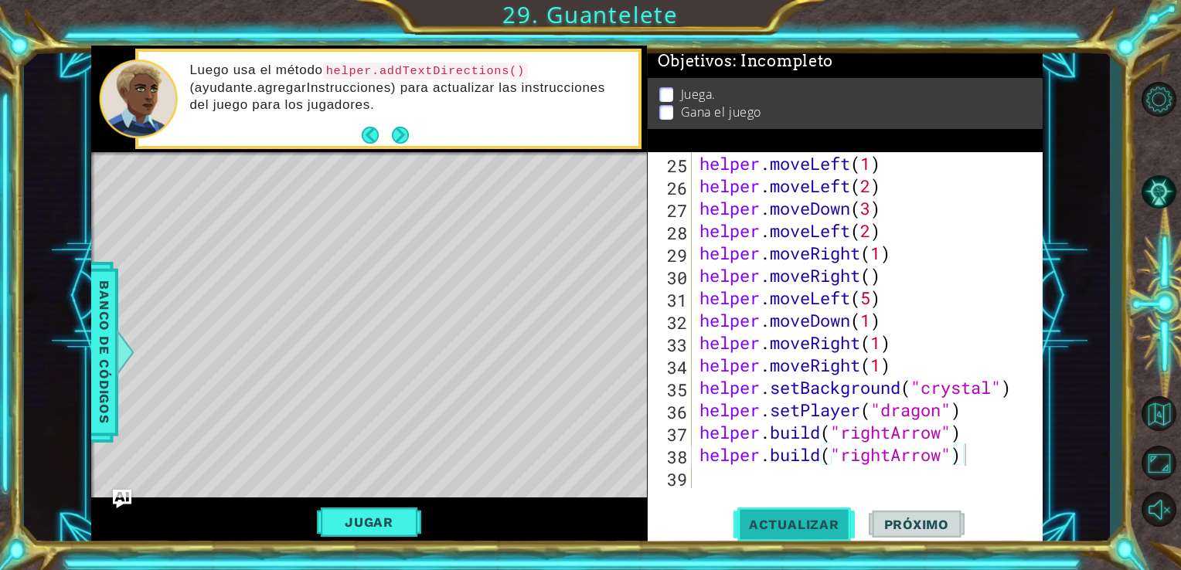
click at [817, 512] on button "Actualizar" at bounding box center [794, 524] width 121 height 39
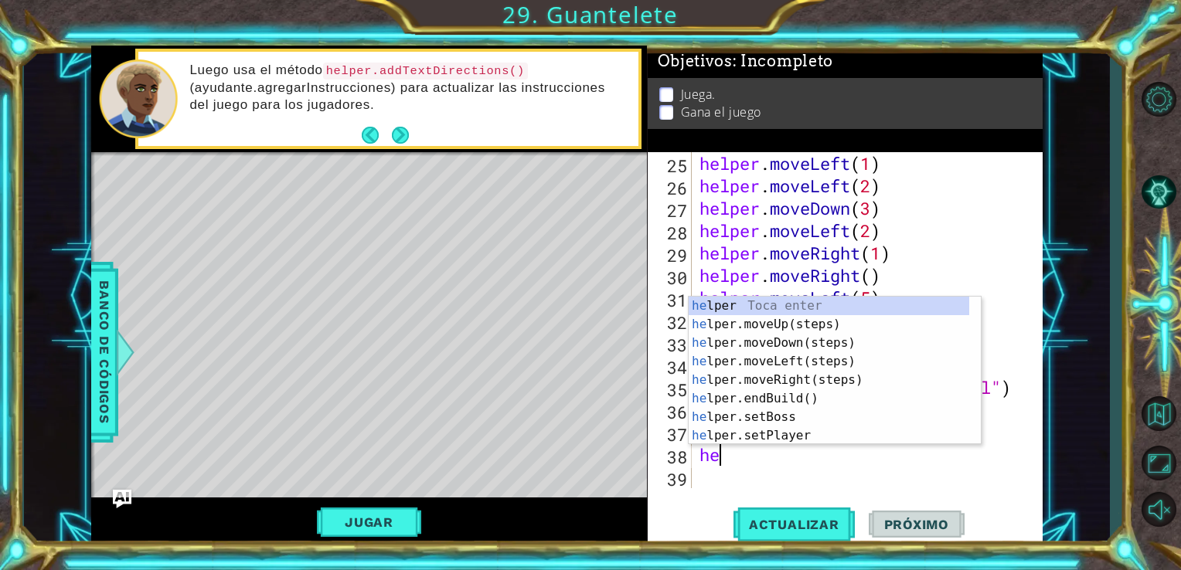
type textarea "h"
type textarea "he"
click at [944, 386] on div "he lper Toca enter he lper.moveUp(steps) Toca enter he lper.moveDown(steps) Toc…" at bounding box center [829, 390] width 281 height 186
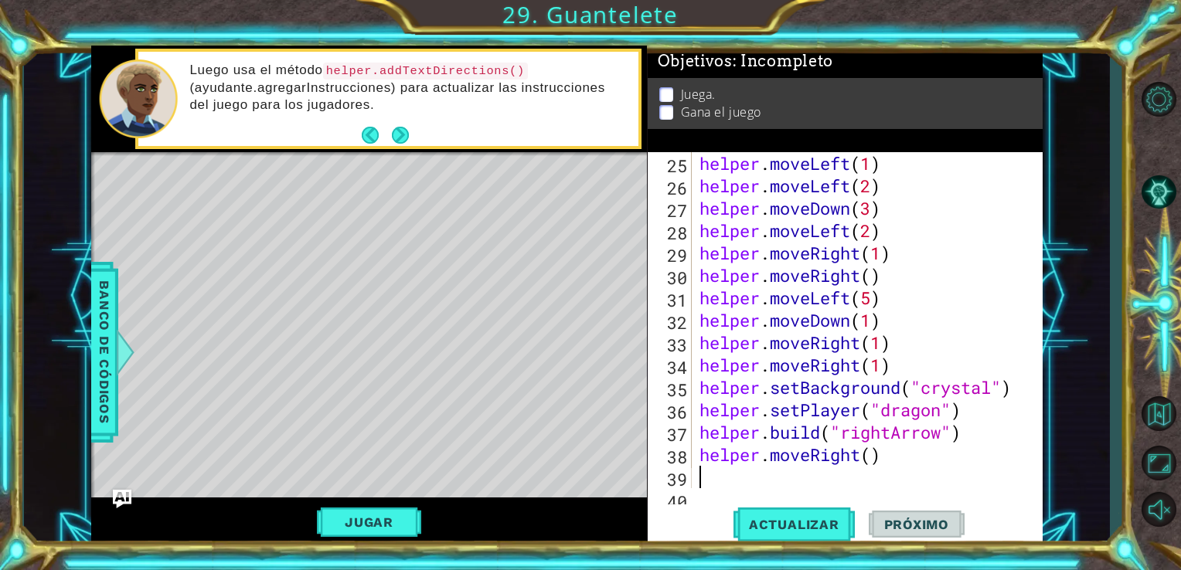
scroll to position [628, 0]
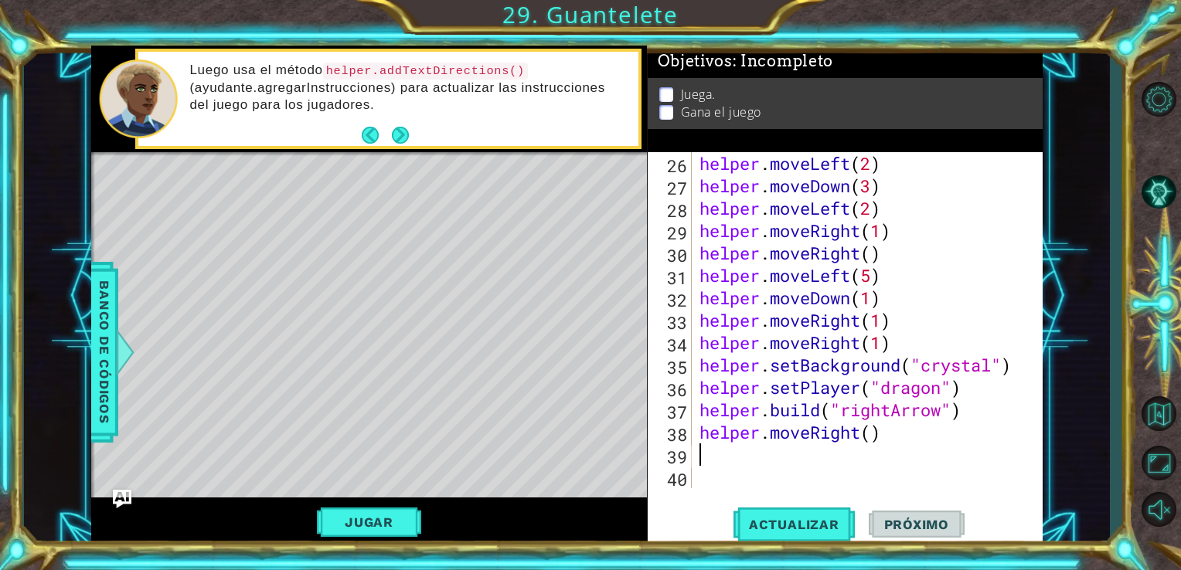
paste textarea "[DOMAIN_NAME]("rightArrow")"
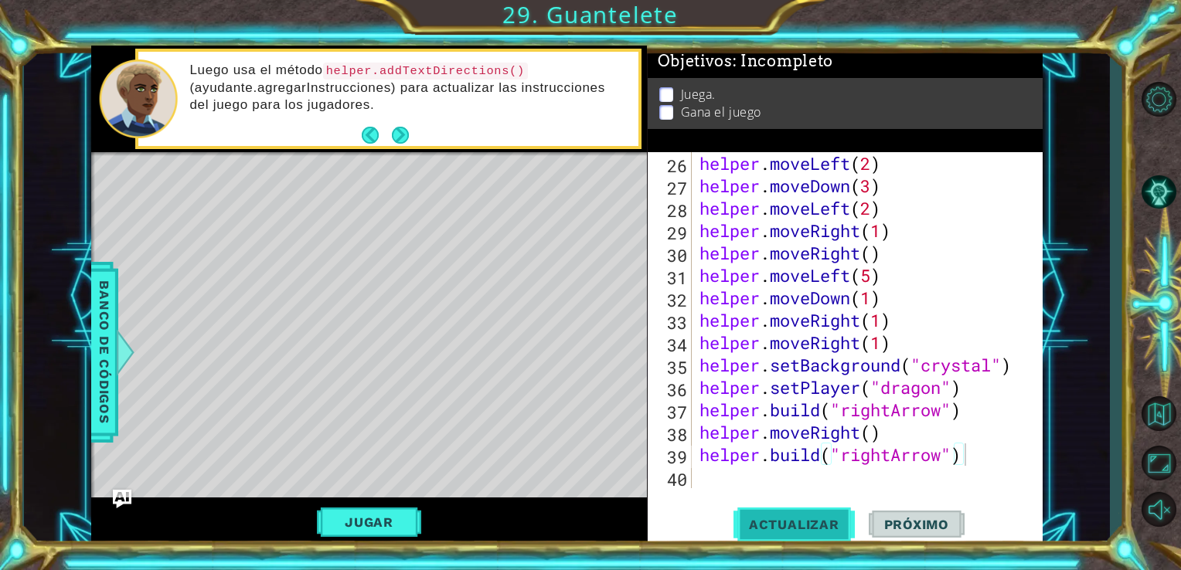
click at [774, 540] on button "Actualizar" at bounding box center [794, 524] width 121 height 39
click at [892, 280] on div "helper . moveLeft ( 2 ) helper . moveDown ( 3 ) helper . moveLeft ( 2 ) helper …" at bounding box center [865, 342] width 339 height 381
type textarea "helper.moveLeft(5)"
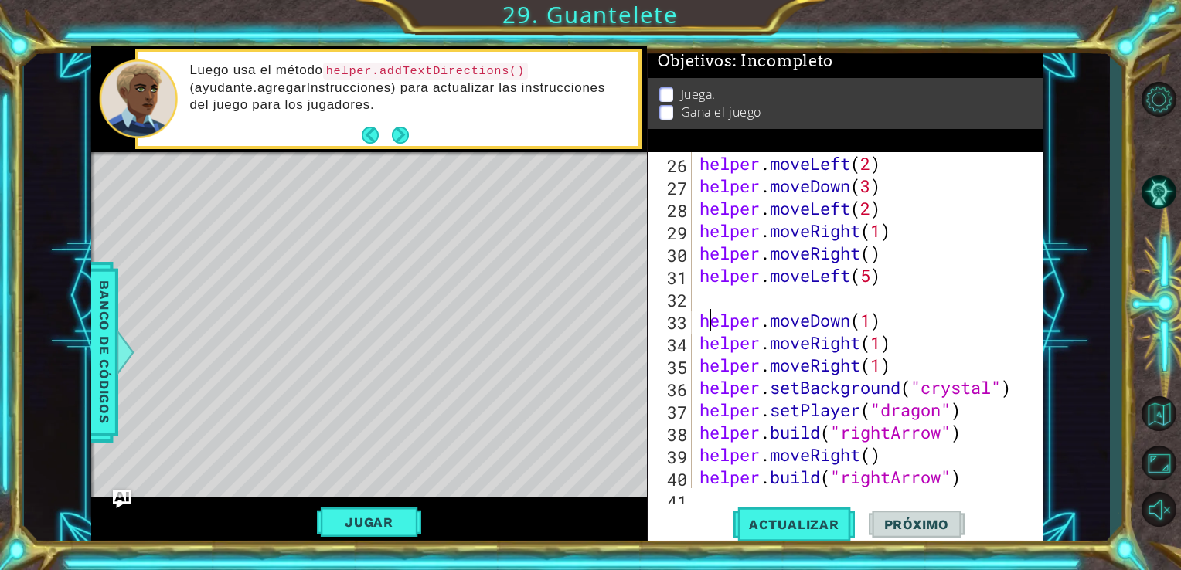
paste textarea "[DOMAIN_NAME]("rightArrow")"
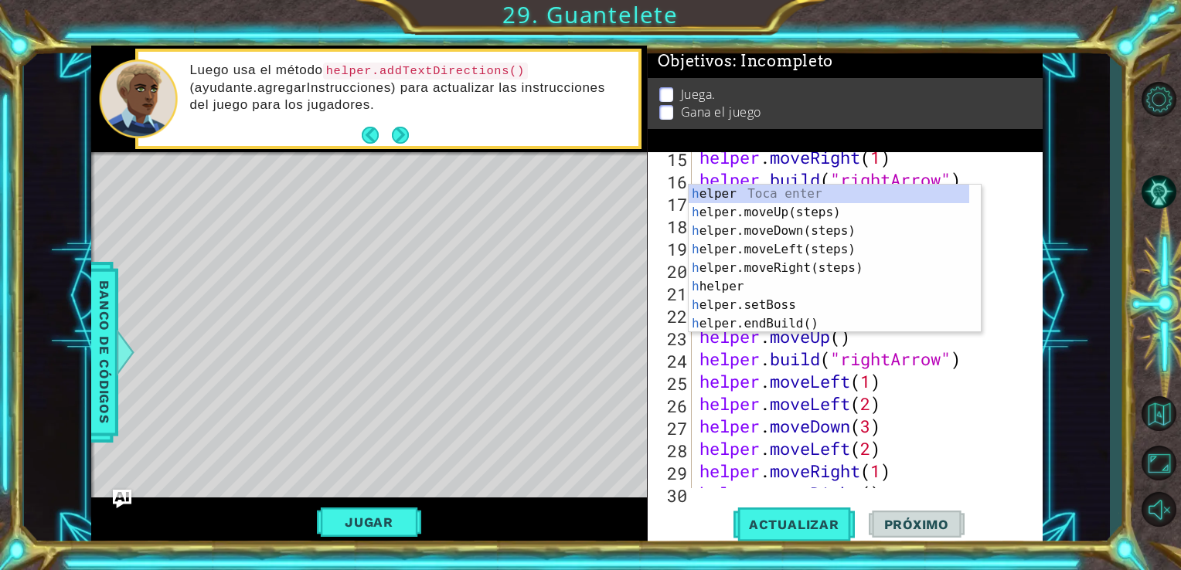
scroll to position [333, 0]
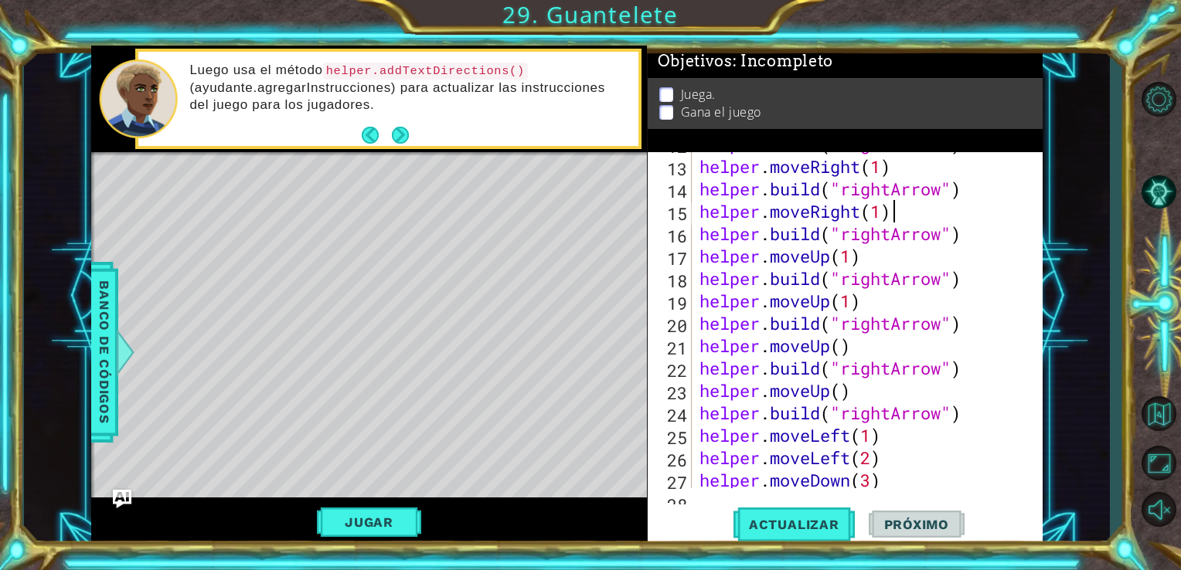
click at [1023, 213] on div at bounding box center [1030, 323] width 15 height 1009
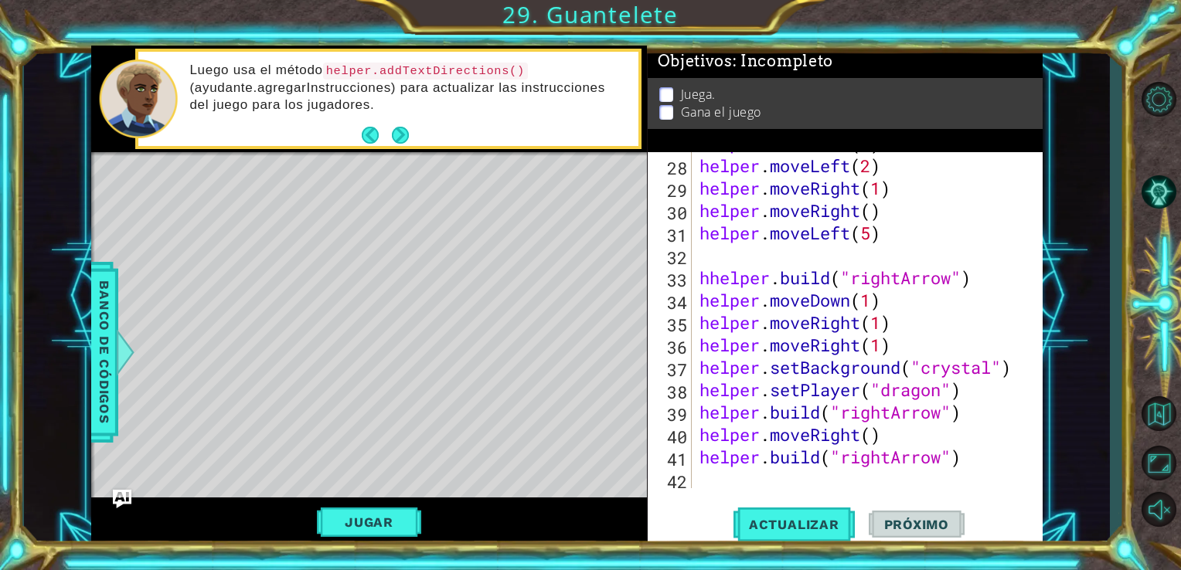
scroll to position [670, 0]
click at [710, 271] on div "helper . moveDown ( 3 ) helper . moveLeft ( 2 ) helper . moveRight ( 1 ) helper…" at bounding box center [865, 322] width 339 height 381
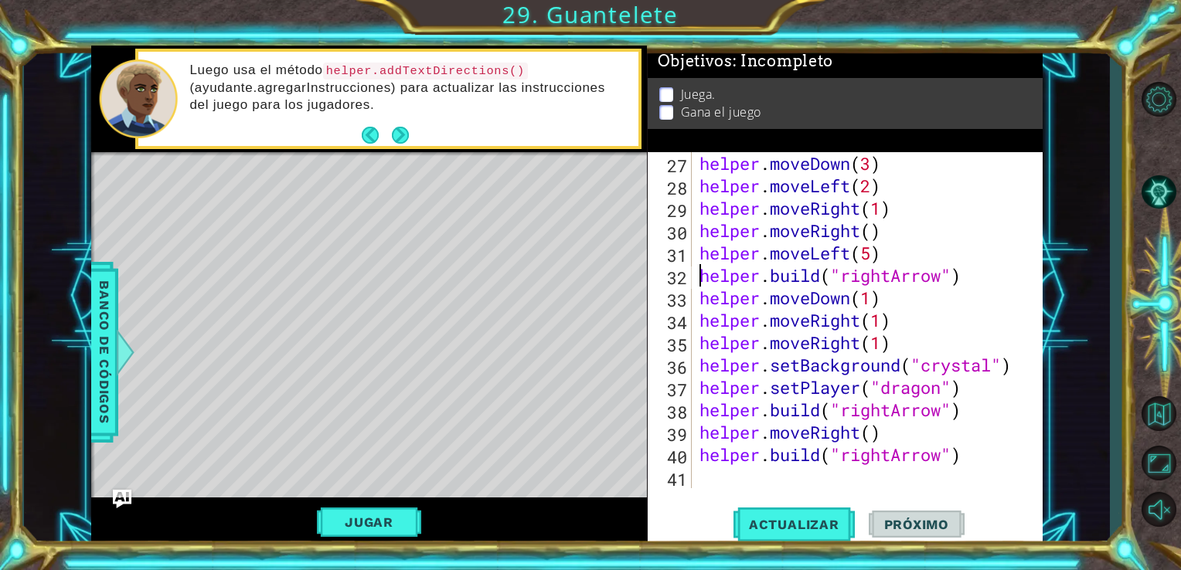
scroll to position [649, 0]
click at [787, 523] on span "Actualizar" at bounding box center [794, 524] width 121 height 15
click at [972, 281] on div "helper . moveDown ( 3 ) helper . moveLeft ( 2 ) helper . moveRight ( 1 ) helper…" at bounding box center [865, 342] width 339 height 381
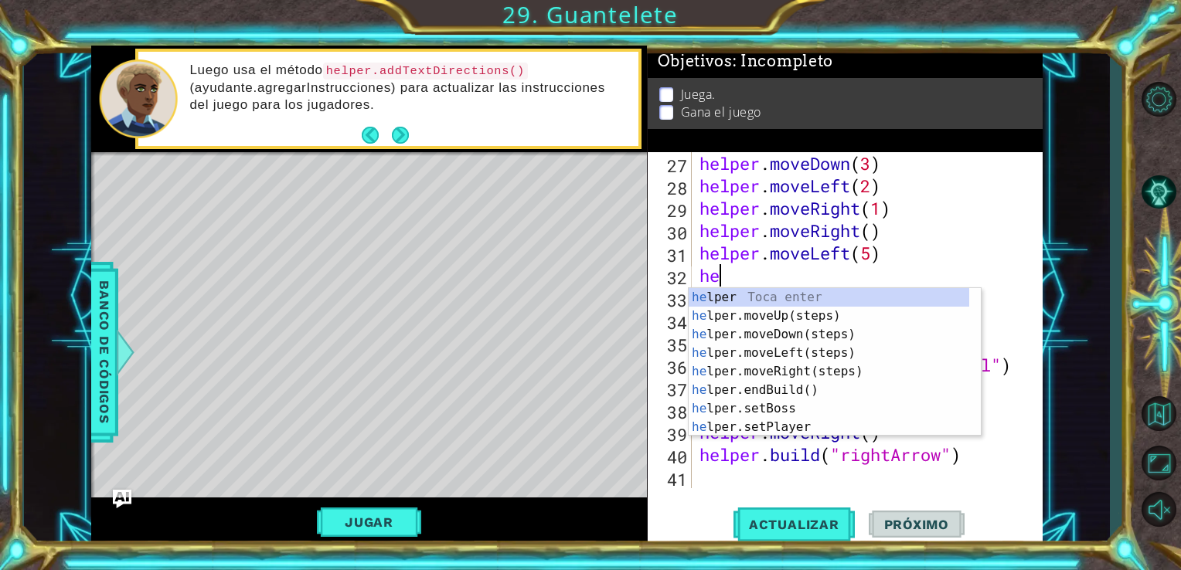
scroll to position [0, 0]
type textarea "h"
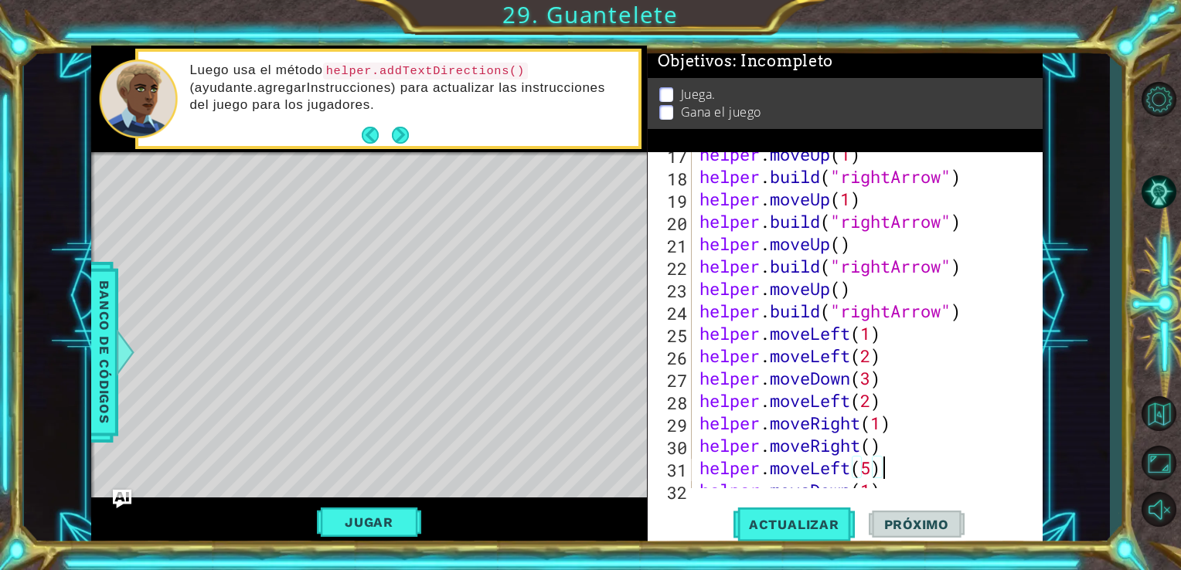
scroll to position [463, 0]
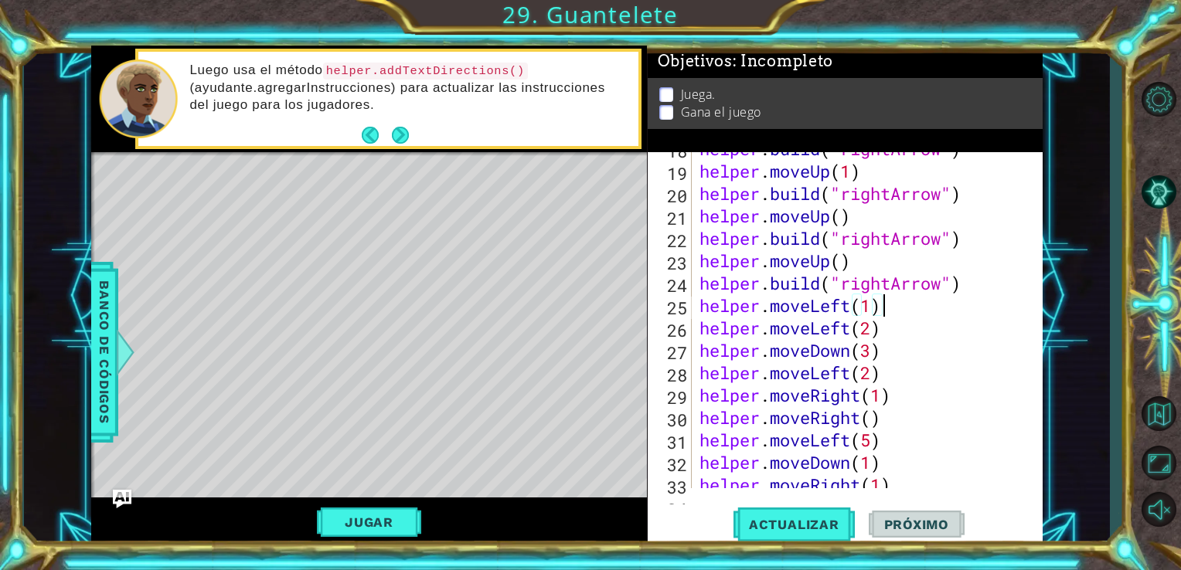
click at [915, 308] on div "helper . build ( "rightArrow" ) helper . moveUp ( 1 ) helper . build ( "rightAr…" at bounding box center [865, 328] width 339 height 381
click at [968, 289] on div "helper . build ( "rightArrow" ) helper . moveUp ( 1 ) helper . build ( "rightAr…" at bounding box center [865, 328] width 339 height 381
type textarea "[DOMAIN_NAME]("rightArrow")"
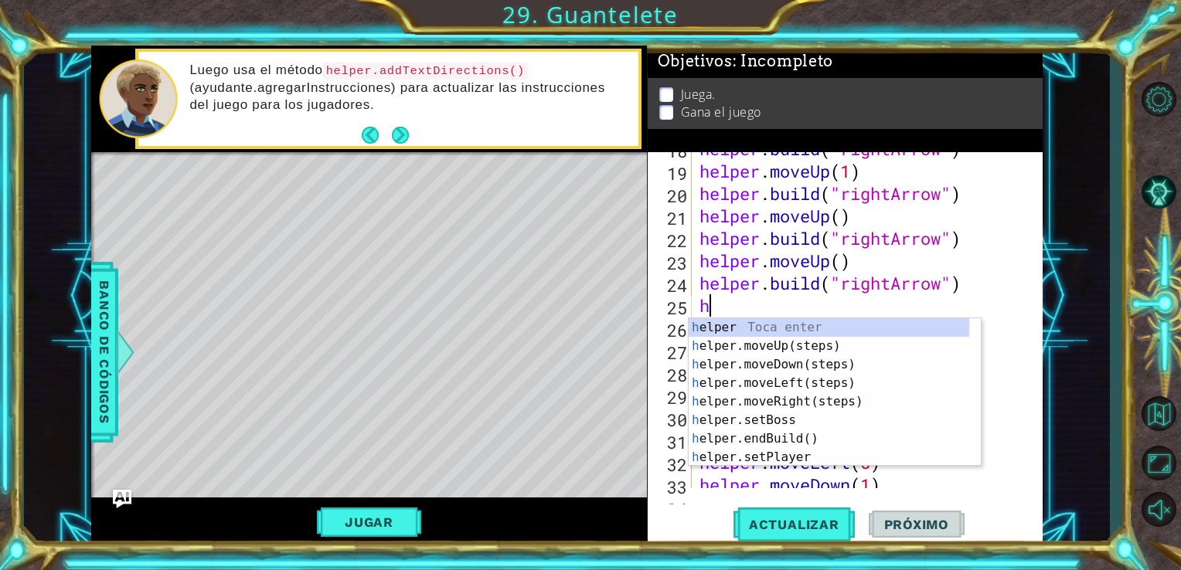
type textarea "h"
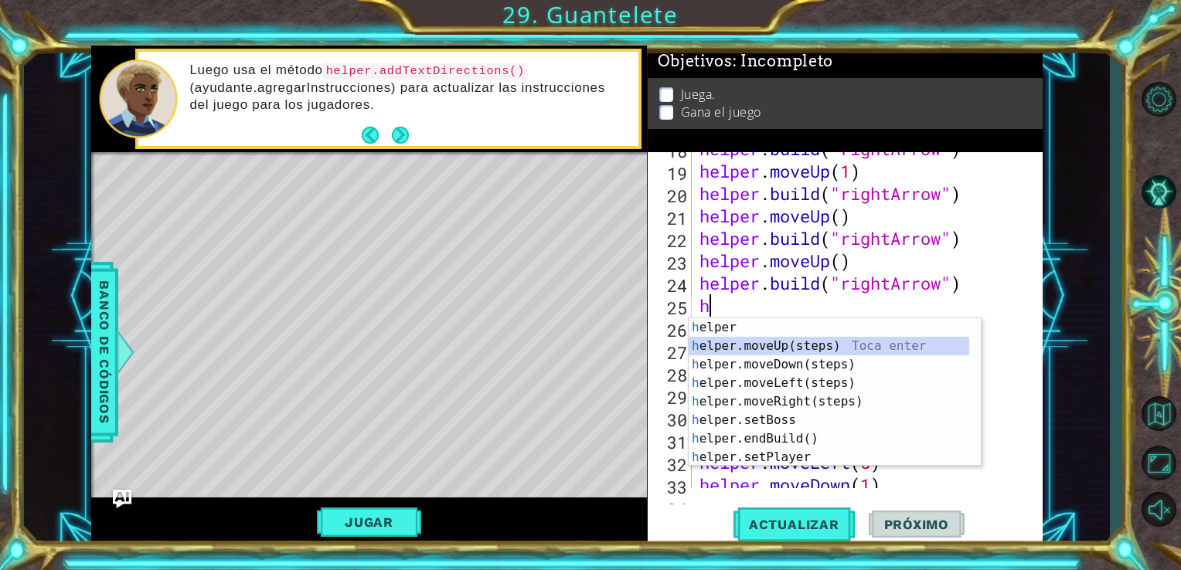
click at [833, 352] on div "h elper Toca enter h elper.moveUp(steps) Toca enter h elper.moveDown(steps) Toc…" at bounding box center [829, 411] width 281 height 186
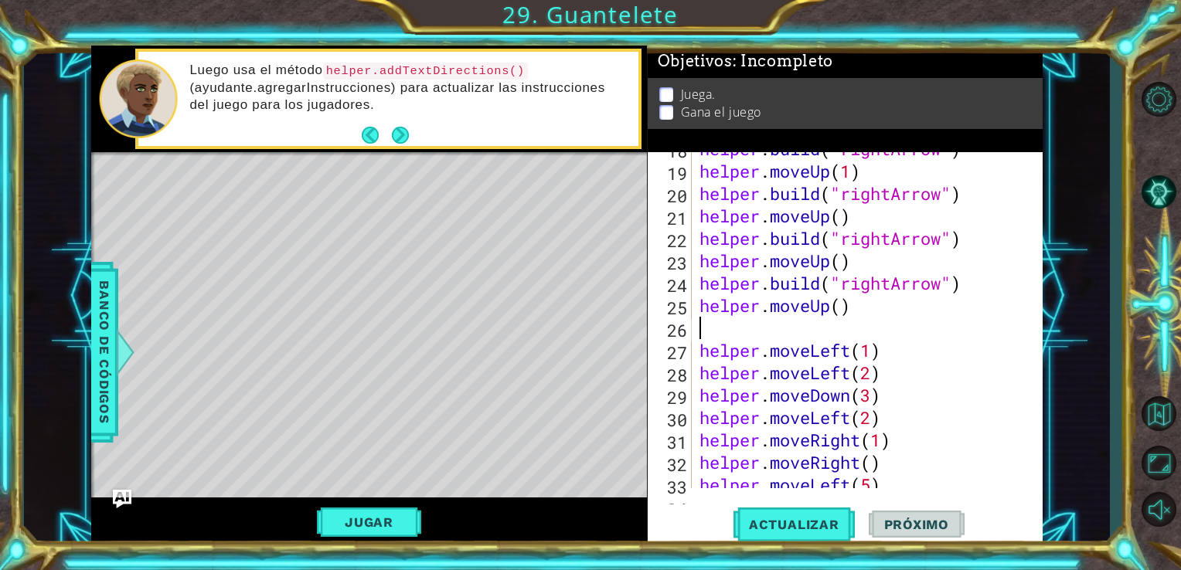
paste textarea "[DOMAIN_NAME]("rightArrow")"
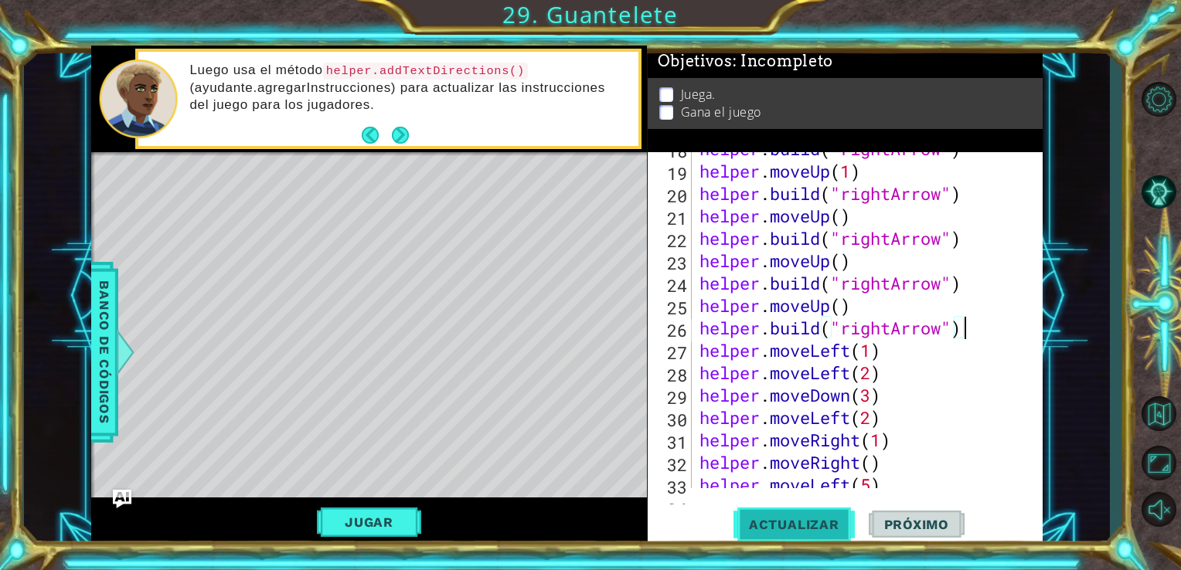
type textarea "[DOMAIN_NAME]("rightArrow")"
click at [813, 512] on button "Actualizar" at bounding box center [794, 524] width 121 height 39
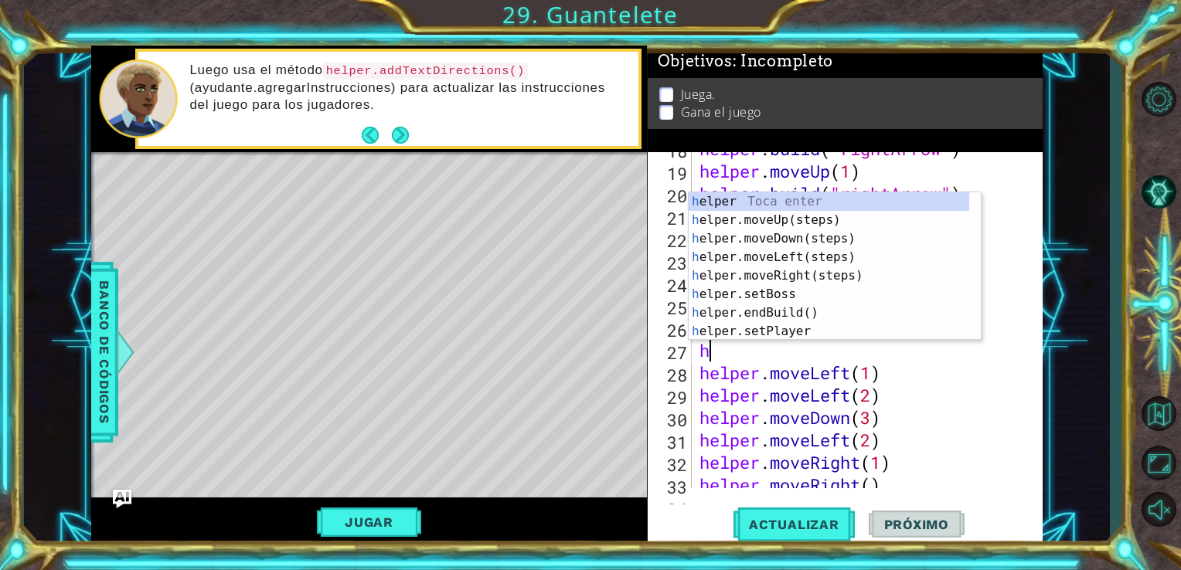
type textarea "he"
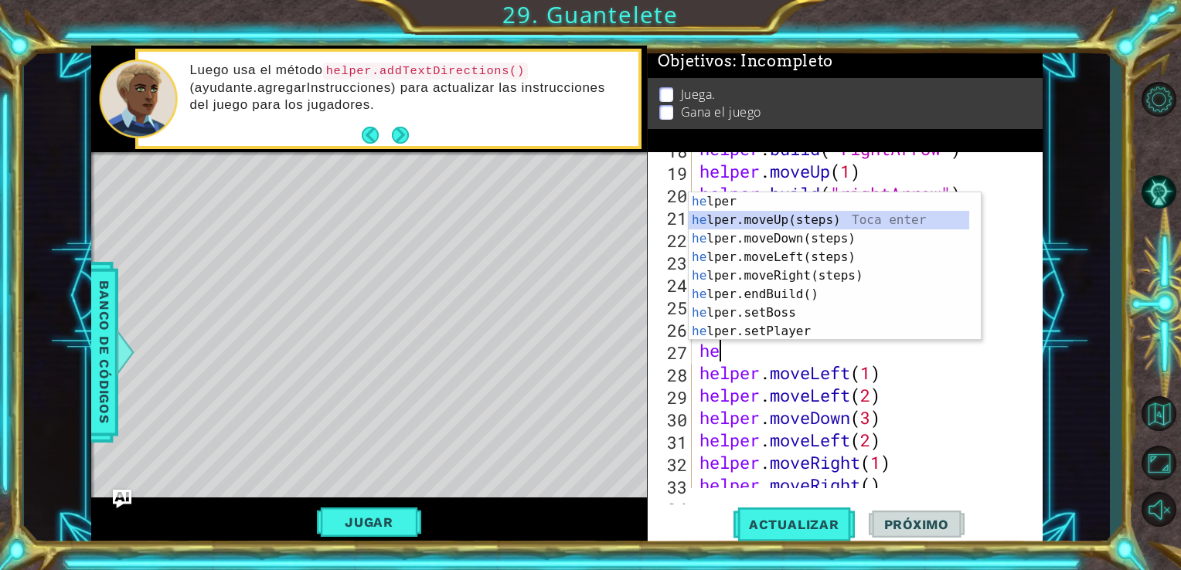
click at [898, 218] on div "he lper Toca enter he lper.moveUp(steps) Toca enter he lper.moveDown(steps) Toc…" at bounding box center [829, 285] width 281 height 186
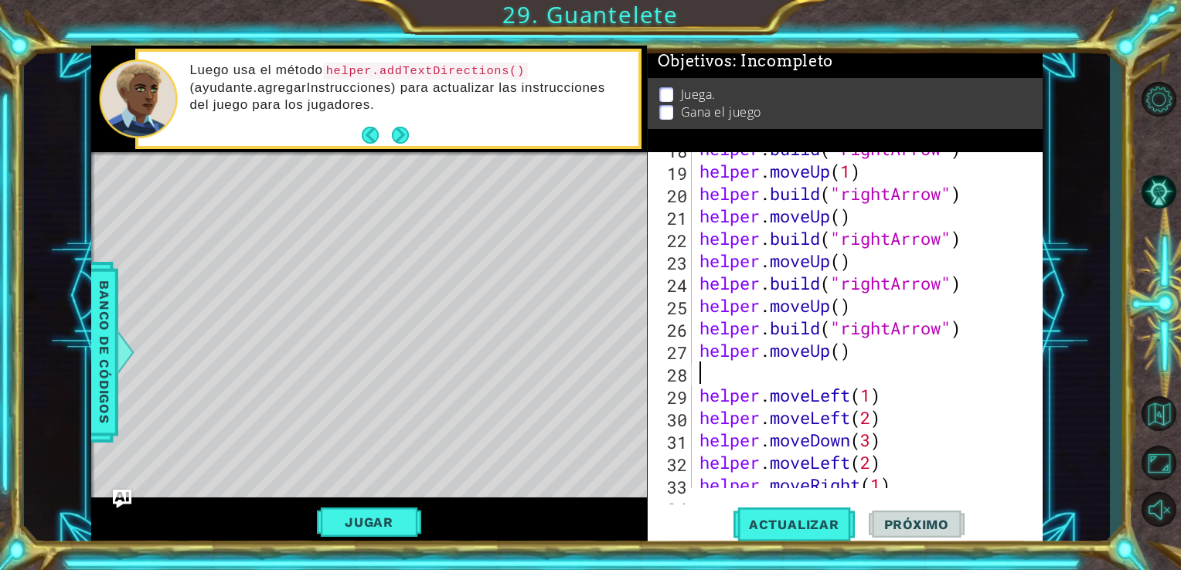
paste textarea "[DOMAIN_NAME]("rightArrow")"
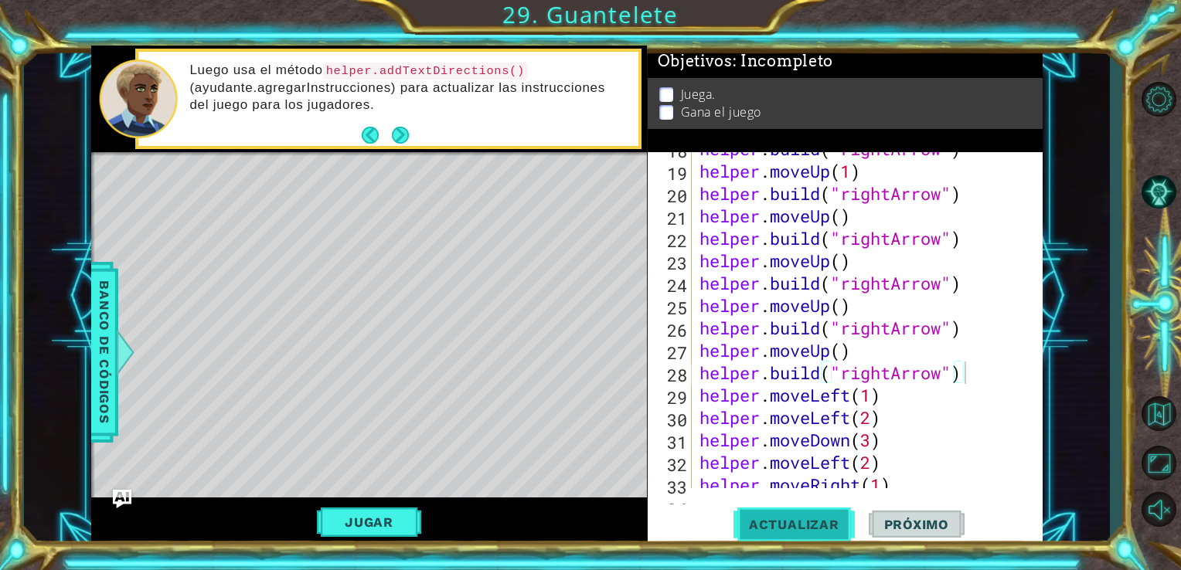
click at [788, 521] on span "Actualizar" at bounding box center [794, 524] width 121 height 15
click at [837, 271] on div "helper . build ( "rightArrow" ) helper . moveUp ( 1 ) helper . build ( "rightAr…" at bounding box center [865, 328] width 339 height 381
click at [833, 270] on div "helper . build ( "rightArrow" ) helper . moveUp ( 1 ) helper . build ( "rightAr…" at bounding box center [865, 328] width 339 height 381
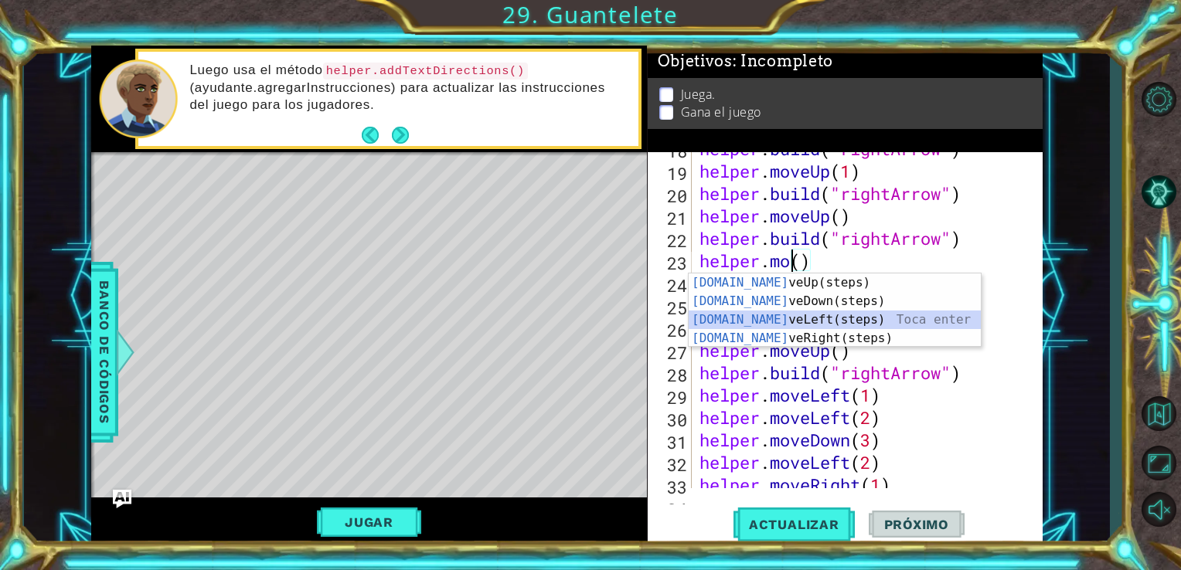
click at [853, 312] on div "[DOMAIN_NAME] veUp(steps) Toca enter [DOMAIN_NAME] veDown(steps) Toca enter [DO…" at bounding box center [835, 329] width 292 height 111
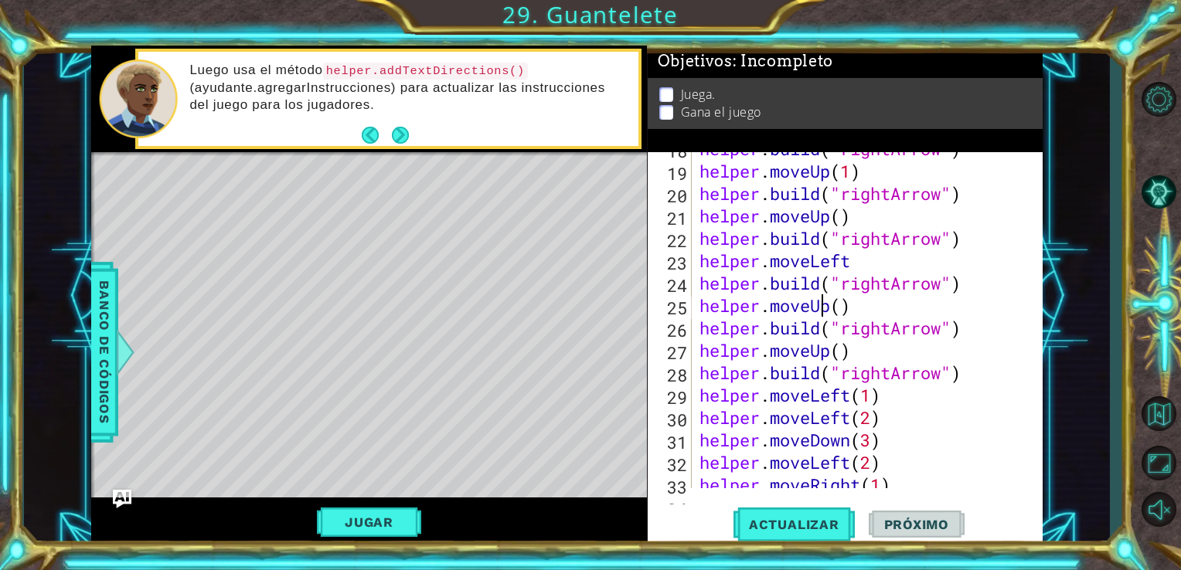
click at [826, 308] on div "helper . build ( "rightArrow" ) helper . moveUp ( 1 ) helper . build ( "rightAr…" at bounding box center [865, 328] width 339 height 381
click at [832, 310] on div "helper . build ( "rightArrow" ) helper . moveUp ( 1 ) helper . build ( "rightAr…" at bounding box center [865, 328] width 339 height 381
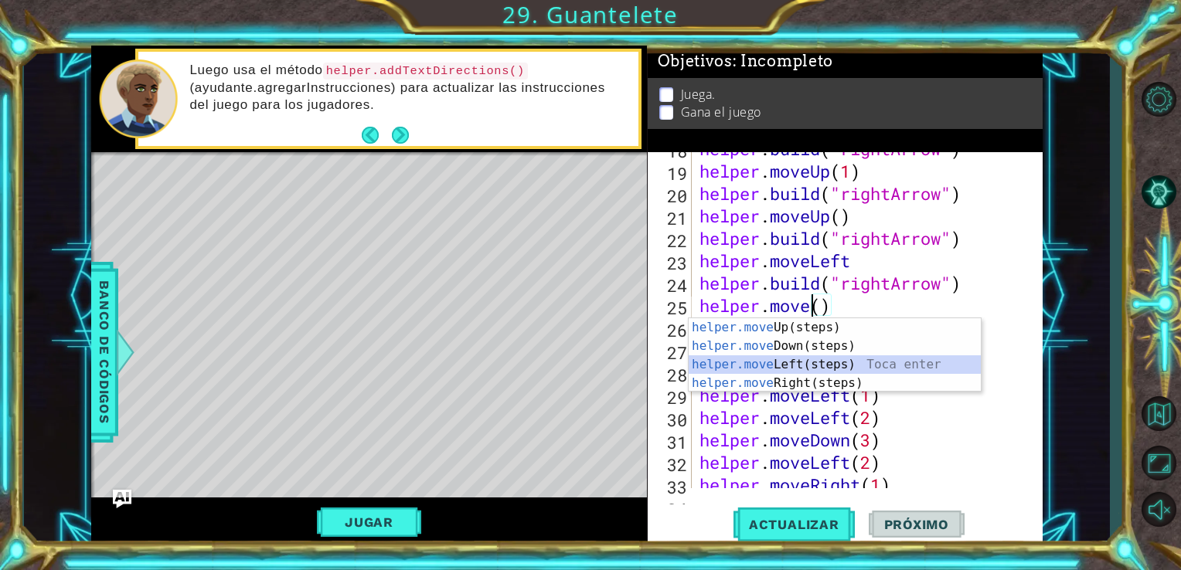
click at [850, 363] on div "helper.move Up(steps) Toca enter helper.move Down(steps) Toca enter helper.move…" at bounding box center [835, 373] width 292 height 111
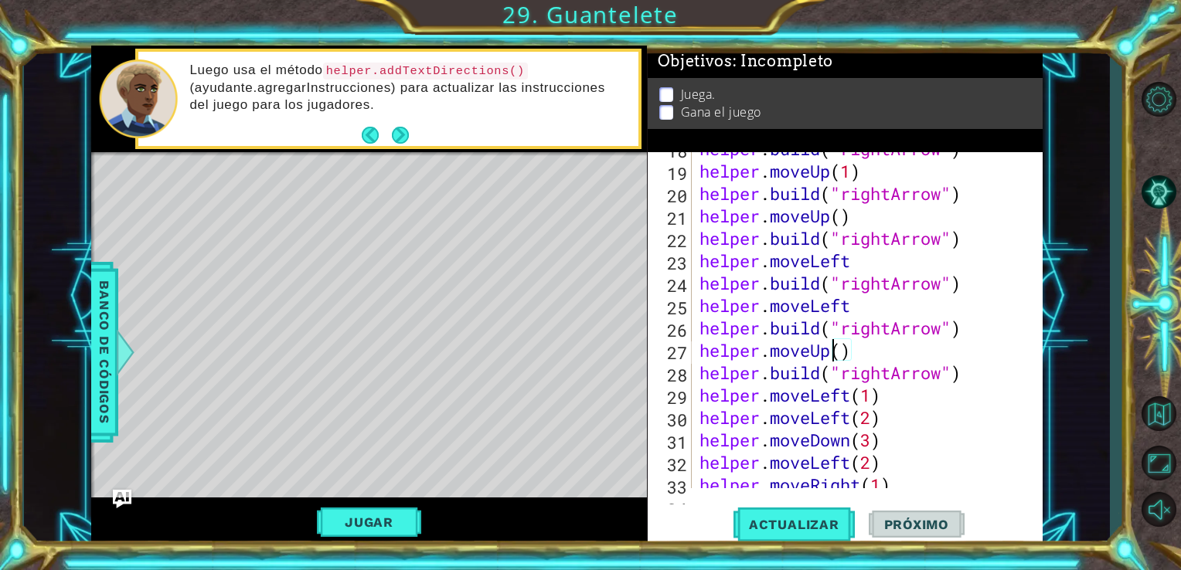
click at [829, 362] on div "helper . build ( "rightArrow" ) helper . moveUp ( 1 ) helper . build ( "rightAr…" at bounding box center [865, 328] width 339 height 381
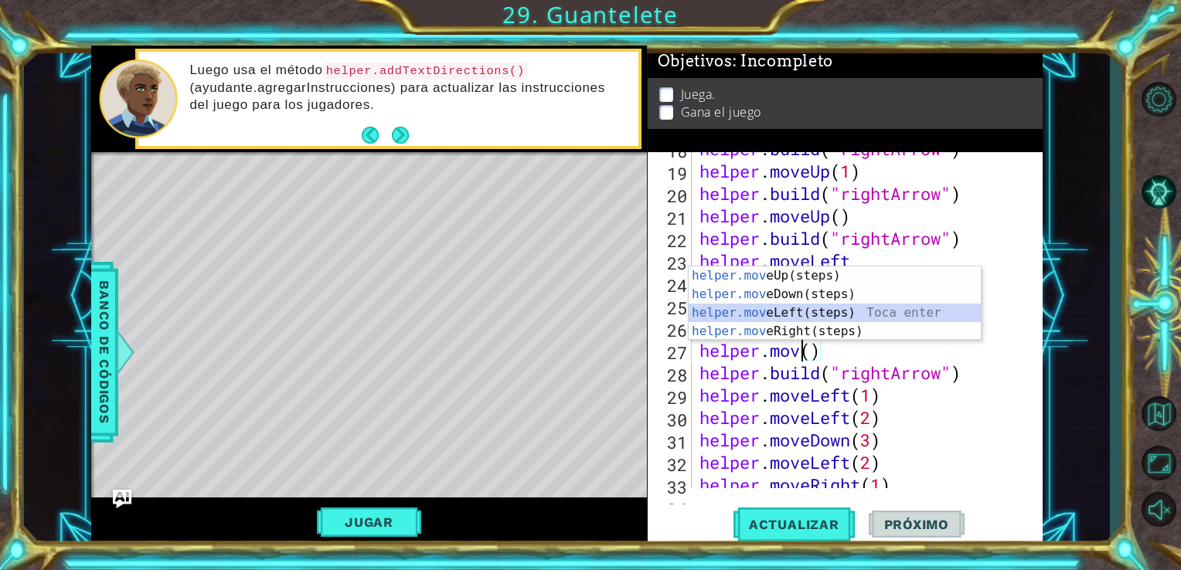
click at [801, 307] on div "helper.mov eUp(steps) Toca enter helper.mov eDown(steps) Toca enter helper.mov …" at bounding box center [835, 322] width 292 height 111
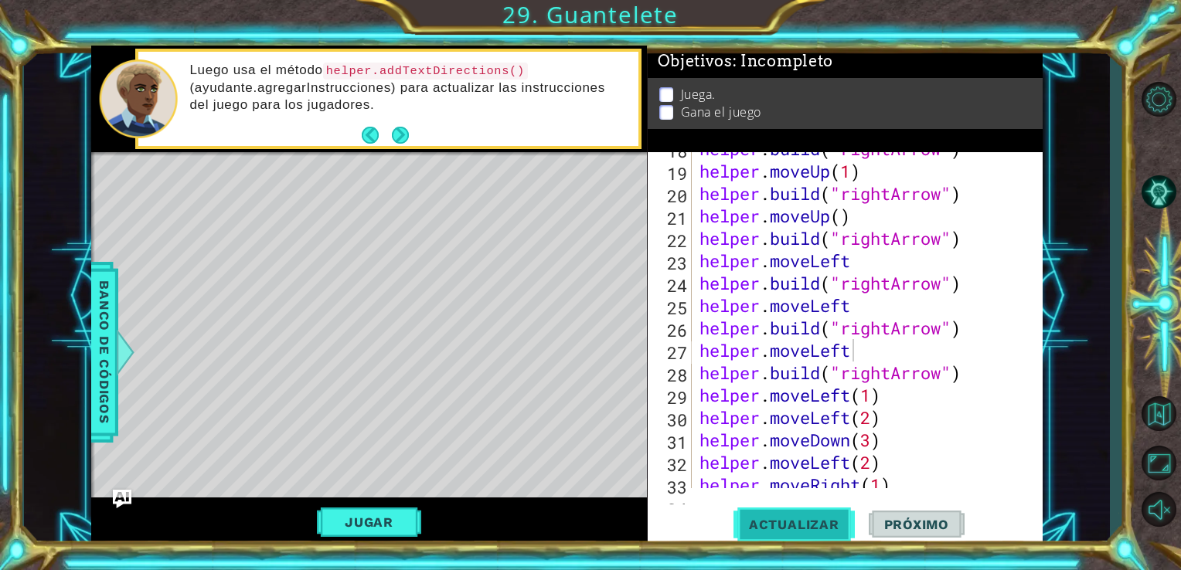
click at [812, 518] on span "Actualizar" at bounding box center [794, 524] width 121 height 15
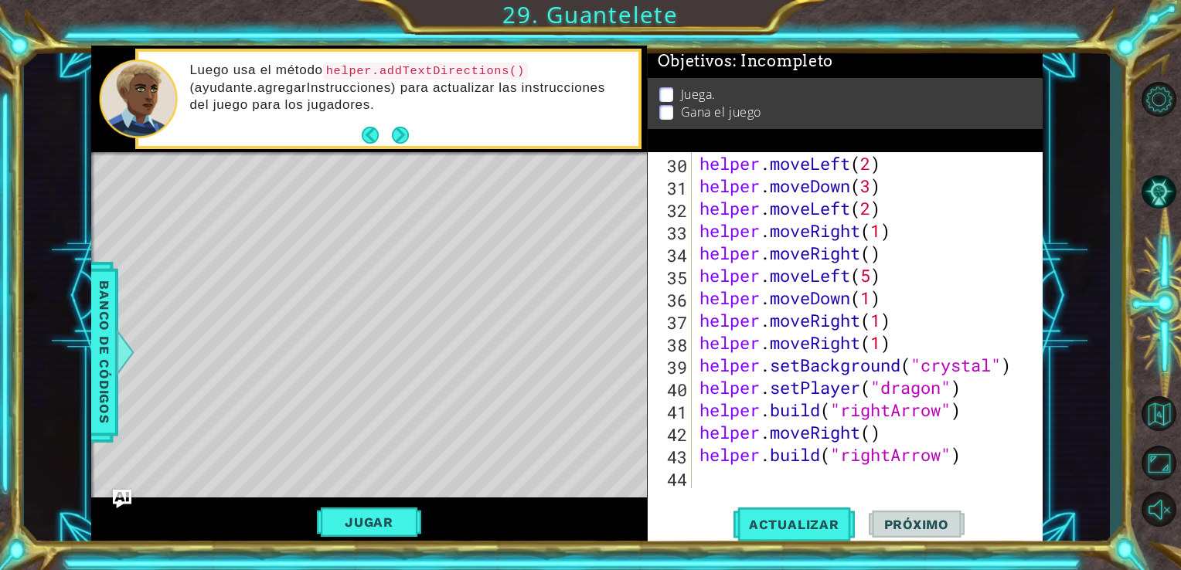
scroll to position [717, 0]
click at [983, 414] on div "helper . moveLeft ( 2 ) helper . moveDown ( 3 ) helper . moveLeft ( 2 ) helper …" at bounding box center [865, 342] width 339 height 381
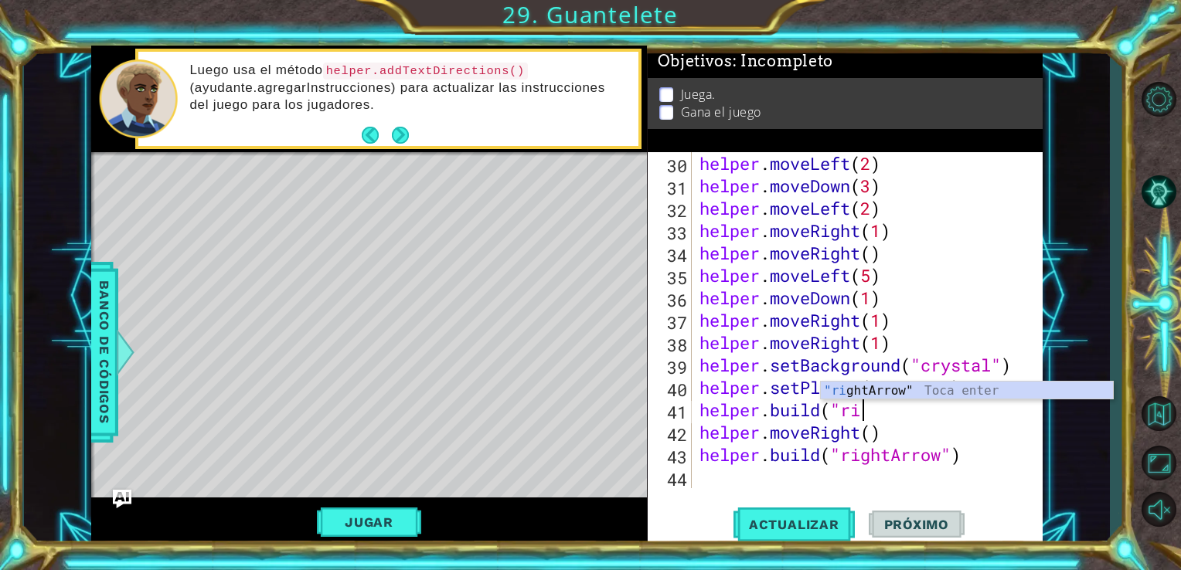
type textarea "h"
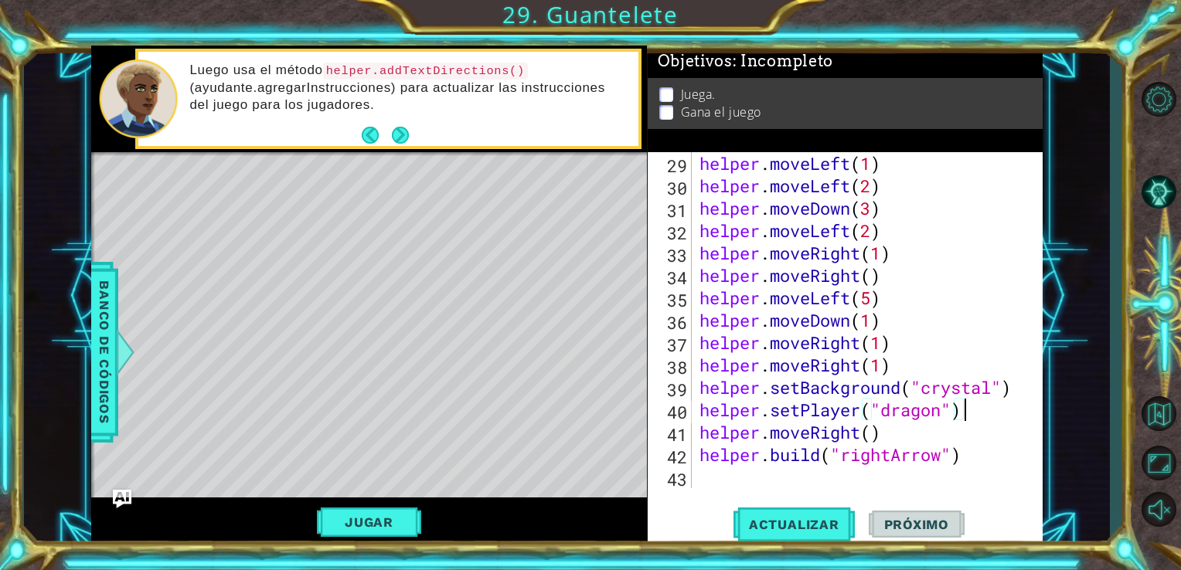
scroll to position [695, 0]
click at [817, 517] on span "Actualizar" at bounding box center [794, 524] width 121 height 15
click at [967, 459] on div "helper . moveLeft ( 1 ) helper . moveLeft ( 2 ) helper . moveDown ( 3 ) helper …" at bounding box center [865, 342] width 339 height 381
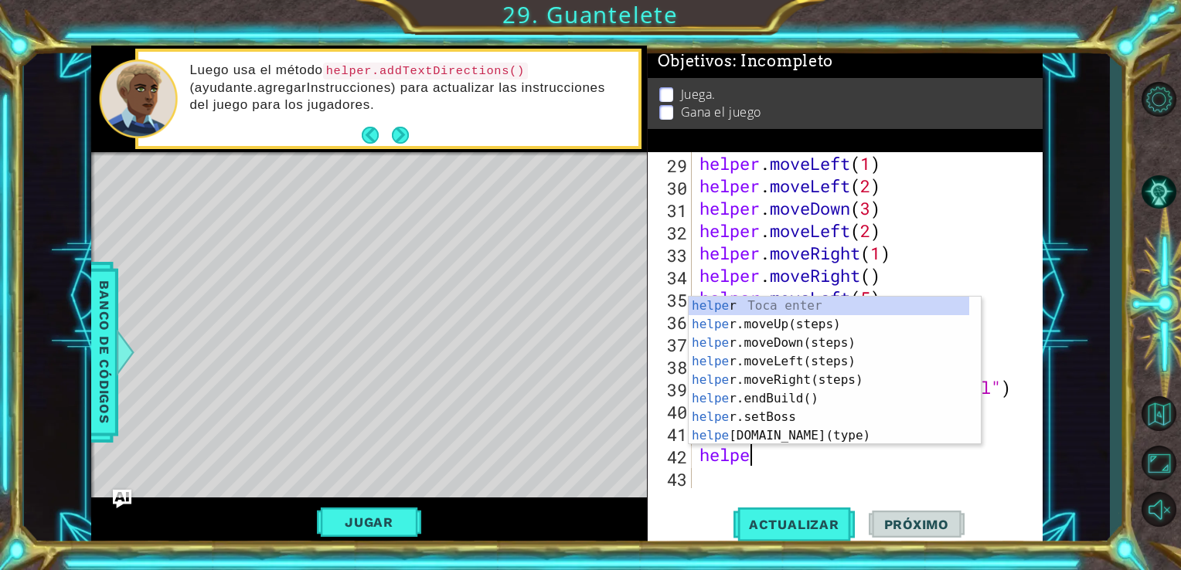
type textarea "h"
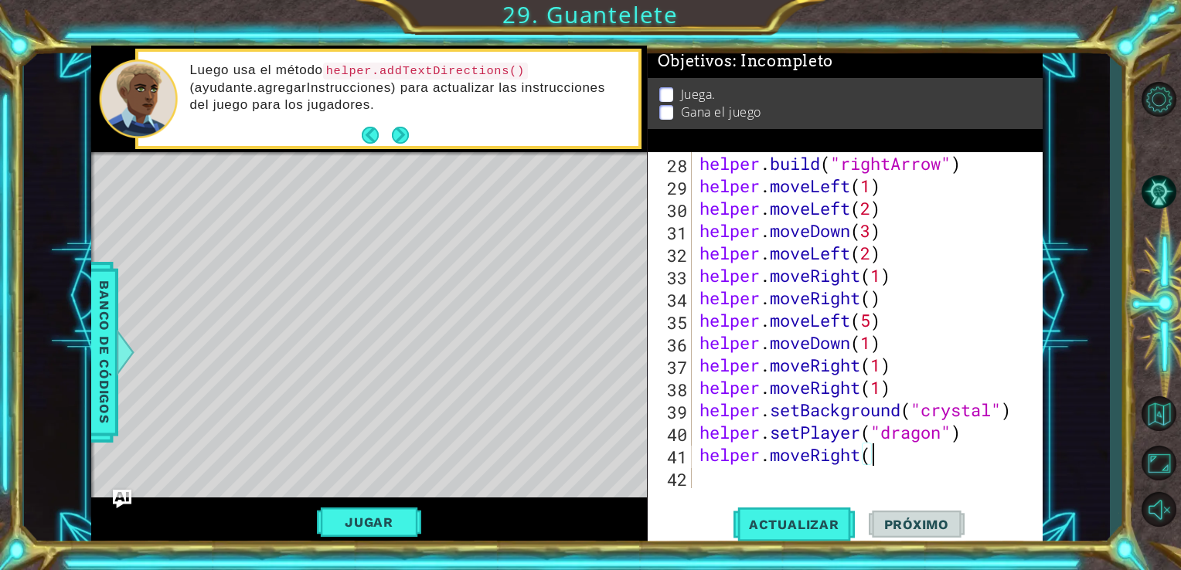
scroll to position [672, 0]
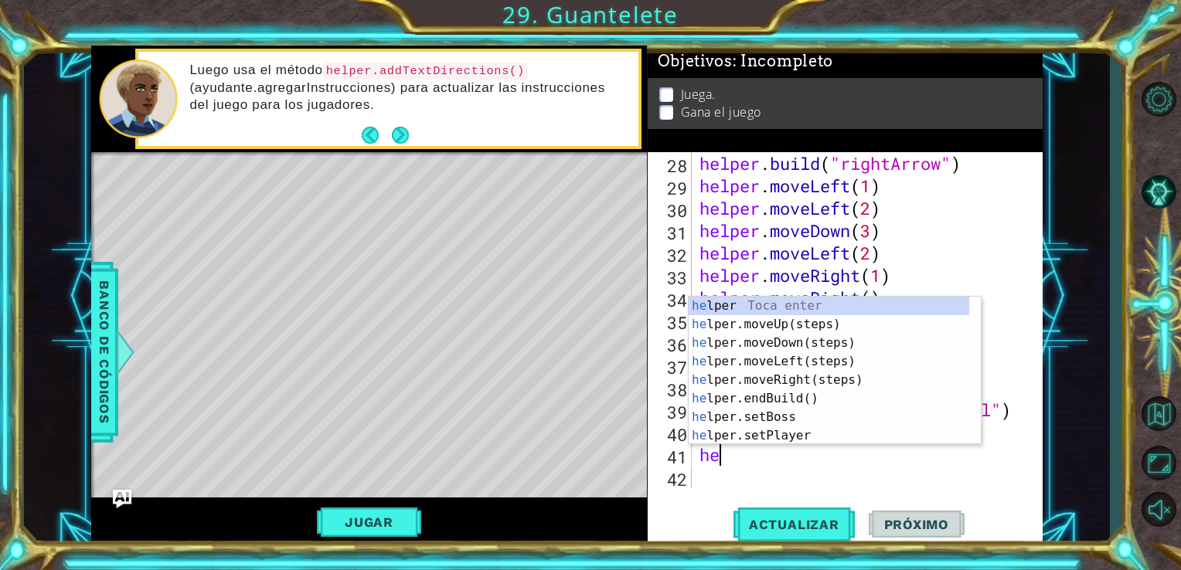
type textarea "h"
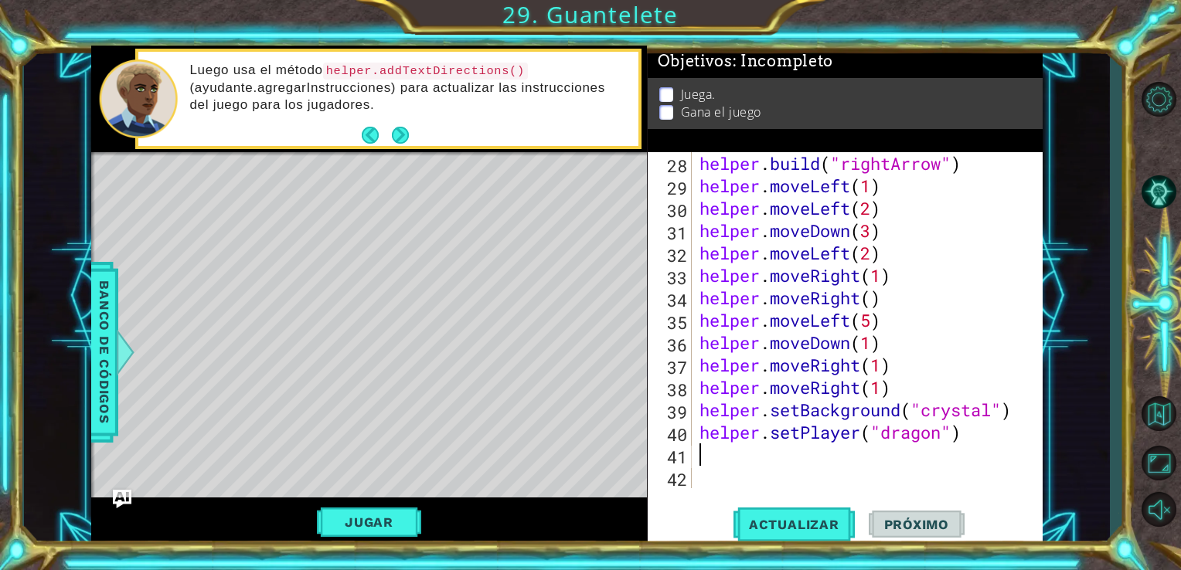
type textarea "helper.setPlayer("dragon")"
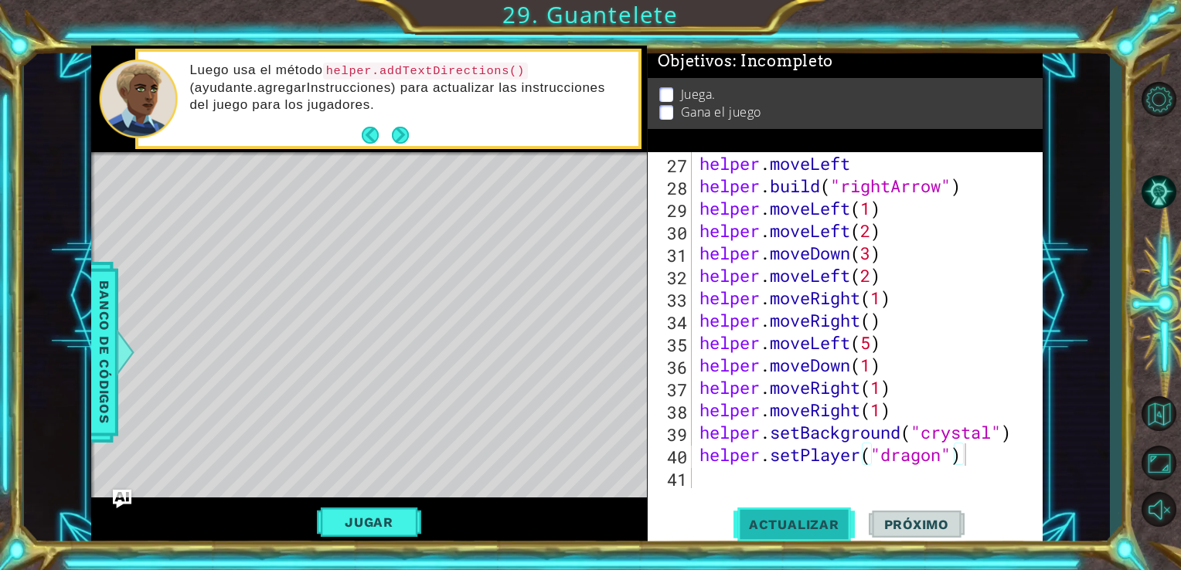
click at [809, 541] on button "Actualizar" at bounding box center [794, 524] width 121 height 39
drag, startPoint x: 297, startPoint y: 382, endPoint x: 372, endPoint y: 301, distance: 109.9
click at [372, 301] on div "Level Map" at bounding box center [448, 379] width 714 height 455
click at [717, 487] on div "helper . moveLeft helper . build ( "rightArrow" ) helper . moveLeft ( 1 ) helpe…" at bounding box center [865, 342] width 339 height 381
drag, startPoint x: 965, startPoint y: 186, endPoint x: 706, endPoint y: 201, distance: 260.2
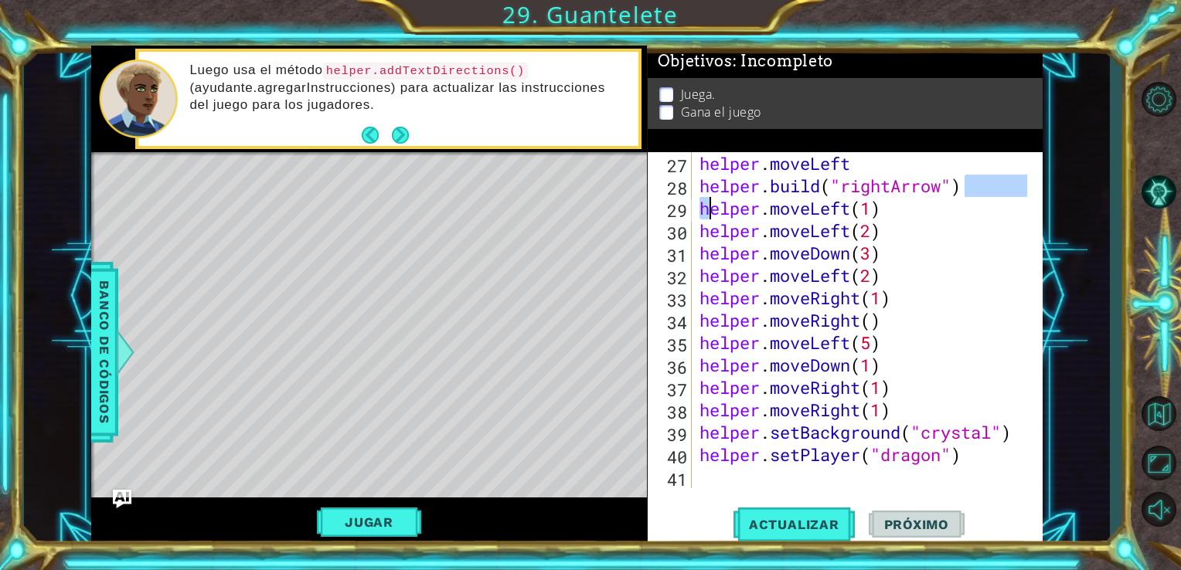
click at [706, 201] on div "helper . moveLeft helper . build ( "rightArrow" ) helper . moveLeft ( 1 ) helpe…" at bounding box center [865, 342] width 339 height 381
click at [952, 237] on div "helper . moveLeft helper . build ( "rightArrow" ) helper . moveLeft ( 1 ) helpe…" at bounding box center [865, 342] width 339 height 381
type textarea "helper.moveLeft(2)"
click at [700, 482] on div "helper . moveLeft helper . build ( "rightArrow" ) helper . moveLeft ( 1 ) helpe…" at bounding box center [865, 342] width 339 height 381
paste textarea "[DOMAIN_NAME]("rightArrow")"
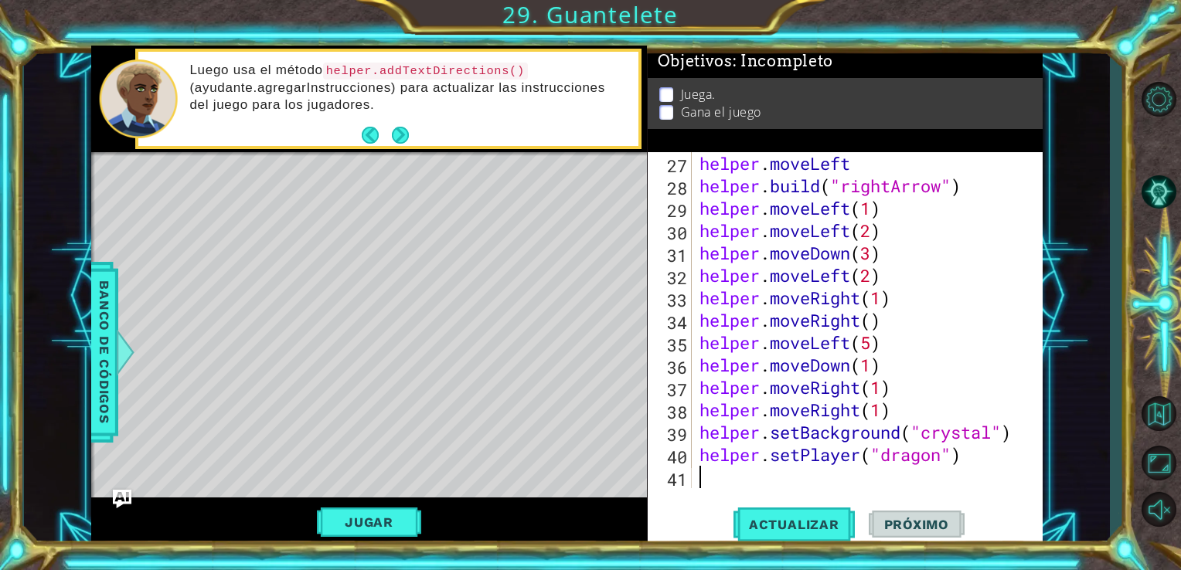
scroll to position [672, 0]
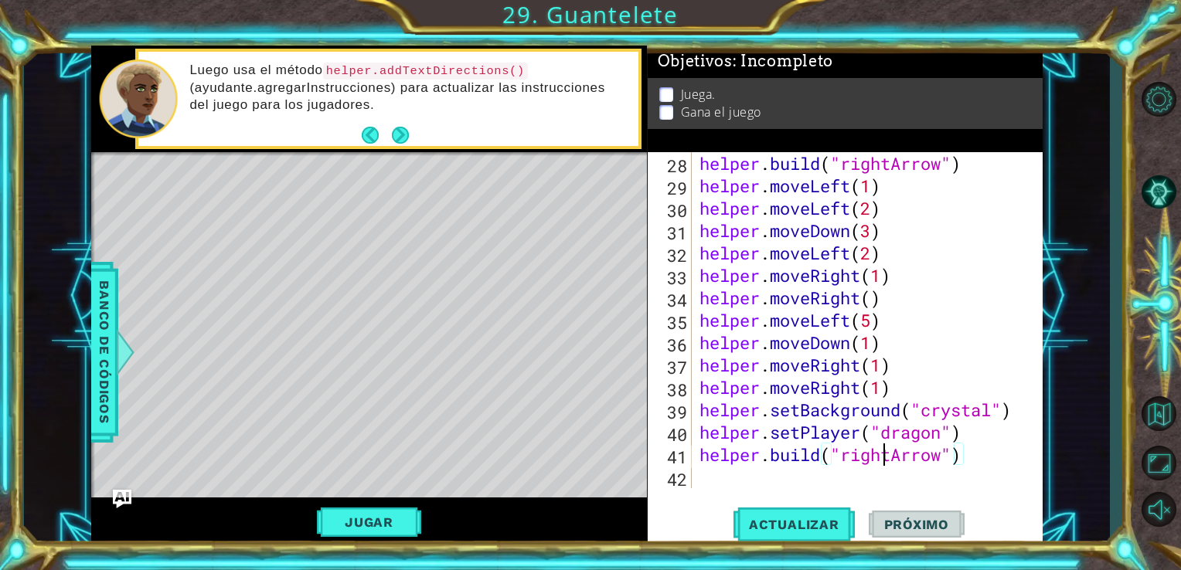
click at [884, 461] on div "helper . build ( "rightArrow" ) helper . moveLeft ( 1 ) helper . moveLeft ( 2 )…" at bounding box center [865, 342] width 339 height 381
click at [832, 512] on button "Actualizar" at bounding box center [794, 524] width 121 height 39
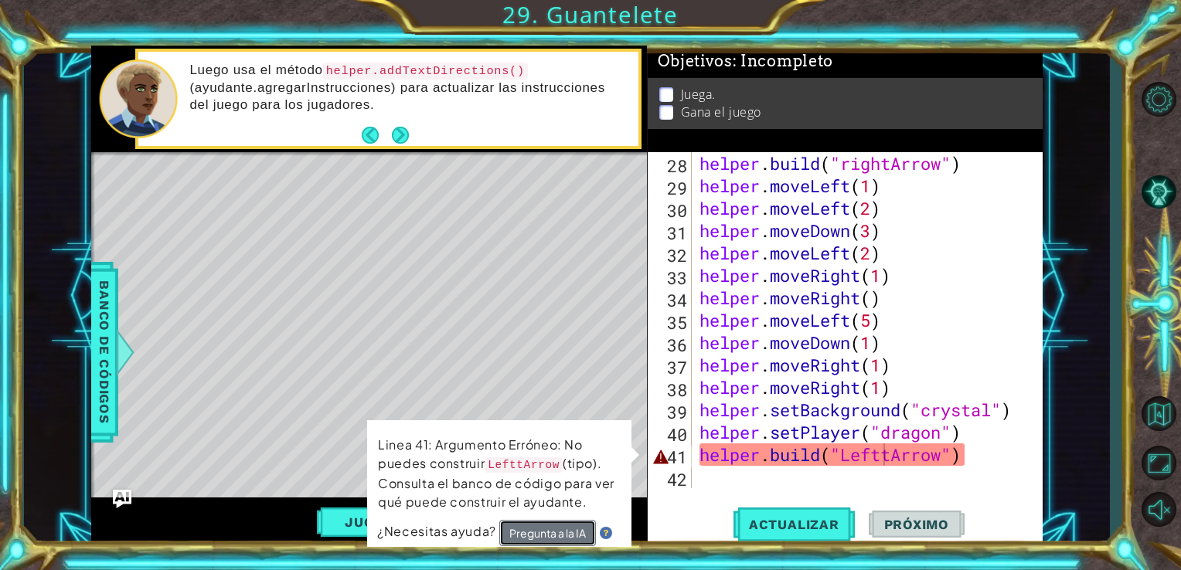
click at [581, 540] on button "Pregunta a la IA" at bounding box center [547, 533] width 97 height 26
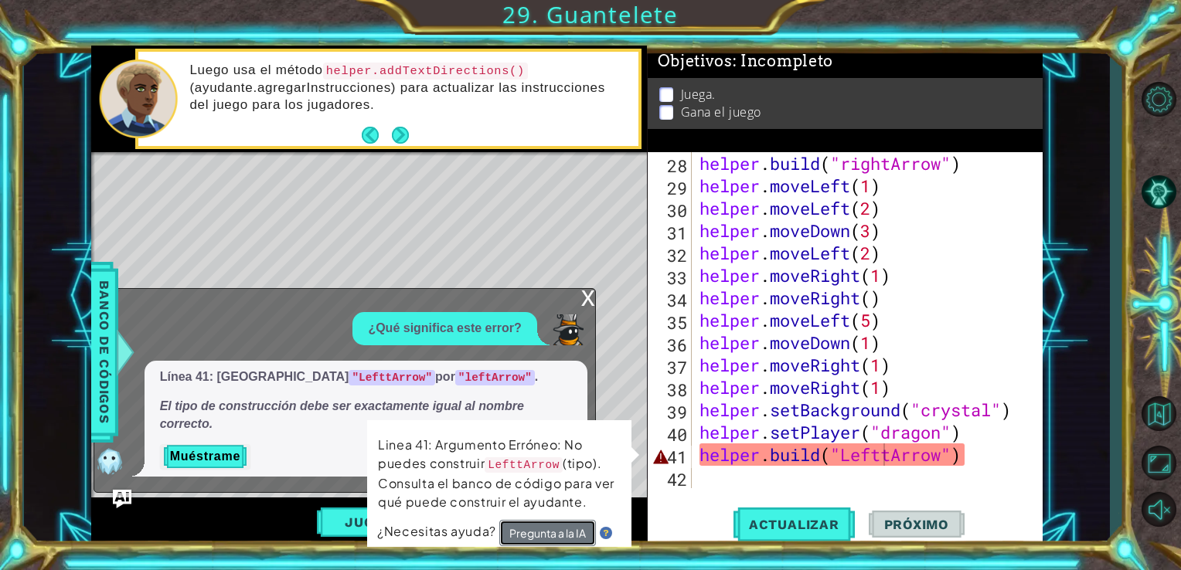
click at [566, 530] on button "Pregunta a la IA" at bounding box center [547, 533] width 97 height 26
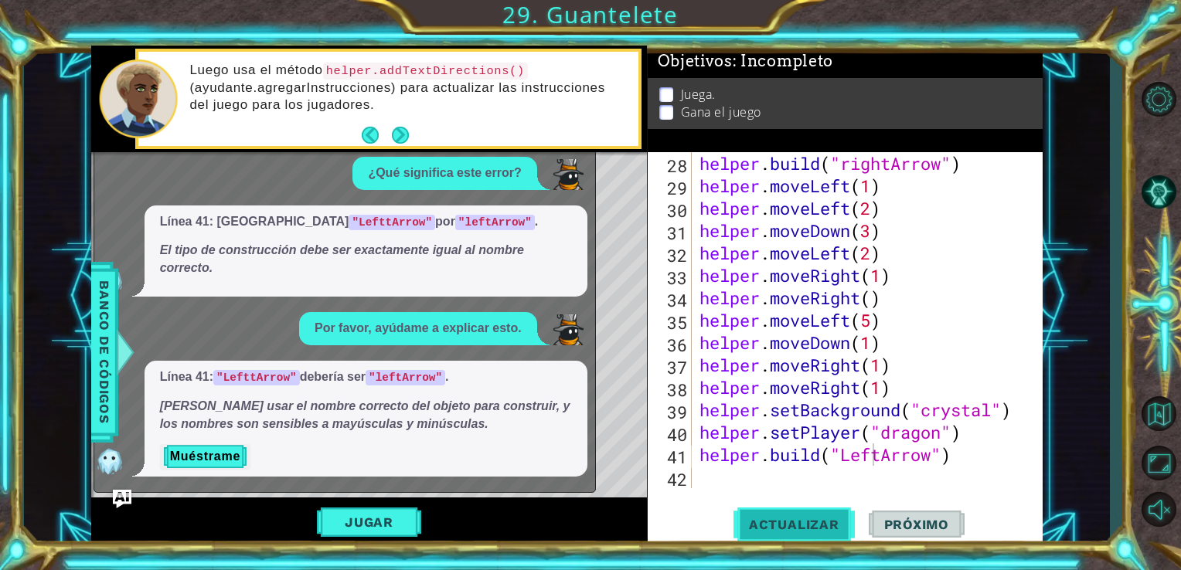
click at [802, 516] on button "Actualizar" at bounding box center [794, 524] width 121 height 39
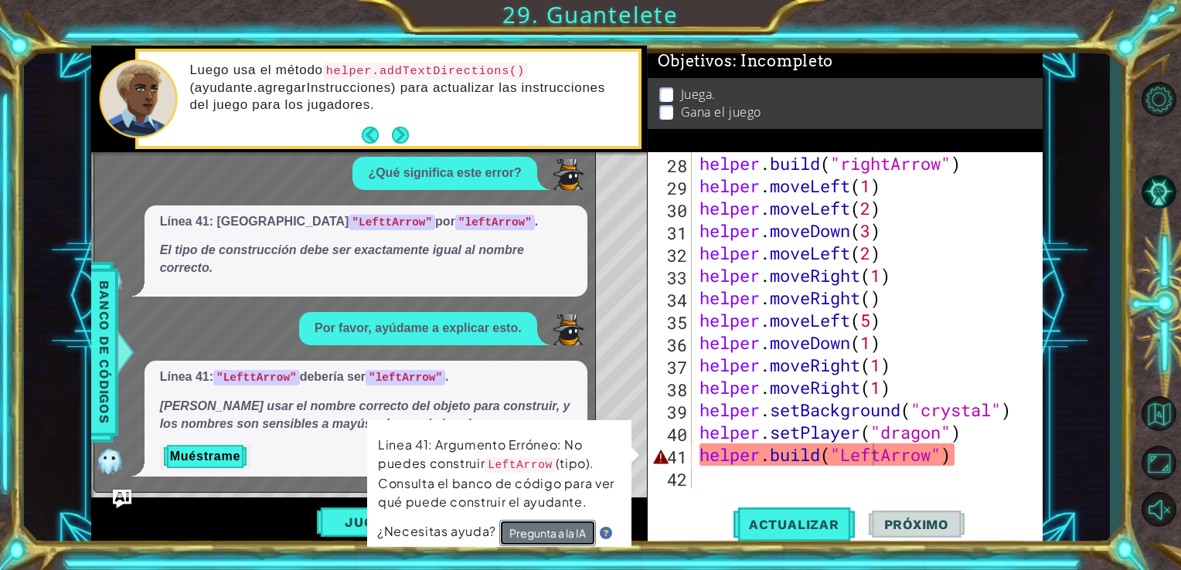
click at [570, 530] on button "Pregunta a la IA" at bounding box center [547, 533] width 97 height 26
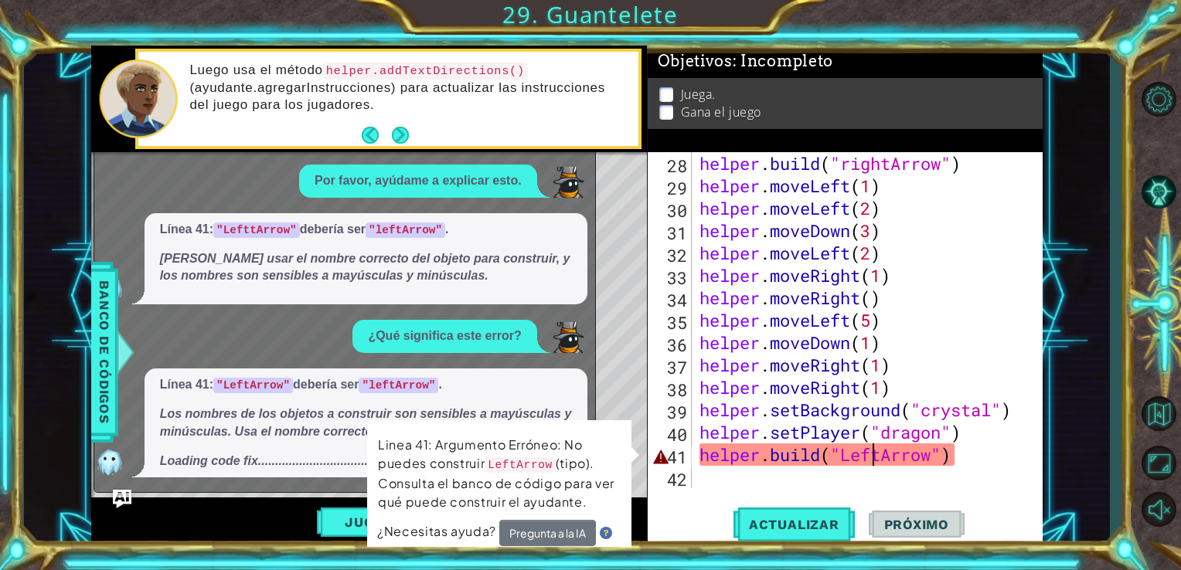
scroll to position [53, 0]
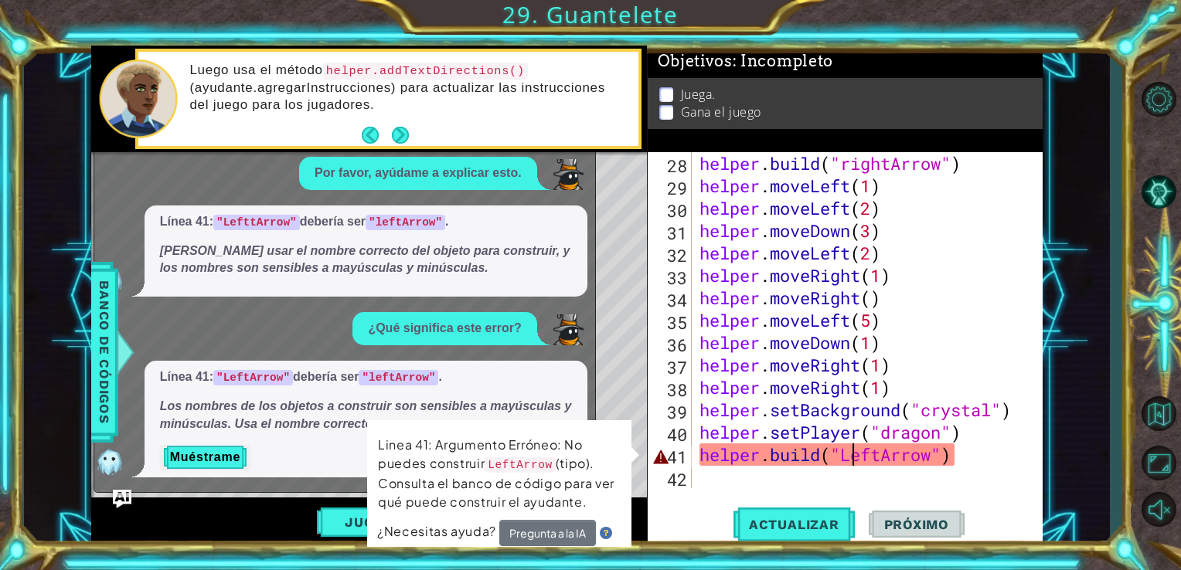
click at [853, 462] on div "helper . build ( "rightArrow" ) helper . moveLeft ( 1 ) helper . moveLeft ( 2 )…" at bounding box center [865, 342] width 339 height 381
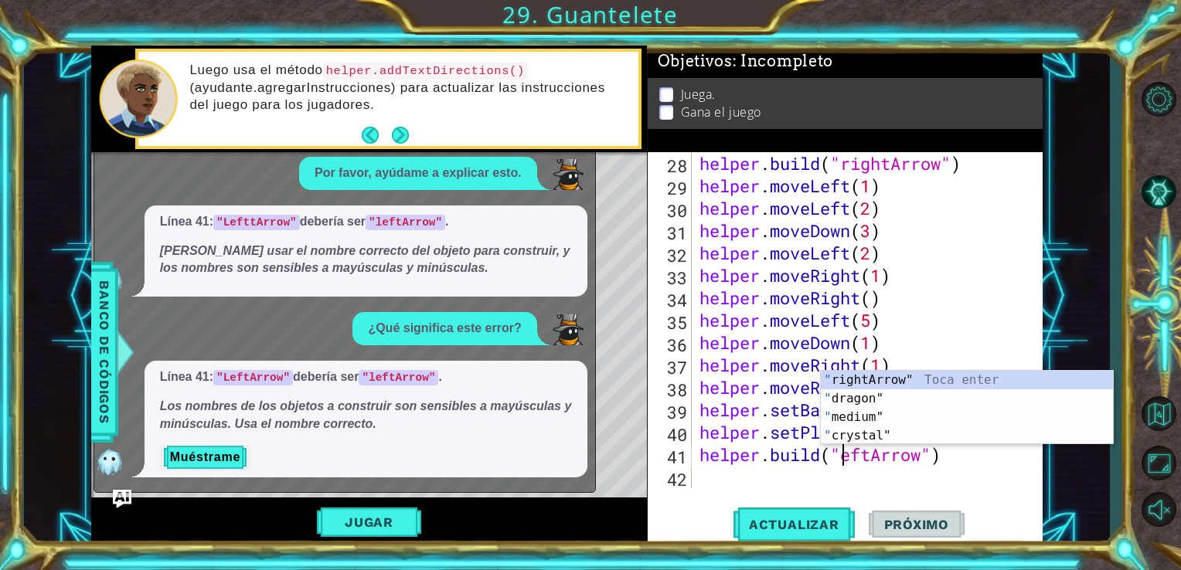
scroll to position [0, 7]
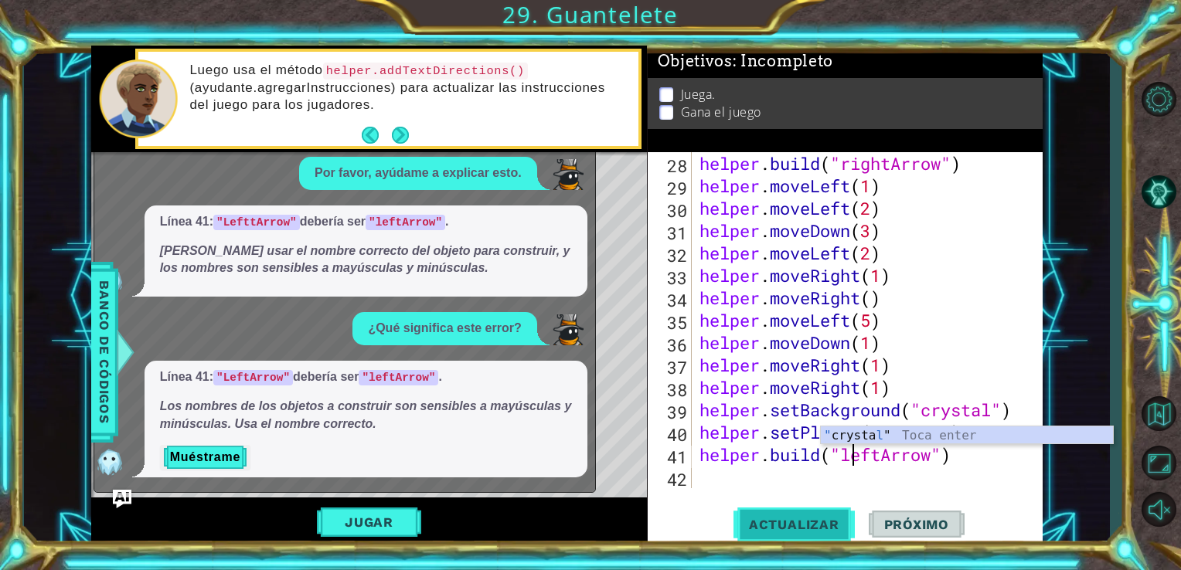
type textarea "[DOMAIN_NAME]("leftArrow")"
click at [832, 515] on button "Actualizar" at bounding box center [794, 524] width 121 height 39
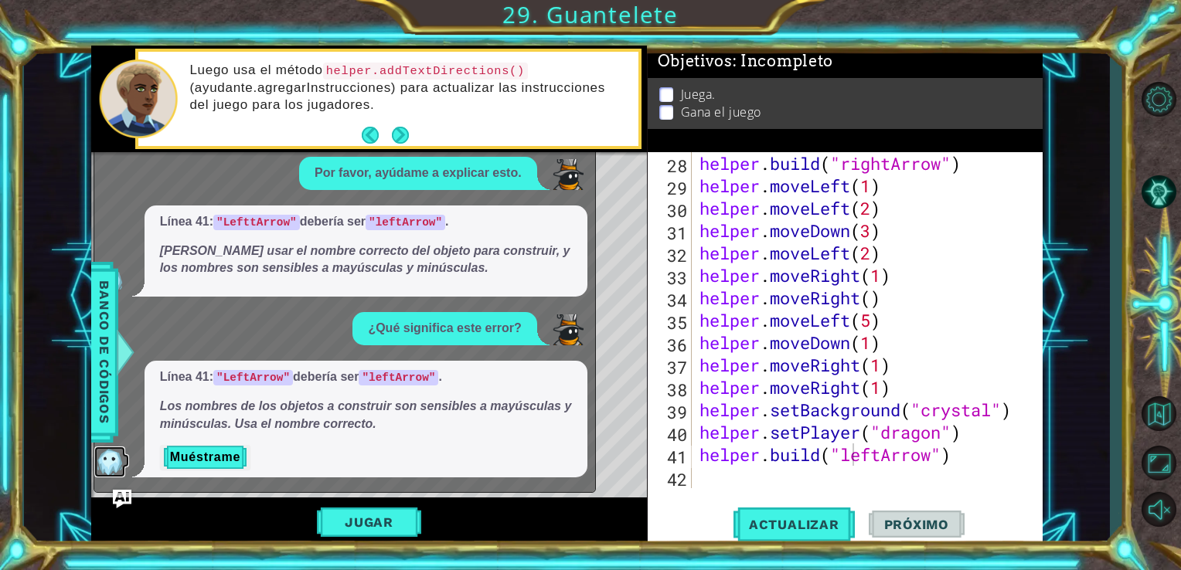
click at [110, 453] on img at bounding box center [109, 462] width 31 height 31
click at [107, 471] on img at bounding box center [109, 462] width 31 height 31
click at [122, 356] on div at bounding box center [124, 352] width 19 height 46
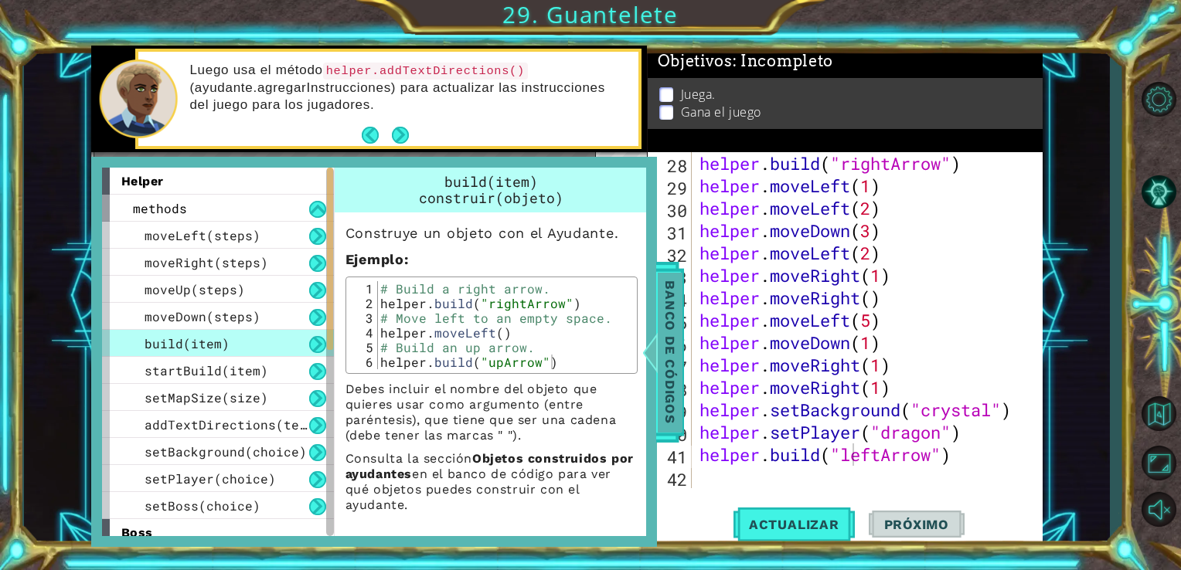
click at [676, 335] on span "Banco de códigos" at bounding box center [670, 352] width 25 height 160
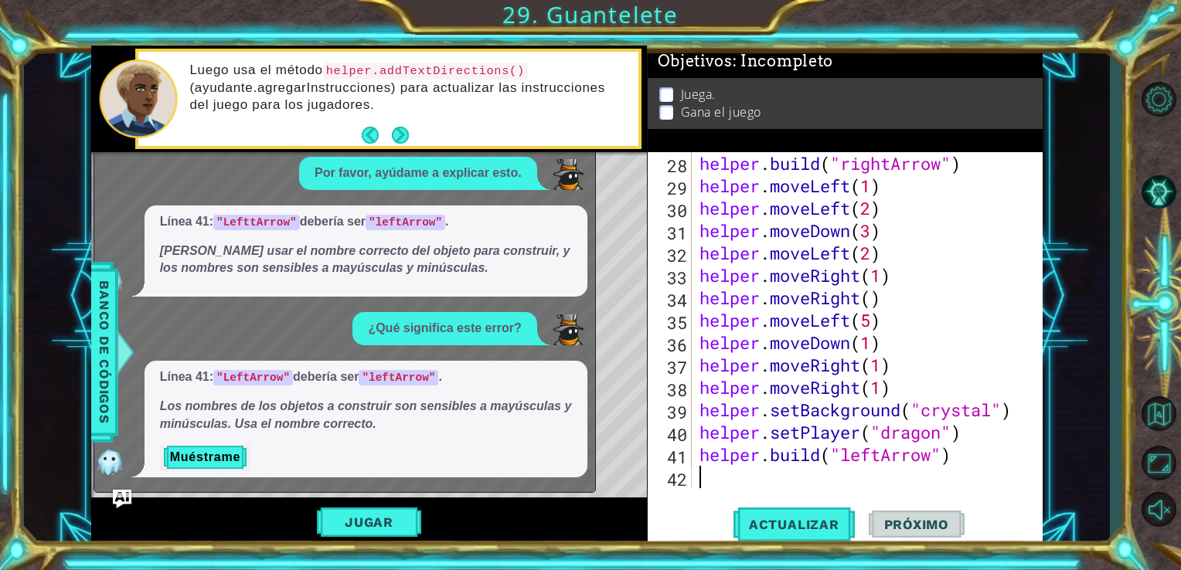
scroll to position [0, 0]
click at [767, 472] on div "helper . build ( "rightArrow" ) helper . moveLeft ( 1 ) helper . moveLeft ( 2 )…" at bounding box center [865, 342] width 339 height 381
click at [781, 516] on button "Actualizar" at bounding box center [794, 524] width 121 height 39
click at [360, 515] on button "Jugar" at bounding box center [369, 522] width 104 height 29
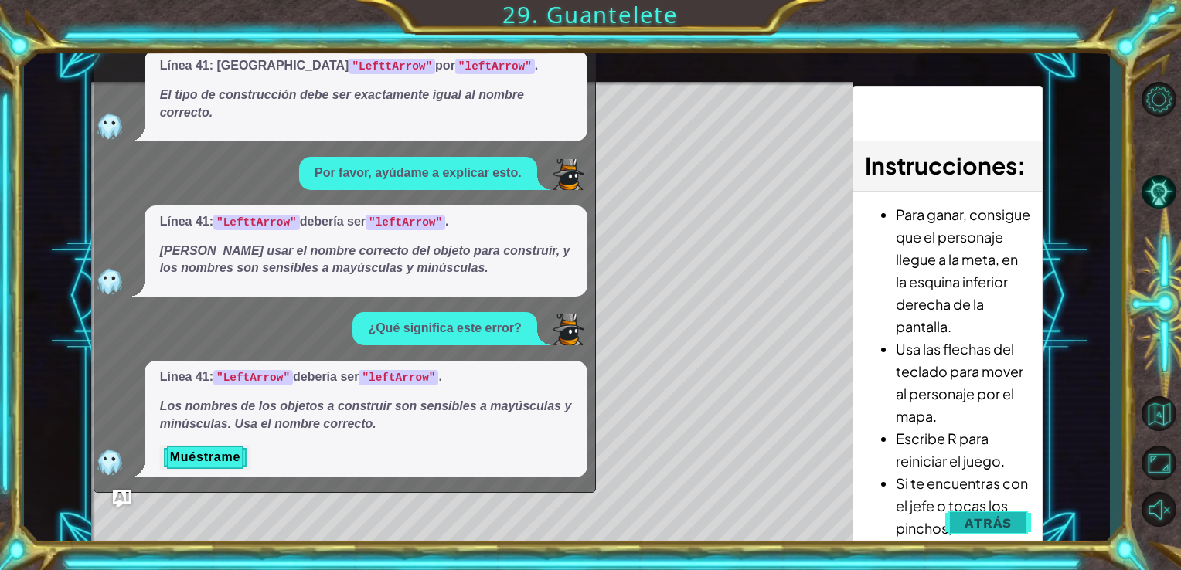
click at [977, 512] on button "Atrás" at bounding box center [988, 523] width 86 height 31
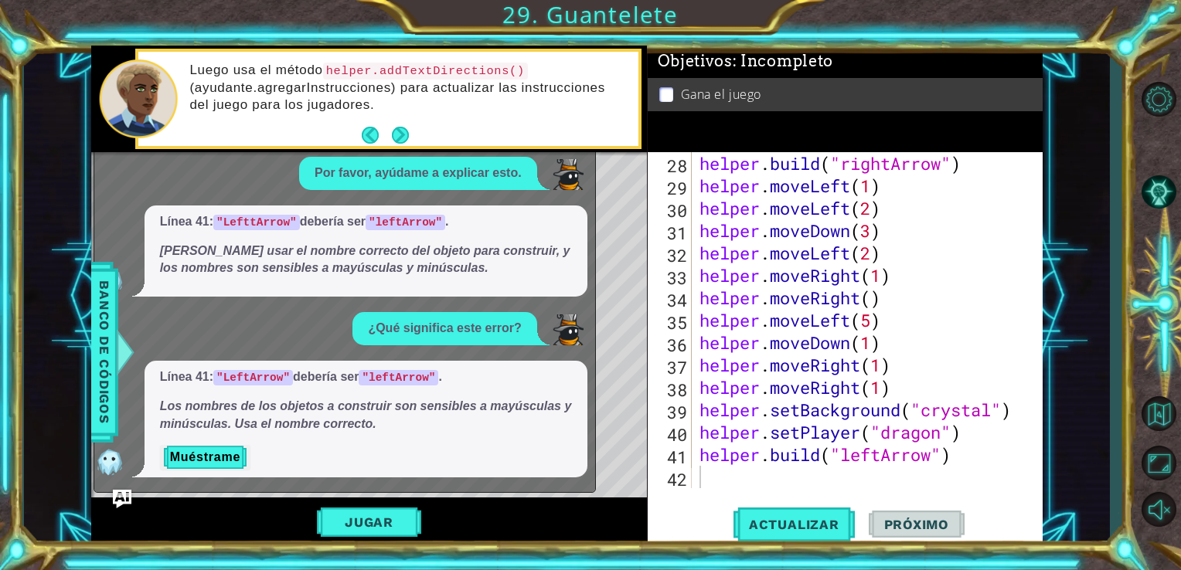
drag, startPoint x: 580, startPoint y: 256, endPoint x: 422, endPoint y: 282, distance: 159.9
click at [422, 282] on div "Línea 41: "LefttArrow" debería ser "leftArrow" . [PERSON_NAME] usar el nombre c…" at bounding box center [366, 252] width 443 height 92
click at [401, 131] on button "Next" at bounding box center [400, 135] width 17 height 17
click at [401, 131] on div "Luego usa el método helper.addTextDirections() (ayudante.agregarInstrucciones) …" at bounding box center [369, 99] width 557 height 107
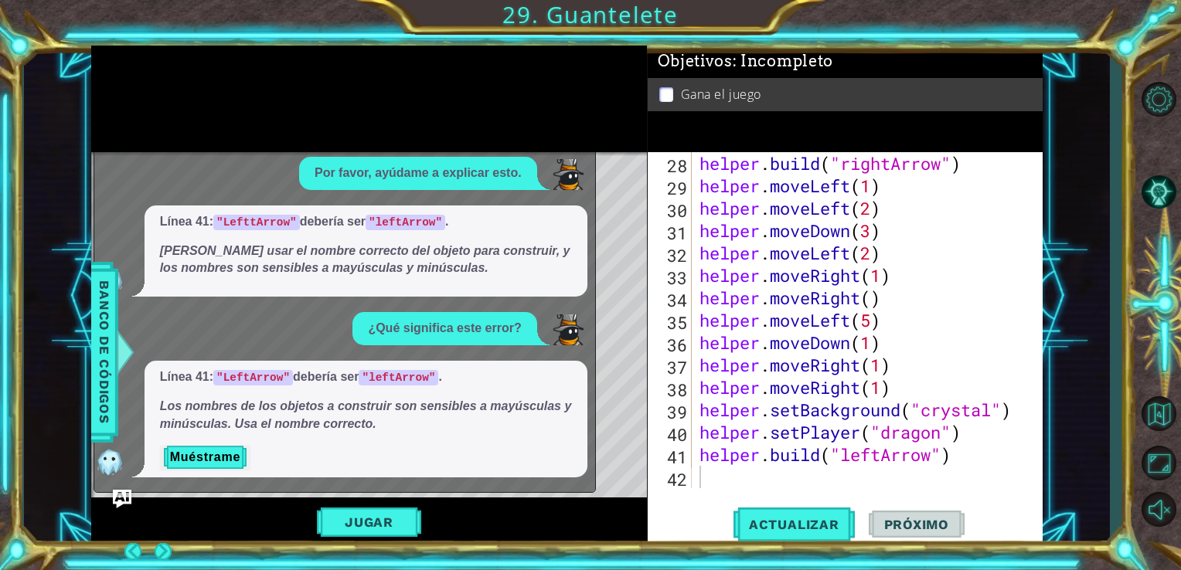
click at [401, 131] on div at bounding box center [369, 99] width 557 height 107
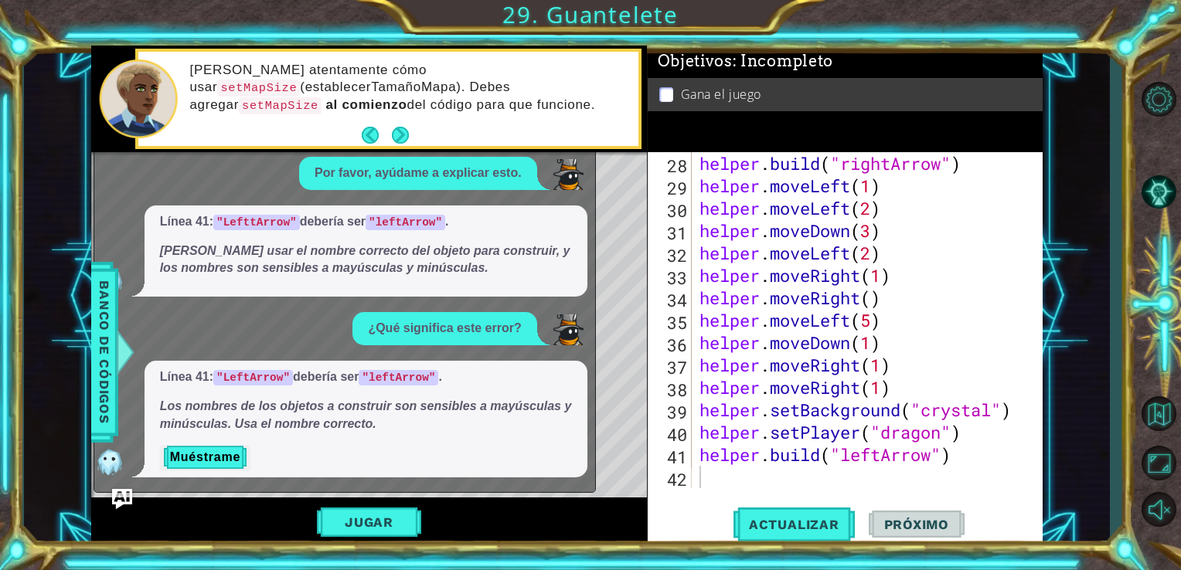
click at [126, 508] on img "Ask AI" at bounding box center [121, 499] width 20 height 20
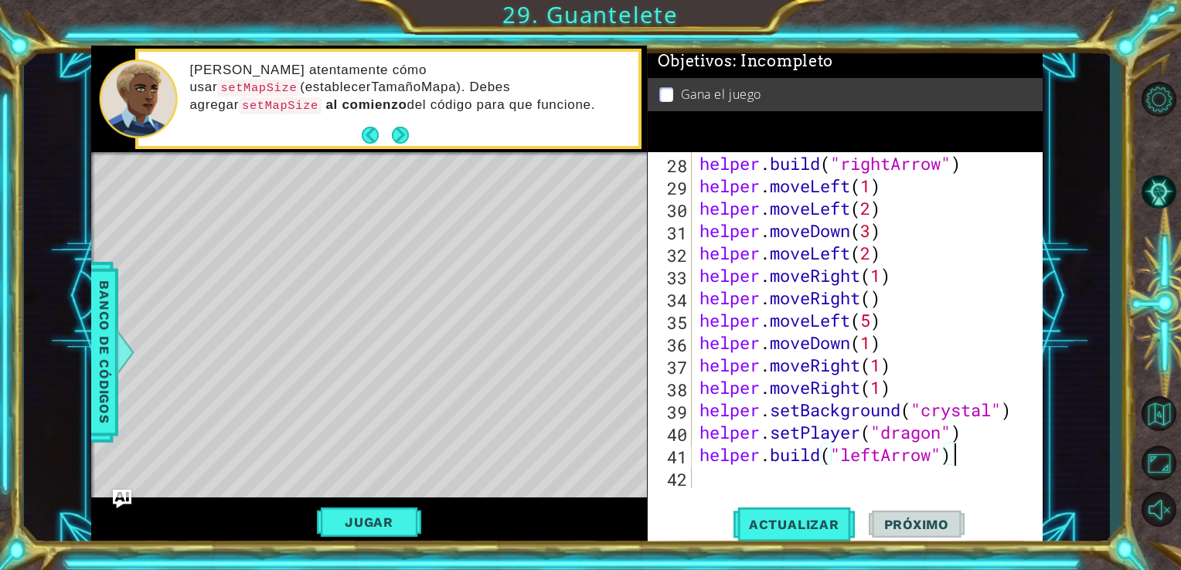
click at [959, 464] on div "helper . build ( "rightArrow" ) helper . moveLeft ( 1 ) helper . moveLeft ( 2 )…" at bounding box center [865, 342] width 339 height 381
click at [962, 175] on div "helper . build ( "rightArrow" ) helper . moveLeft ( 1 ) helper . moveLeft ( 2 )…" at bounding box center [865, 342] width 339 height 381
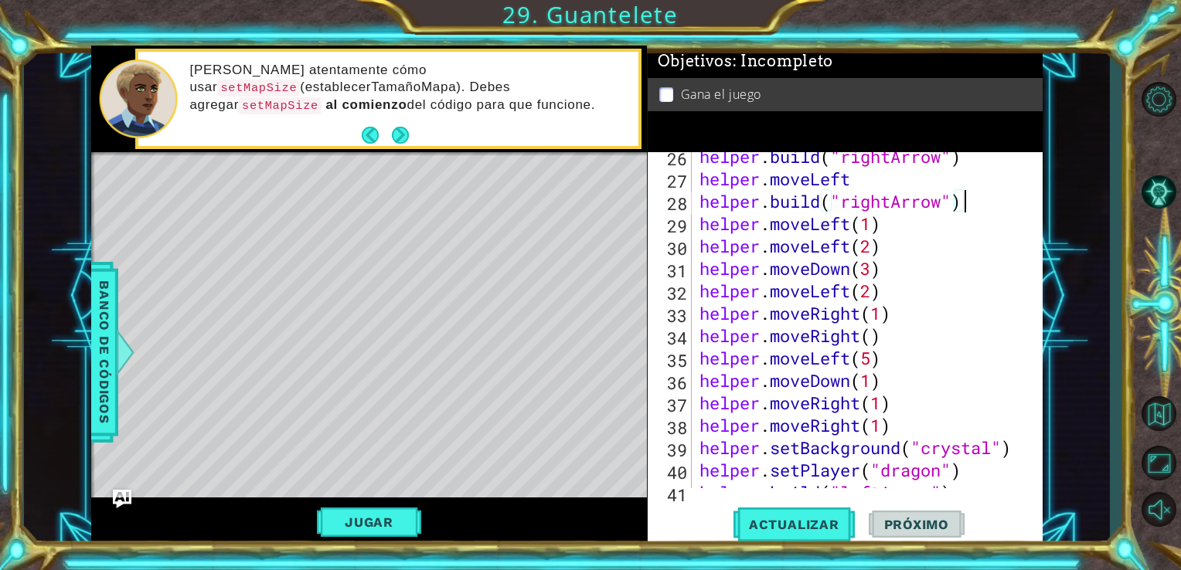
scroll to position [643, 0]
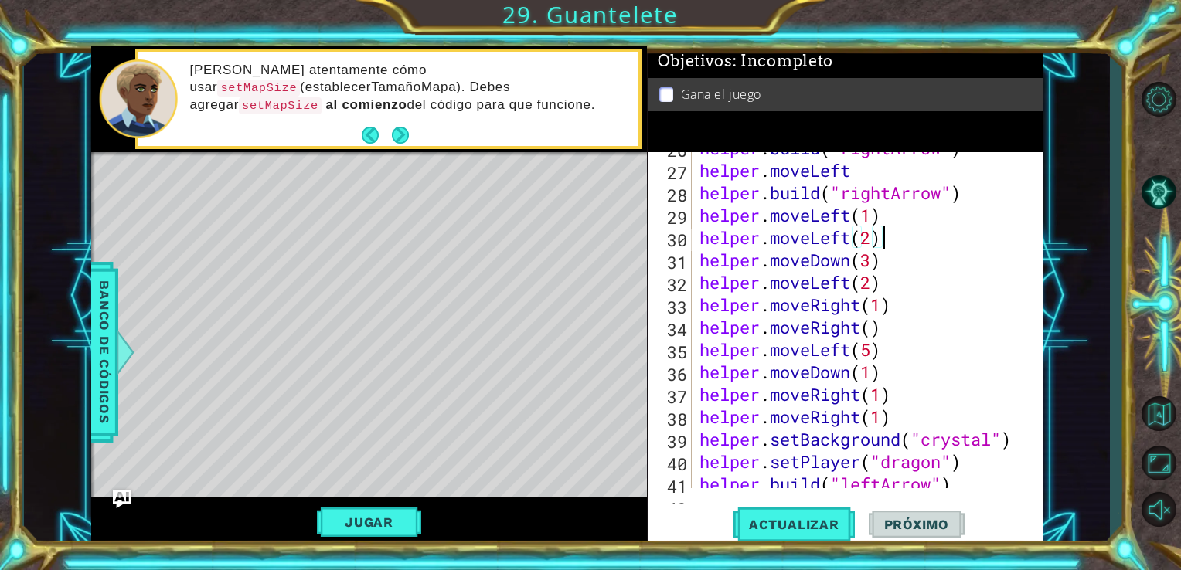
click at [894, 229] on div "helper . build ( "rightArrow" ) helper . moveLeft helper . build ( "rightArrow"…" at bounding box center [865, 327] width 339 height 381
click at [883, 215] on div "helper . build ( "rightArrow" ) helper . moveLeft helper . build ( "rightArrow"…" at bounding box center [865, 327] width 339 height 381
type textarea "helper.moveLeft(1)}"
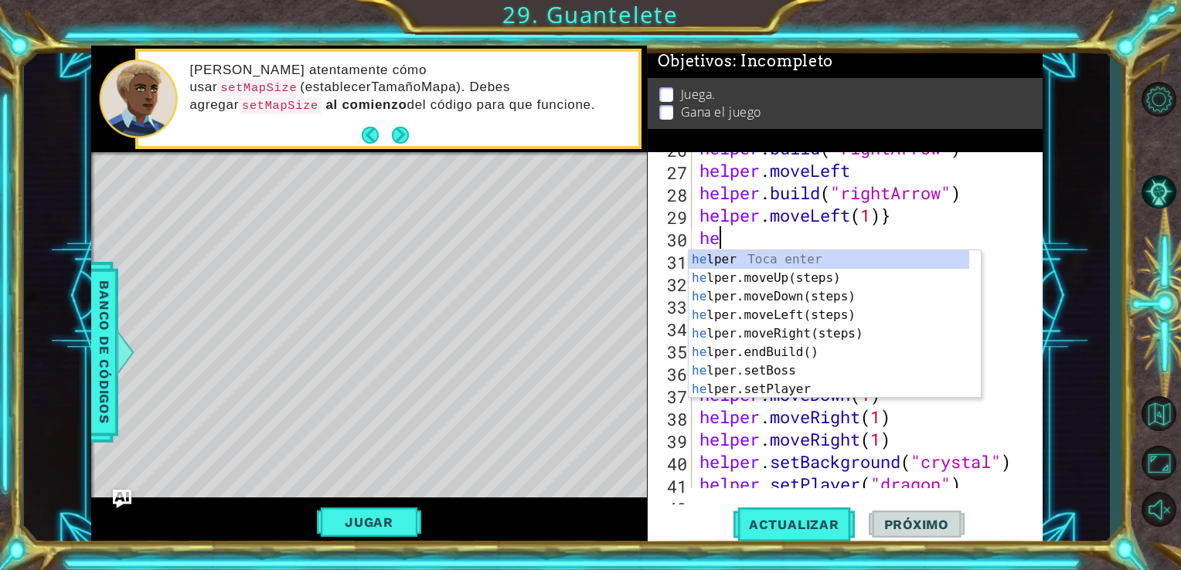
scroll to position [0, 0]
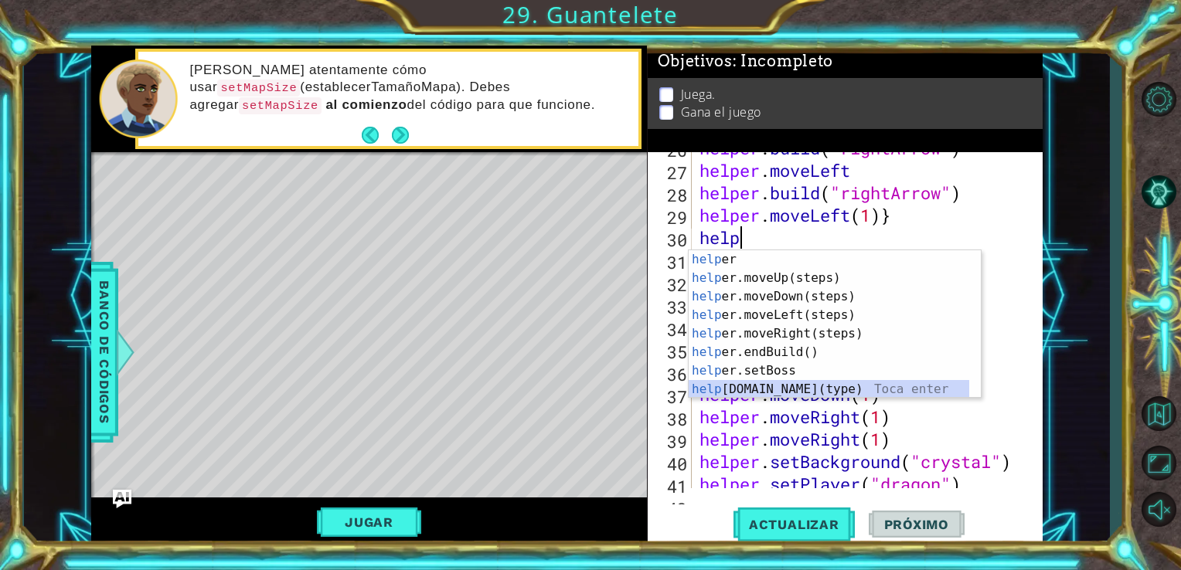
click at [913, 383] on div "help [PERSON_NAME] enter help er.moveUp(steps) Toca enter help er.moveDown(step…" at bounding box center [829, 343] width 281 height 186
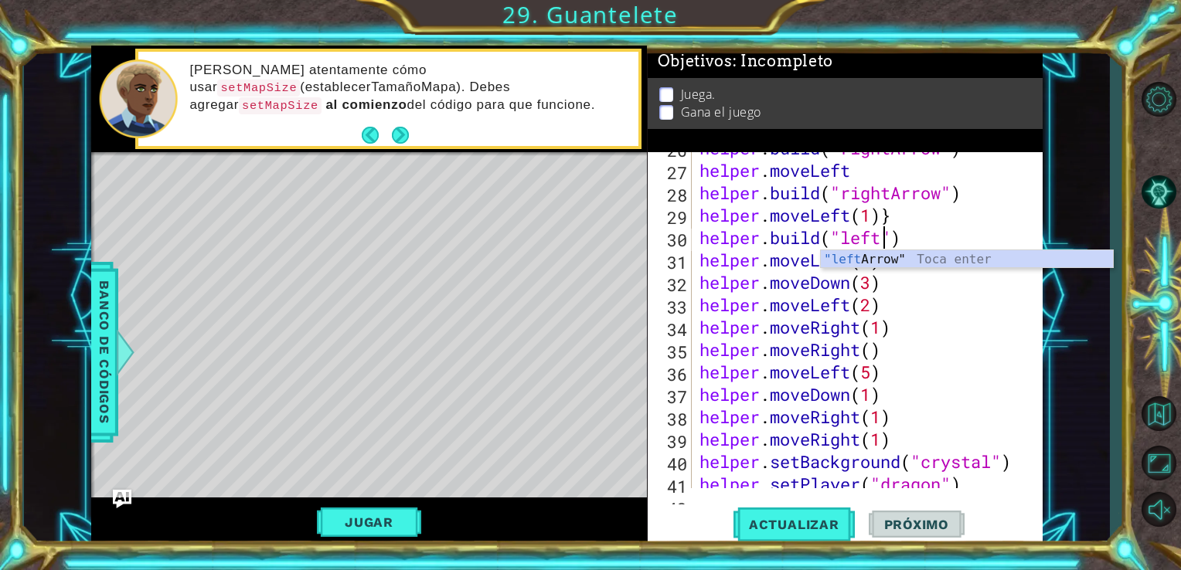
scroll to position [0, 8]
click at [872, 250] on div ""left Arrow" Toca enter" at bounding box center [967, 278] width 292 height 56
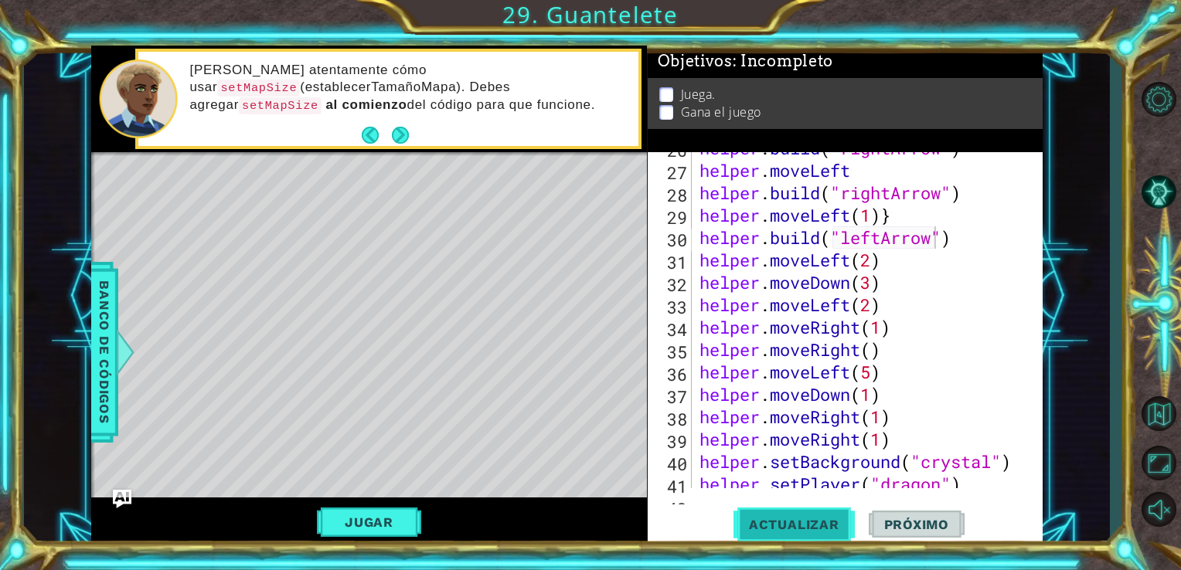
click at [811, 533] on button "Actualizar" at bounding box center [794, 524] width 121 height 39
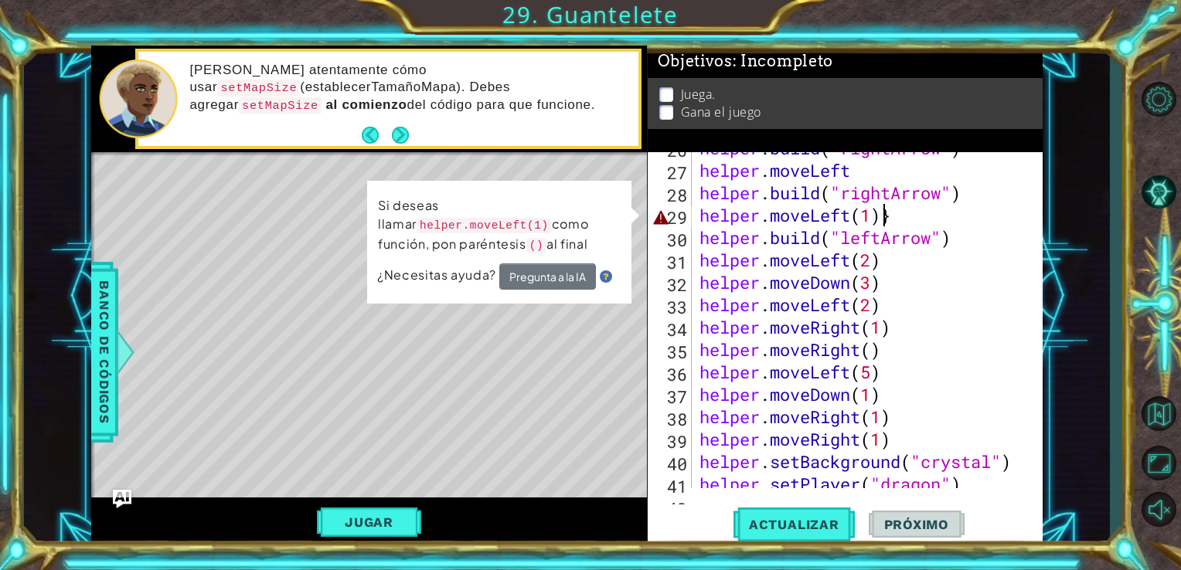
click at [880, 216] on div "helper . build ( "rightArrow" ) helper . moveLeft helper . build ( "rightArrow"…" at bounding box center [865, 327] width 339 height 381
click at [903, 217] on div "helper . build ( "rightArrow" ) helper . moveLeft helper . build ( "rightArrow"…" at bounding box center [865, 327] width 339 height 381
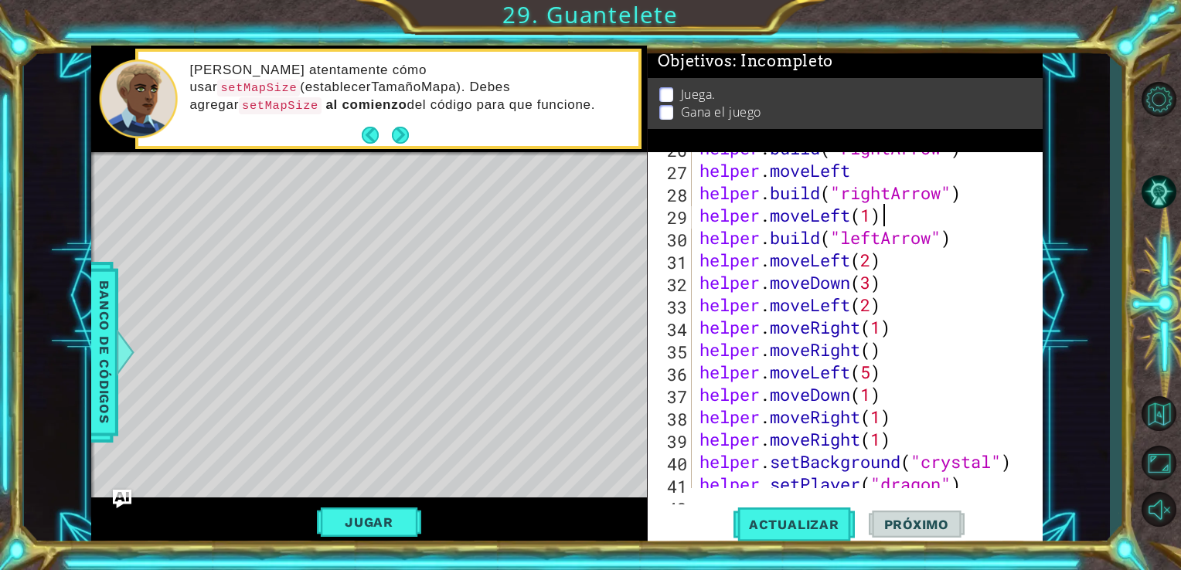
scroll to position [0, 7]
click at [822, 540] on button "Actualizar" at bounding box center [794, 524] width 121 height 39
click at [400, 509] on button "Jugar" at bounding box center [369, 522] width 104 height 29
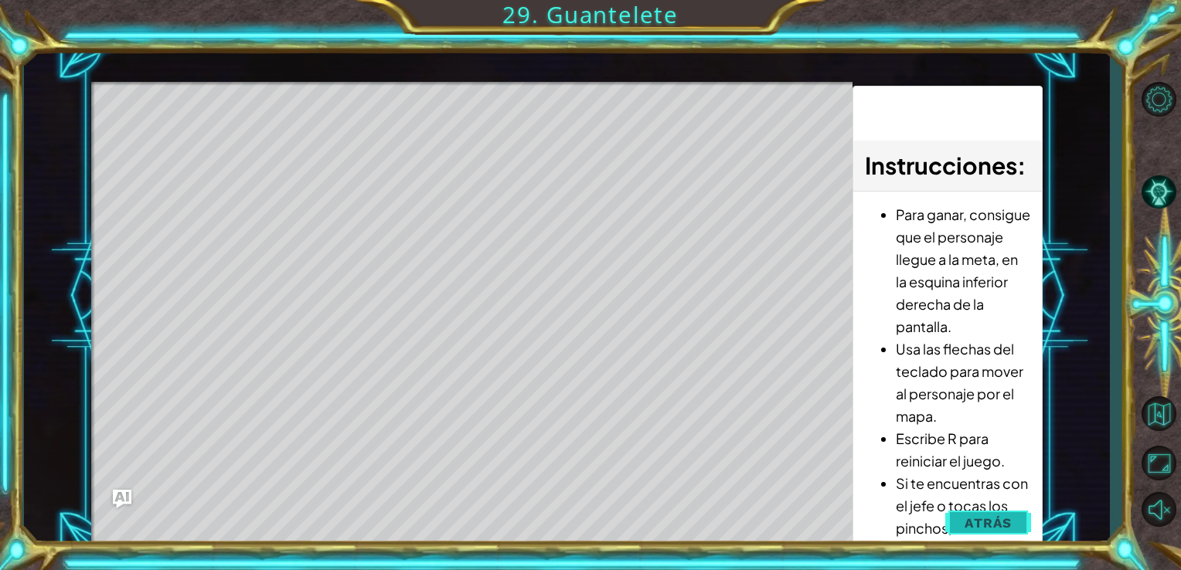
click at [992, 527] on span "Atrás" at bounding box center [988, 523] width 47 height 15
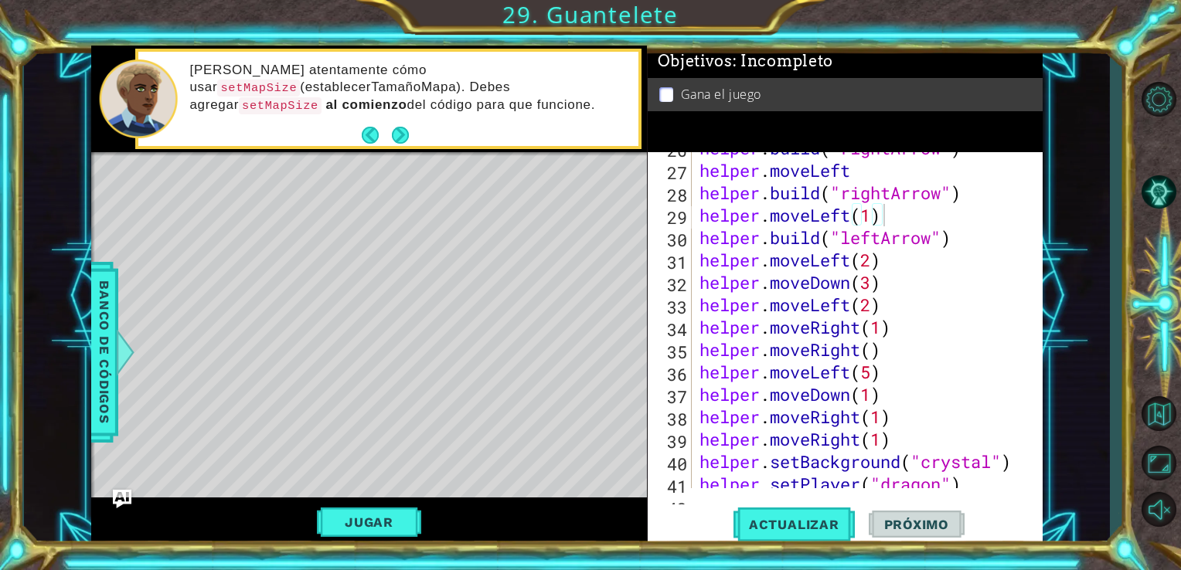
drag, startPoint x: 1040, startPoint y: 400, endPoint x: 1030, endPoint y: 441, distance: 41.4
click at [1030, 441] on div "helper.moveLeft(1) 26 27 28 29 30 31 32 33 34 35 36 37 38 39 40 41 42 helper . …" at bounding box center [846, 349] width 396 height 395
click at [875, 240] on div "helper . build ( "rightArrow" ) helper . moveLeft helper . build ( "rightArrow"…" at bounding box center [865, 327] width 339 height 381
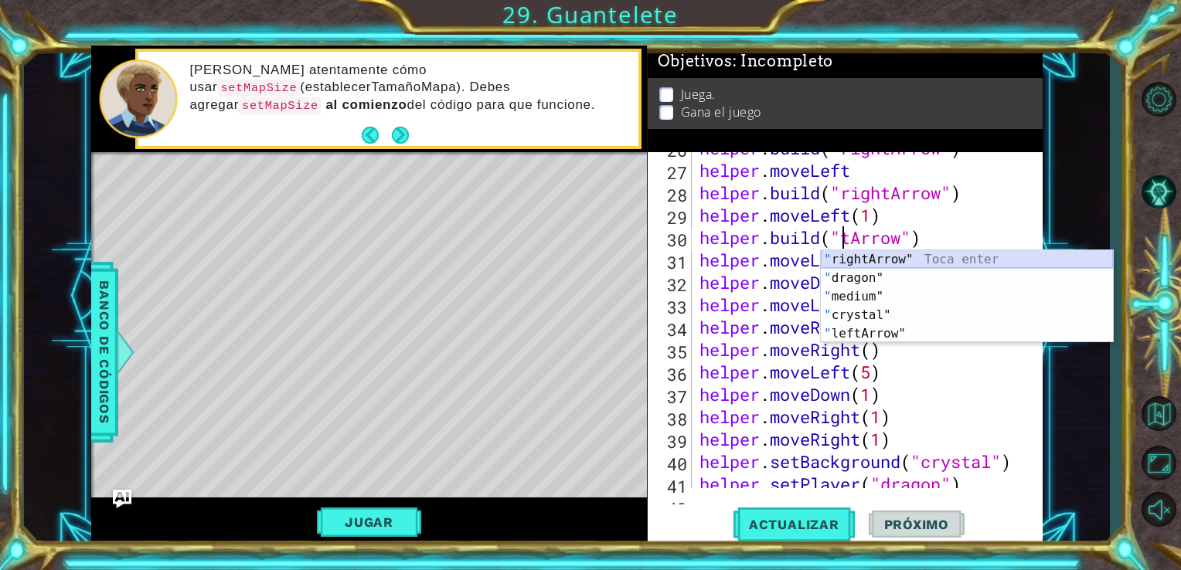
click at [887, 260] on div "" rightArrow" Toca enter " dragon" Toca enter " medium" Toca enter " crystal" T…" at bounding box center [967, 315] width 292 height 130
type textarea "[DOMAIN_NAME]("rightArrow")"
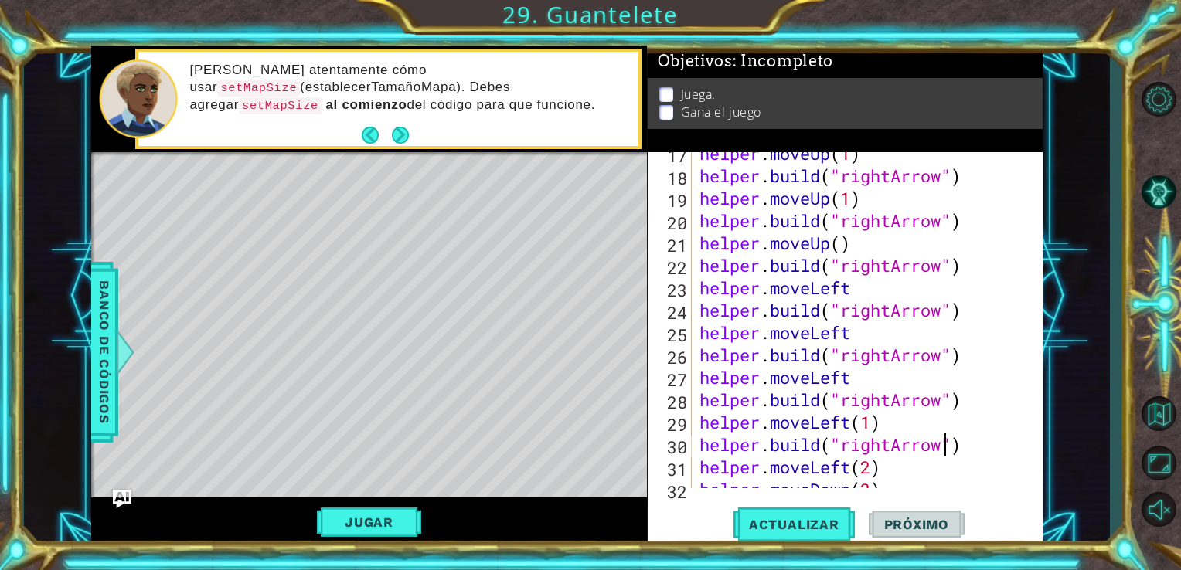
scroll to position [695, 0]
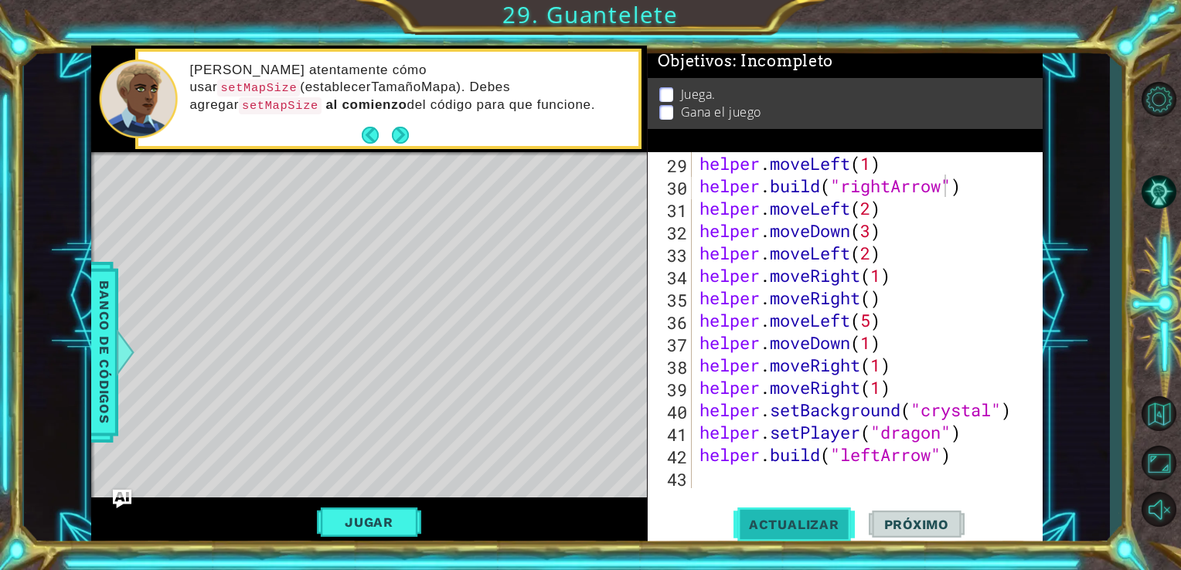
click at [812, 511] on button "Actualizar" at bounding box center [794, 524] width 121 height 39
click at [396, 522] on button "Jugar" at bounding box center [369, 522] width 104 height 29
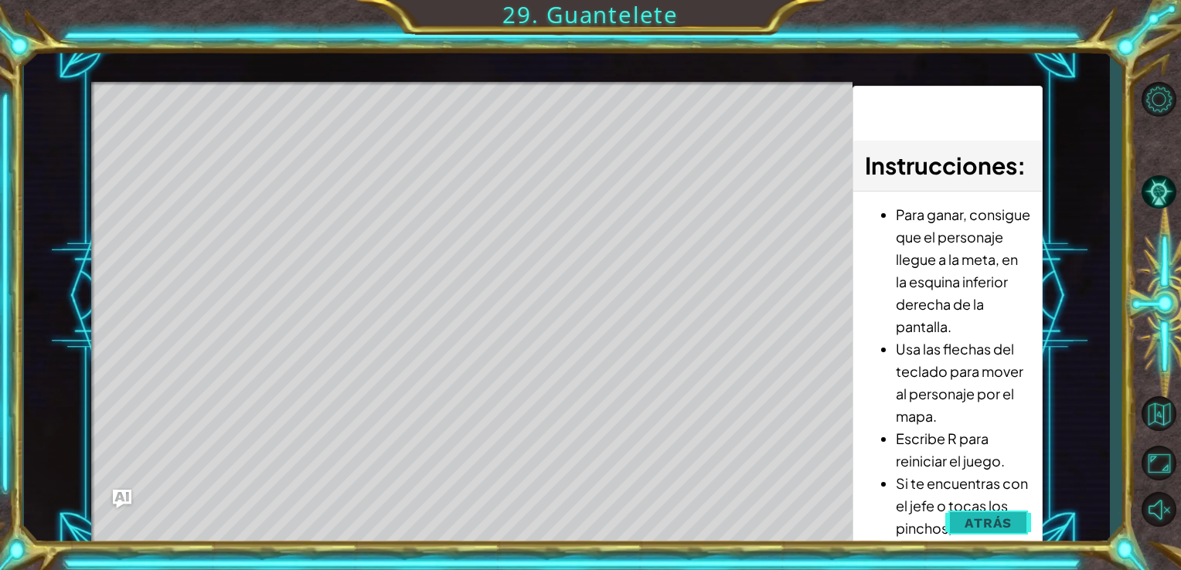
click at [988, 524] on span "Atrás" at bounding box center [988, 523] width 47 height 15
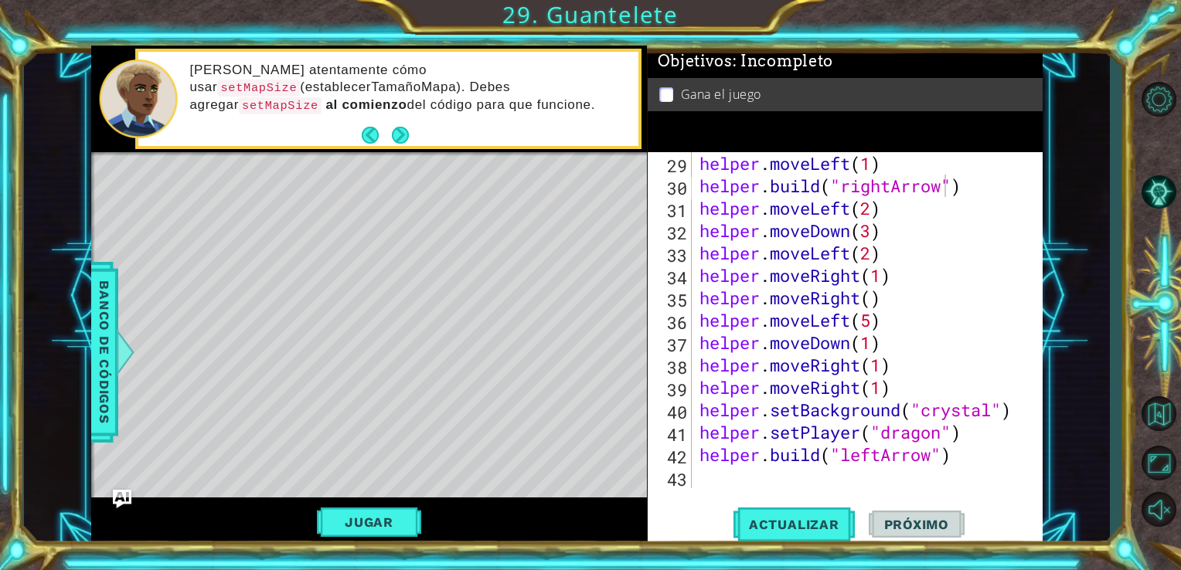
scroll to position [0, 0]
click at [918, 478] on div "helper . moveLeft ( 1 ) helper . build ( "rightArrow" ) helper . moveLeft ( 2 )…" at bounding box center [865, 342] width 339 height 381
click at [866, 460] on div "helper . moveLeft ( 1 ) helper . build ( "rightArrow" ) helper . moveLeft ( 2 )…" at bounding box center [865, 342] width 339 height 381
click at [871, 459] on div "helper . moveLeft ( 1 ) helper . build ( "rightArrow" ) helper . moveLeft ( 2 )…" at bounding box center [865, 342] width 339 height 381
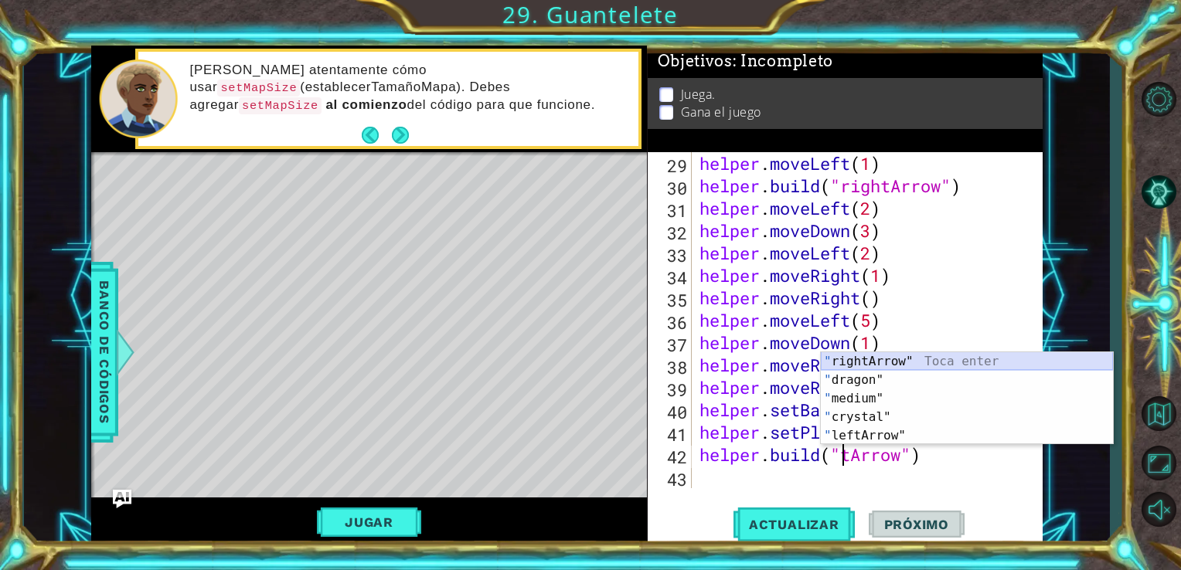
click at [852, 364] on div "" rightArrow" Toca enter " dragon" Toca enter " medium" Toca enter " crystal" T…" at bounding box center [967, 417] width 292 height 130
type textarea "[DOMAIN_NAME]("rightArrow")"
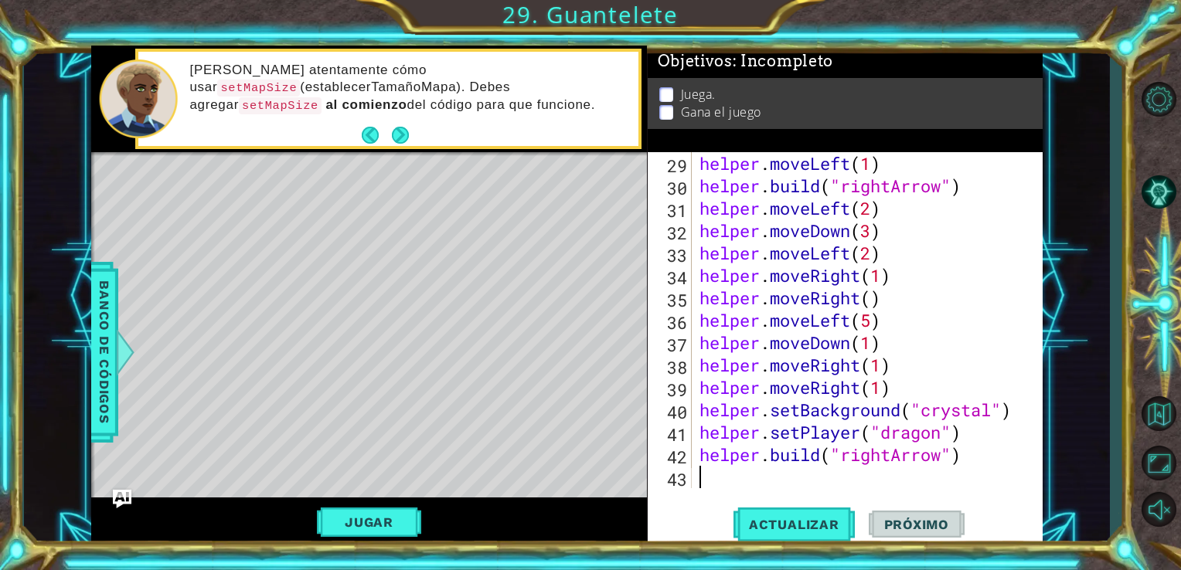
click at [843, 488] on div "helper . moveLeft ( 1 ) helper . build ( "rightArrow" ) helper . moveLeft ( 2 )…" at bounding box center [865, 342] width 339 height 381
click at [968, 434] on div "helper . moveLeft ( 1 ) helper . build ( "rightArrow" ) helper . moveLeft ( 2 )…" at bounding box center [865, 342] width 339 height 381
type textarea "helper.setPlayer("dragon")"
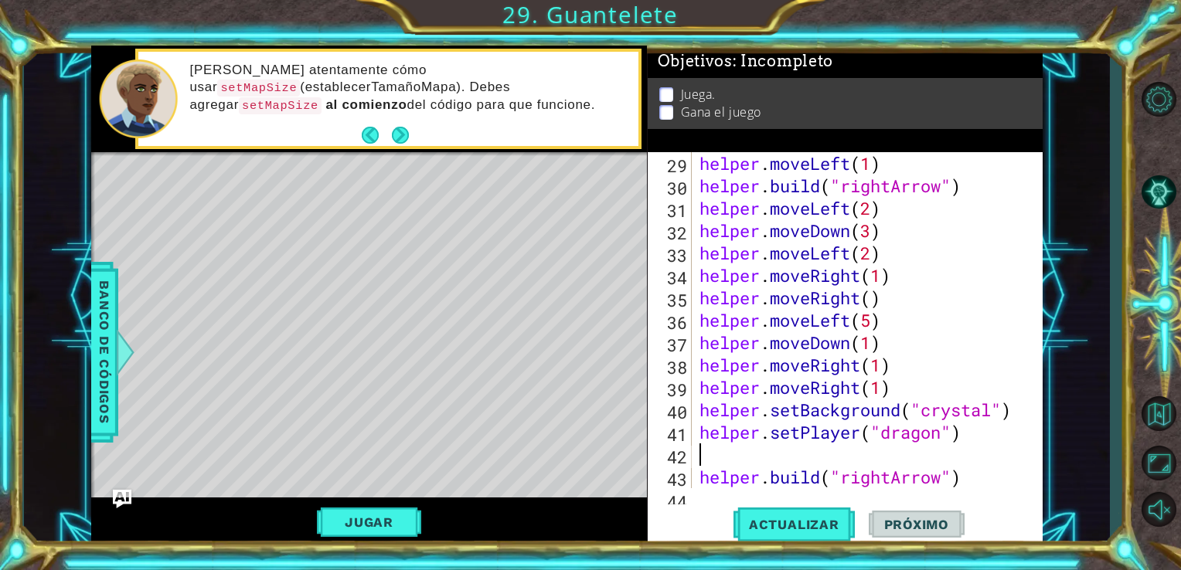
type textarea "m"
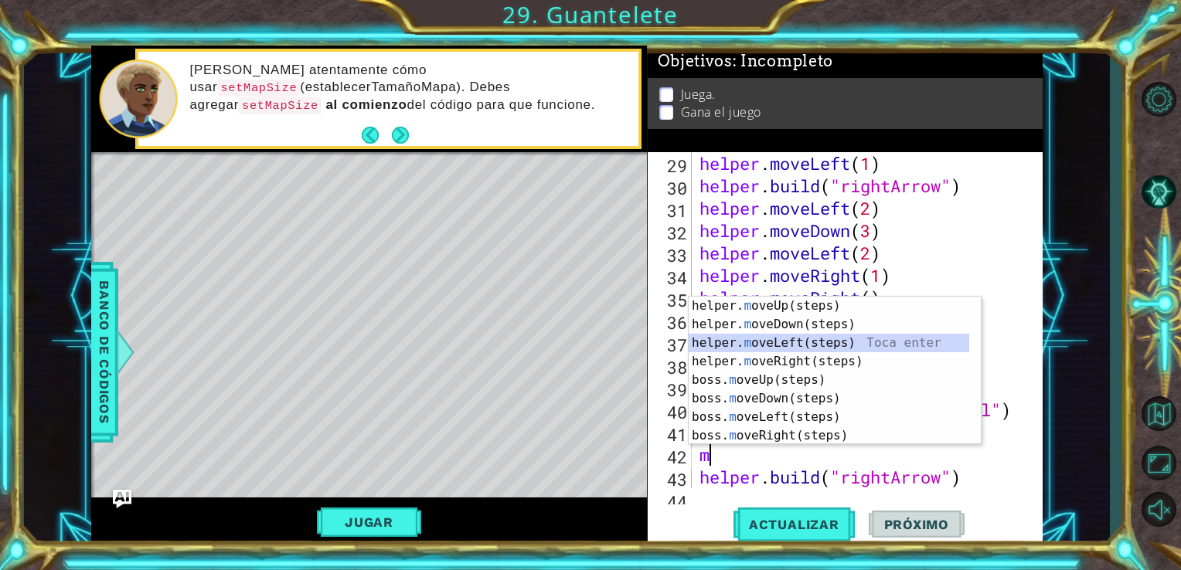
click at [901, 339] on div "helper. m oveUp(steps) Toca enter helper. m oveDown(steps) Toca enter helper. m…" at bounding box center [829, 390] width 281 height 186
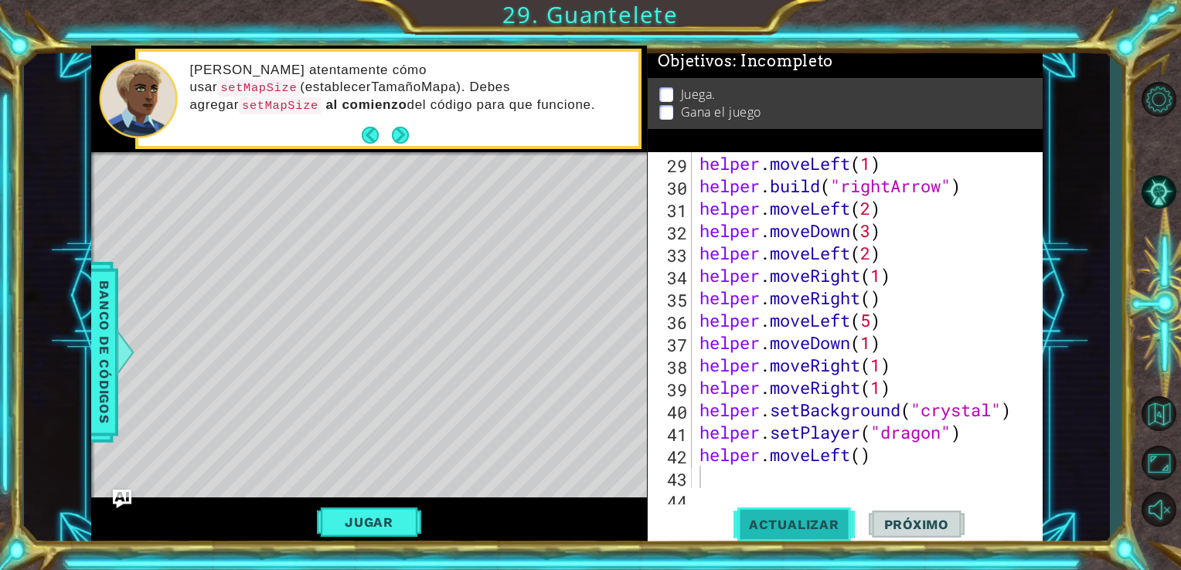
click at [807, 518] on span "Actualizar" at bounding box center [794, 524] width 121 height 15
click at [765, 468] on div "helper . moveLeft ( 1 ) helper . build ( "rightArrow" ) helper . moveLeft ( 2 )…" at bounding box center [865, 342] width 339 height 381
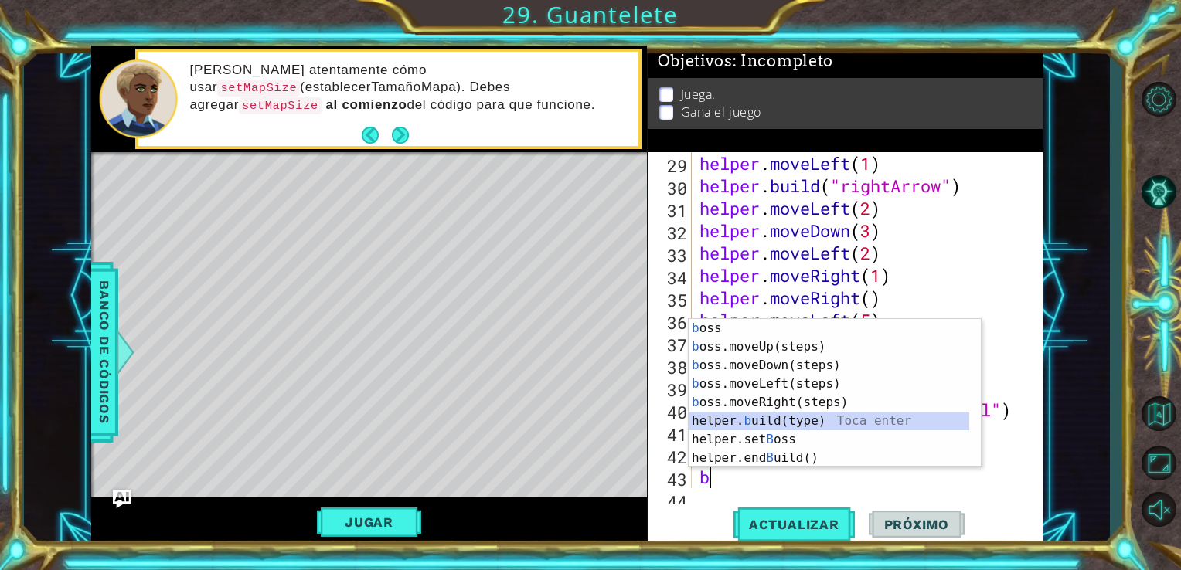
click at [789, 424] on div "b oss Toca enter b oss.moveUp(steps) Toca enter b oss.moveDown(steps) Toca ente…" at bounding box center [829, 412] width 281 height 186
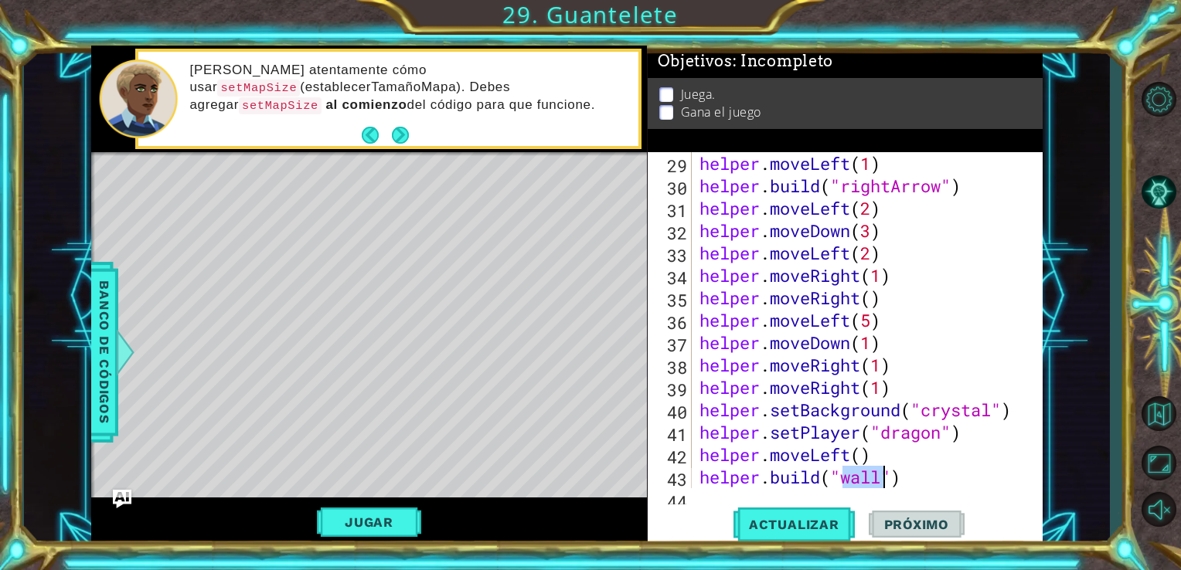
click at [848, 472] on div "helper . moveLeft ( 1 ) helper . build ( "rightArrow" ) helper . moveLeft ( 2 )…" at bounding box center [862, 320] width 332 height 336
click at [884, 475] on div "helper . moveLeft ( 1 ) helper . build ( "rightArrow" ) helper . moveLeft ( 2 )…" at bounding box center [865, 342] width 339 height 381
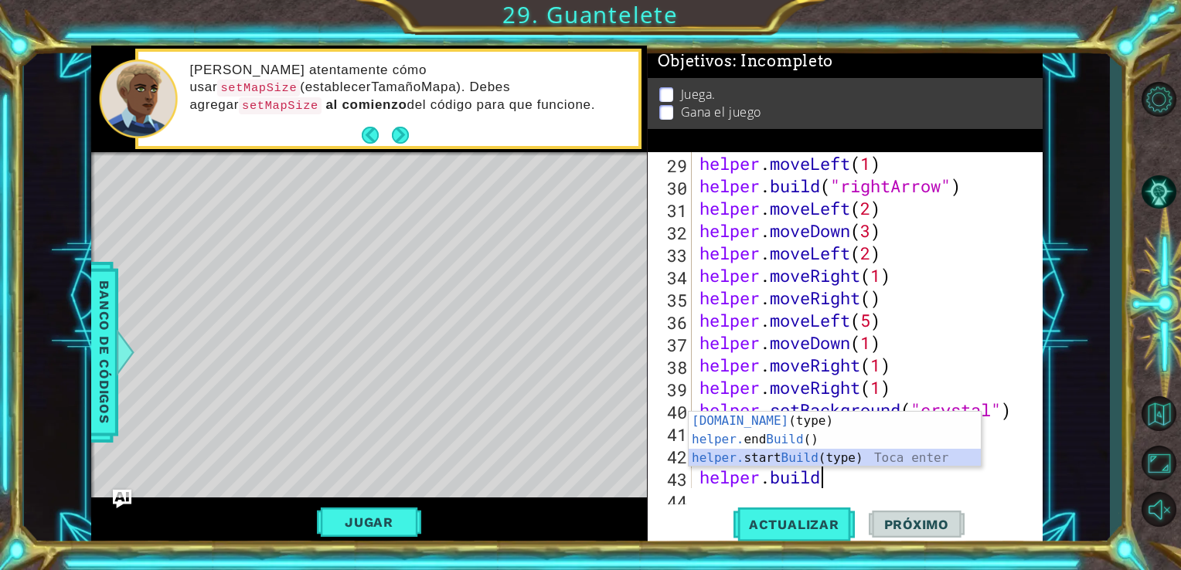
click at [858, 459] on div "[DOMAIN_NAME] (type) Toca enter helper. end Build () Toca enter helper. start B…" at bounding box center [835, 458] width 292 height 93
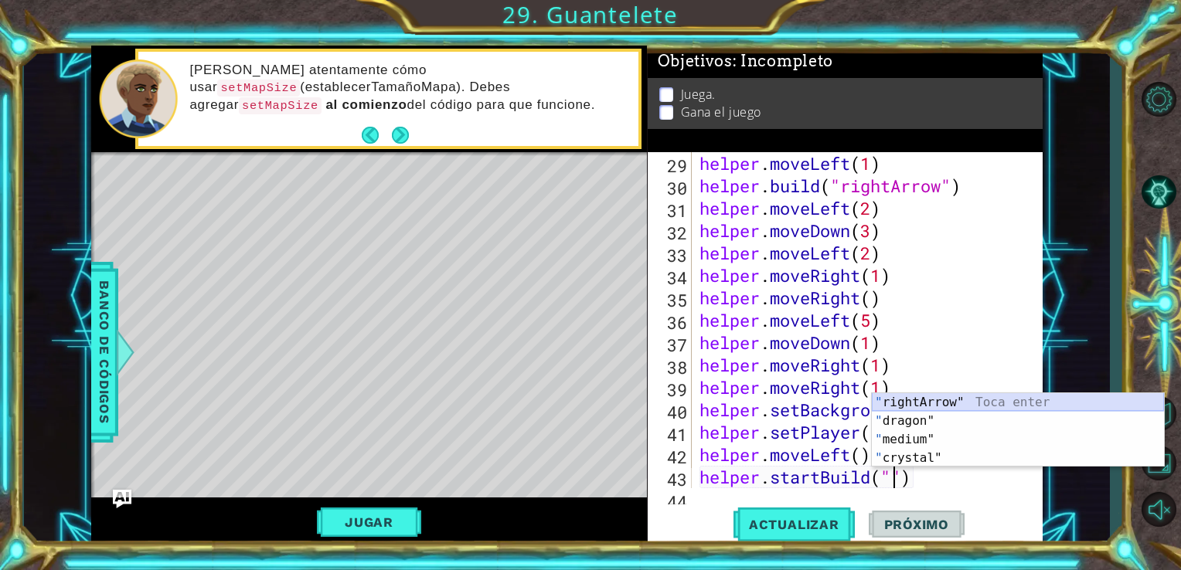
click at [931, 403] on div "" rightArrow" Toca enter " dragon" Toca enter " medium" Toca enter " crystal" T…" at bounding box center [1018, 448] width 292 height 111
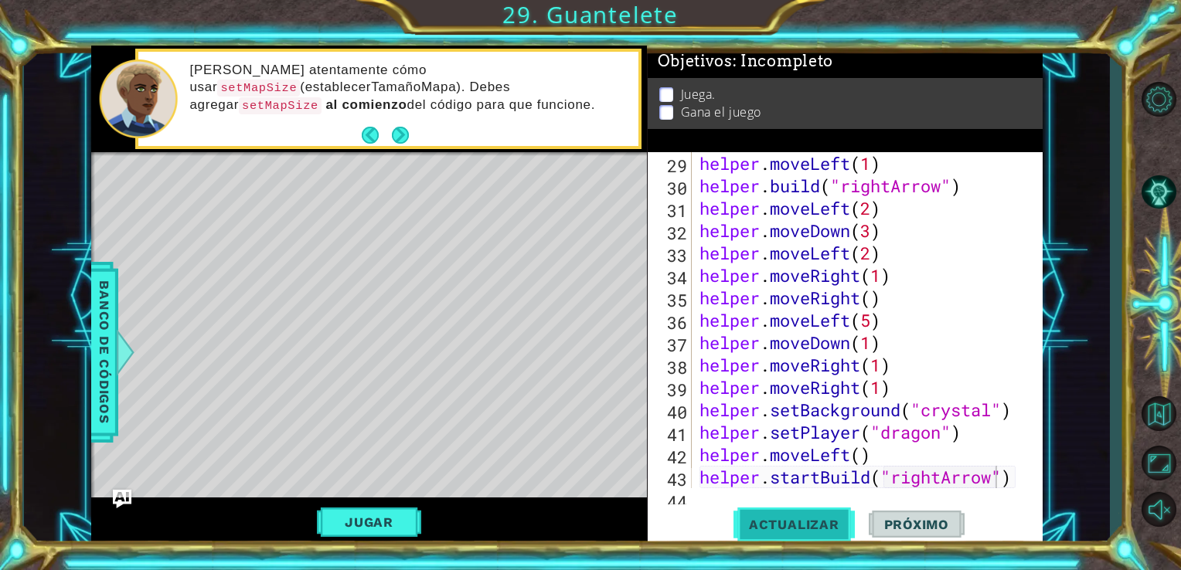
click at [791, 539] on button "Actualizar" at bounding box center [794, 524] width 121 height 39
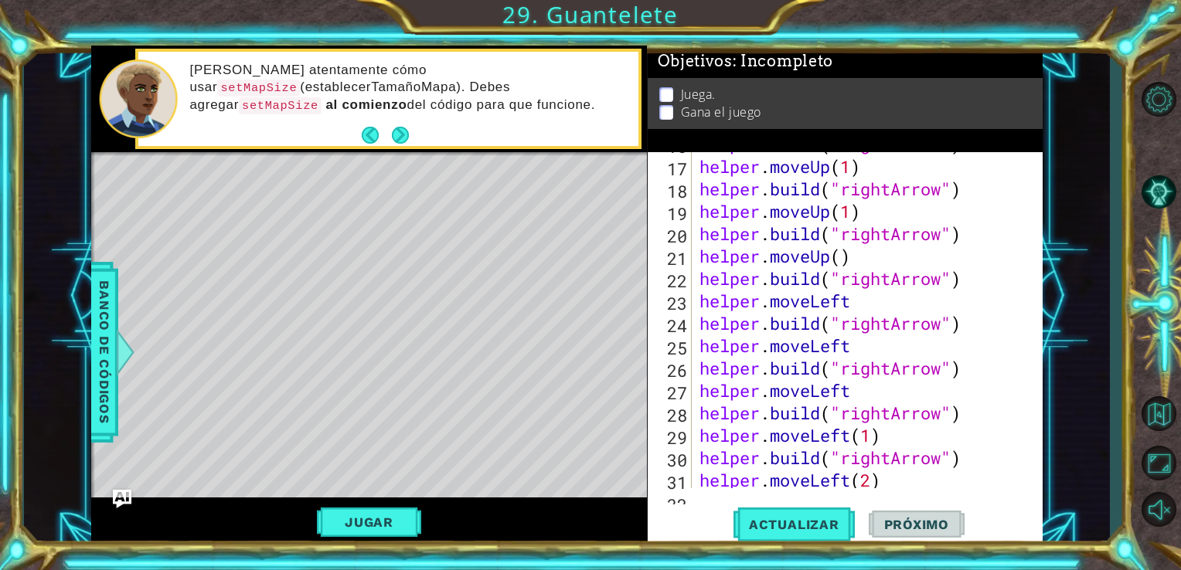
scroll to position [431, 0]
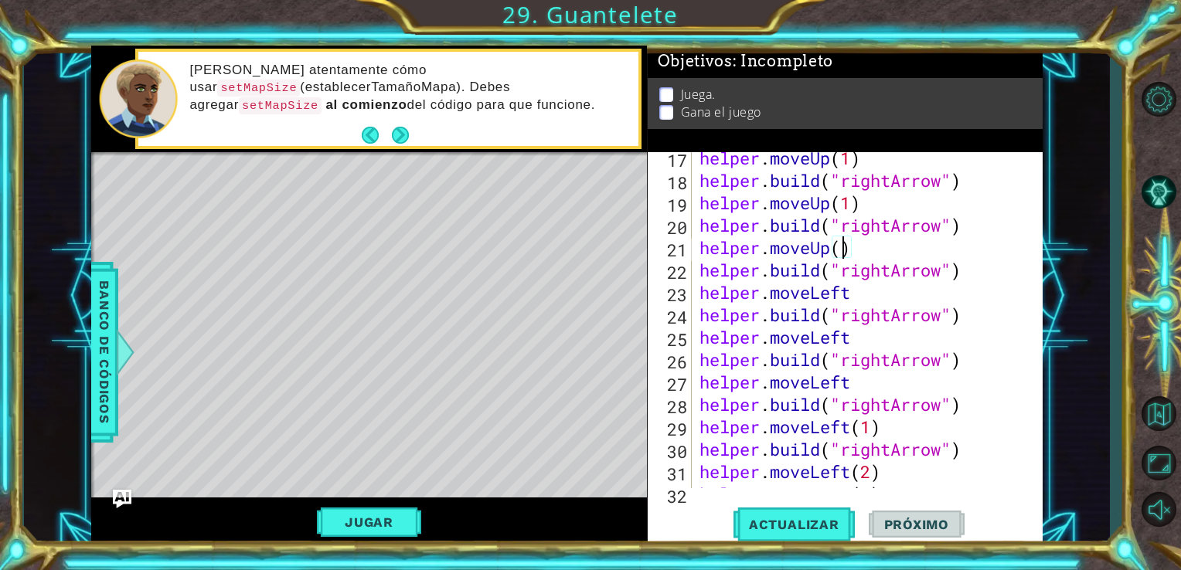
click at [842, 249] on div "helper . moveUp ( 1 ) helper . build ( "rightArrow" ) helper . moveUp ( 1 ) hel…" at bounding box center [865, 337] width 339 height 381
click at [854, 297] on div "helper . moveUp ( 1 ) helper . build ( "rightArrow" ) helper . moveUp ( 1 ) hel…" at bounding box center [865, 337] width 339 height 381
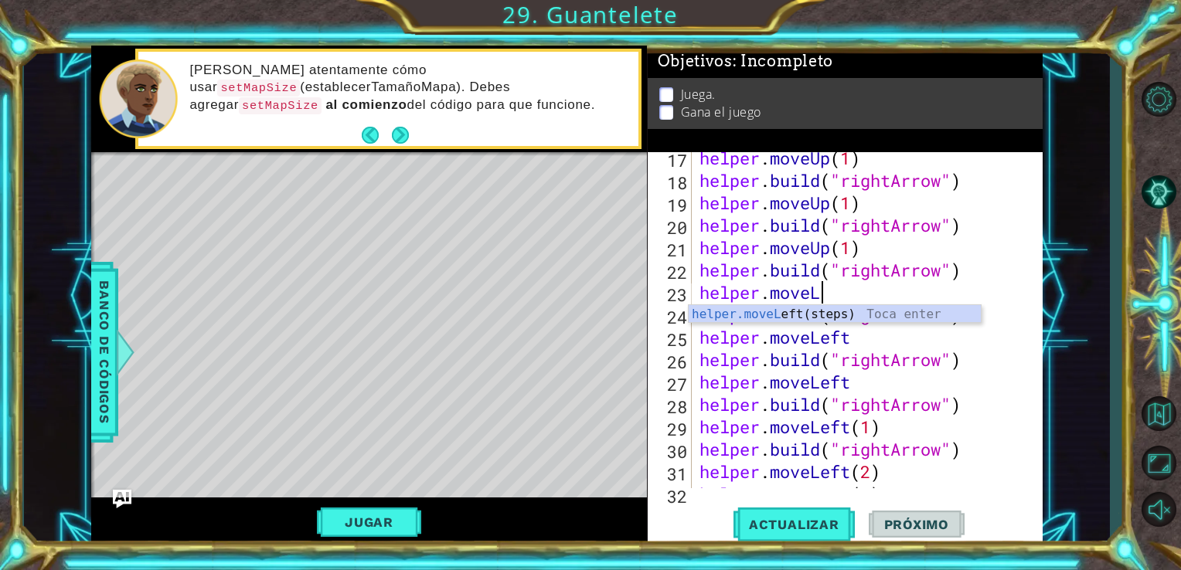
scroll to position [0, 4]
type textarea "helper.move"
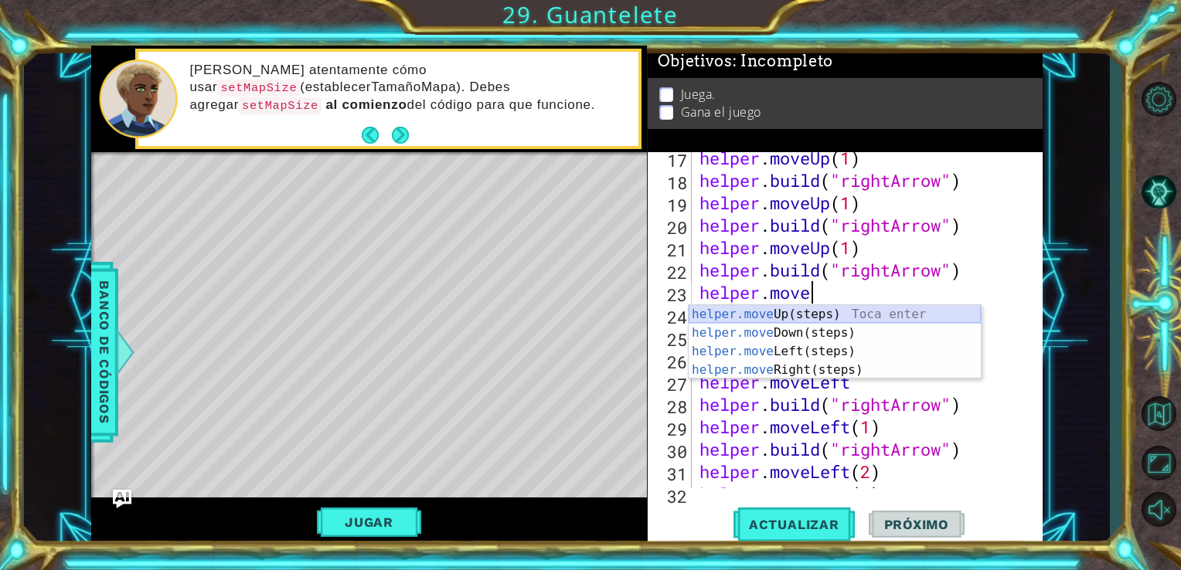
click at [801, 319] on div "helper.move Up(steps) Toca enter helper.move Down(steps) Toca enter helper.move…" at bounding box center [835, 360] width 292 height 111
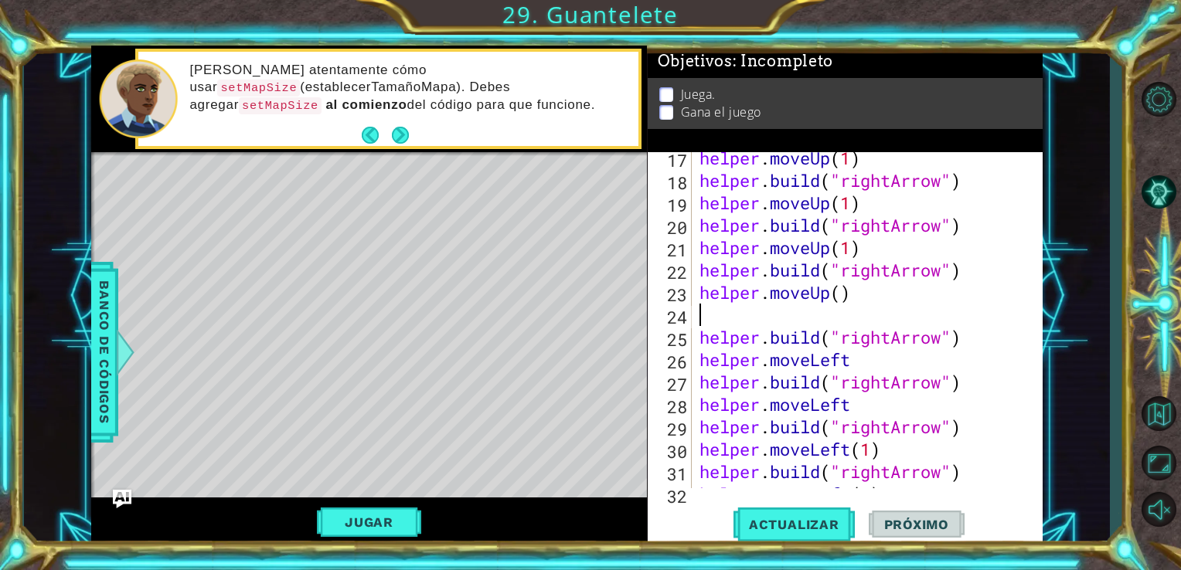
scroll to position [0, 0]
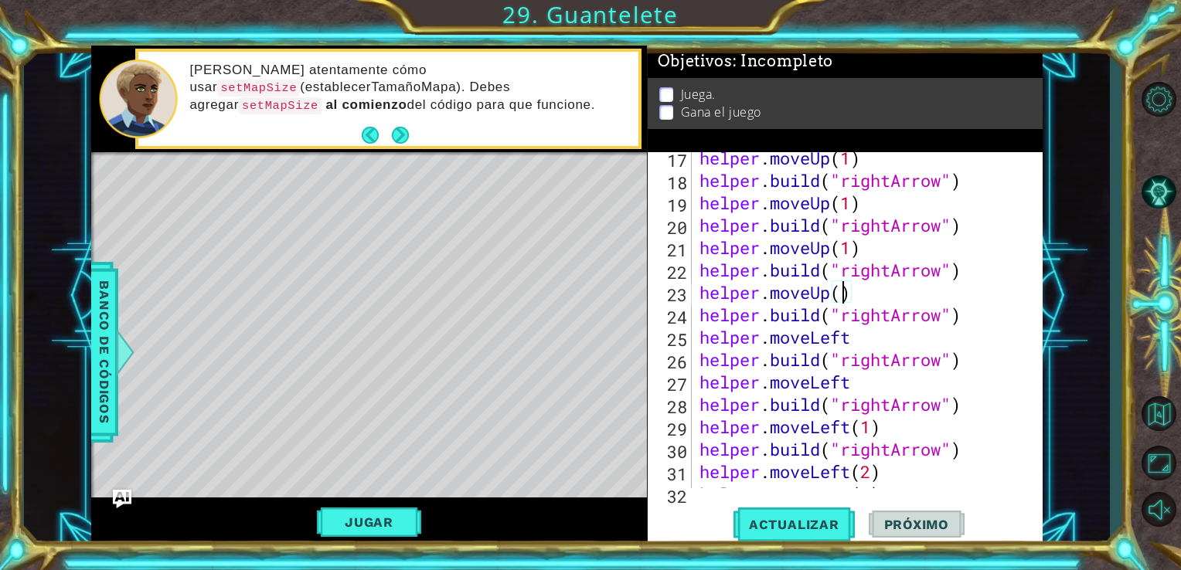
click at [839, 298] on div "helper . moveUp ( 1 ) helper . build ( "rightArrow" ) helper . moveUp ( 1 ) hel…" at bounding box center [865, 337] width 339 height 381
click at [907, 342] on div "helper . moveUp ( 1 ) helper . build ( "rightArrow" ) helper . moveUp ( 1 ) hel…" at bounding box center [865, 337] width 339 height 381
type textarea "helper.move"
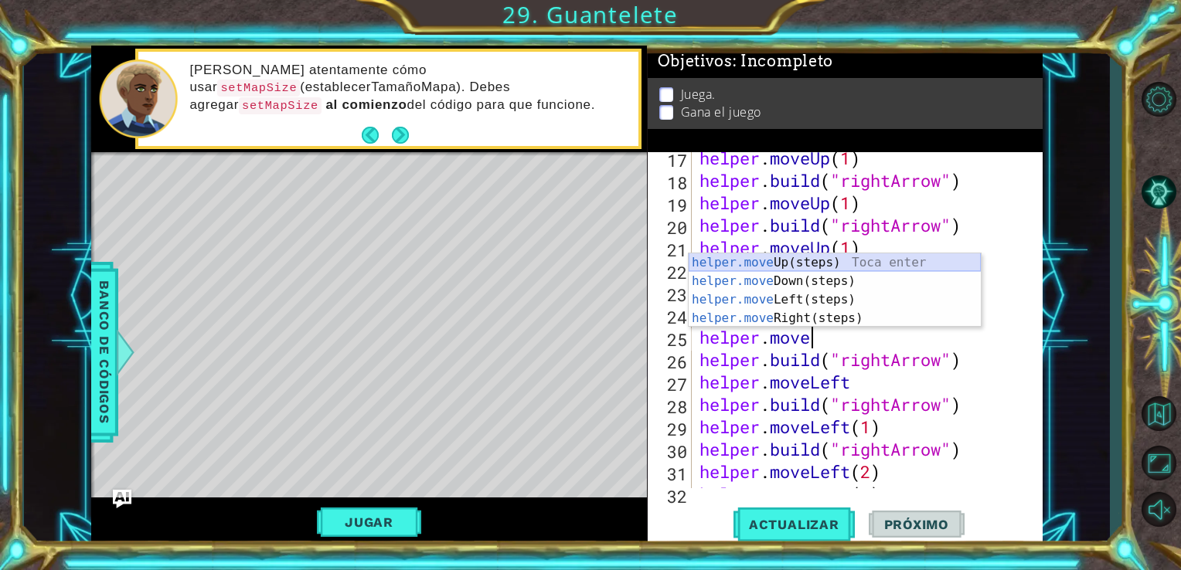
click at [838, 264] on div "helper.move Up(steps) Toca enter helper.move Down(steps) Toca enter helper.move…" at bounding box center [835, 309] width 292 height 111
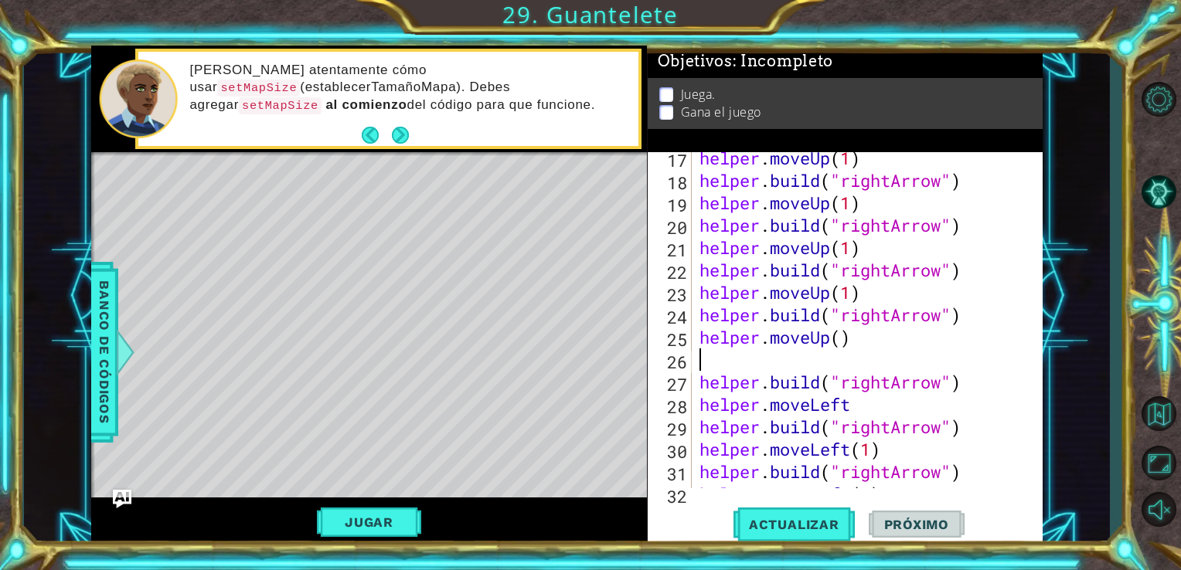
scroll to position [0, 0]
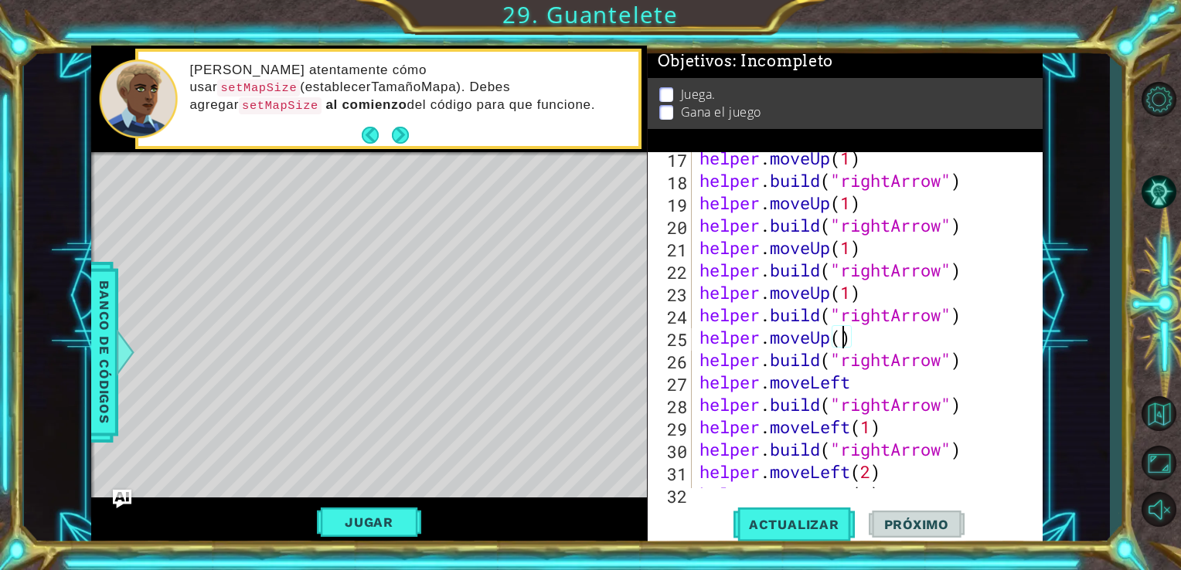
click at [839, 336] on div "helper . moveUp ( 1 ) helper . build ( "rightArrow" ) helper . moveUp ( 1 ) hel…" at bounding box center [865, 337] width 339 height 381
click at [798, 506] on button "Actualizar" at bounding box center [794, 524] width 121 height 39
click at [803, 520] on span "Actualizar" at bounding box center [794, 524] width 121 height 15
click at [906, 387] on div "helper . moveUp ( 1 ) helper . build ( "rightArrow" ) helper . moveUp ( 1 ) hel…" at bounding box center [865, 337] width 339 height 381
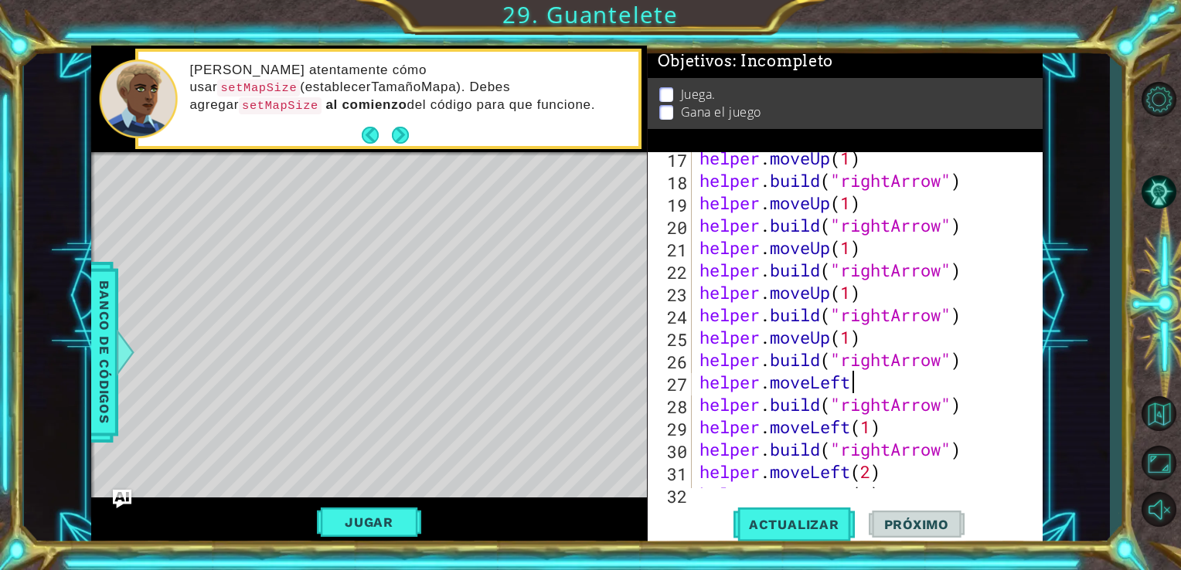
type textarea "helper.moveLeft"
click at [414, 522] on button "Jugar" at bounding box center [369, 522] width 104 height 29
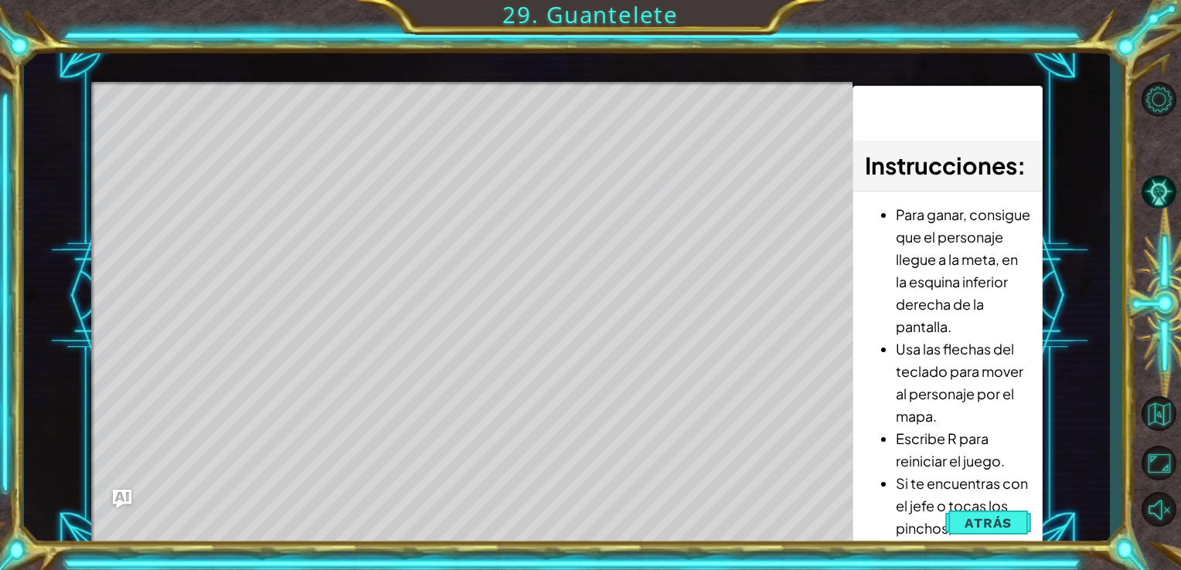
click at [414, 522] on div "Level Map" at bounding box center [448, 309] width 714 height 455
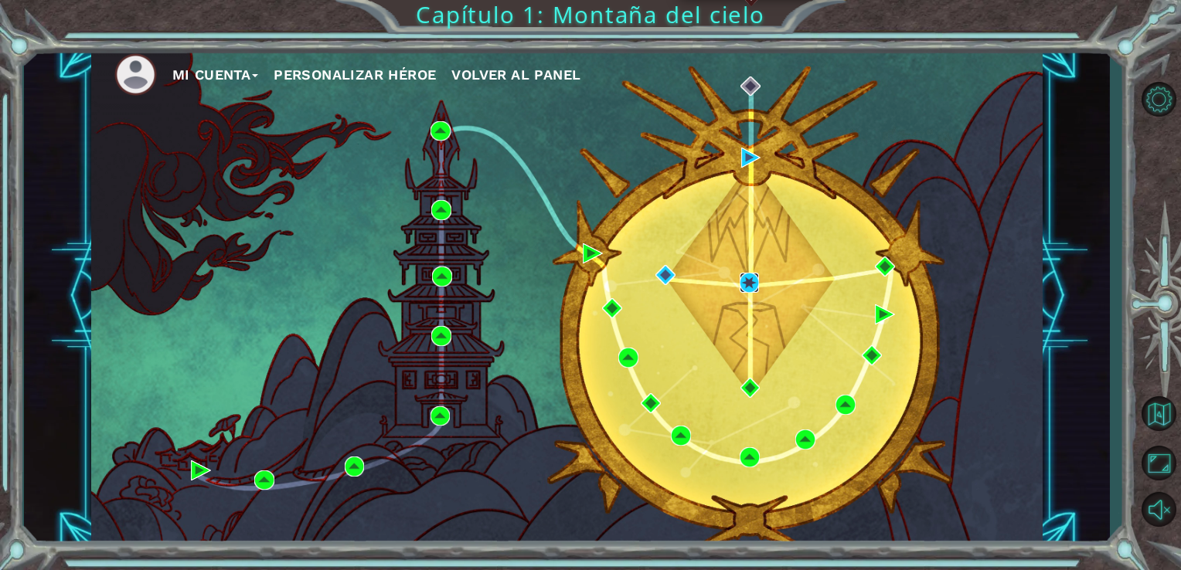
click at [754, 278] on img at bounding box center [750, 283] width 20 height 20
